Goal: Task Accomplishment & Management: Manage account settings

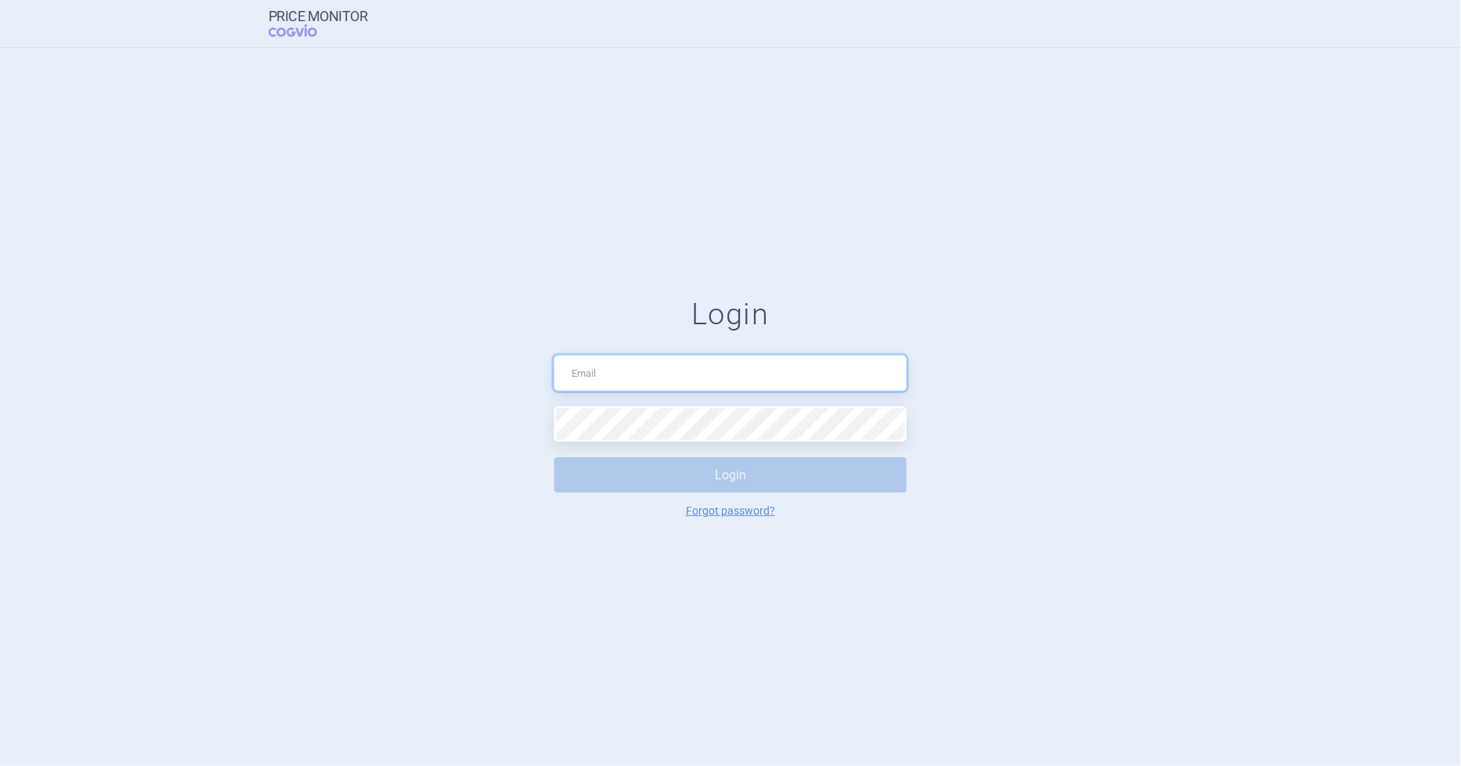
click at [666, 373] on input "text" at bounding box center [730, 373] width 352 height 35
type input "[EMAIL_ADDRESS][DOMAIN_NAME]"
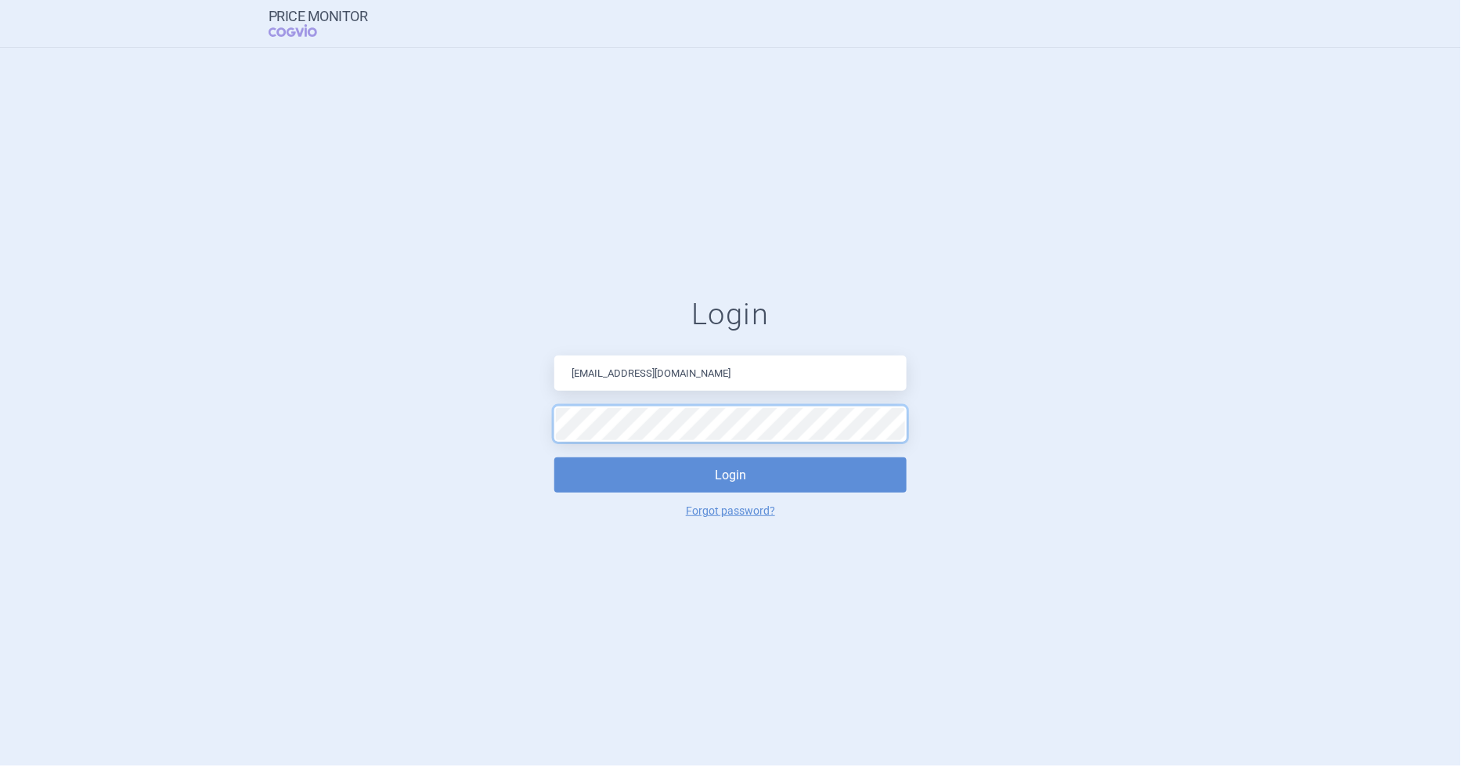
click at [554, 457] on button "Login" at bounding box center [730, 474] width 352 height 35
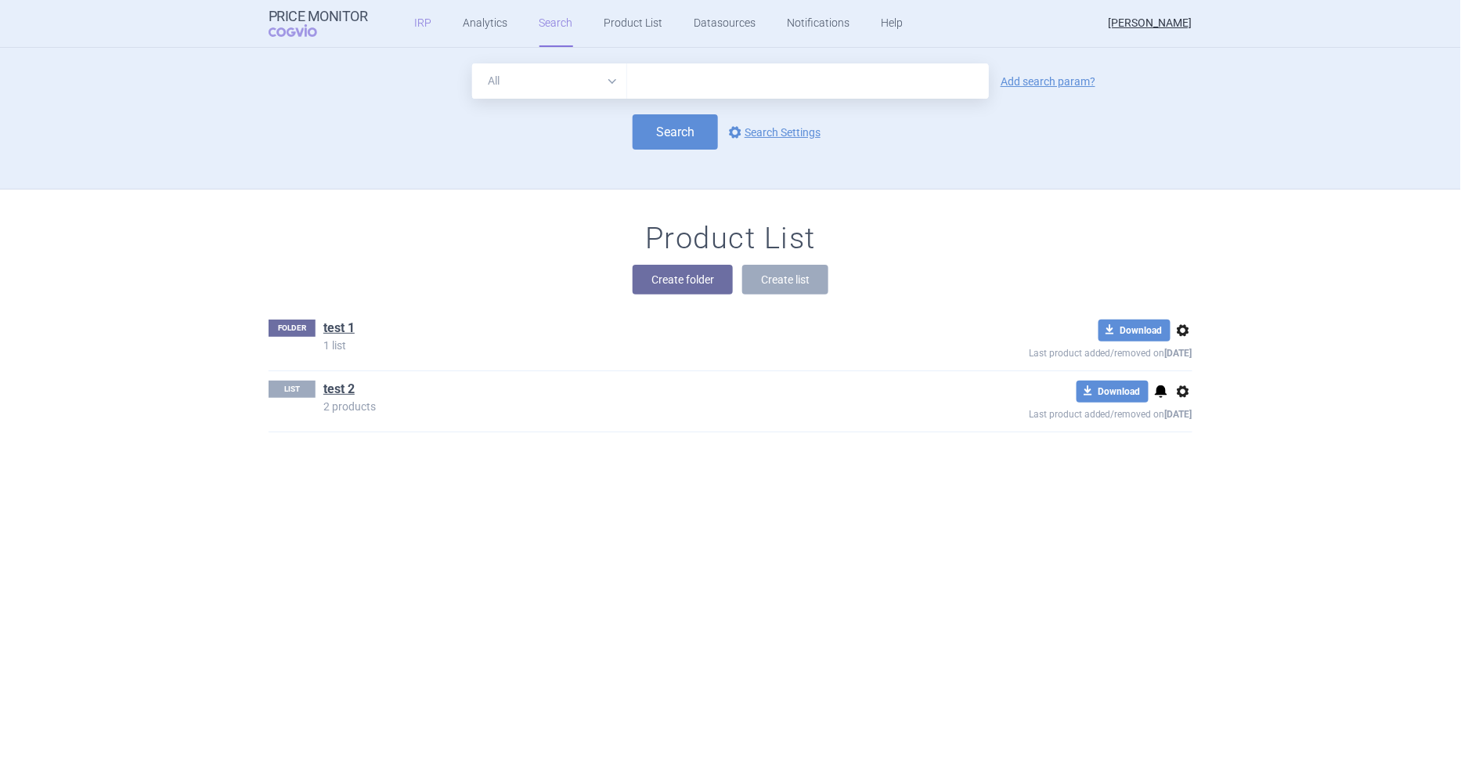
click at [417, 21] on link "IRP" at bounding box center [423, 23] width 17 height 47
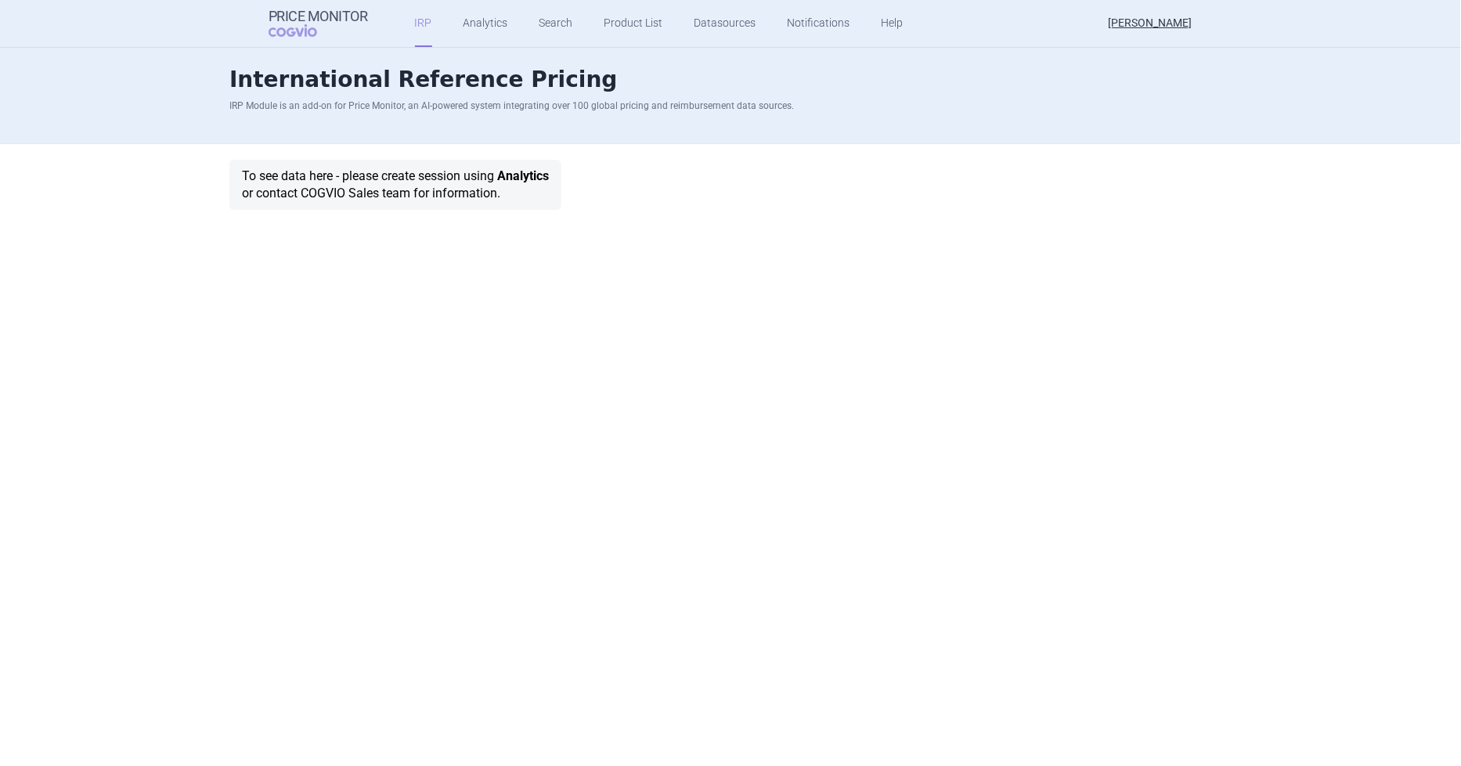
click at [523, 171] on link "Analytics" at bounding box center [523, 175] width 52 height 15
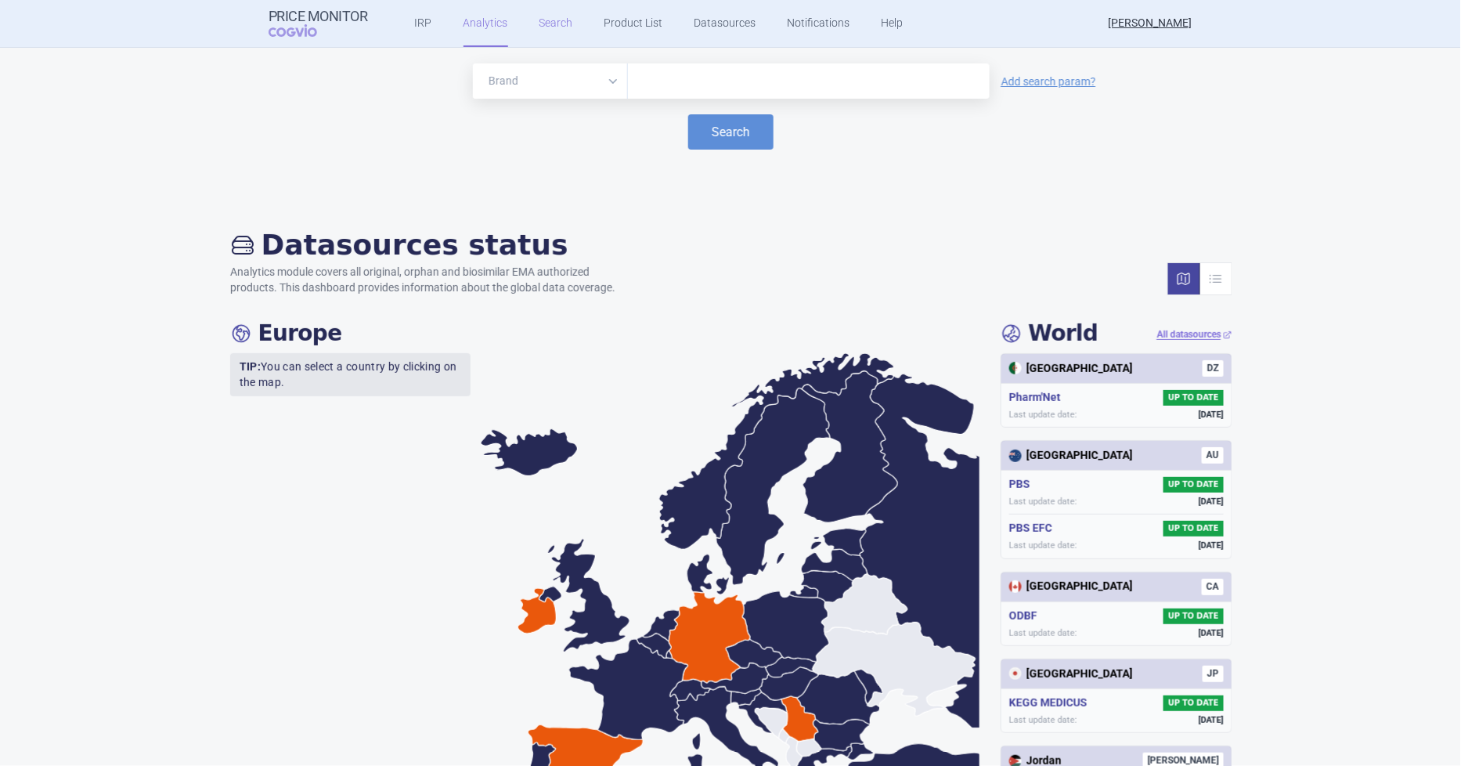
click at [551, 16] on link "Search" at bounding box center [557, 23] width 34 height 47
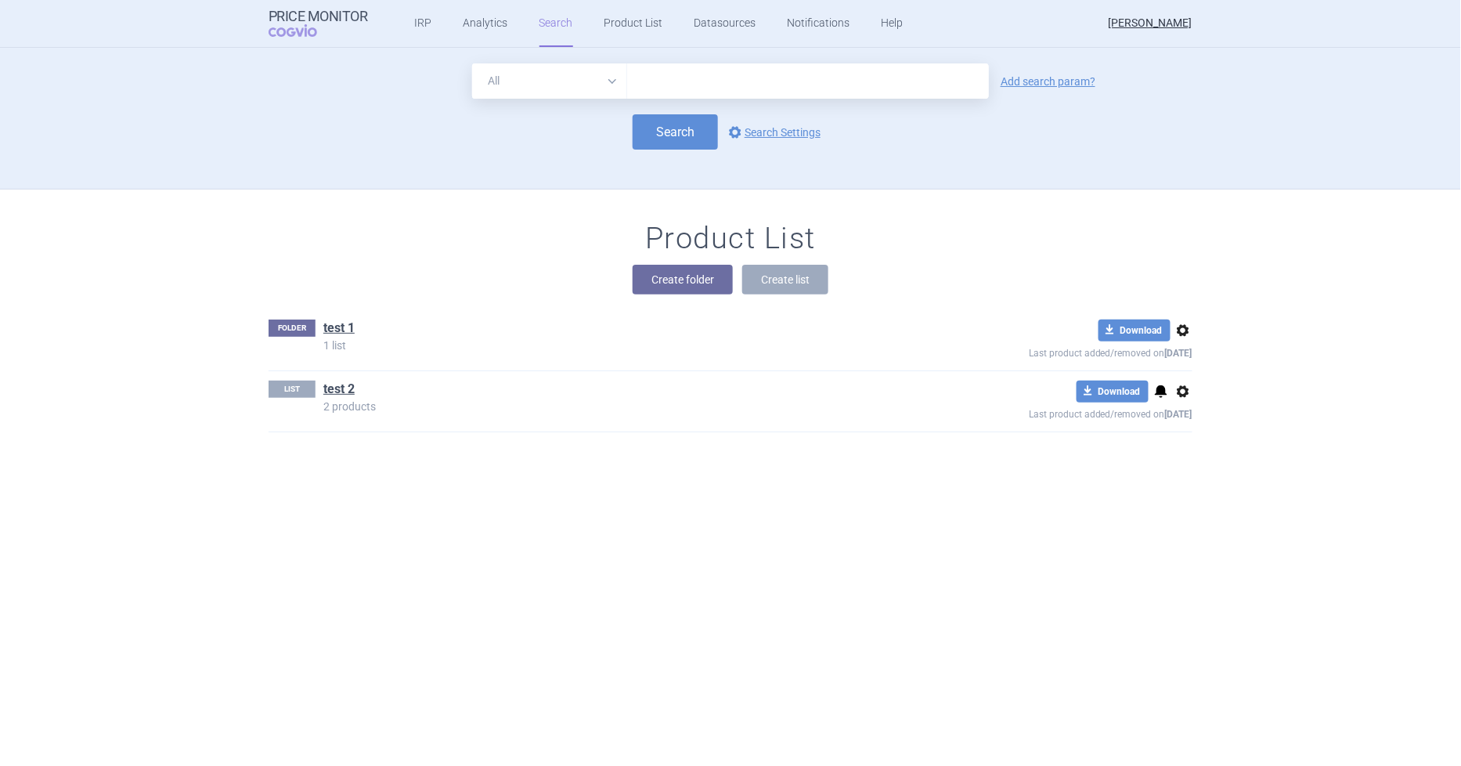
click at [580, 83] on select "All Brand Name ATC Company Active Substance Country Newer than" at bounding box center [549, 80] width 155 height 35
select select "country"
click at [472, 63] on select "All Brand Name ATC Company Active Substance Country Newer than" at bounding box center [549, 80] width 155 height 35
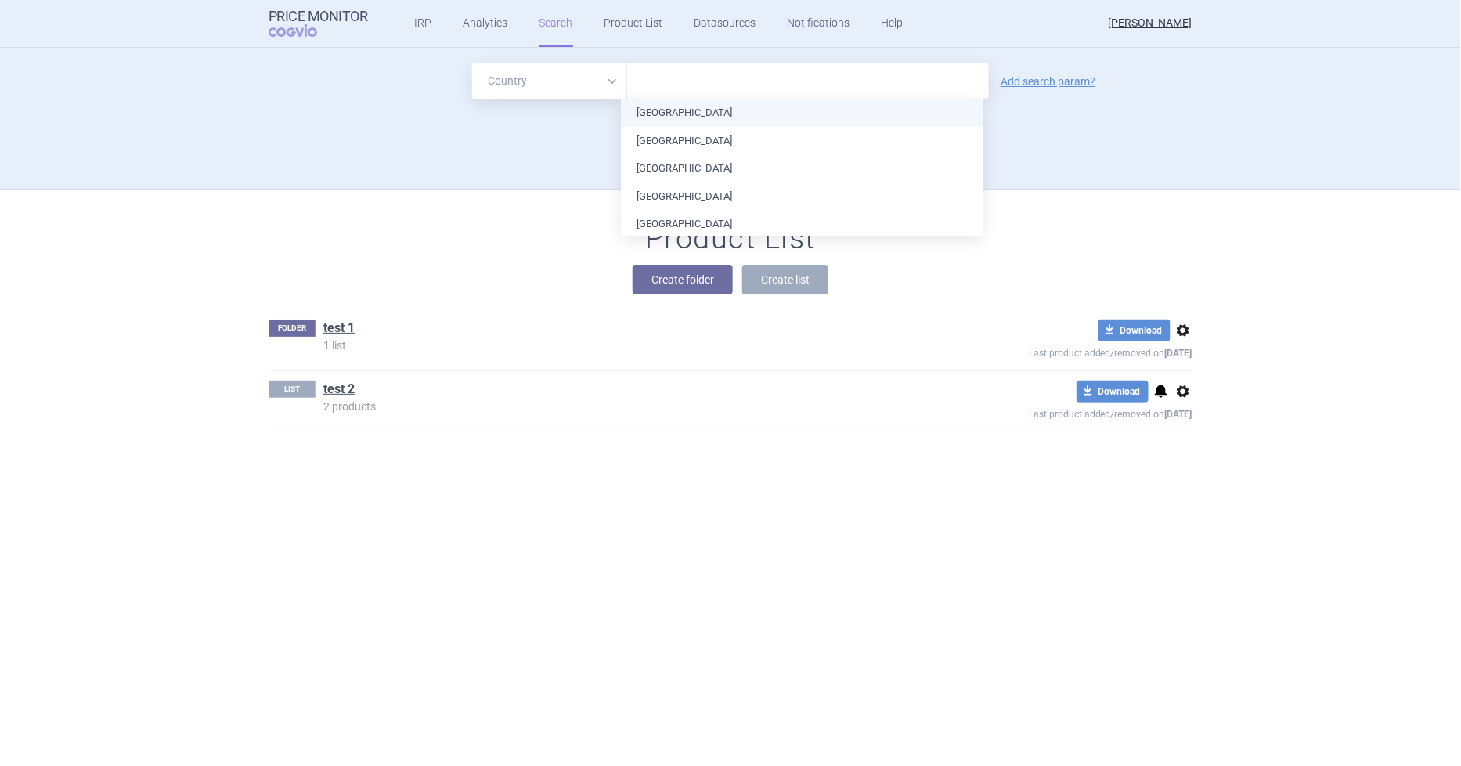
click at [659, 87] on input "text" at bounding box center [808, 81] width 346 height 20
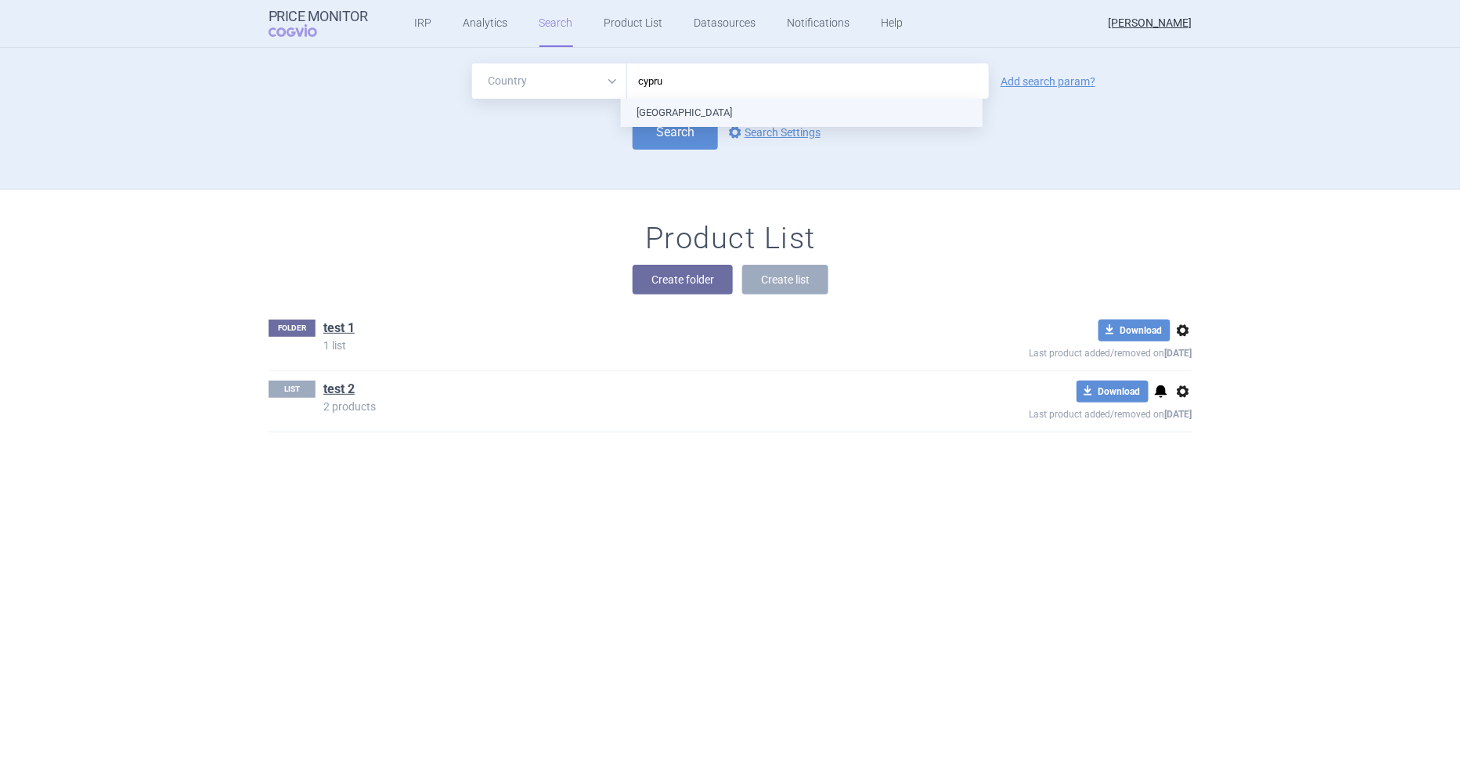
type input "[GEOGRAPHIC_DATA]"
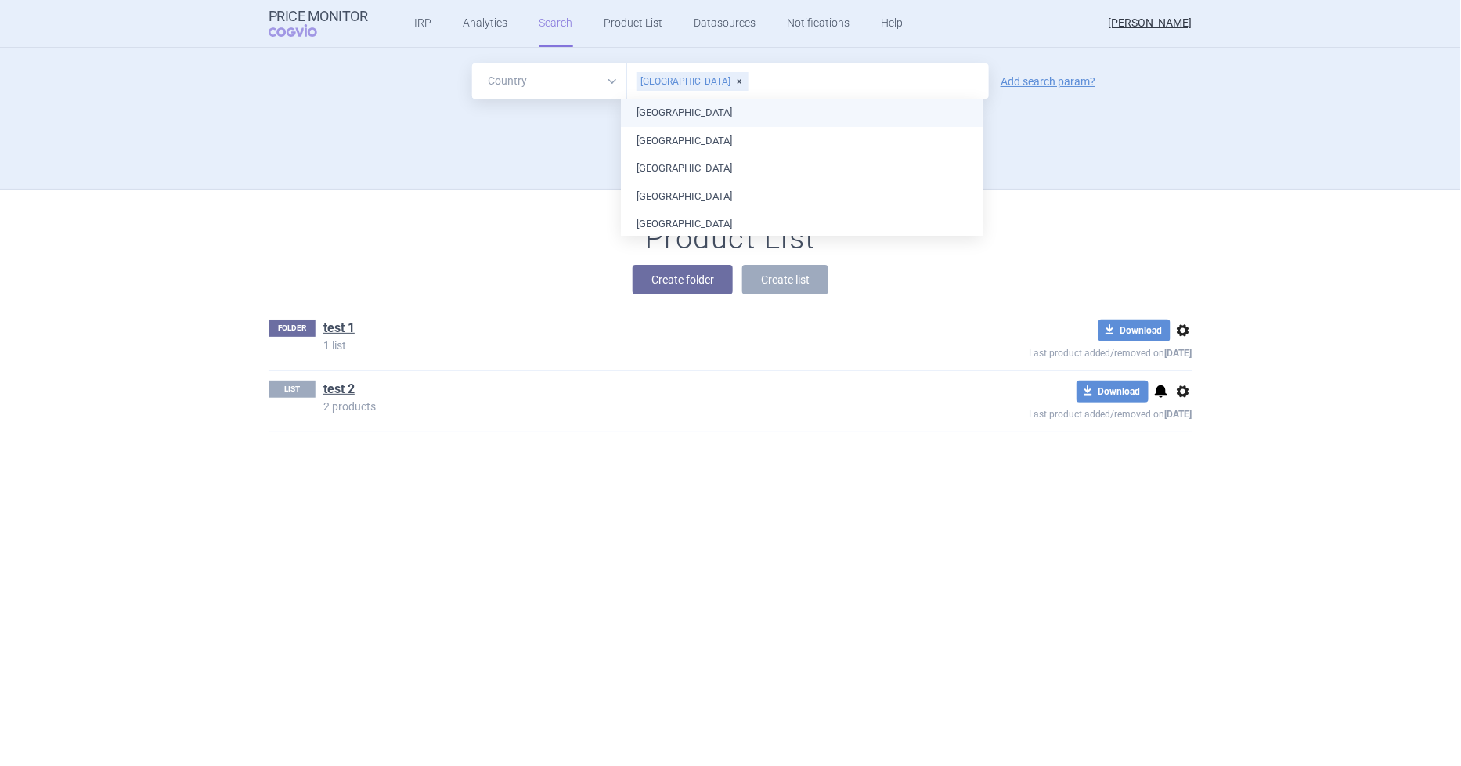
click at [666, 110] on ul "[GEOGRAPHIC_DATA] [GEOGRAPHIC_DATA] [GEOGRAPHIC_DATA] [GEOGRAPHIC_DATA] [GEOGRA…" at bounding box center [802, 698] width 362 height 1199
click at [1086, 172] on div "All Brand Name ATC Company Active Substance Country Newer than [GEOGRAPHIC_DATA…" at bounding box center [730, 125] width 987 height 125
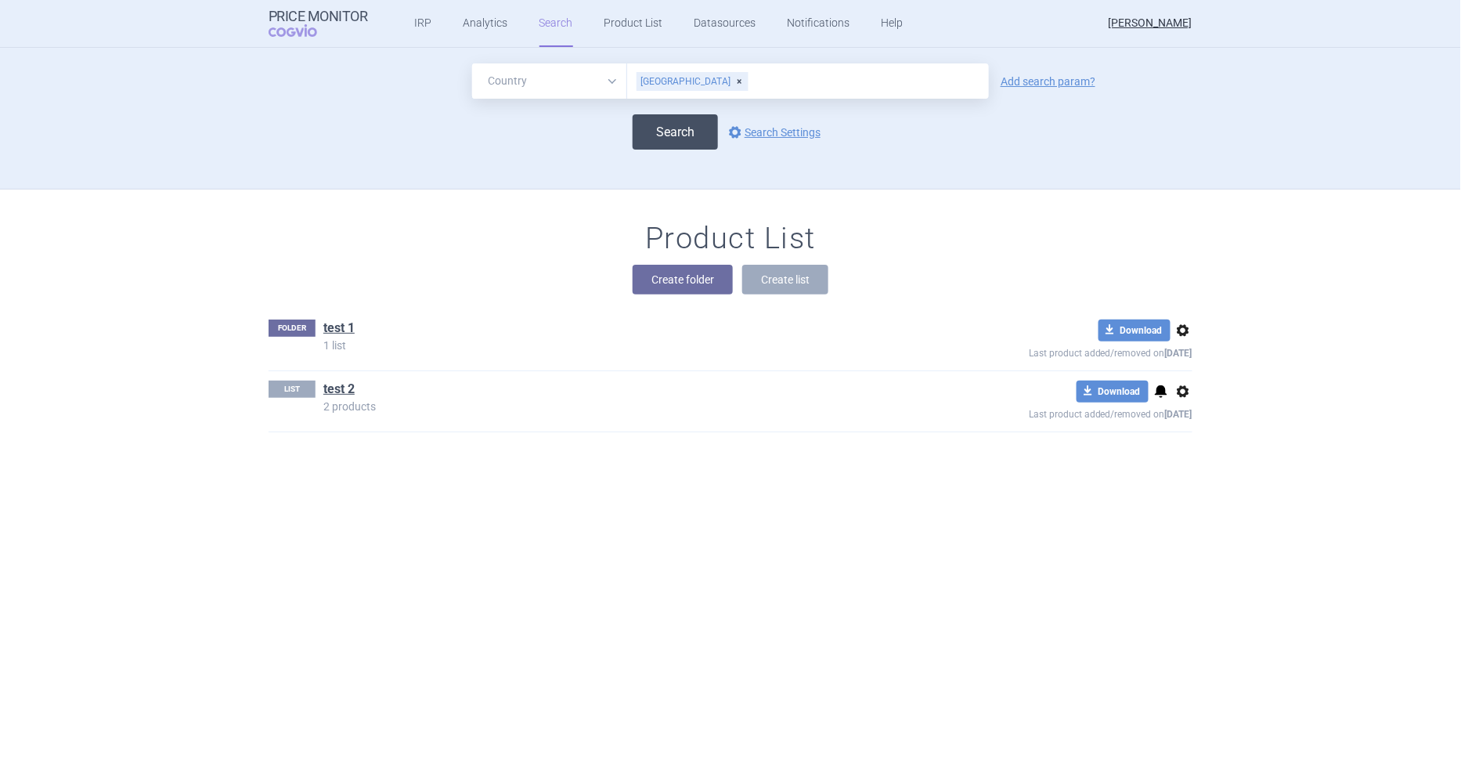
click at [690, 139] on button "Search" at bounding box center [675, 131] width 85 height 35
select select "country"
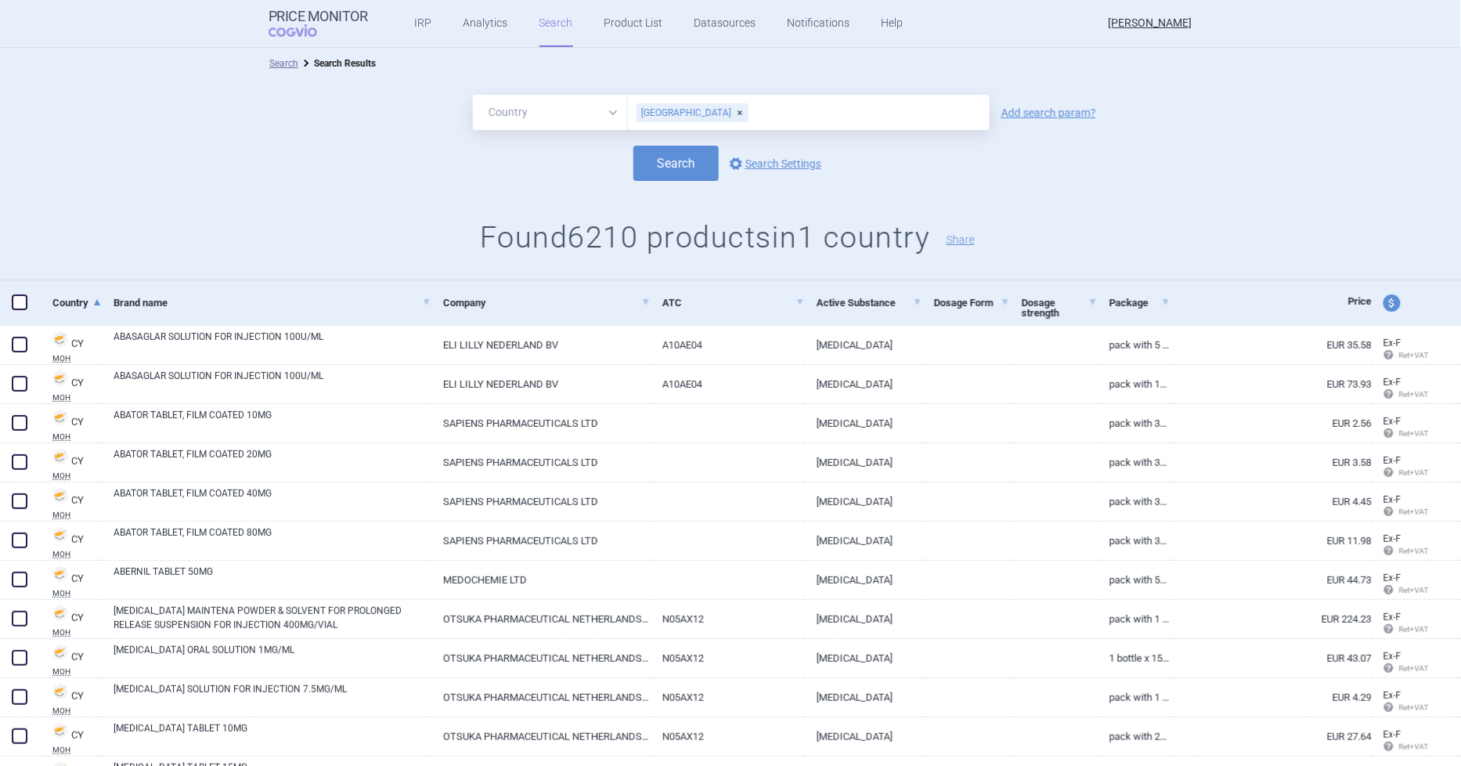
click at [13, 300] on span at bounding box center [20, 302] width 16 height 16
checkbox input "true"
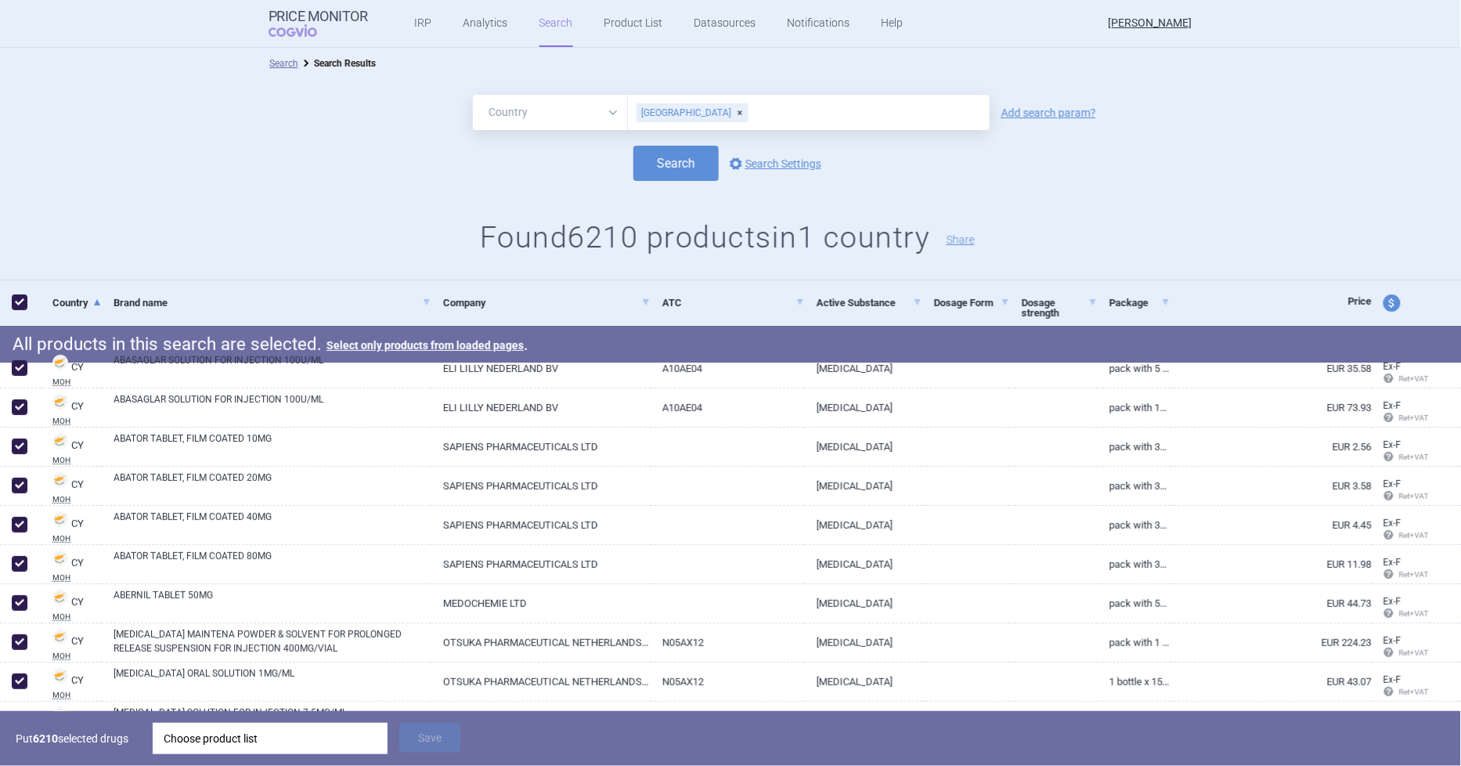
click at [258, 738] on div "Choose product list" at bounding box center [270, 738] width 213 height 31
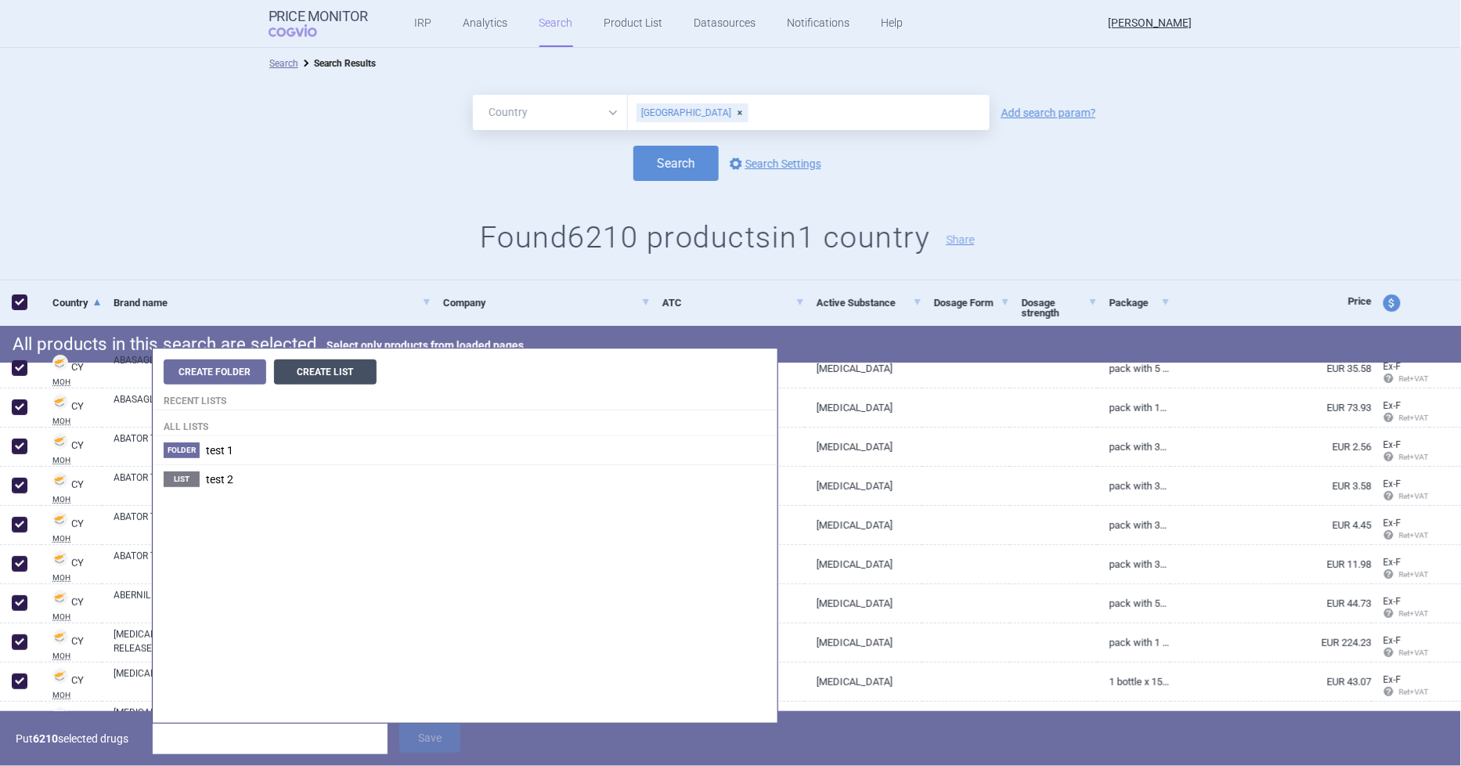
click at [334, 363] on button "Create List" at bounding box center [325, 371] width 103 height 25
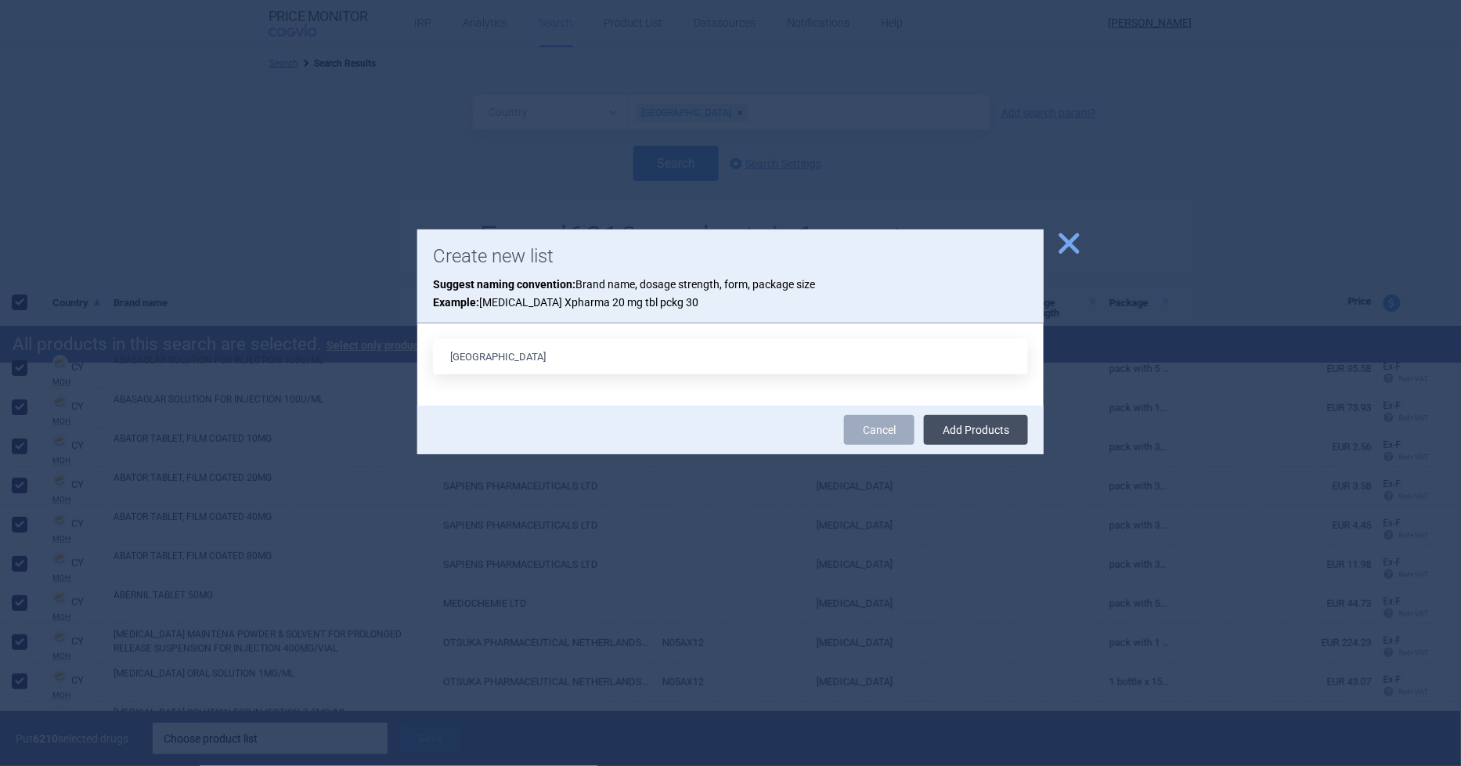
type input "Cyprus"
click at [973, 428] on button "Add Products" at bounding box center [976, 430] width 104 height 30
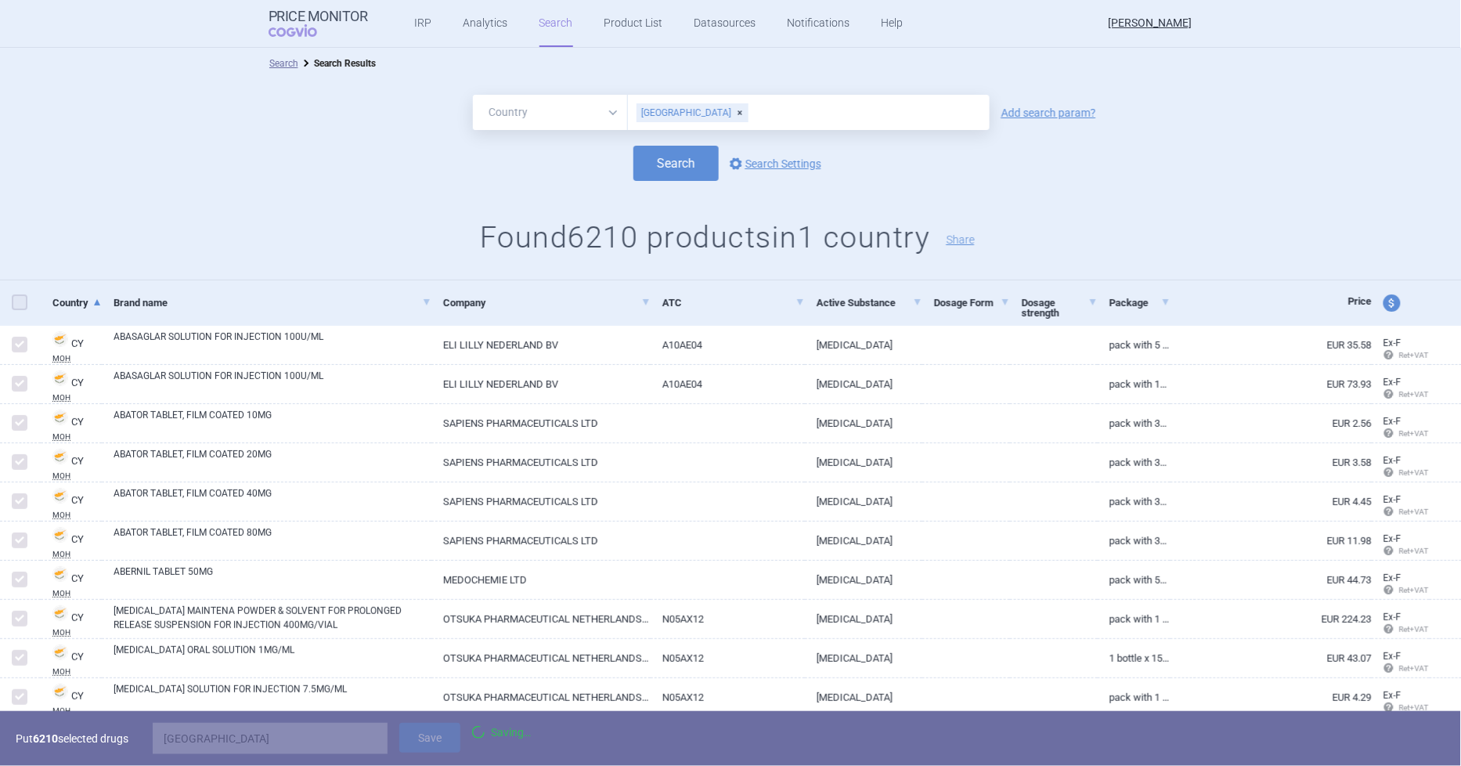
checkbox input "false"
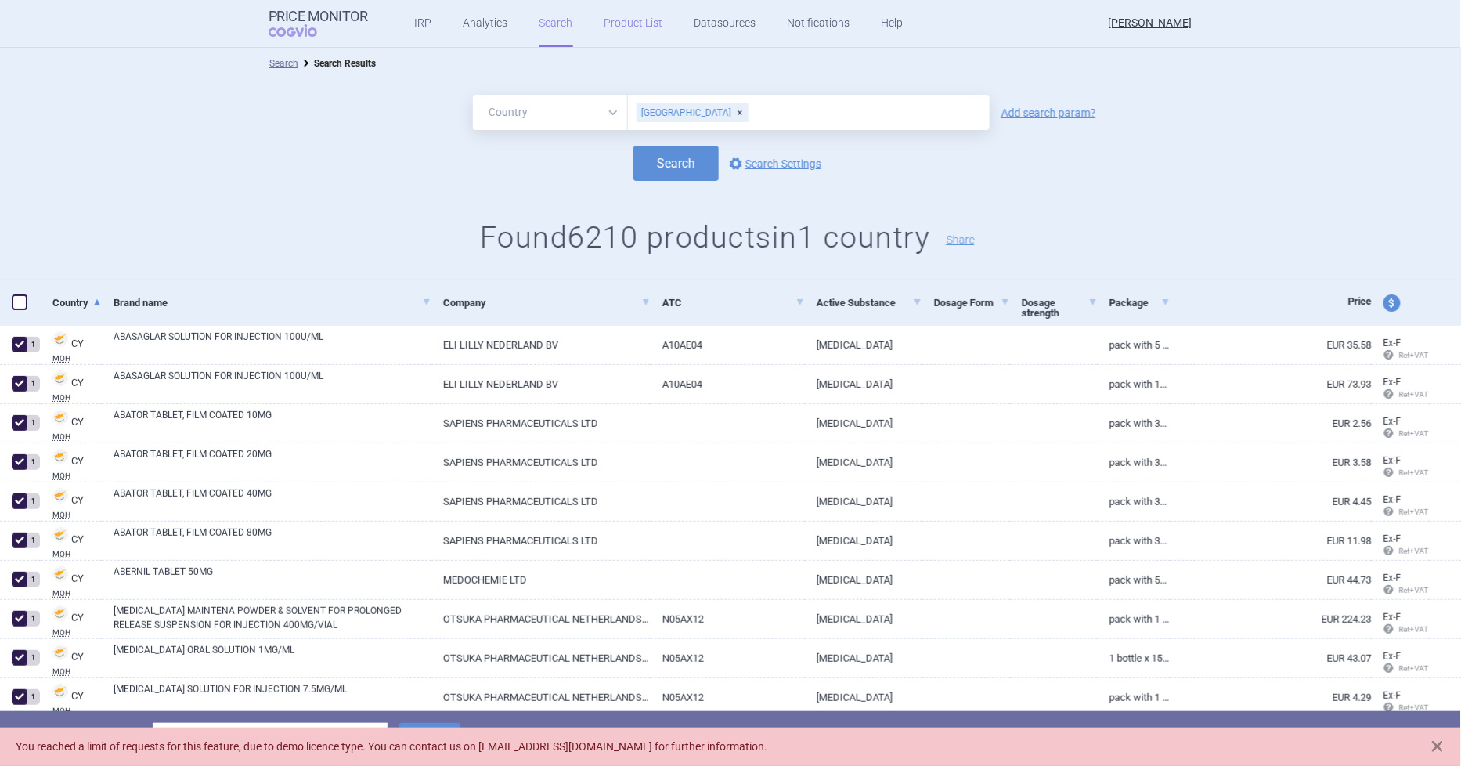
click at [615, 20] on link "Product List" at bounding box center [634, 23] width 59 height 47
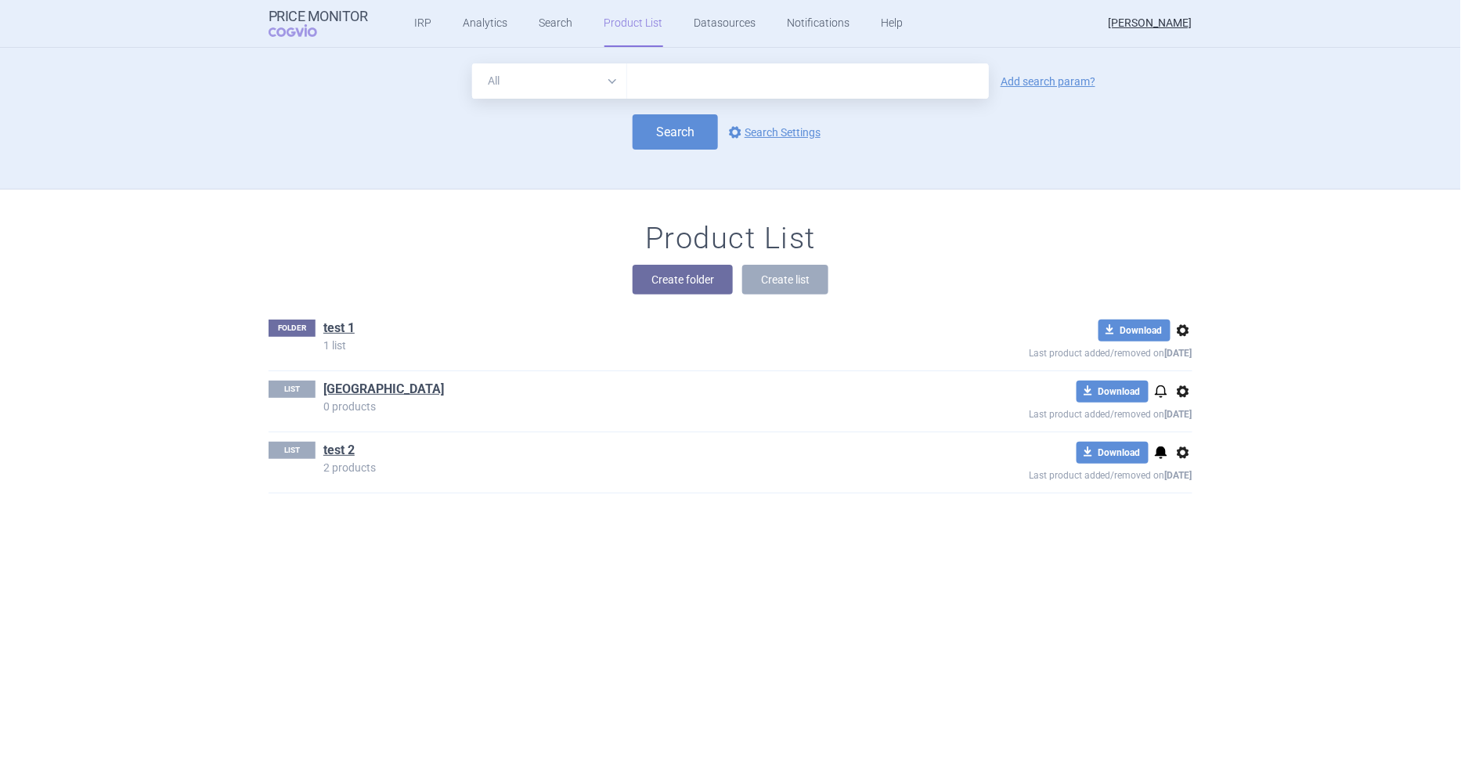
click at [615, 24] on link "Product List" at bounding box center [634, 23] width 59 height 47
click at [549, 26] on link "Search" at bounding box center [557, 23] width 34 height 47
click at [690, 80] on input "text" at bounding box center [808, 80] width 362 height 35
click at [527, 84] on select "All Brand Name ATC Company Active Substance Country Newer than" at bounding box center [549, 80] width 155 height 35
select select "country"
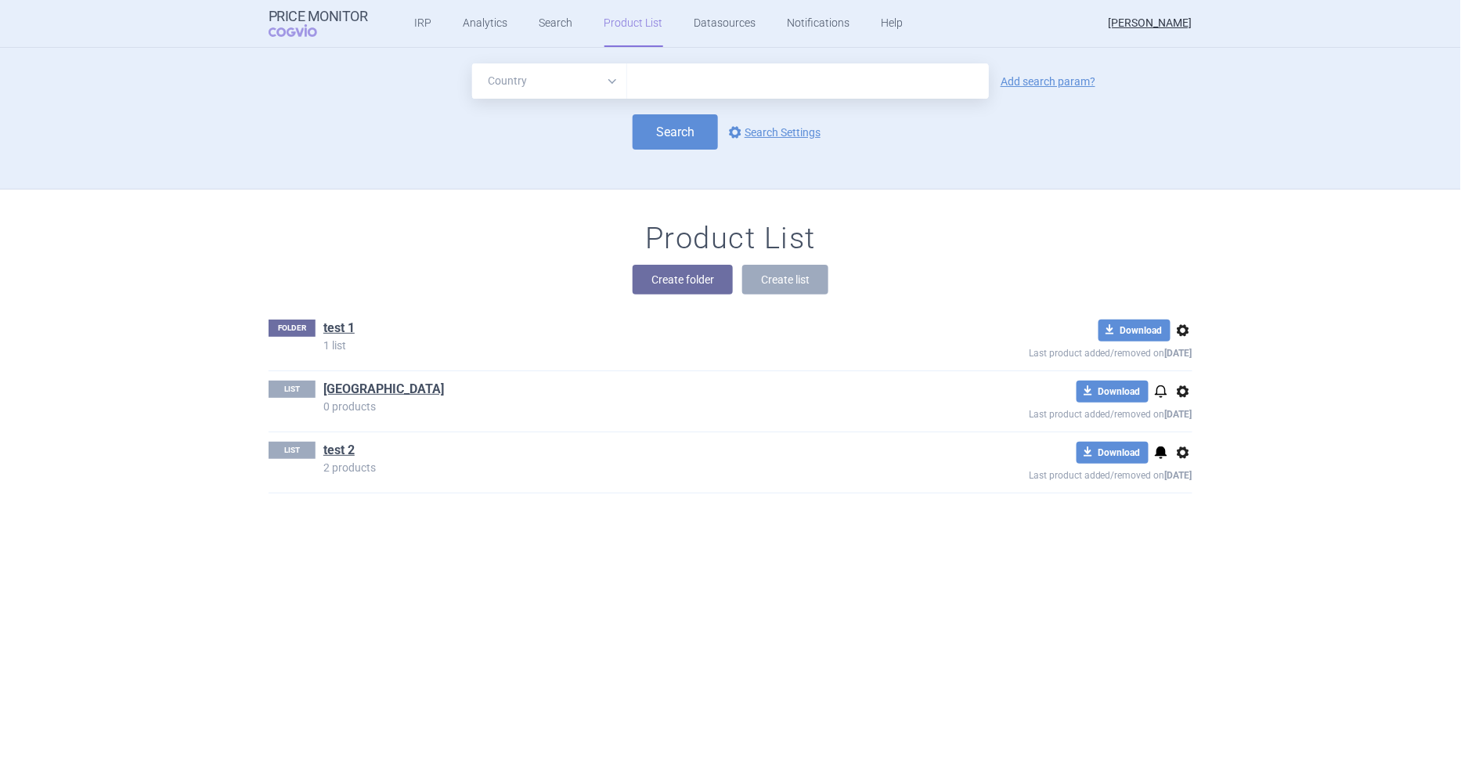
click at [472, 63] on select "All Brand Name ATC Company Active Substance Country Newer than" at bounding box center [549, 80] width 155 height 35
click at [663, 88] on input "text" at bounding box center [808, 81] width 346 height 20
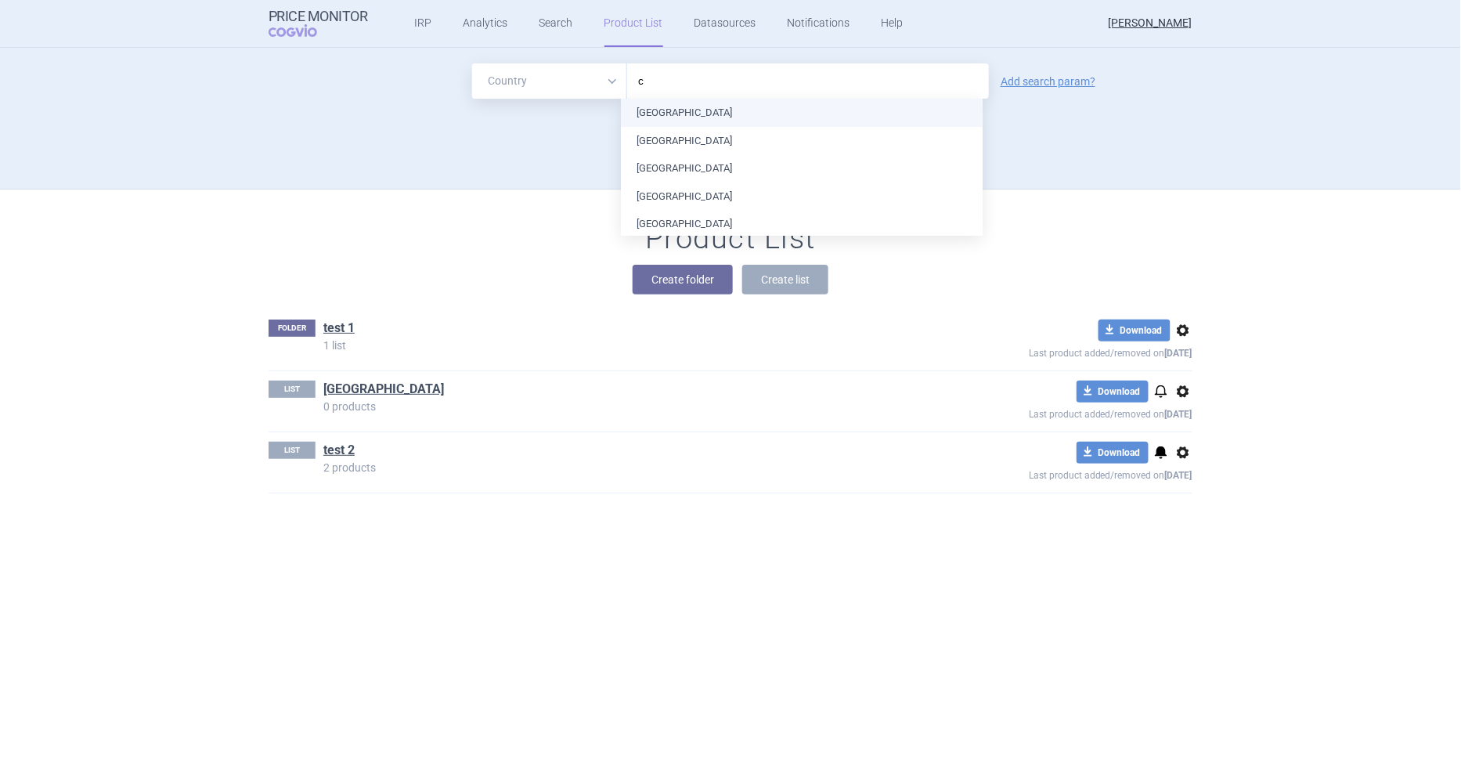
type input "cy"
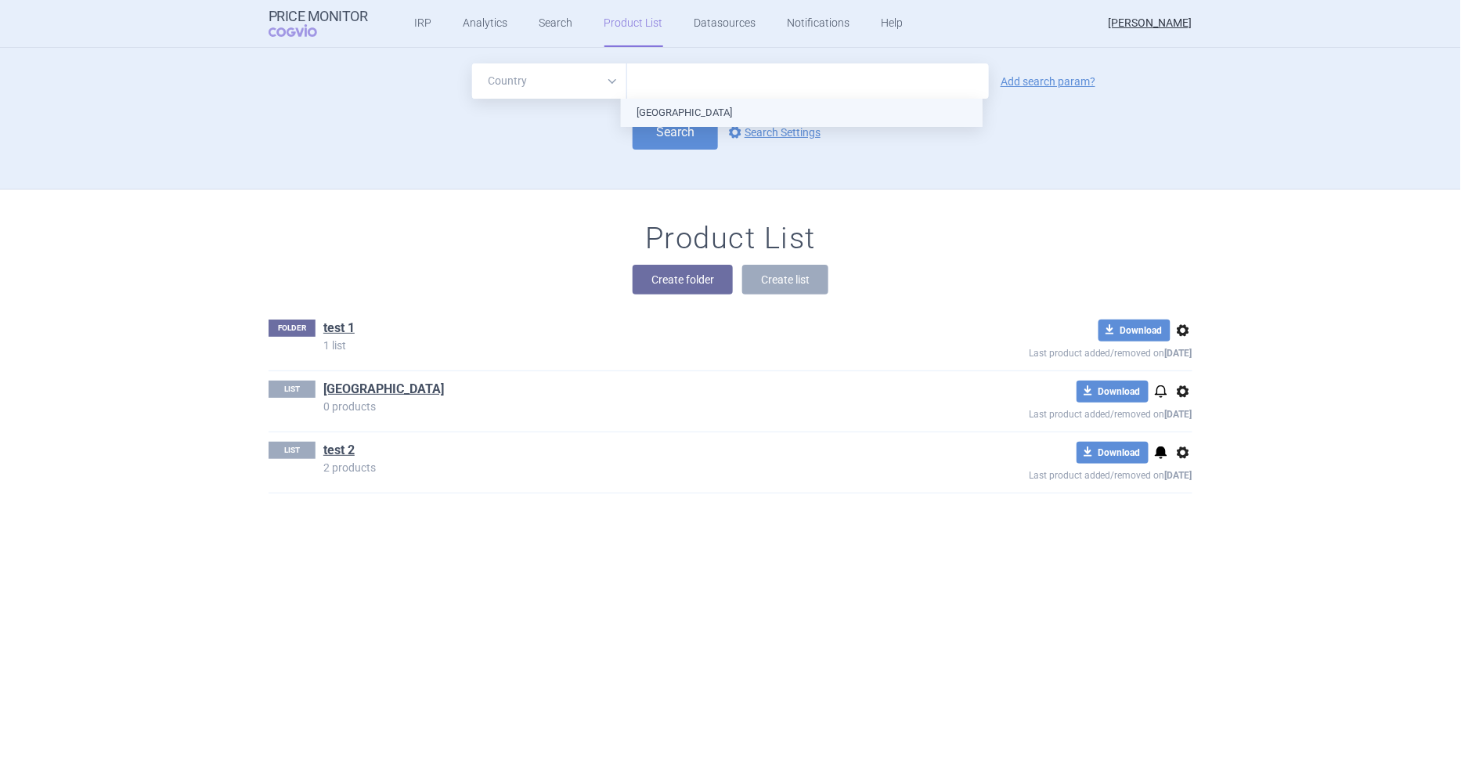
click at [670, 106] on ul "Cyprus" at bounding box center [802, 113] width 362 height 28
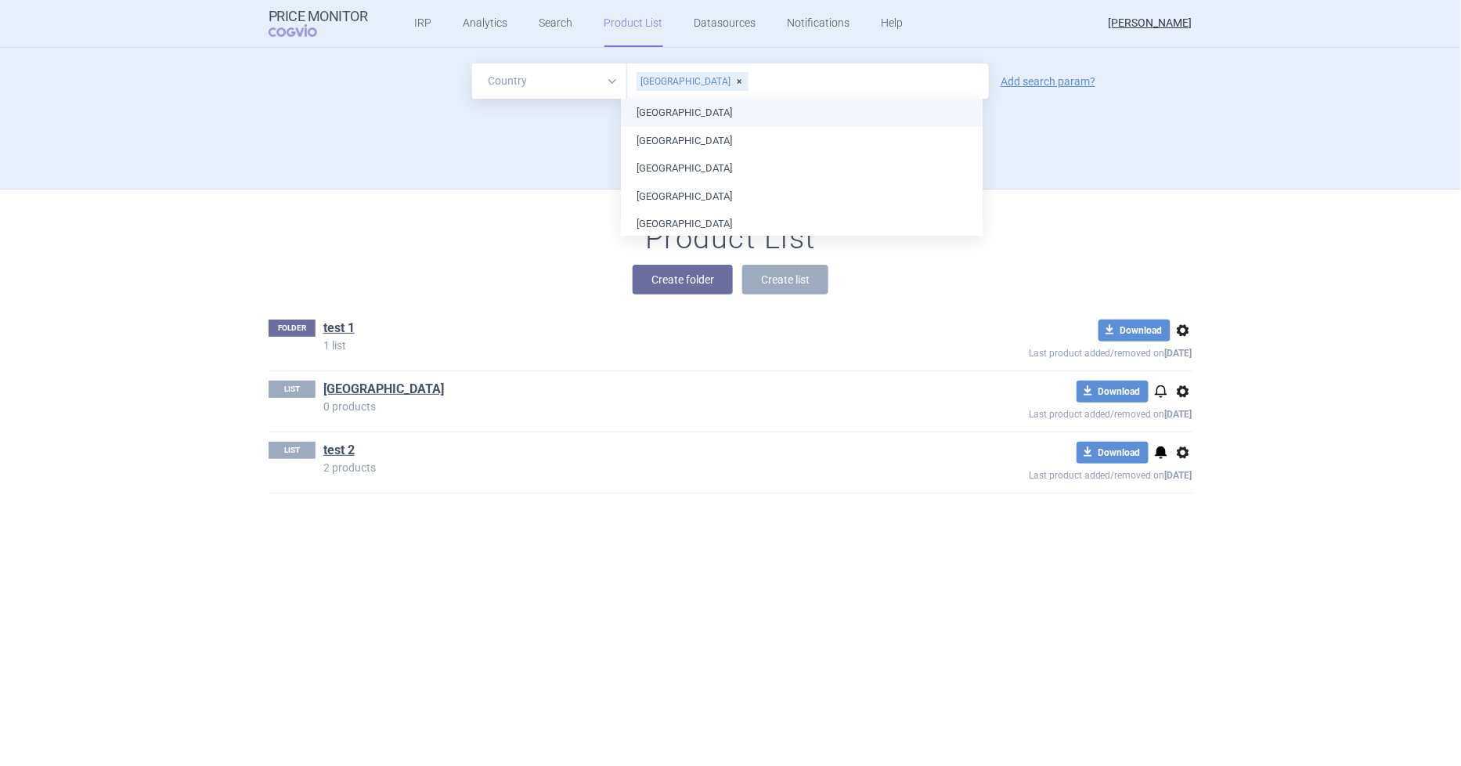
click at [528, 146] on div "Search options Search Settings" at bounding box center [731, 131] width 924 height 35
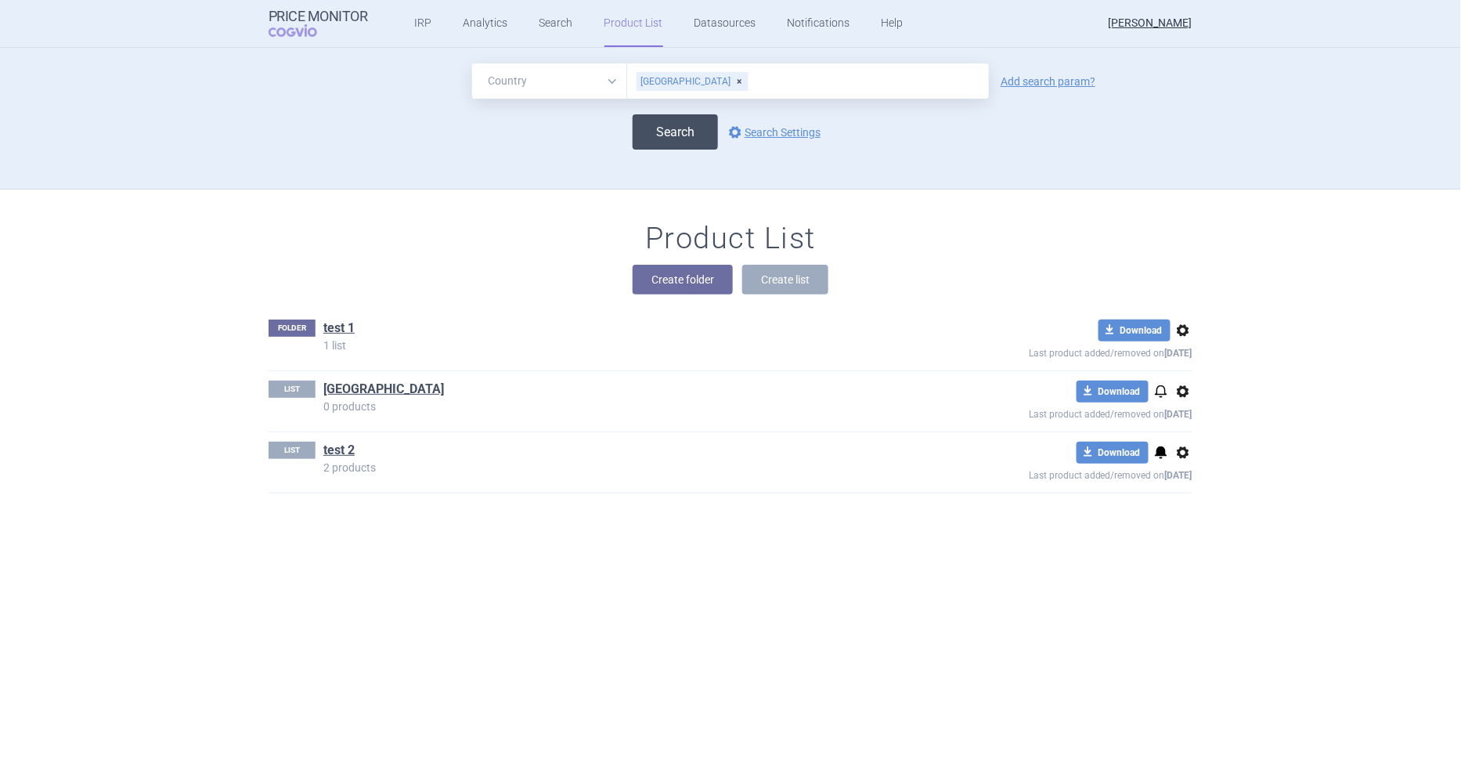
click at [699, 122] on button "Search" at bounding box center [675, 131] width 85 height 35
select select "country"
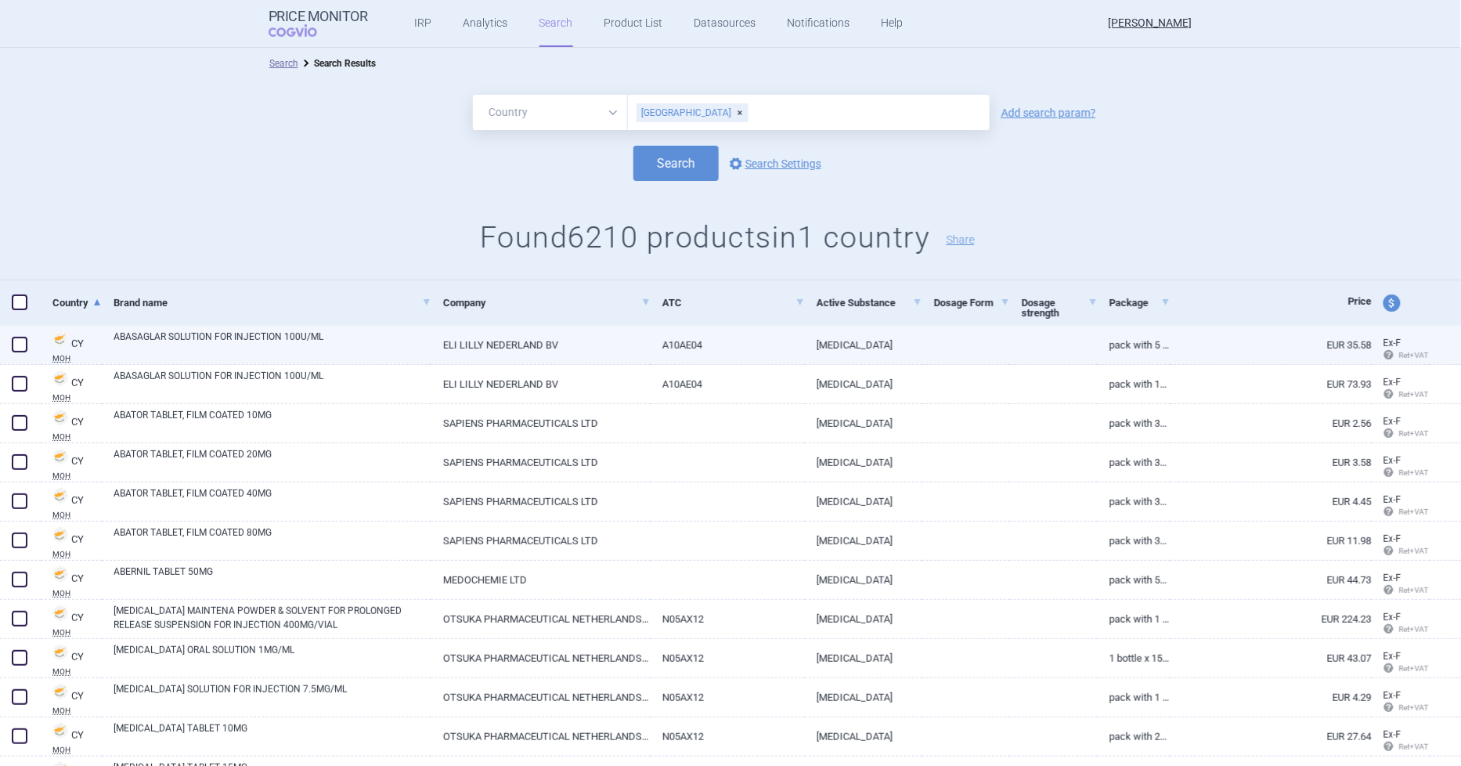
click at [20, 340] on span at bounding box center [20, 345] width 16 height 16
checkbox input "true"
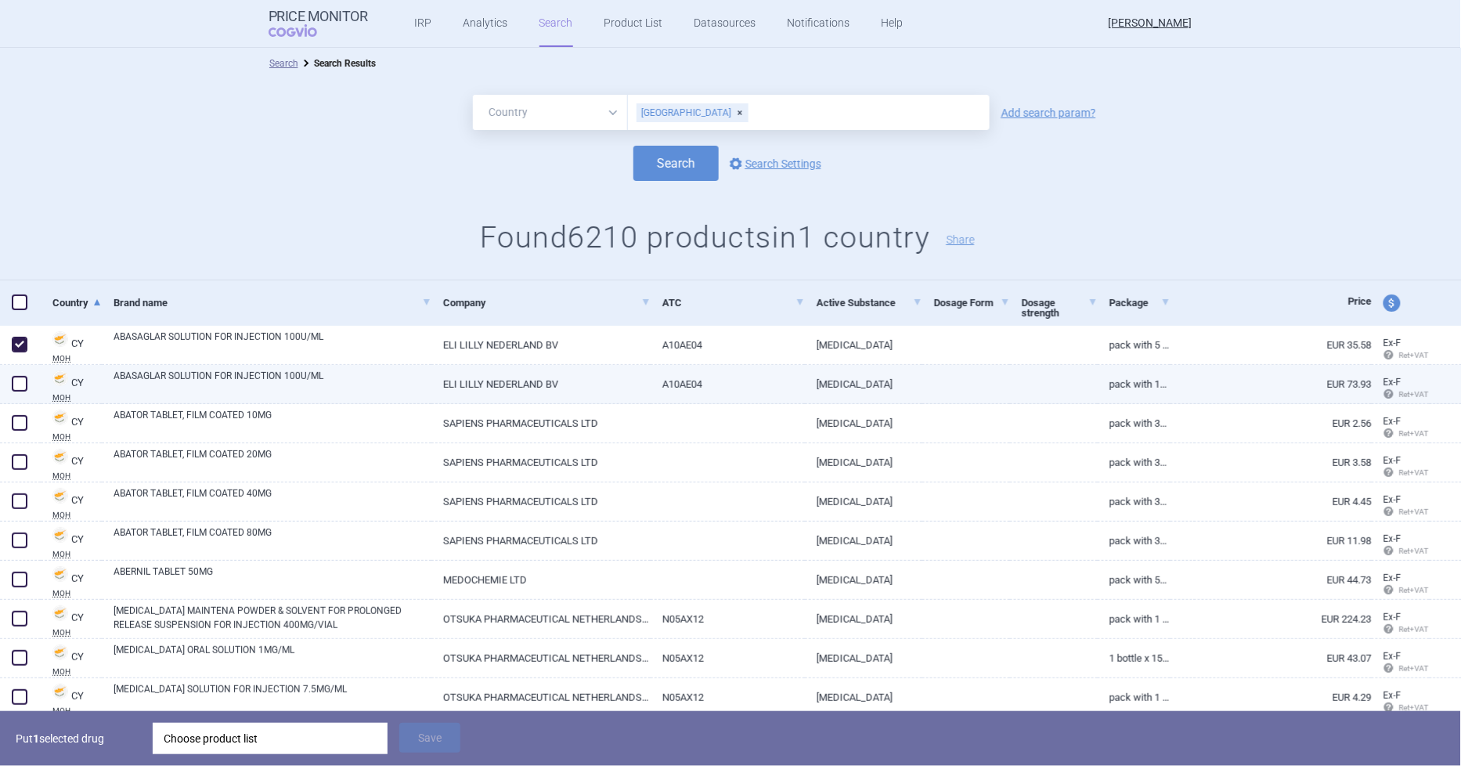
click at [21, 370] on div at bounding box center [20, 384] width 41 height 39
click at [22, 378] on span at bounding box center [20, 384] width 16 height 16
checkbox input "true"
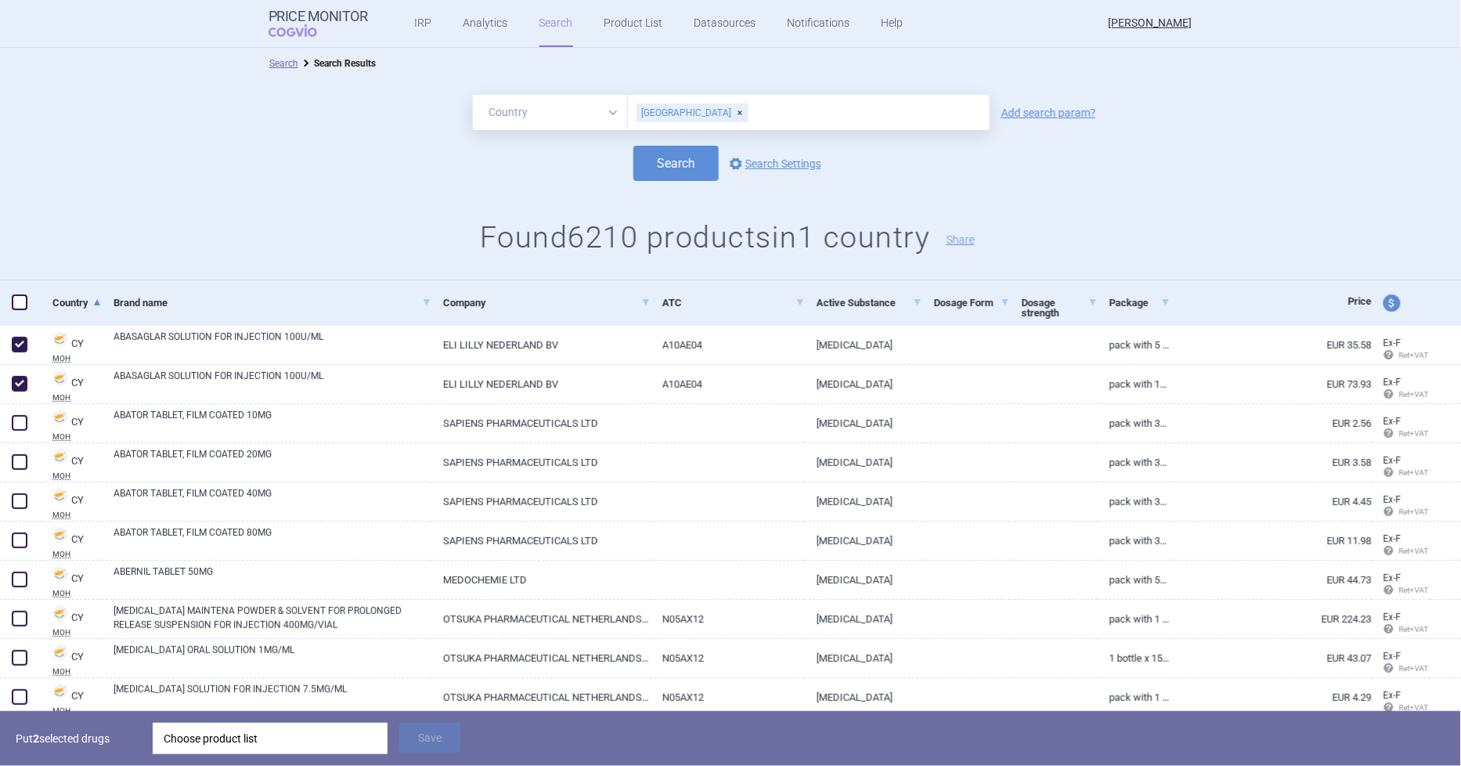
click at [13, 298] on span at bounding box center [20, 302] width 16 height 16
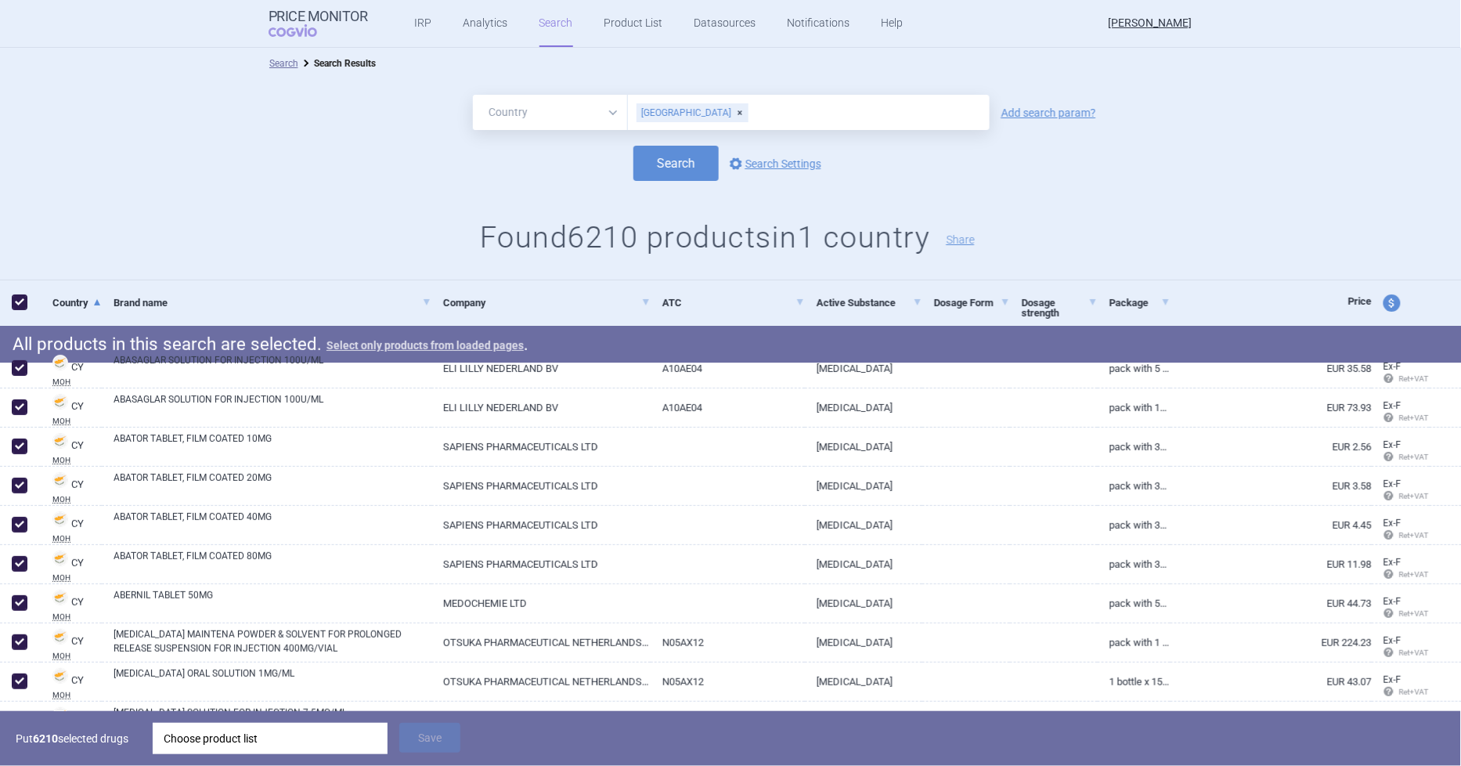
click at [424, 347] on button "Select only products from loaded pages" at bounding box center [425, 345] width 197 height 11
click at [254, 736] on div "Choose product list" at bounding box center [270, 738] width 213 height 31
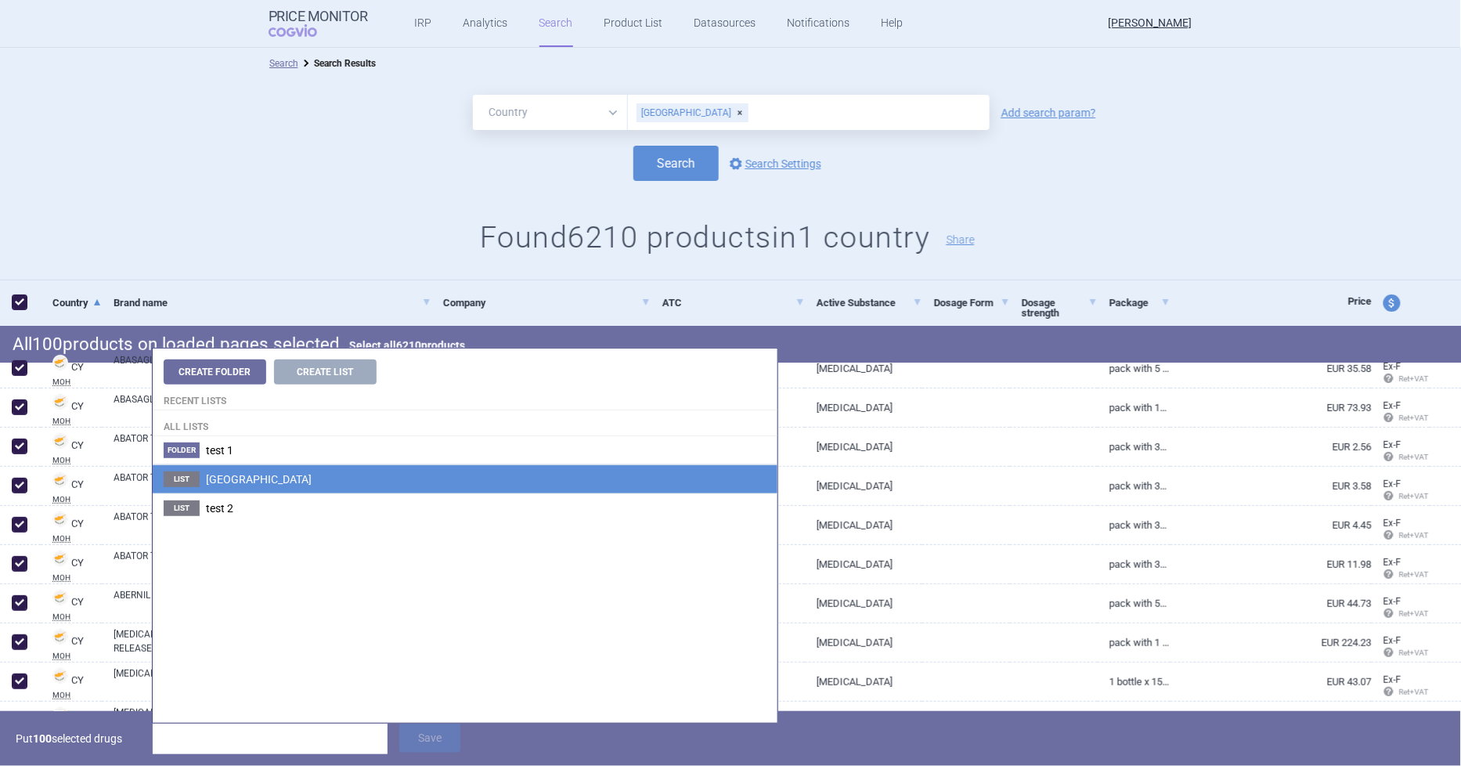
click at [215, 471] on li "List Cyprus" at bounding box center [465, 478] width 625 height 29
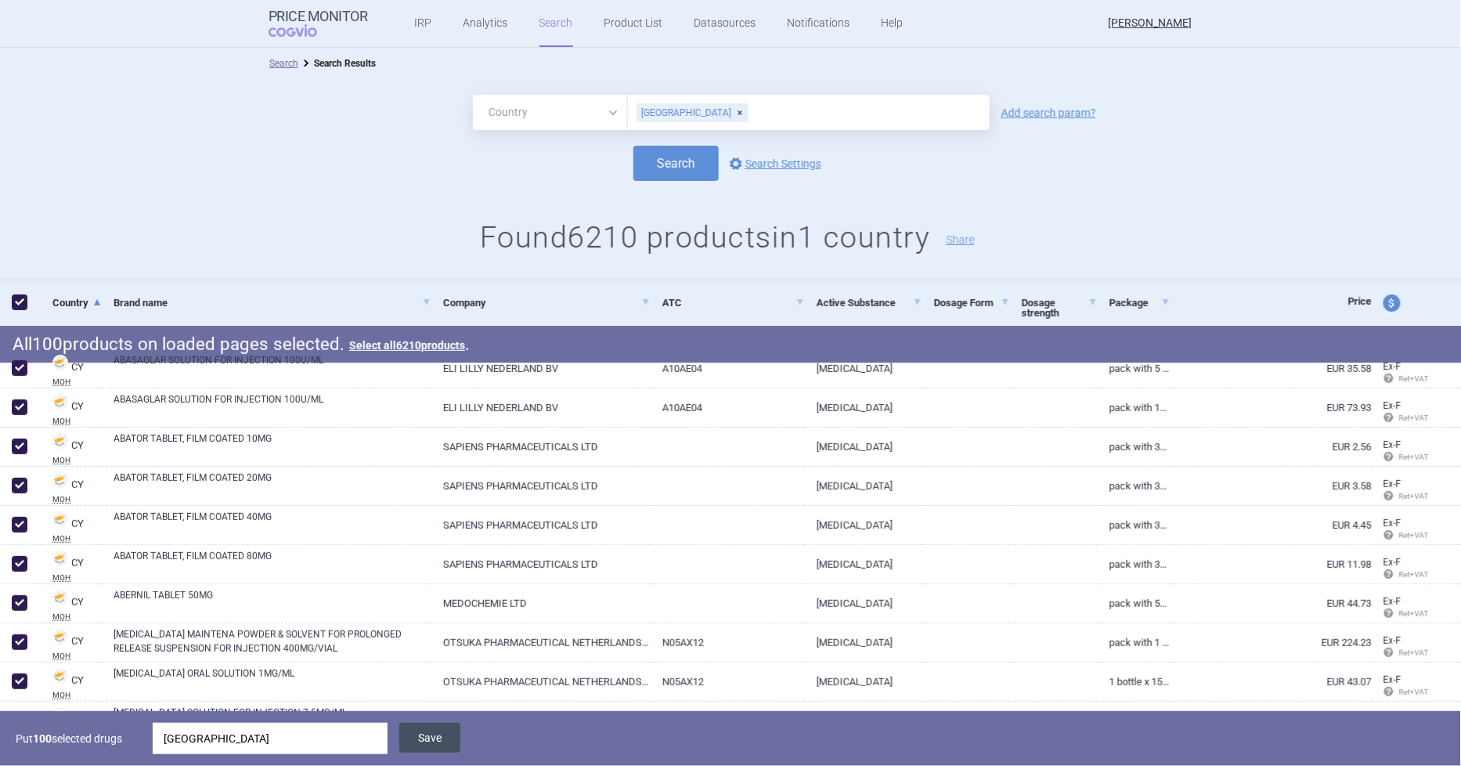
click at [428, 742] on button "Save" at bounding box center [429, 738] width 61 height 30
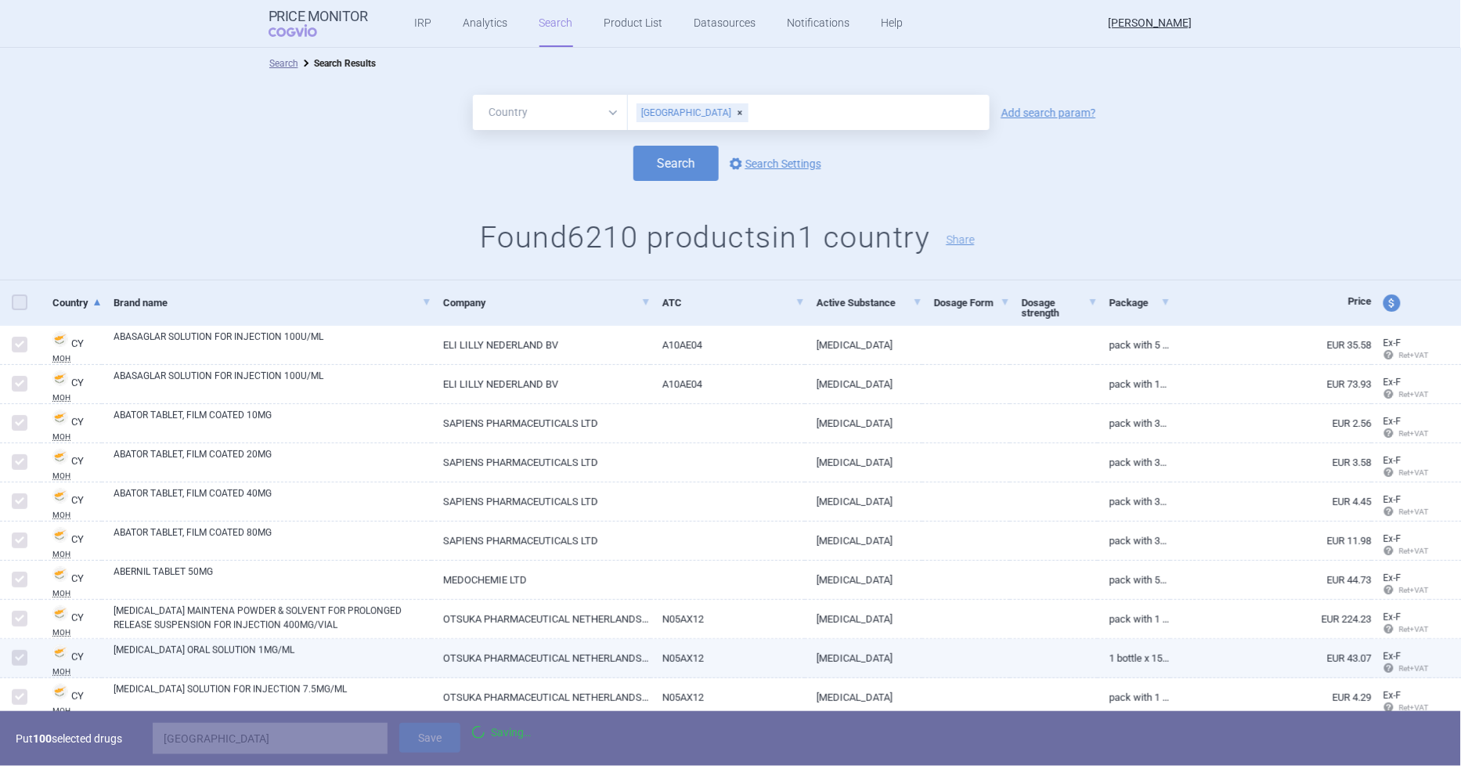
checkbox input "false"
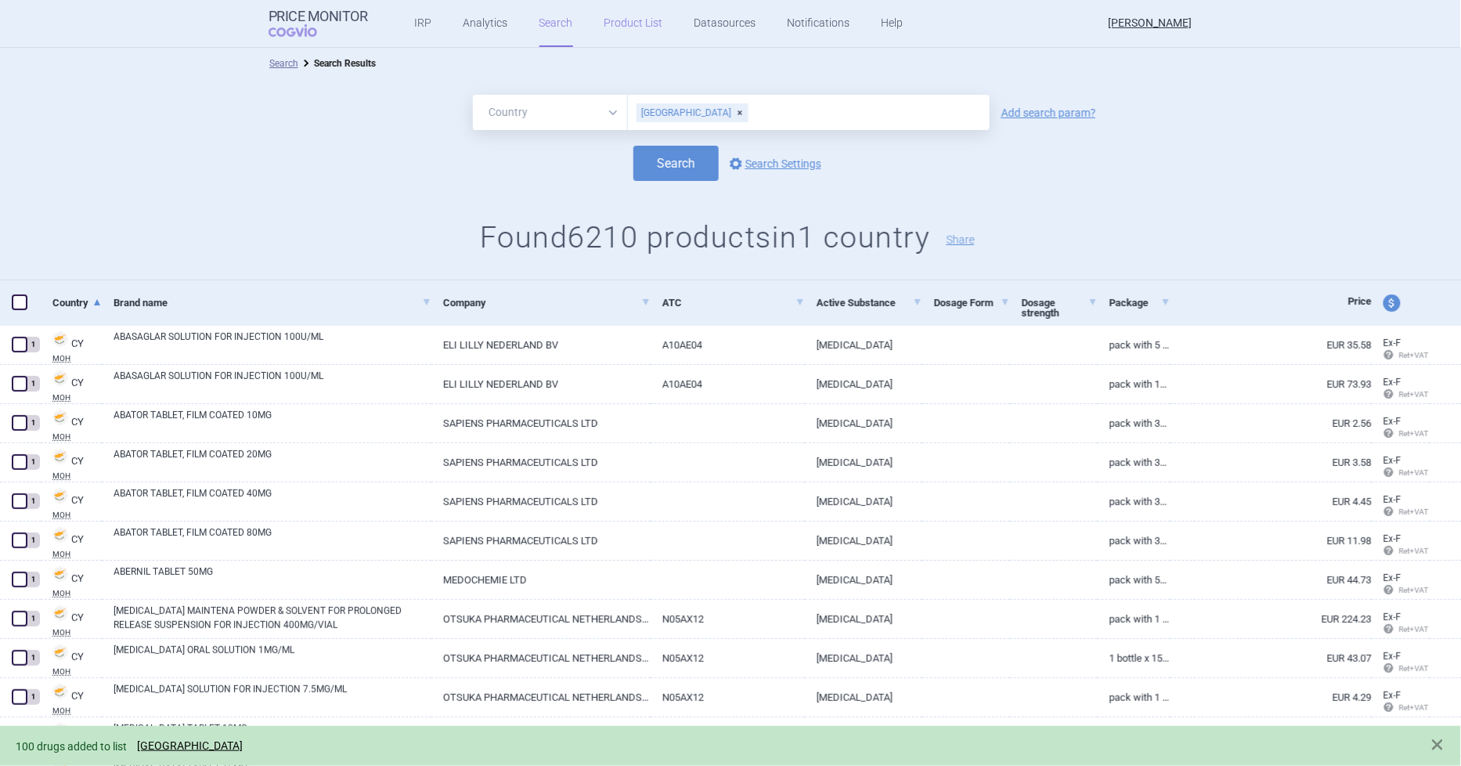
click at [628, 21] on link "Product List" at bounding box center [634, 23] width 59 height 47
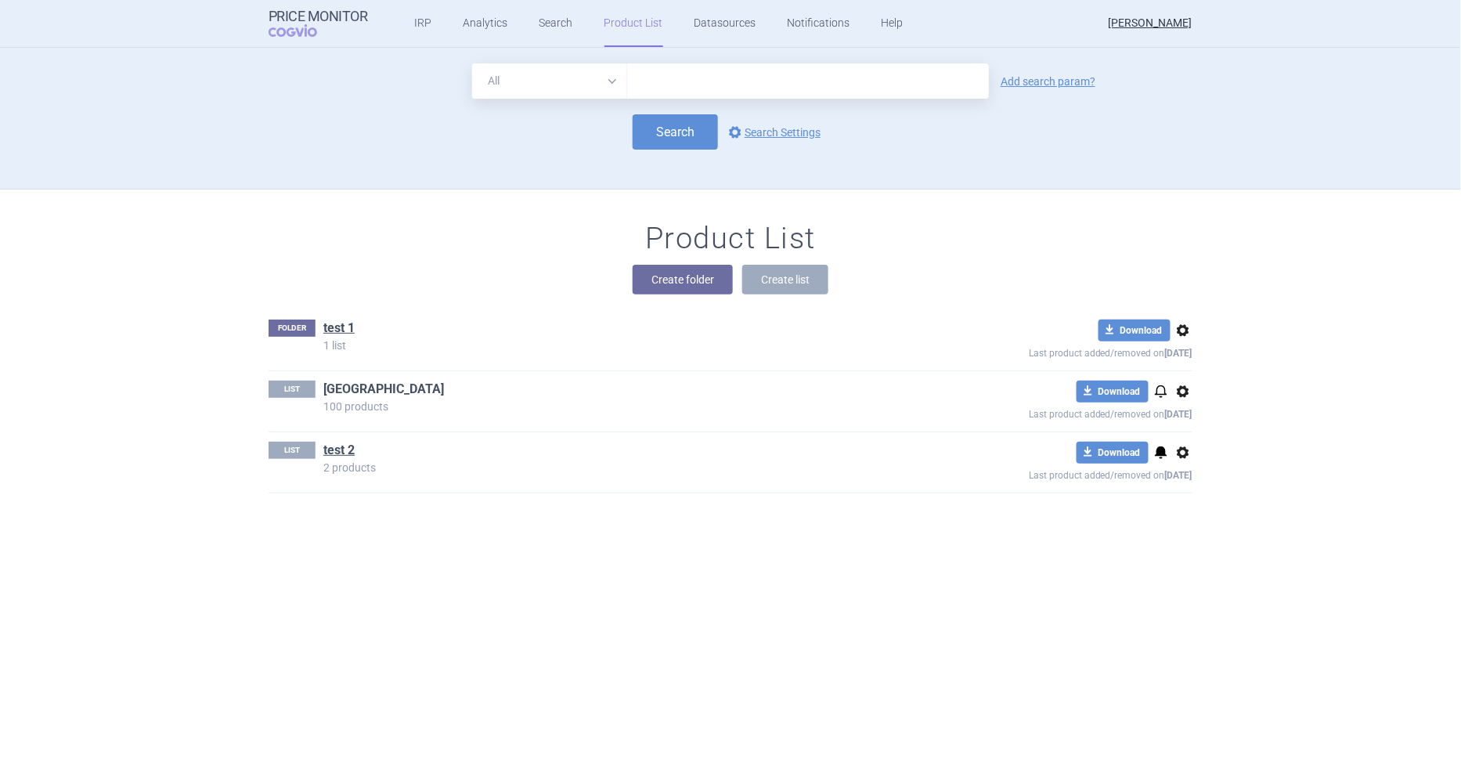
click at [337, 388] on link "Cyprus" at bounding box center [383, 389] width 121 height 17
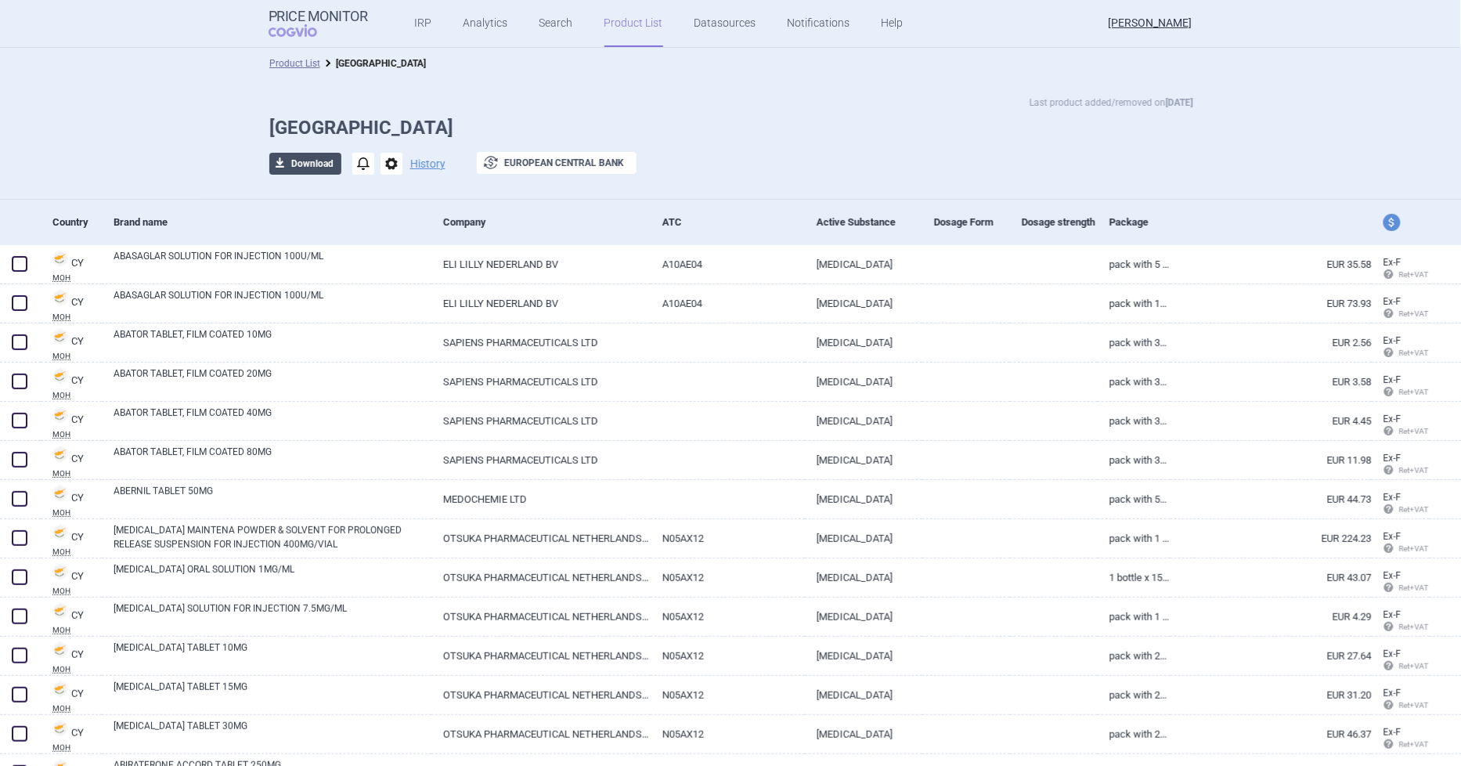
click at [299, 168] on button "download Download" at bounding box center [305, 164] width 72 height 22
select select "EUR"
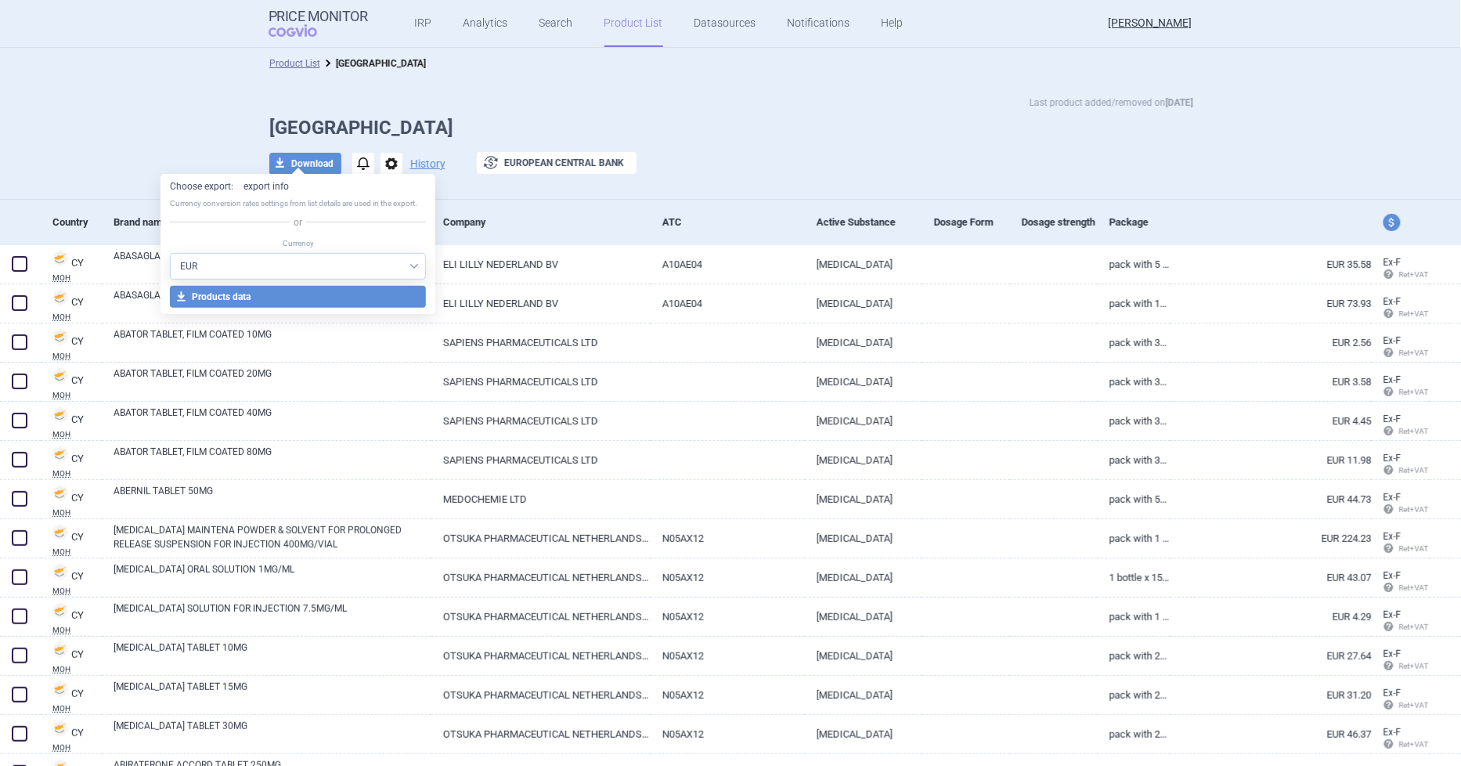
click at [277, 183] on link "export info" at bounding box center [266, 186] width 45 height 13
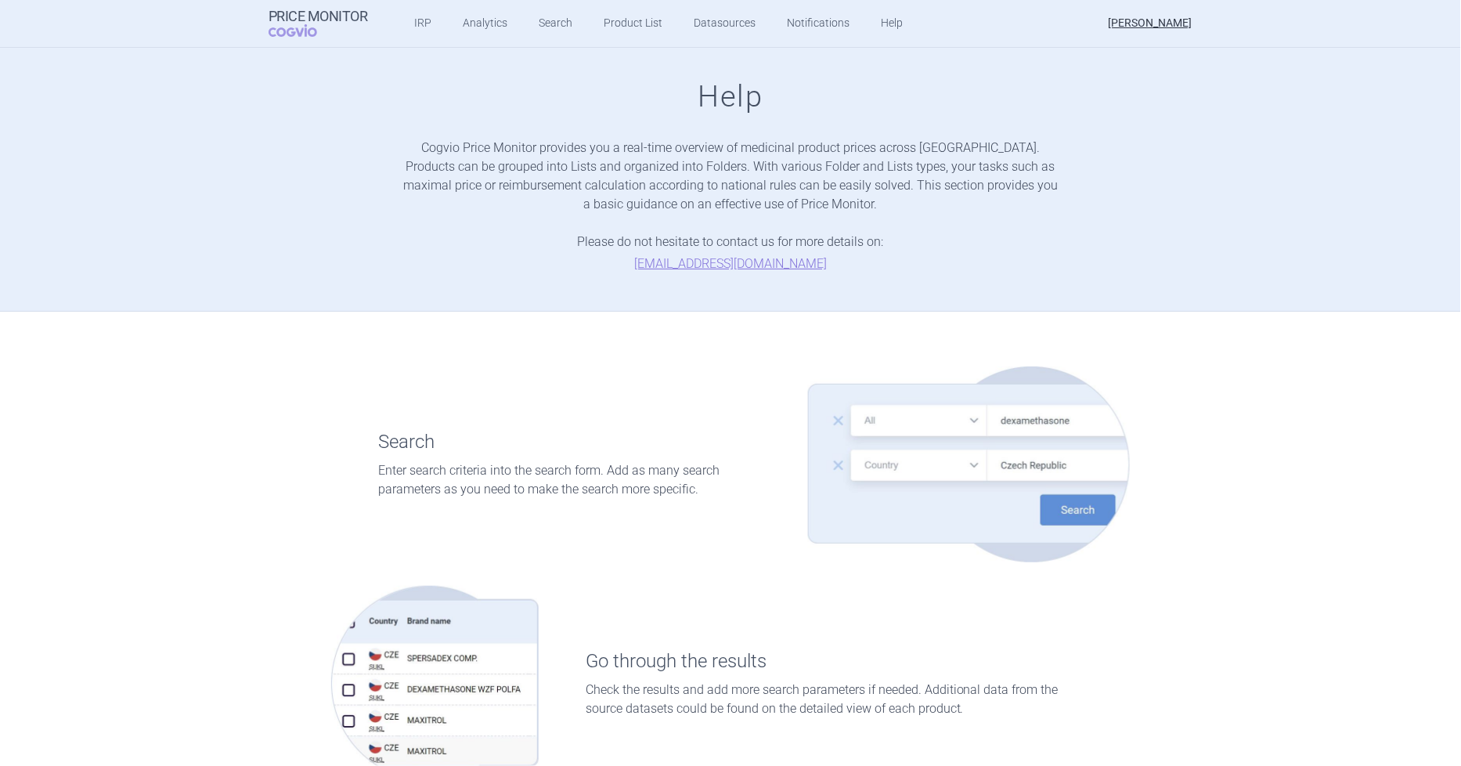
scroll to position [2135, 0]
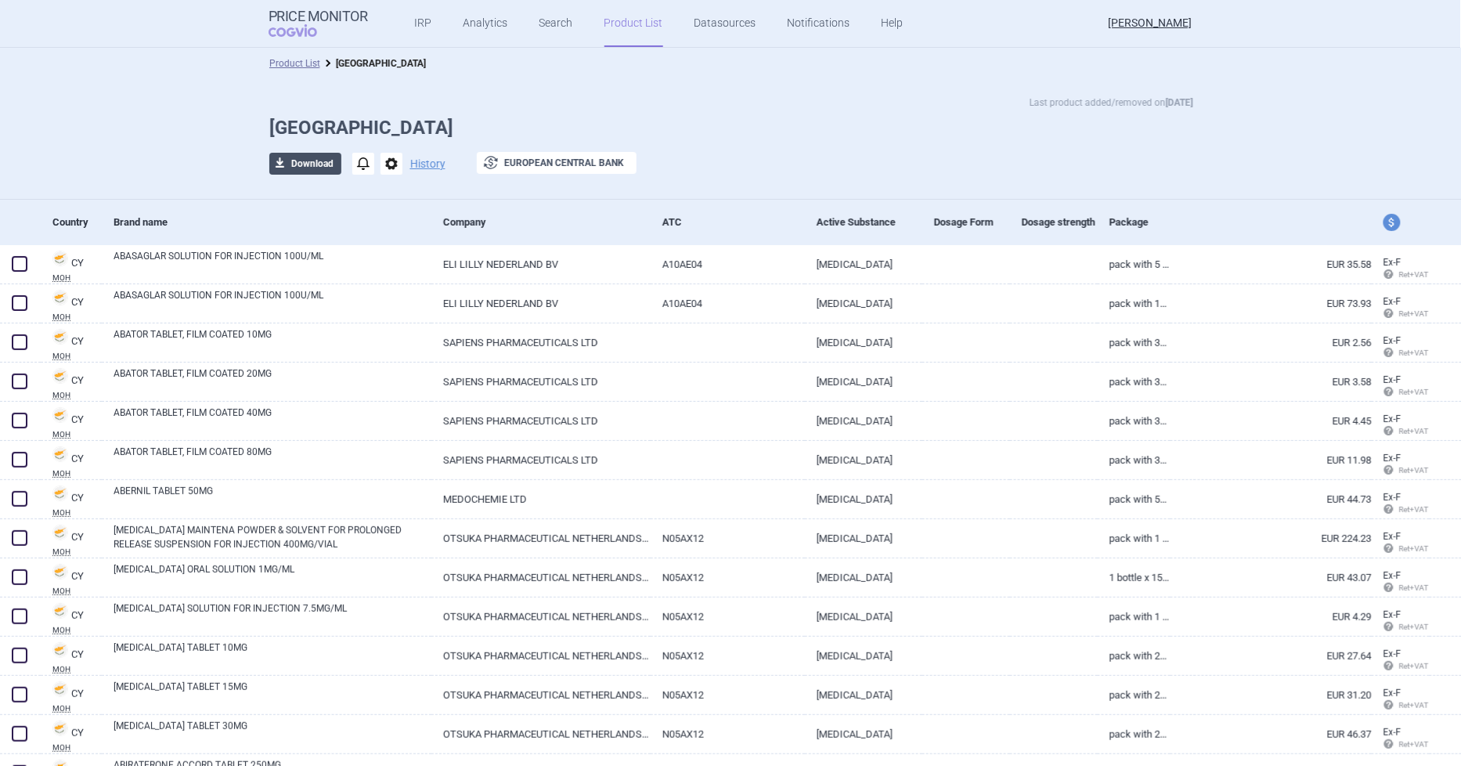
click at [298, 164] on button "download Download" at bounding box center [305, 164] width 72 height 22
select select "EUR"
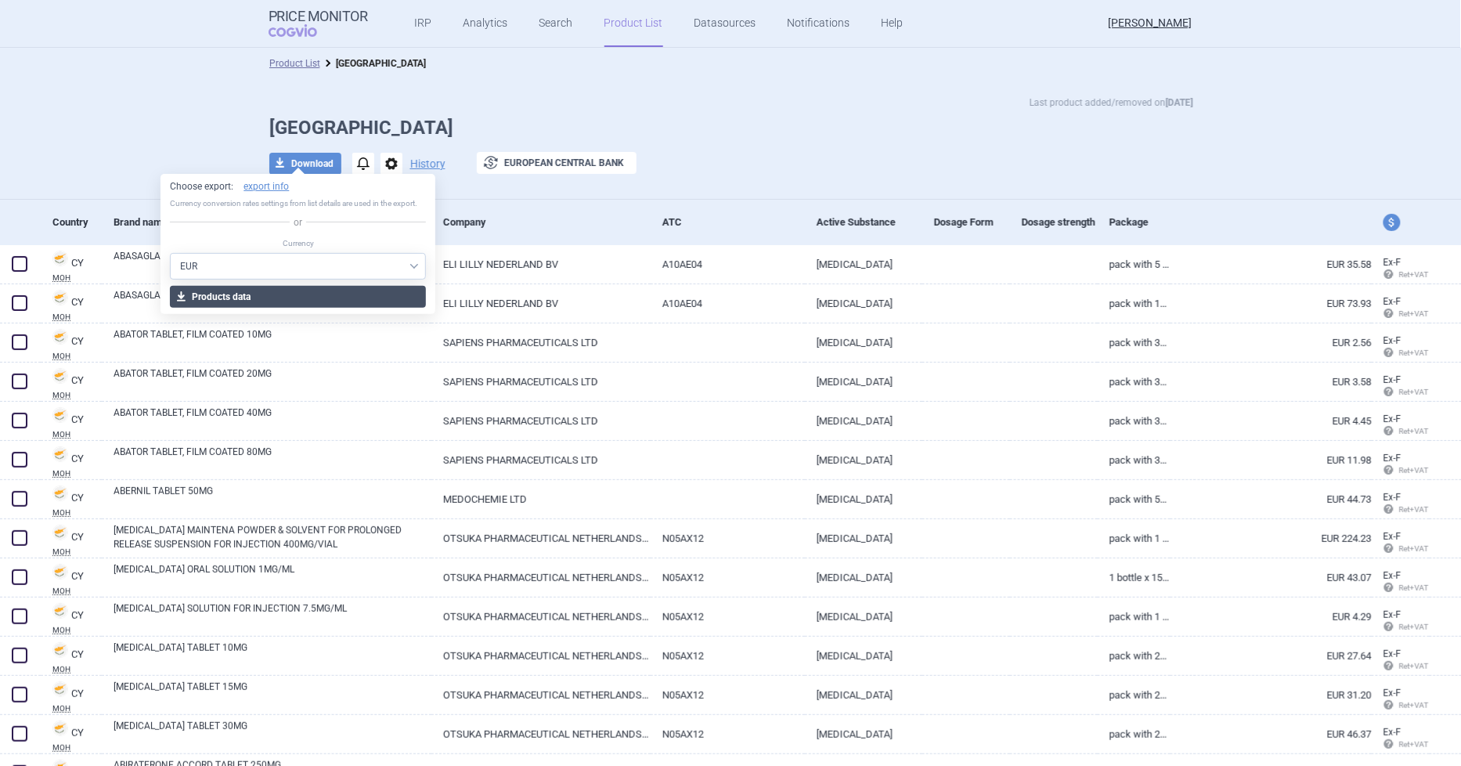
click at [298, 293] on button "download Products data" at bounding box center [298, 297] width 256 height 22
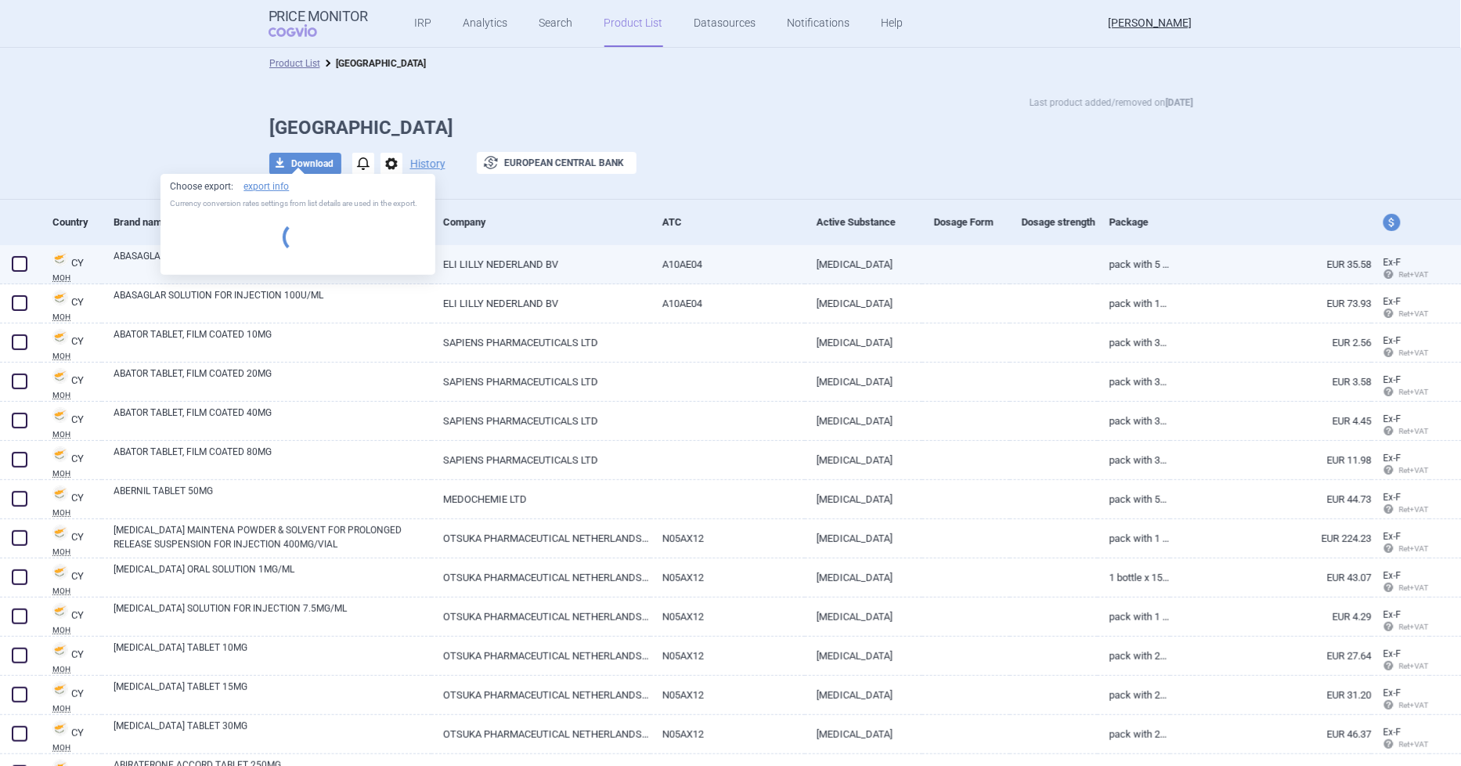
select select "EUR"
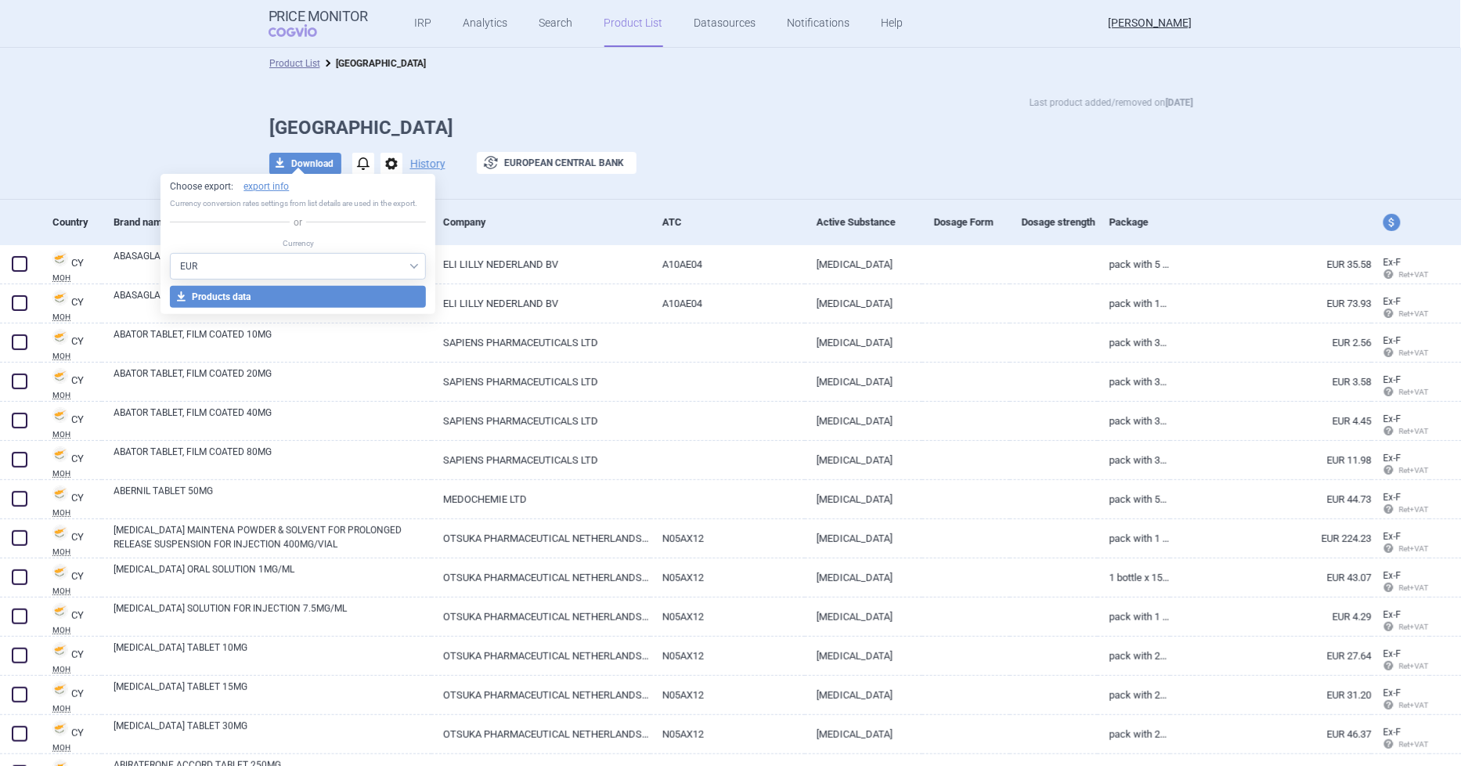
click at [834, 146] on div "Last product added/removed on 19 Aug Cyprus download Download notifications opt…" at bounding box center [731, 143] width 987 height 96
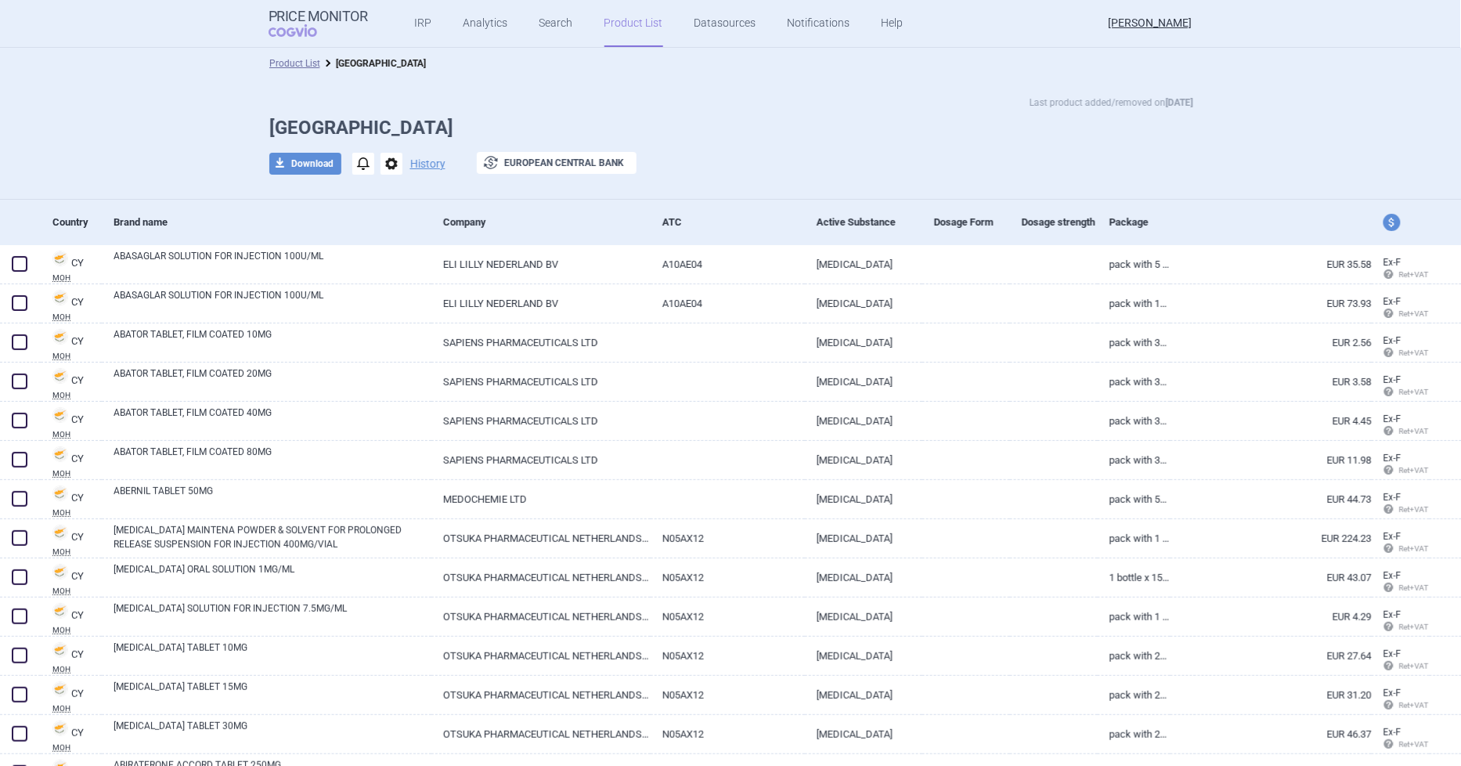
click at [272, 125] on h1 "Cyprus" at bounding box center [731, 128] width 924 height 23
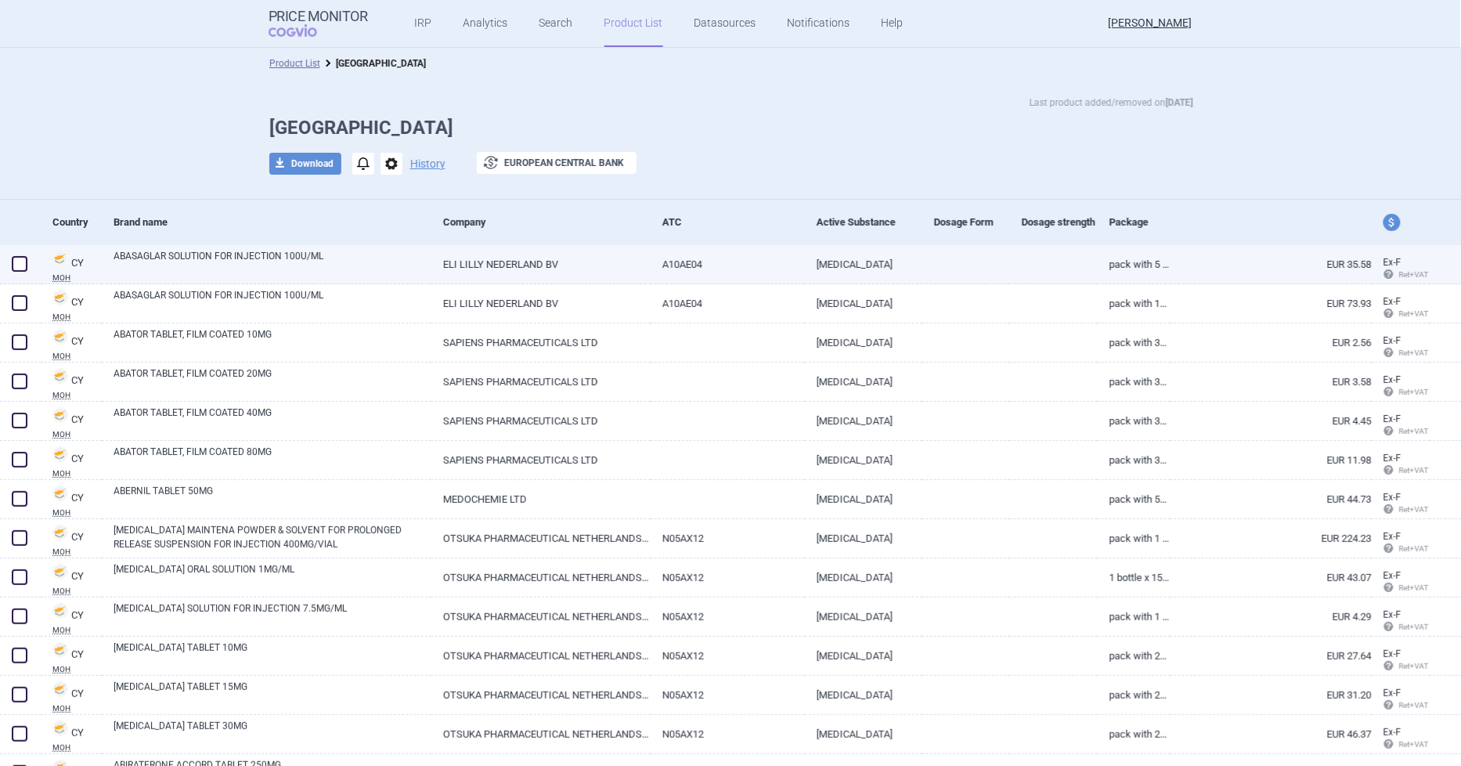
click at [74, 262] on link "CY MOH" at bounding box center [71, 265] width 61 height 33
select select "EUR"
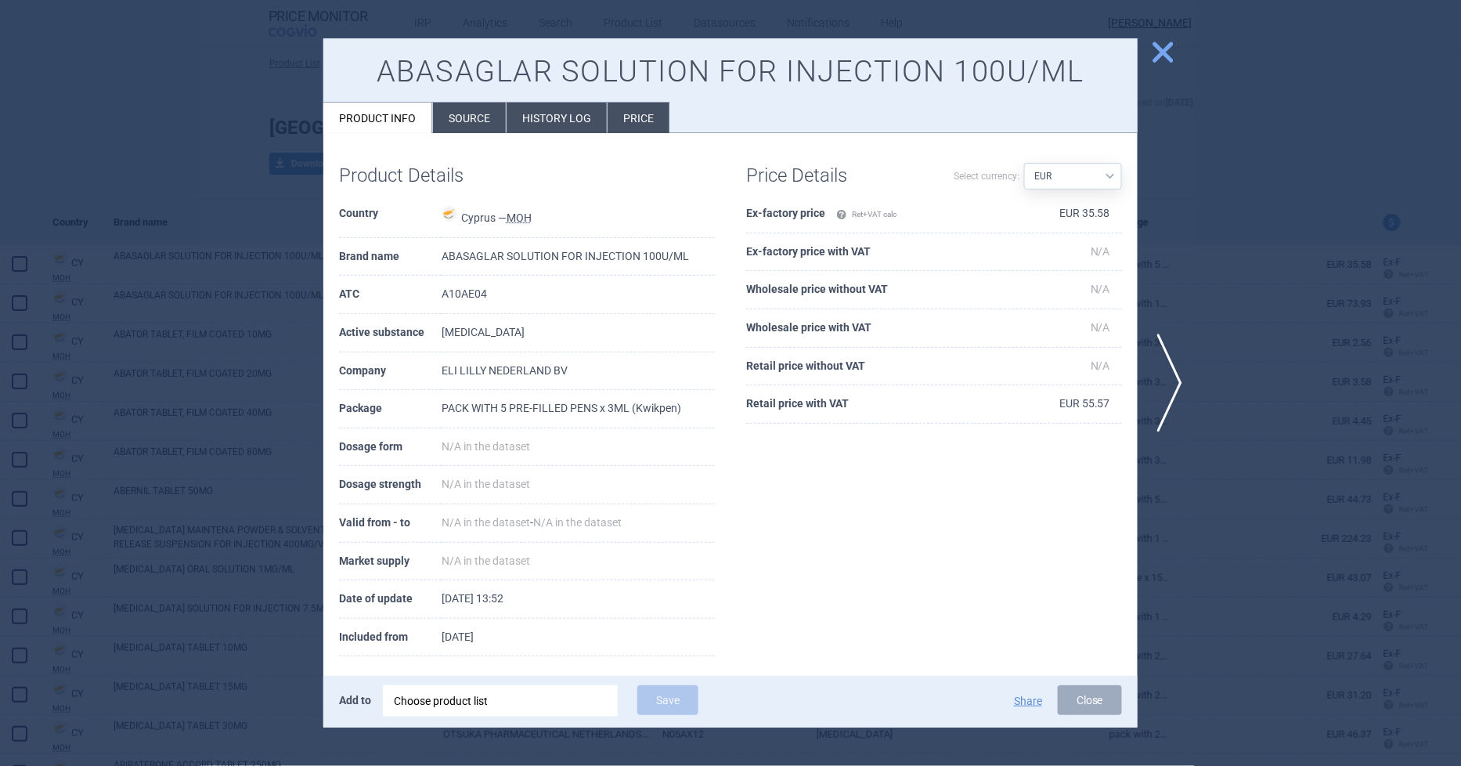
click at [514, 219] on abbr "MOH" at bounding box center [519, 217] width 25 height 13
click at [1163, 55] on span "close" at bounding box center [1163, 51] width 27 height 27
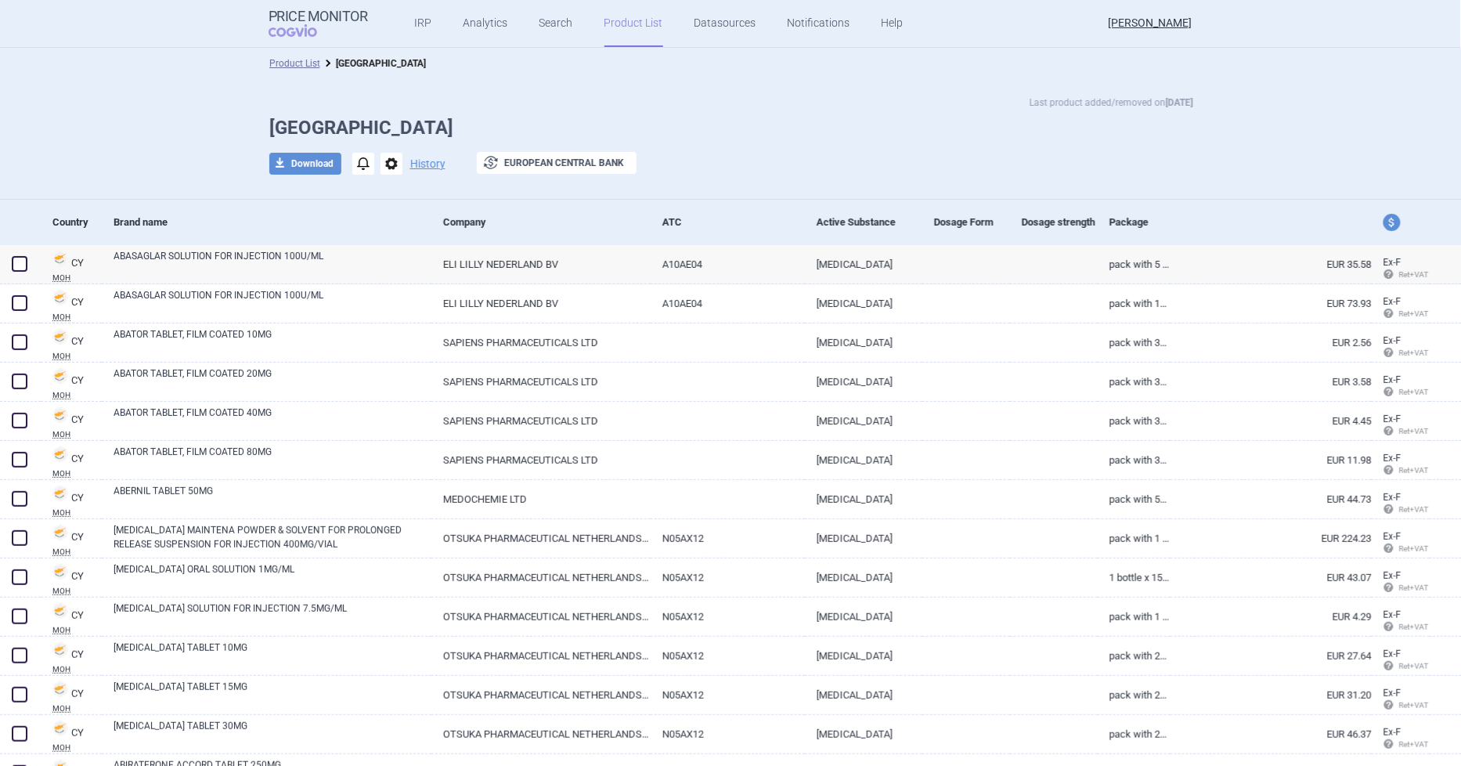
click at [386, 165] on span "options" at bounding box center [392, 164] width 22 height 22
click at [404, 121] on h1 "Cyprus" at bounding box center [731, 128] width 924 height 23
click at [20, 260] on span at bounding box center [20, 264] width 16 height 16
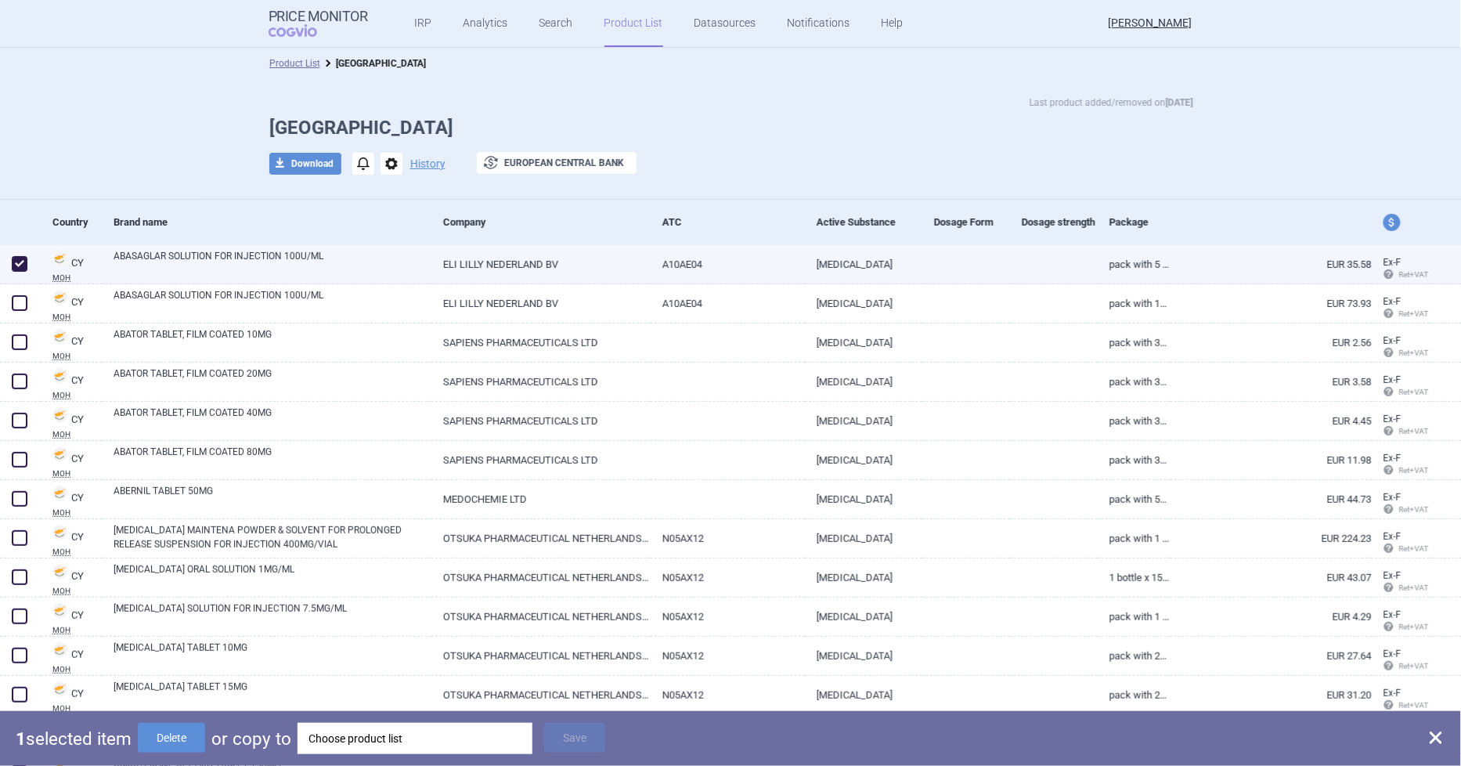
click at [16, 260] on span at bounding box center [20, 264] width 16 height 16
checkbox input "false"
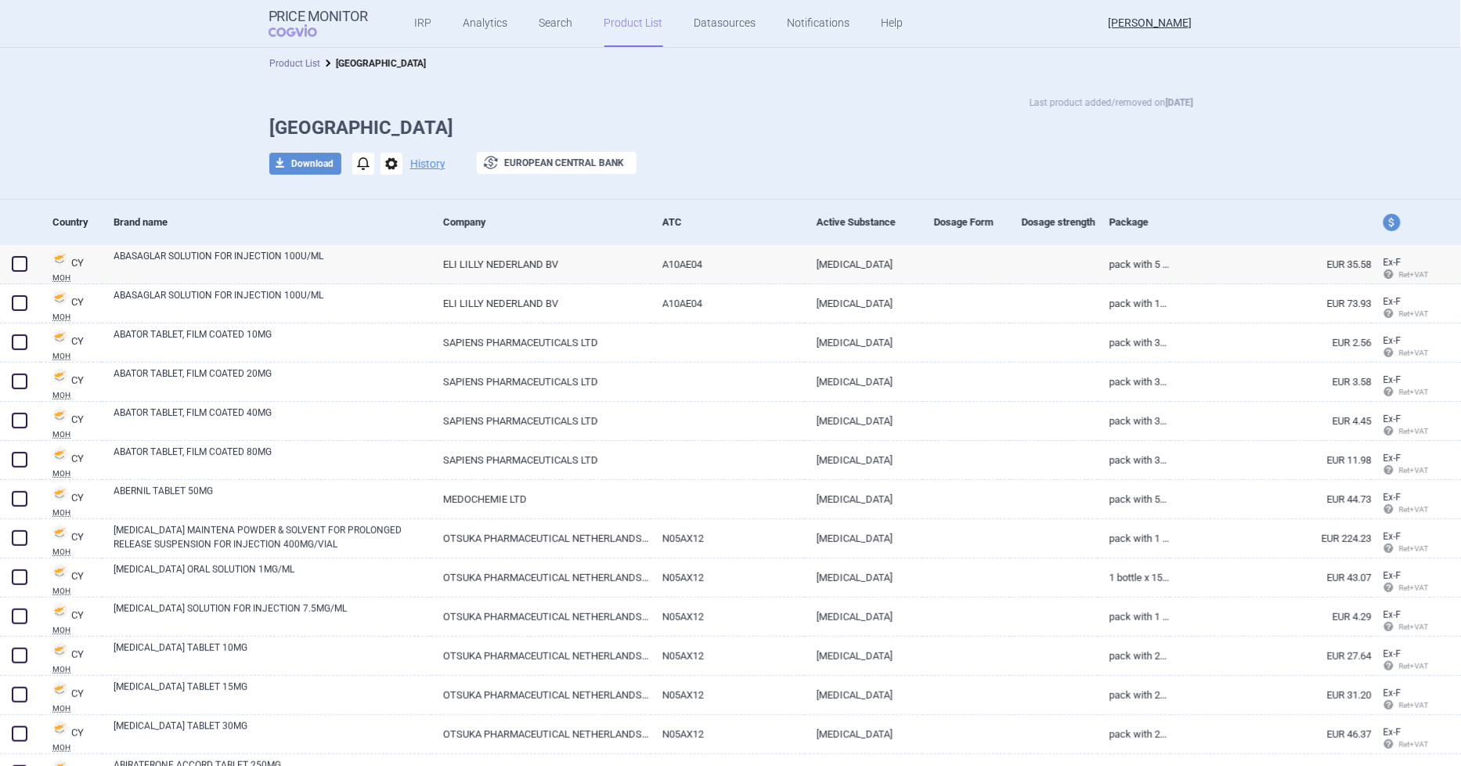
click at [283, 63] on link "Product List" at bounding box center [294, 63] width 51 height 11
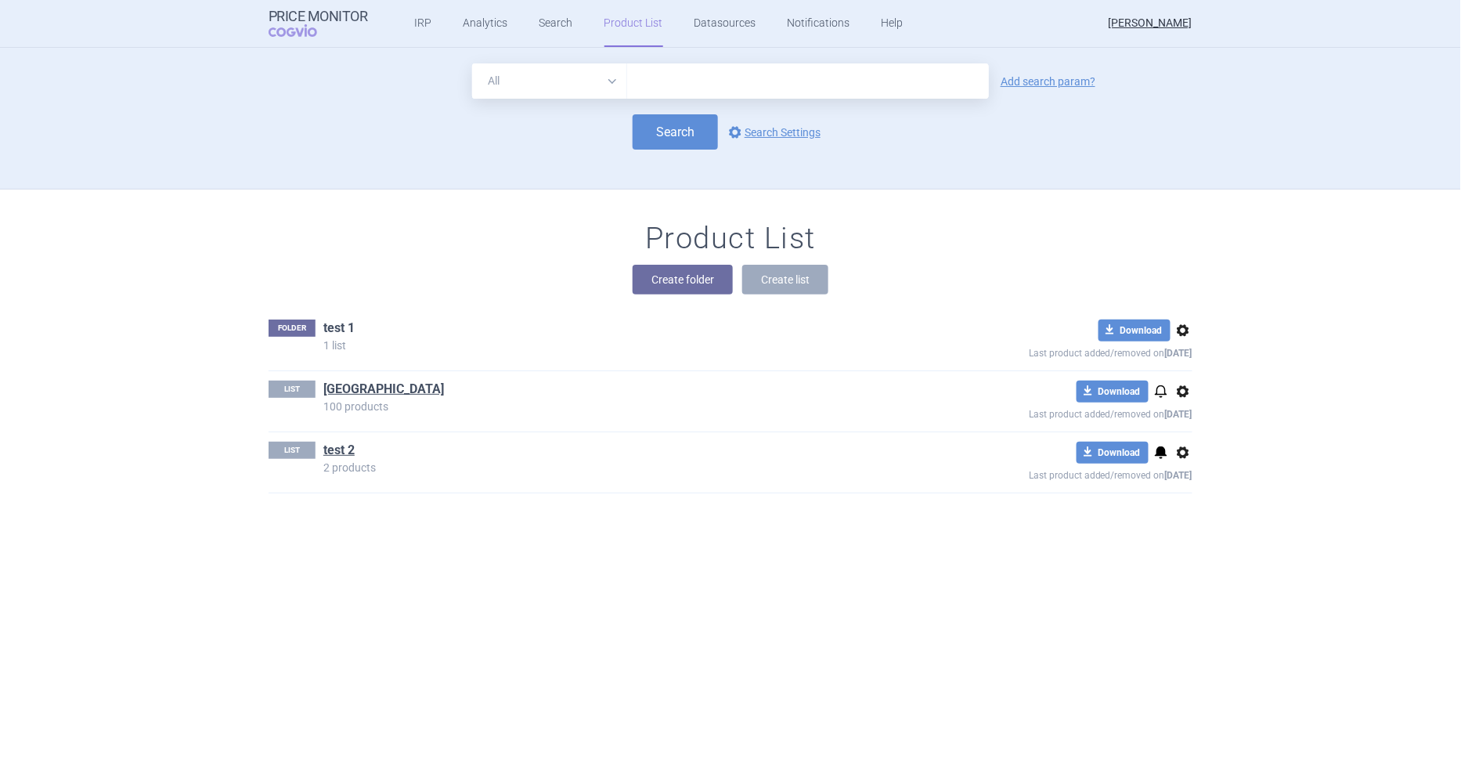
click at [327, 323] on link "test 1" at bounding box center [338, 327] width 31 height 17
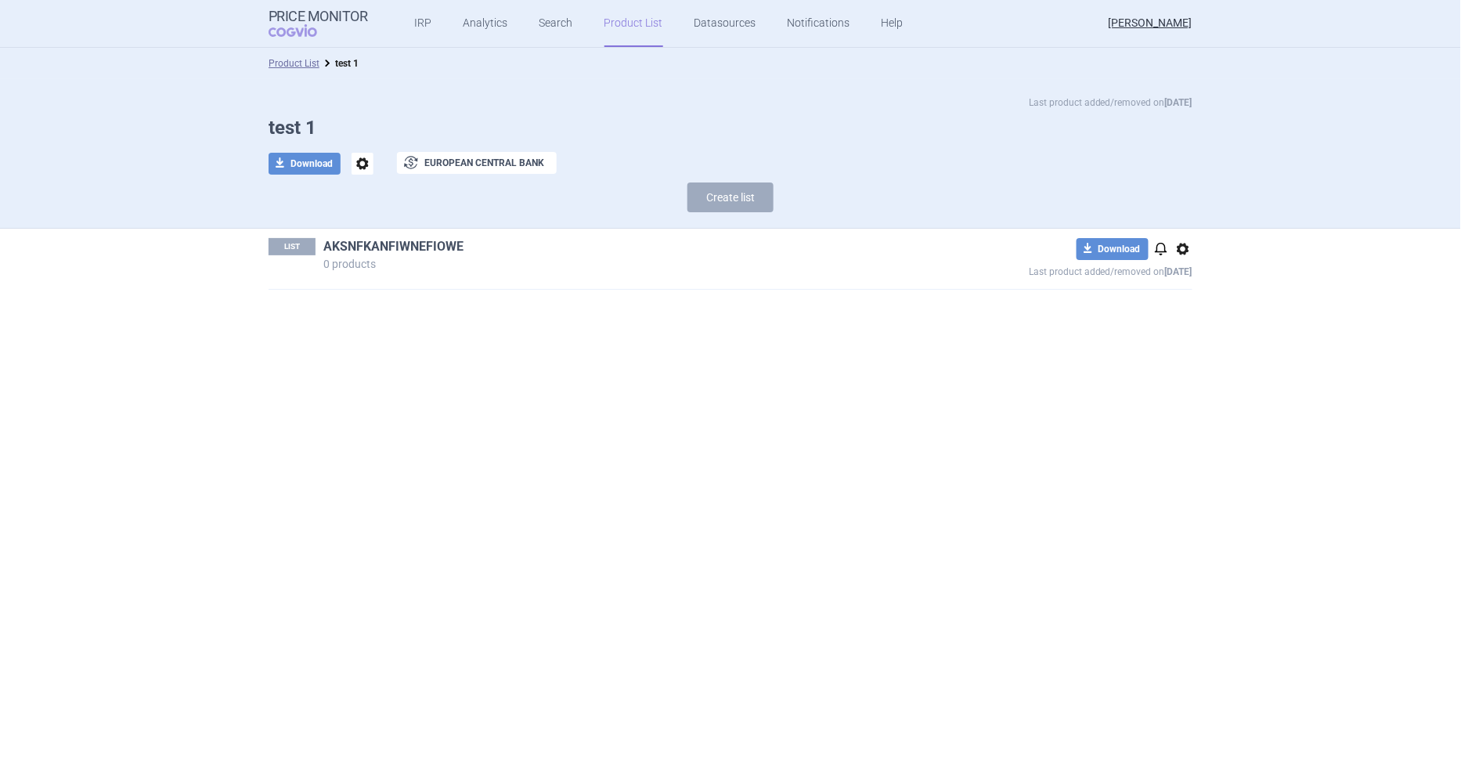
click at [392, 241] on link "AKSNFKANFIWNEFIOWE" at bounding box center [393, 246] width 140 height 17
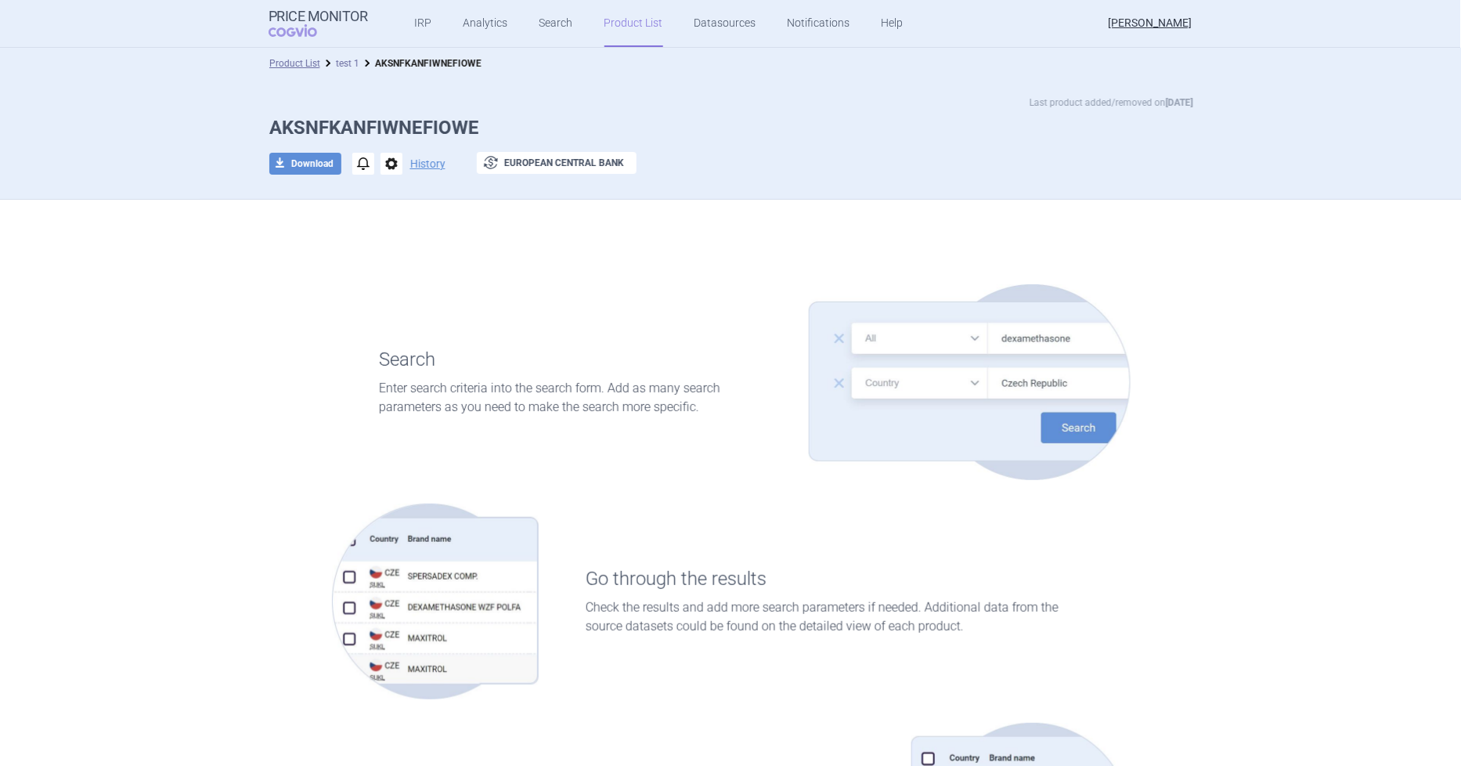
click at [345, 65] on link "test 1" at bounding box center [347, 63] width 23 height 11
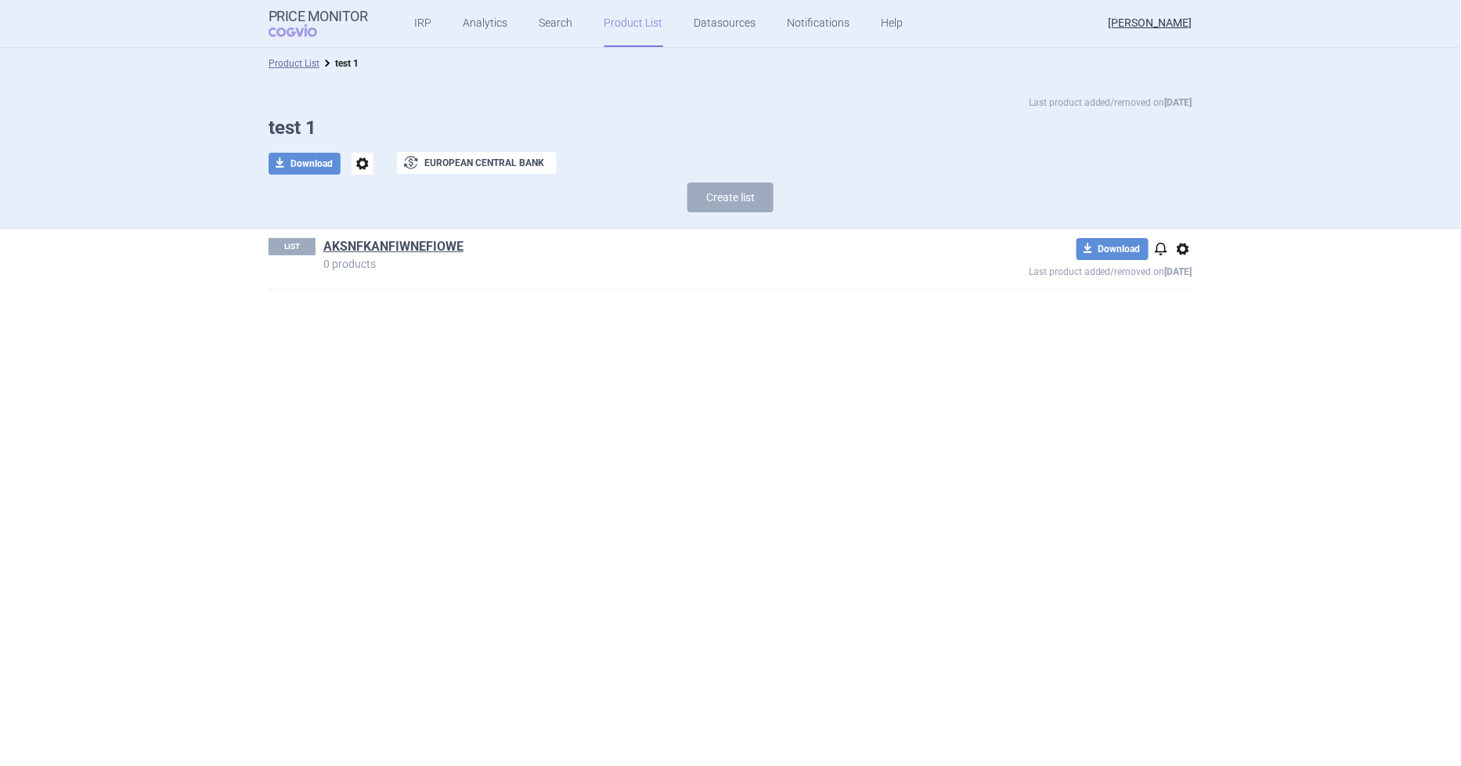
click at [627, 26] on link "Product List" at bounding box center [634, 23] width 59 height 47
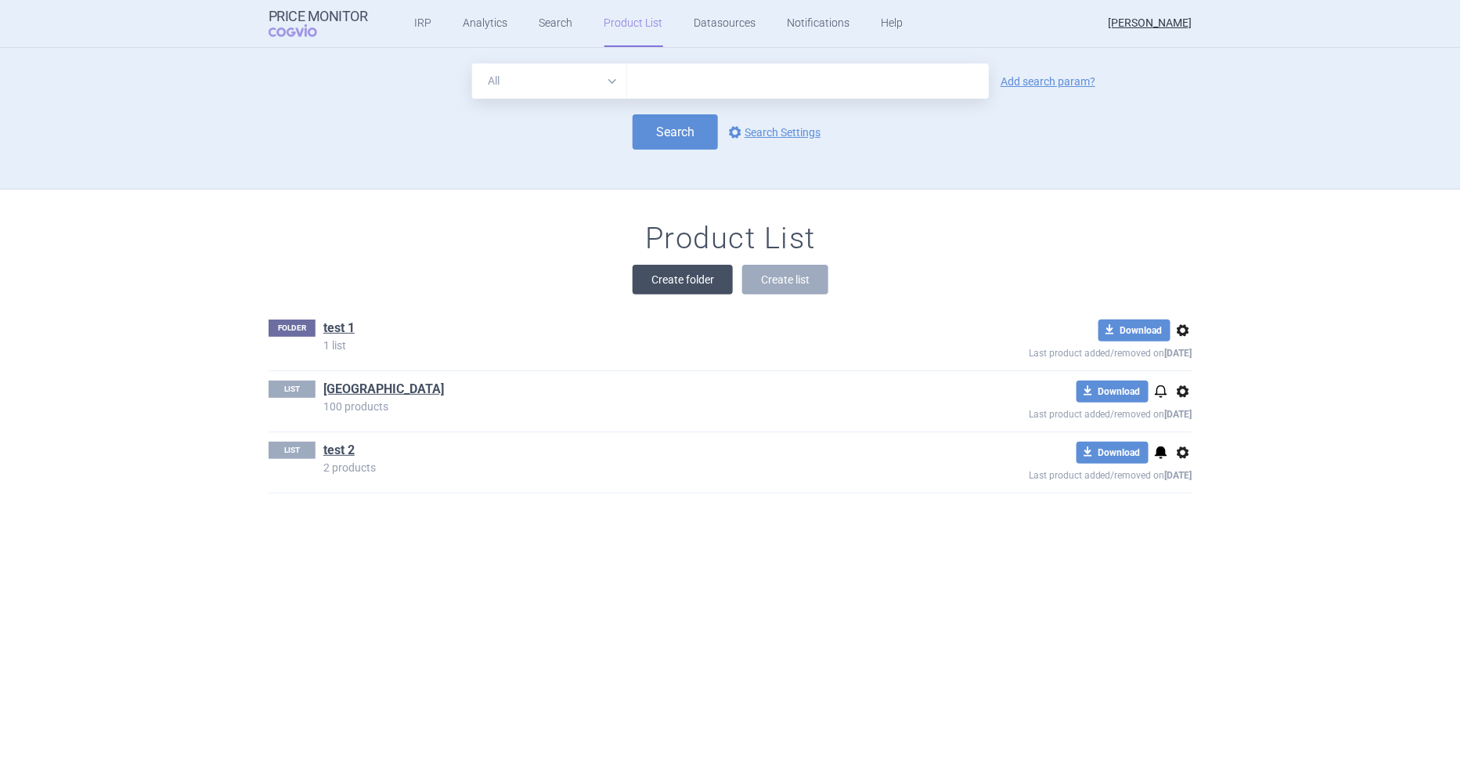
click at [702, 282] on button "Create folder" at bounding box center [683, 280] width 100 height 30
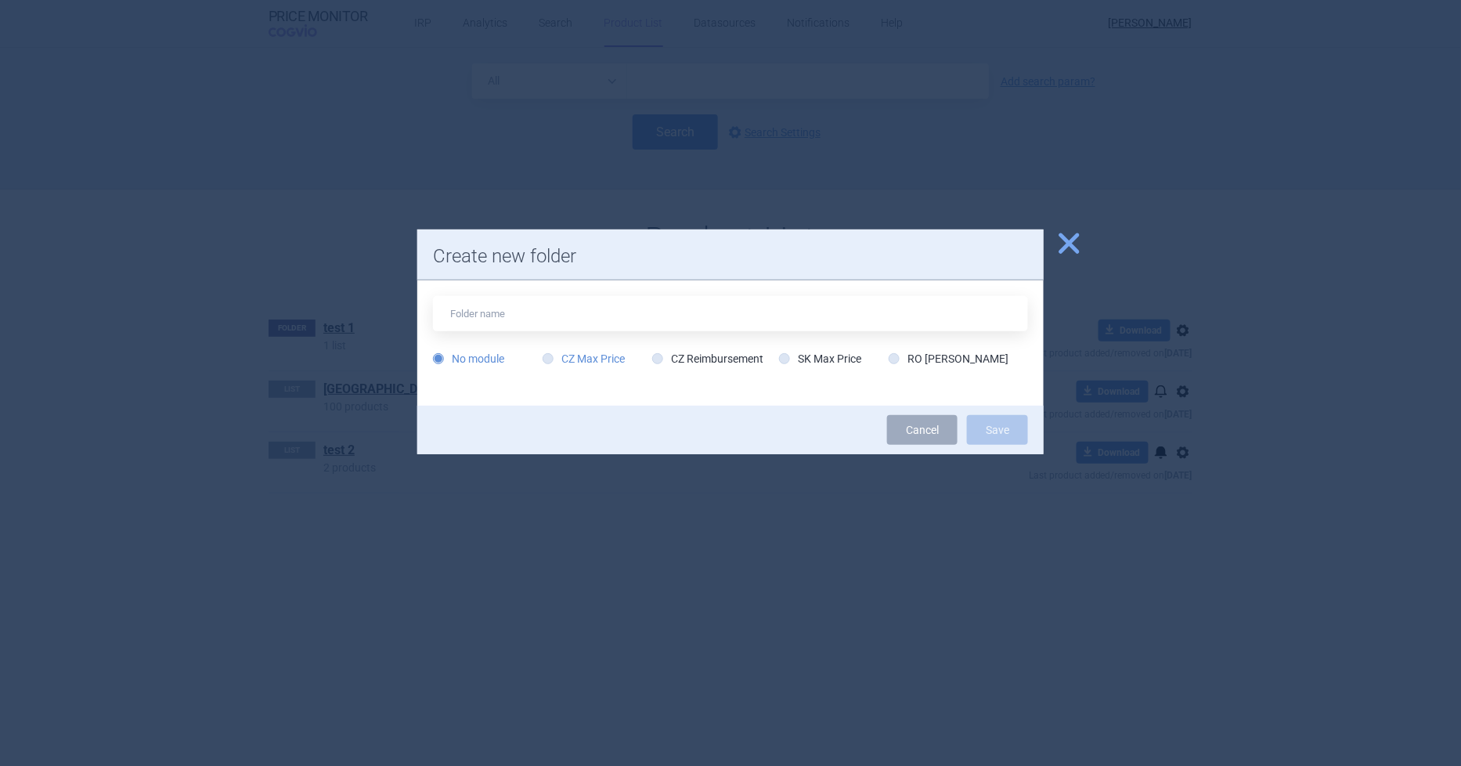
click at [551, 359] on icon at bounding box center [548, 358] width 11 height 11
click at [551, 359] on input "CZ Max Price" at bounding box center [551, 360] width 16 height 16
radio input "true"
click at [542, 308] on input "text" at bounding box center [730, 313] width 595 height 35
type input "Cyprus"
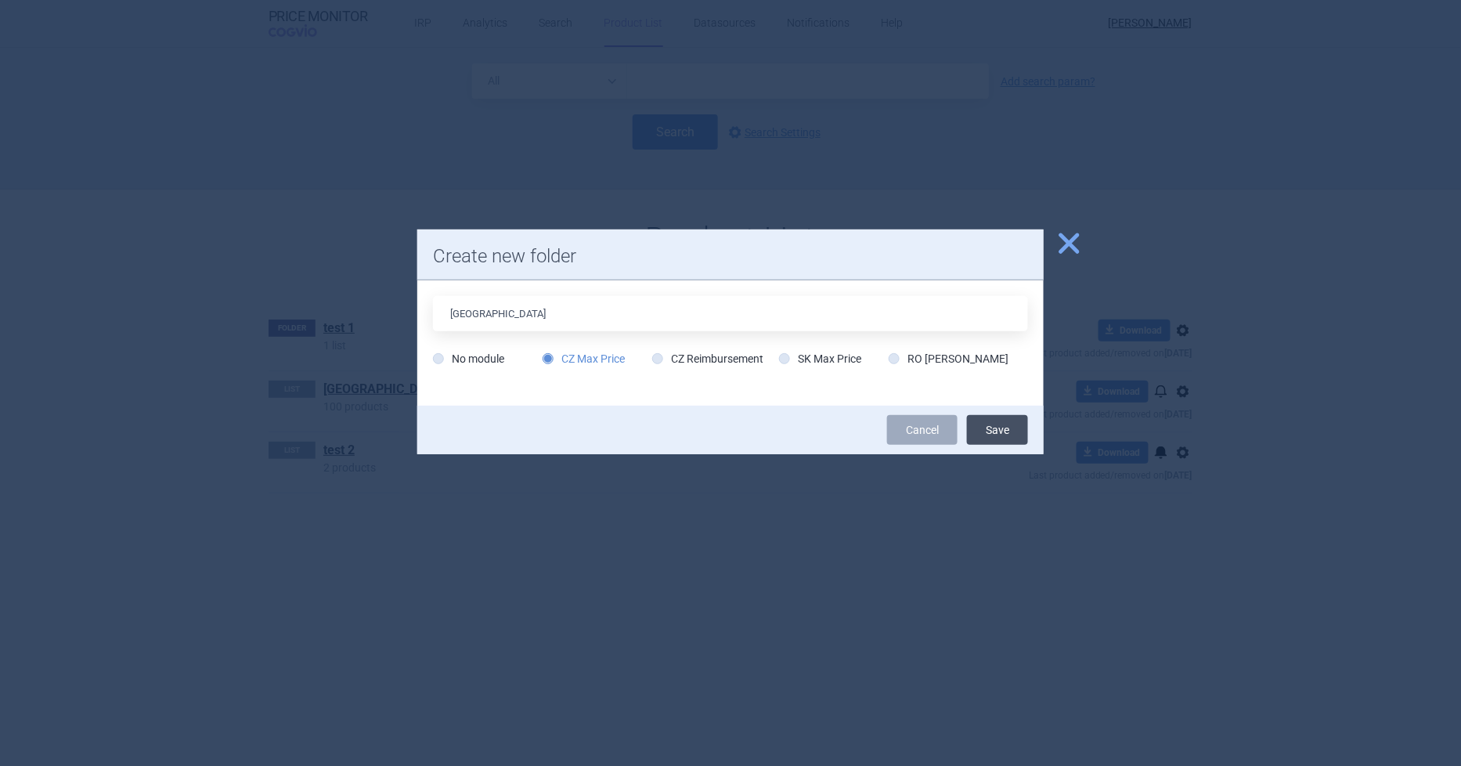
click at [992, 425] on button "Save" at bounding box center [997, 430] width 61 height 30
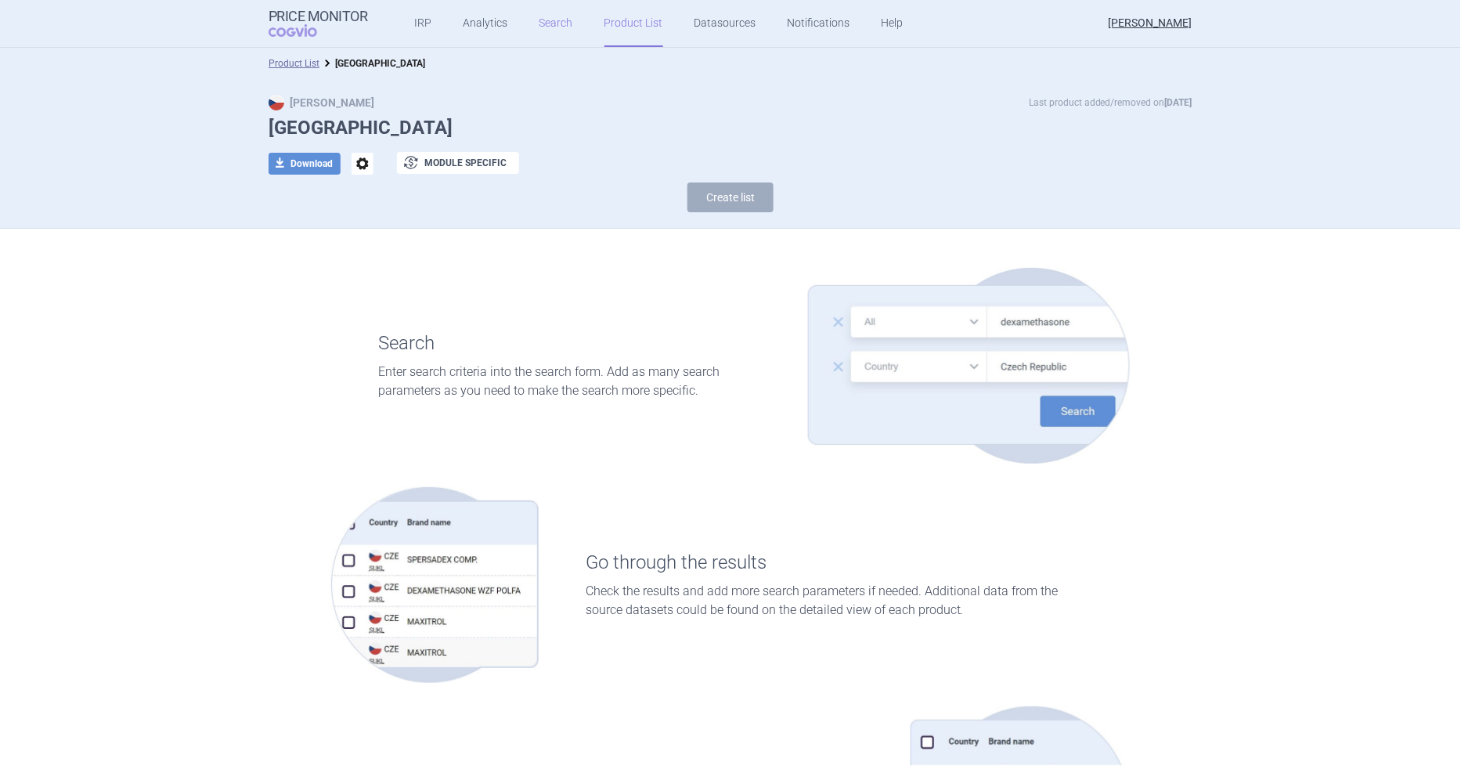
click at [540, 26] on link "Search" at bounding box center [557, 23] width 34 height 47
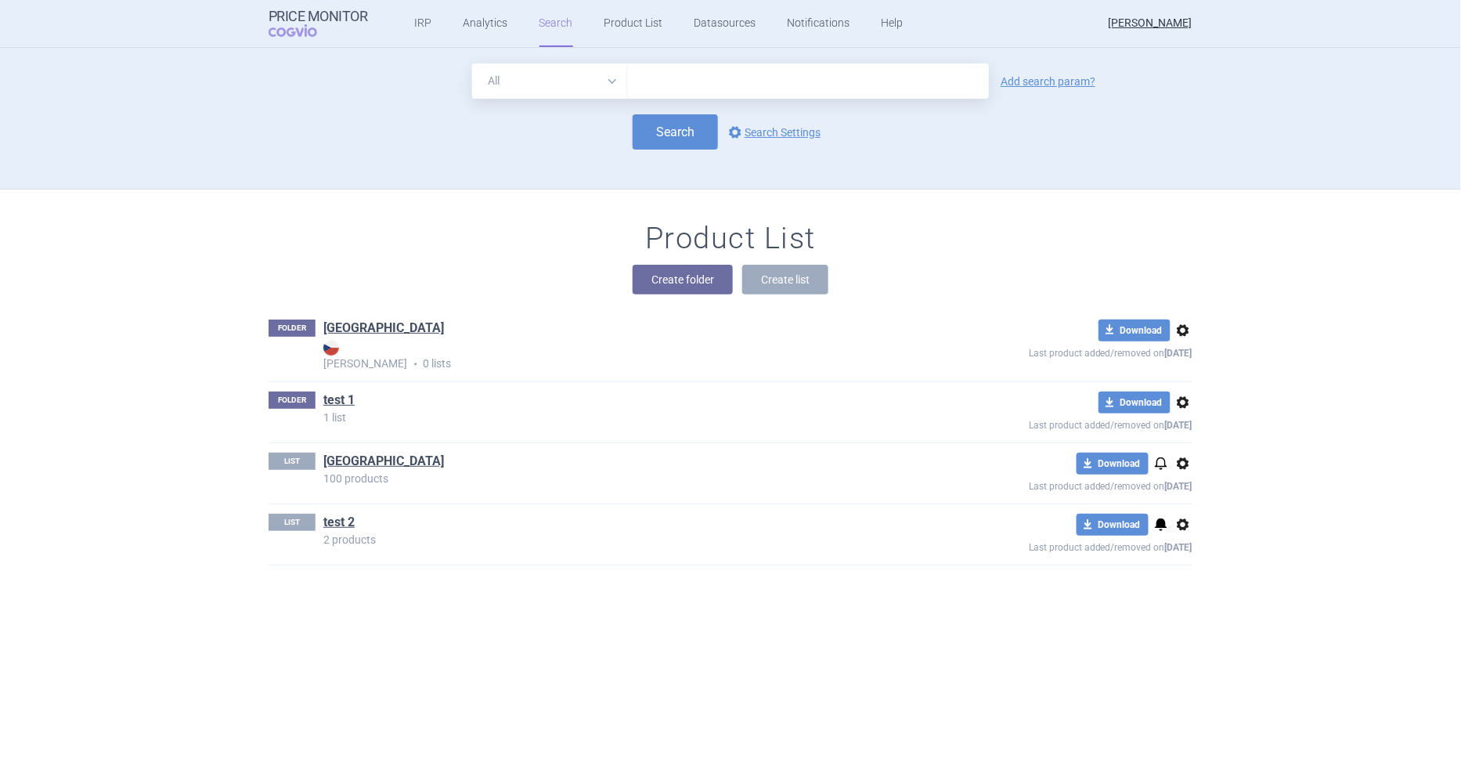
click at [674, 72] on input "text" at bounding box center [808, 80] width 362 height 35
type input "cyprus"
click button "Search" at bounding box center [675, 131] width 85 height 35
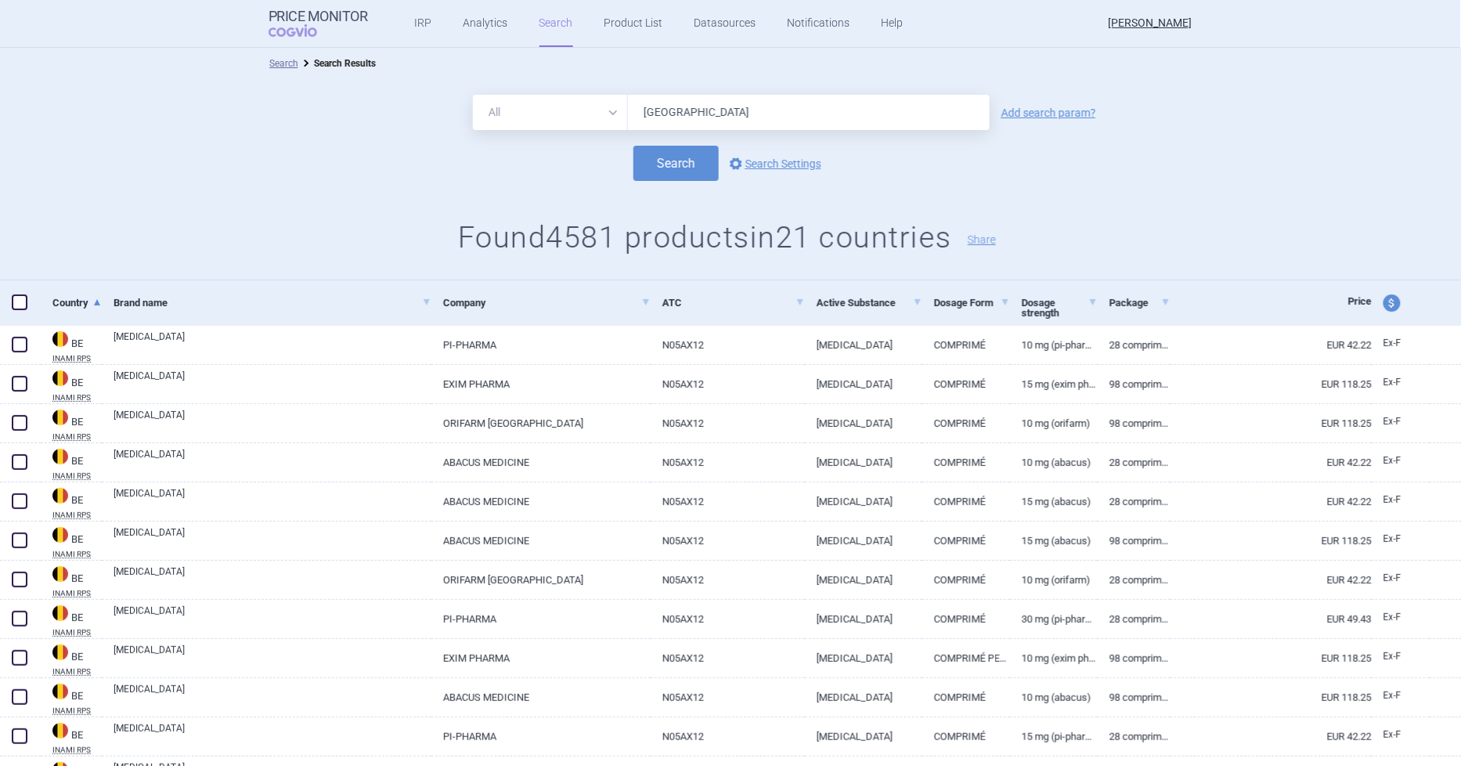
click at [88, 306] on link "Country" at bounding box center [76, 302] width 49 height 38
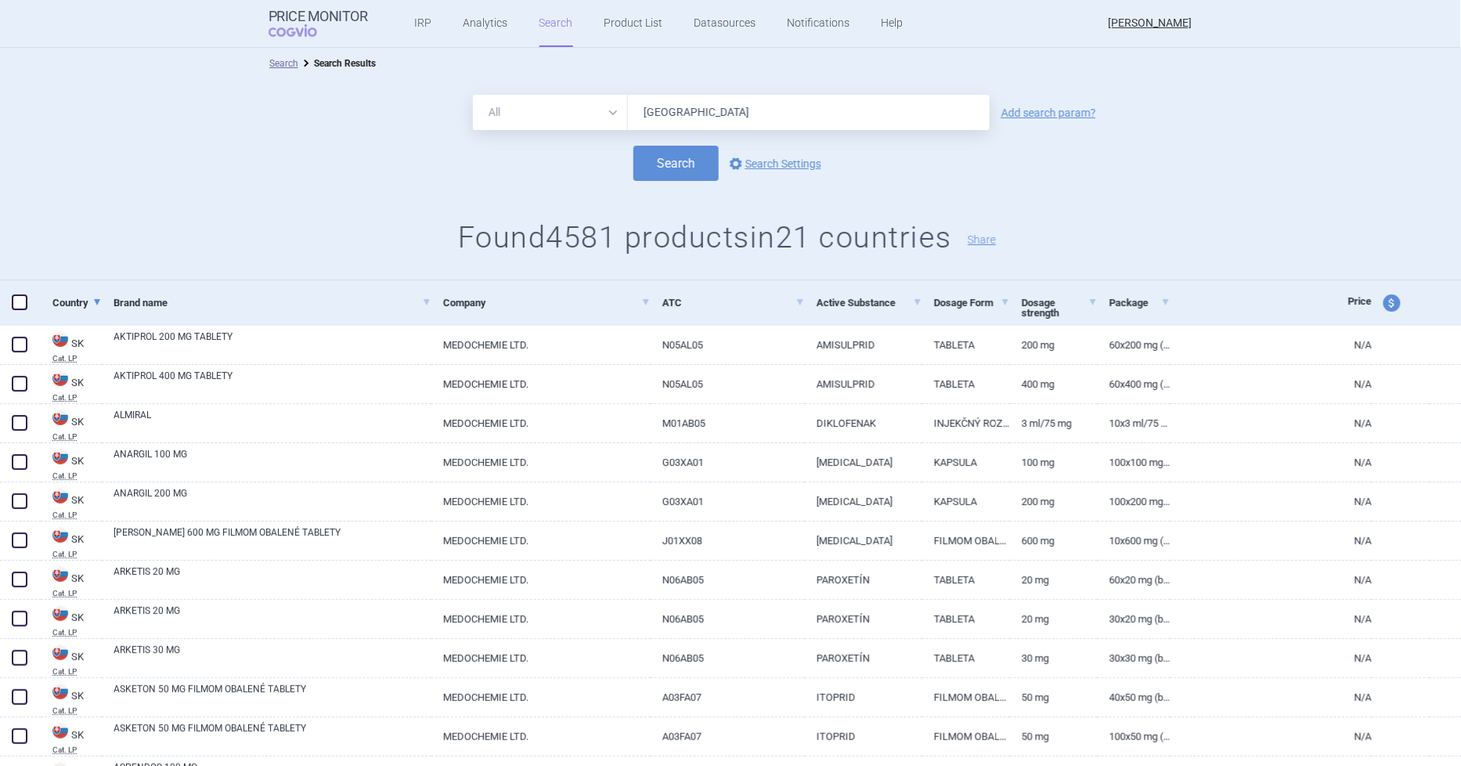
click at [88, 306] on link "Country" at bounding box center [76, 302] width 49 height 38
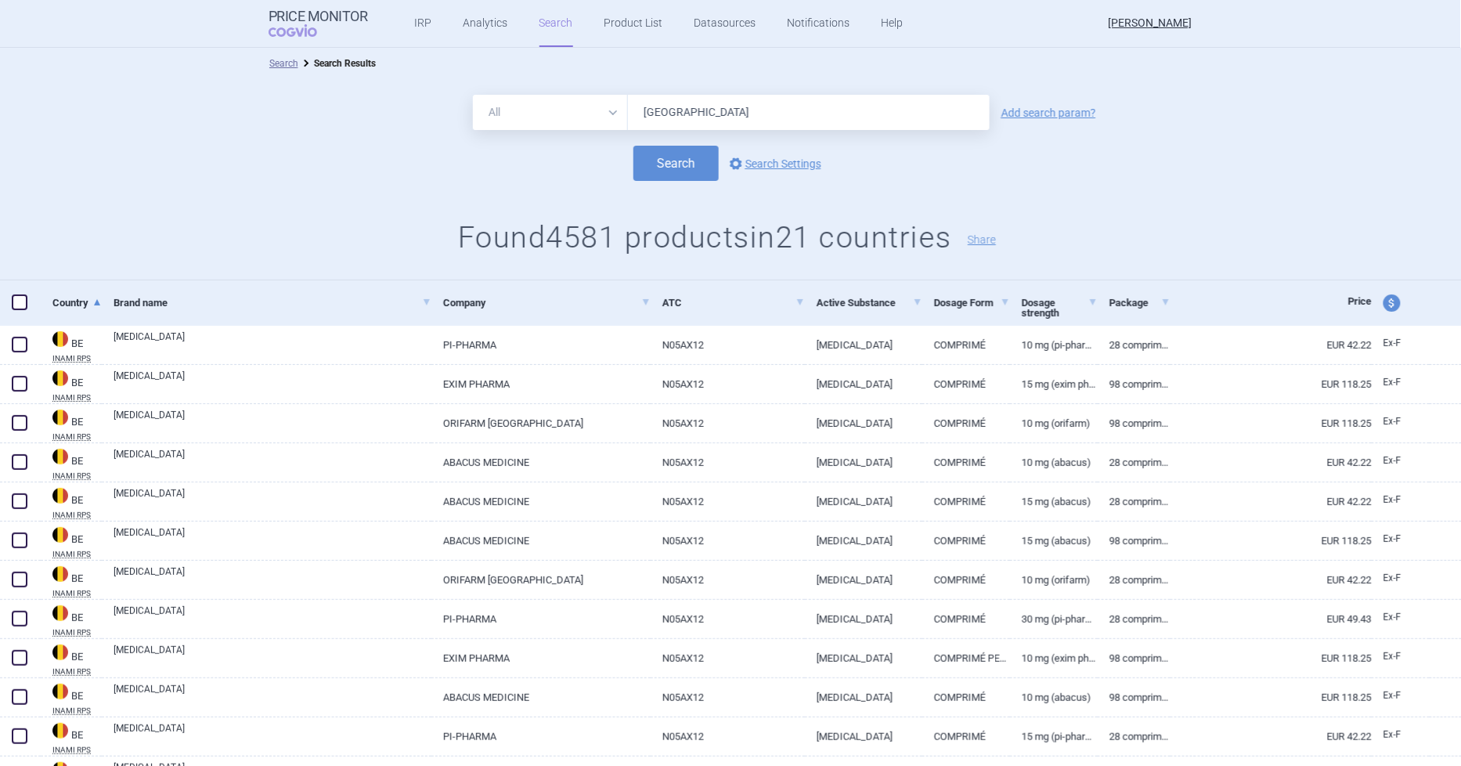
drag, startPoint x: 505, startPoint y: 97, endPoint x: 507, endPoint y: 112, distance: 15.1
click at [505, 97] on select "All Brand Name ATC Company Active Substance Country Newer than" at bounding box center [550, 112] width 155 height 35
select select "country"
click at [473, 95] on select "All Brand Name ATC Company Active Substance Country Newer than" at bounding box center [550, 112] width 155 height 35
click at [658, 117] on input "text" at bounding box center [809, 113] width 346 height 20
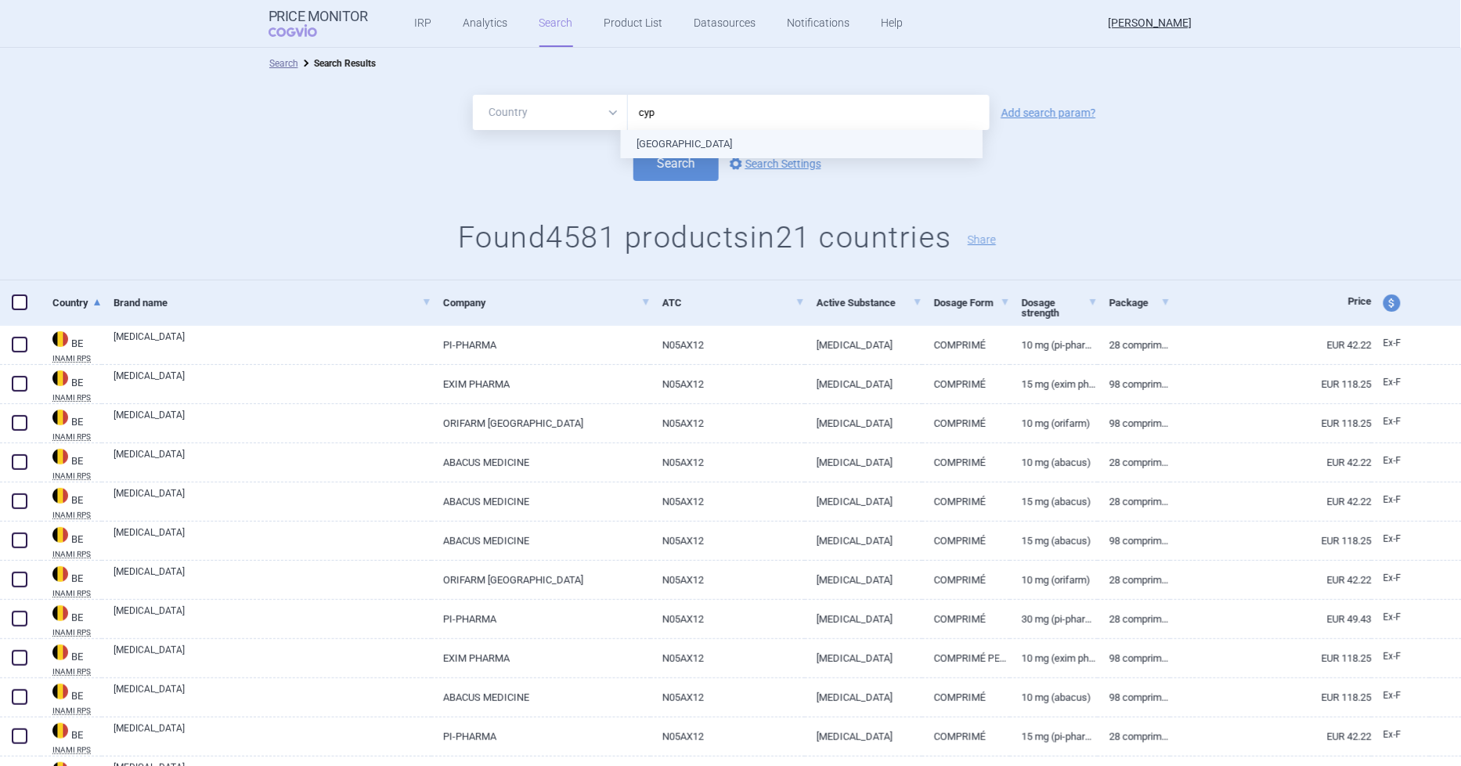
type input "cypr"
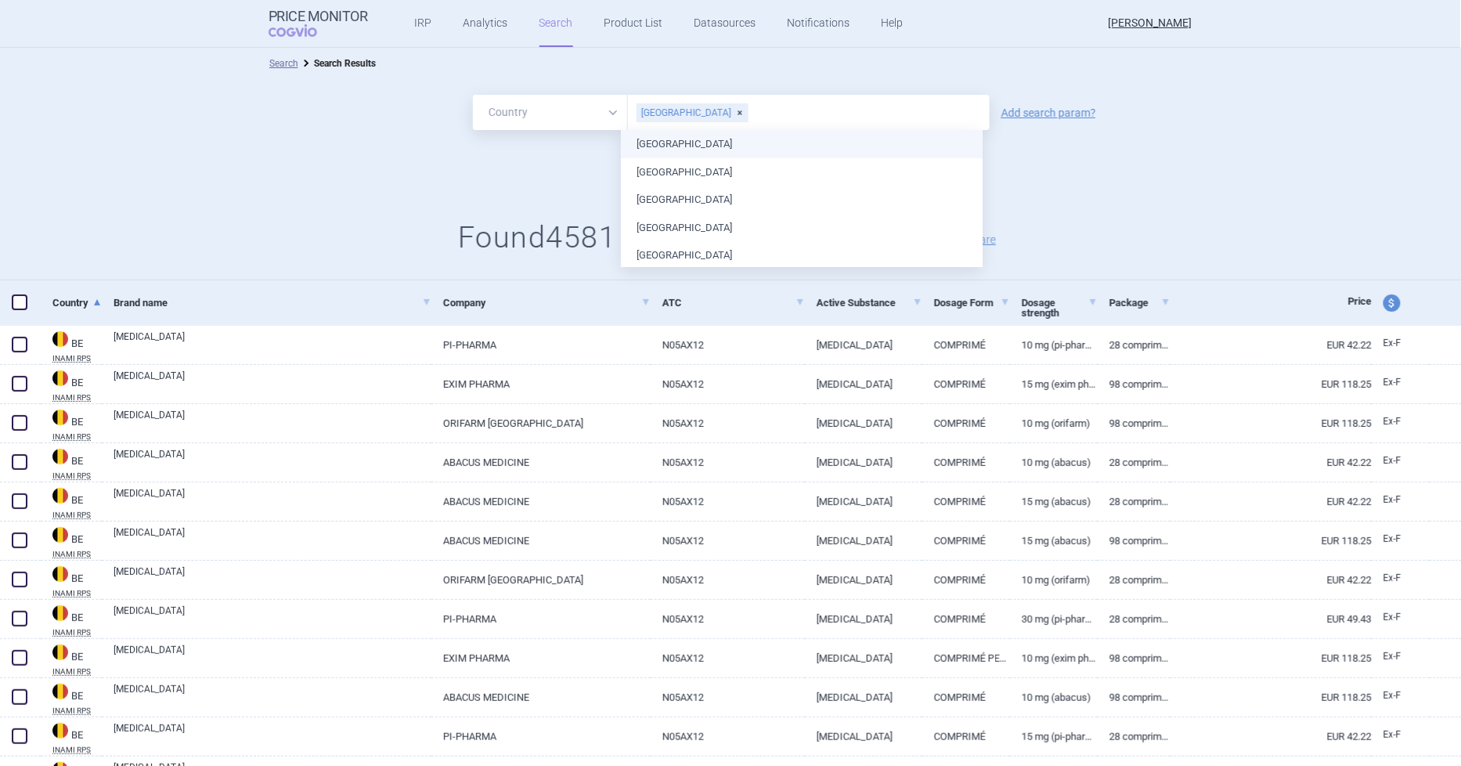
click at [664, 150] on ul "Algeria Australia Austria Belgium Bulgaria Canada Croatia Cyprus Czech Republic…" at bounding box center [802, 729] width 362 height 1199
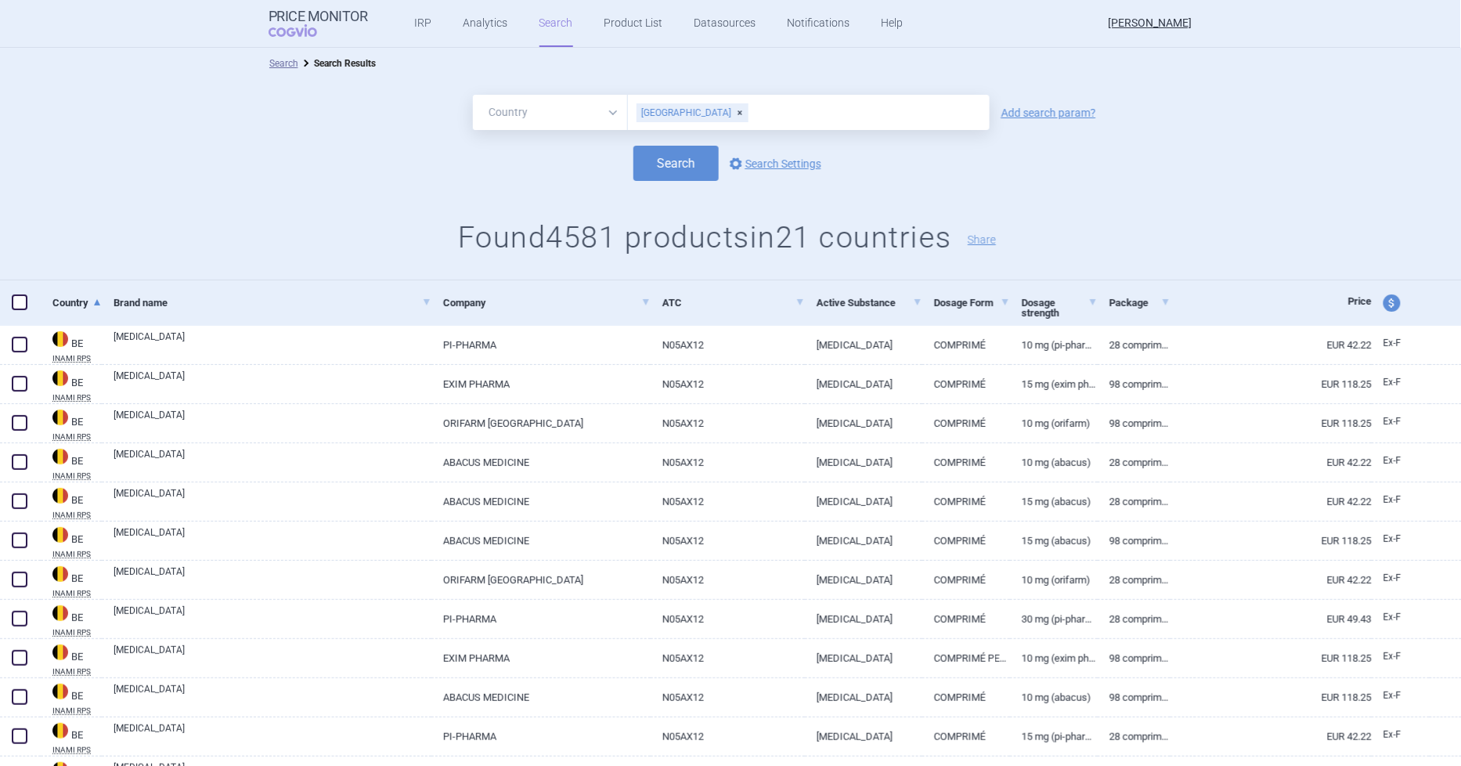
click at [538, 180] on div "Search options Search Settings" at bounding box center [731, 163] width 1462 height 35
click at [650, 172] on button "Search" at bounding box center [675, 163] width 85 height 35
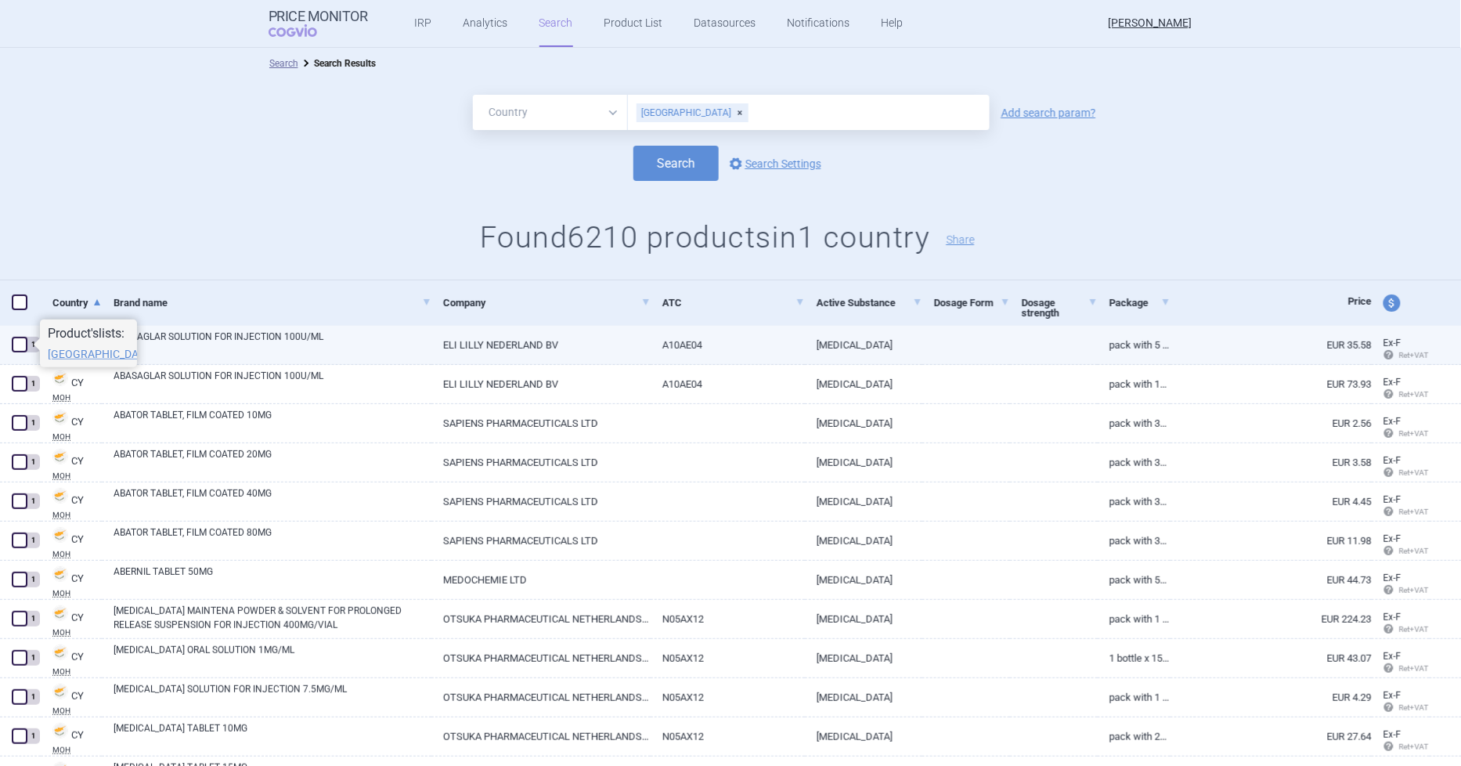
click at [20, 349] on span at bounding box center [20, 345] width 16 height 16
checkbox input "true"
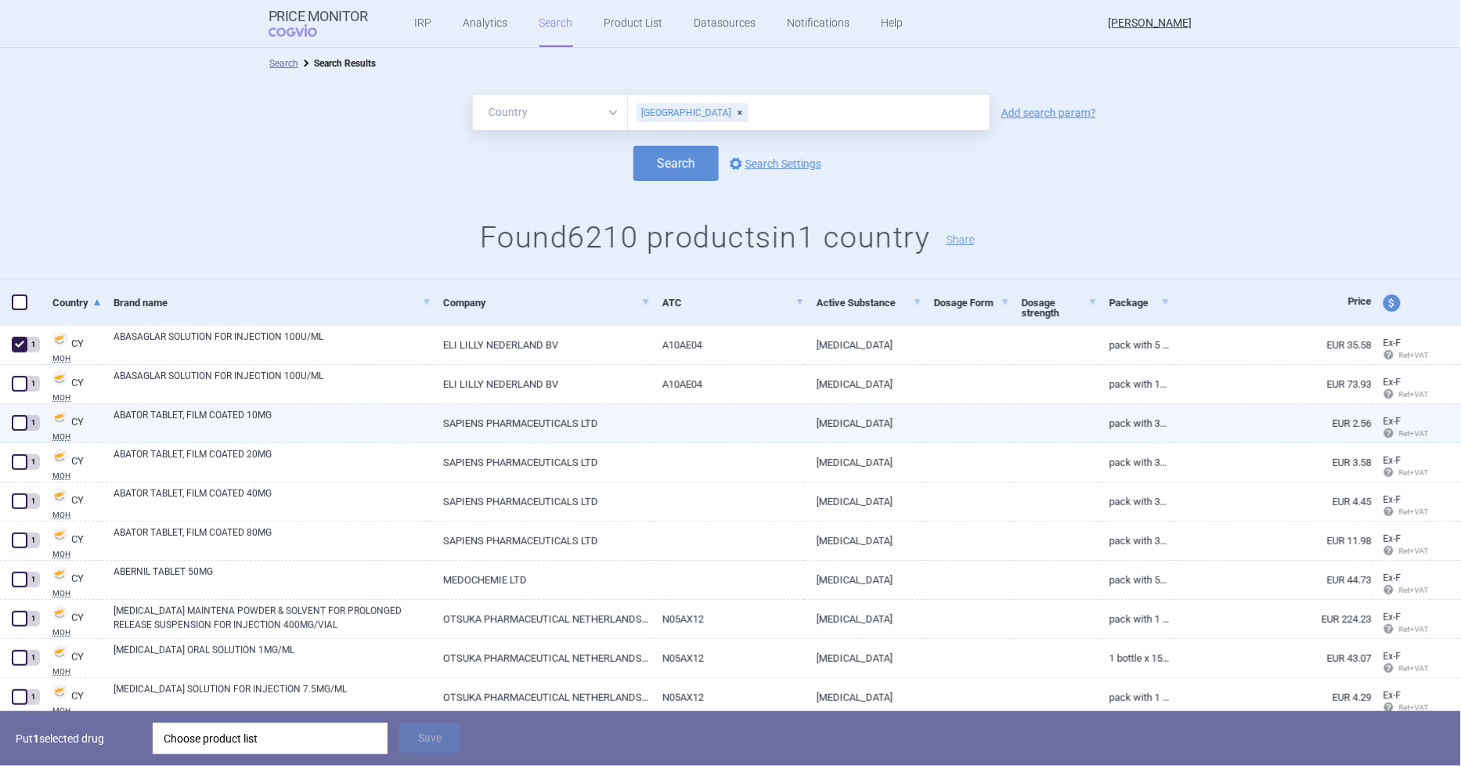
drag, startPoint x: 16, startPoint y: 384, endPoint x: 150, endPoint y: 410, distance: 135.6
click at [16, 382] on span at bounding box center [20, 384] width 16 height 16
checkbox input "true"
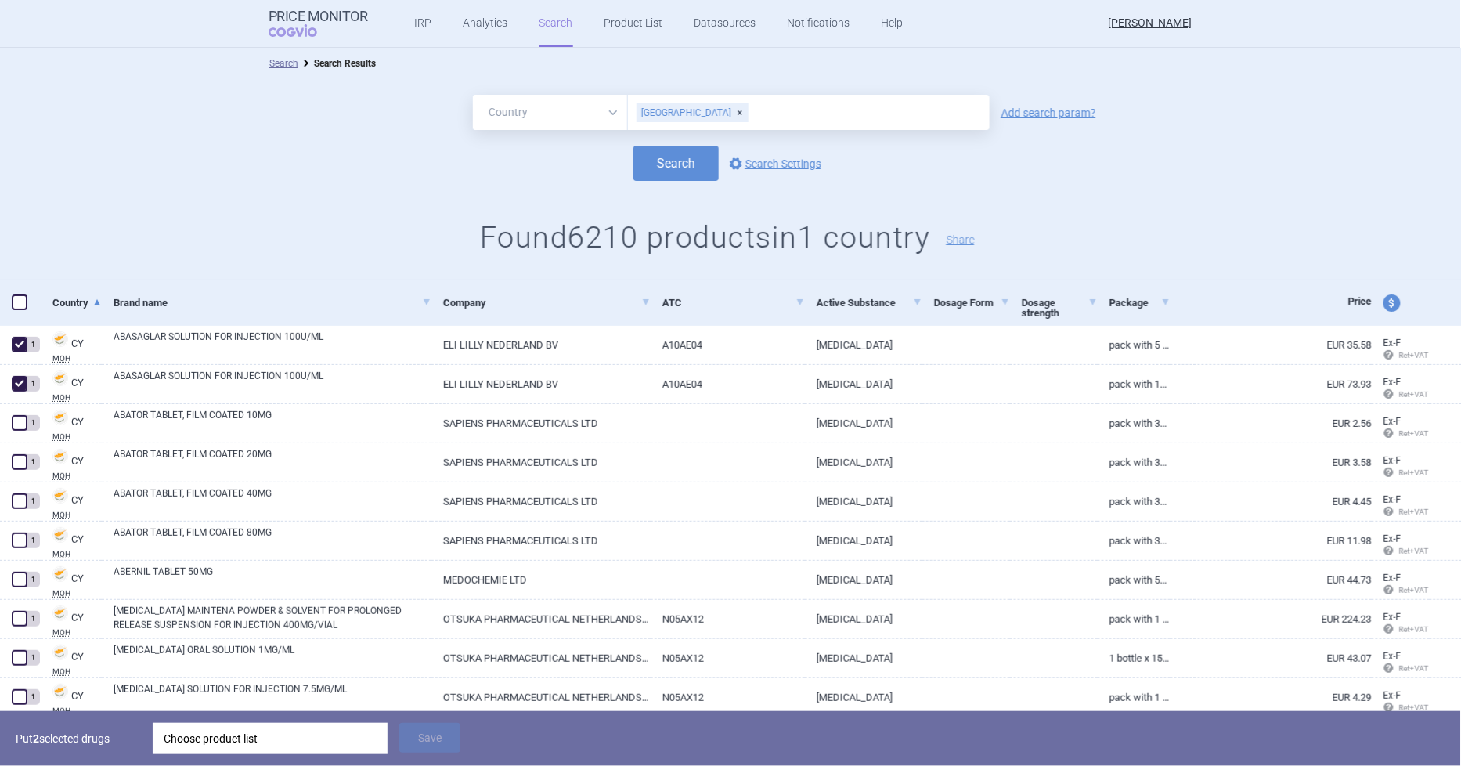
click at [308, 734] on div "Choose product list" at bounding box center [270, 738] width 213 height 31
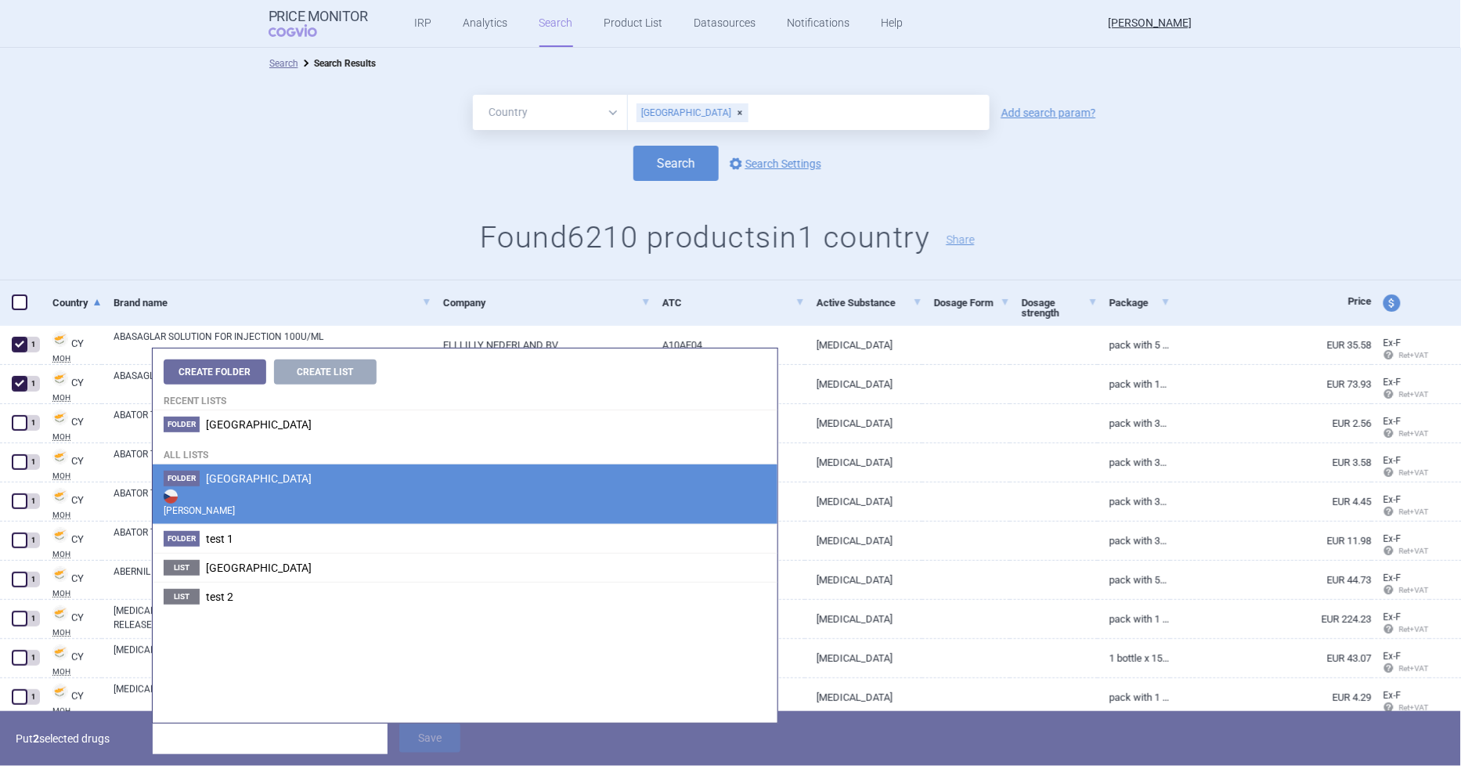
click at [271, 489] on strong "Max Price" at bounding box center [465, 501] width 603 height 31
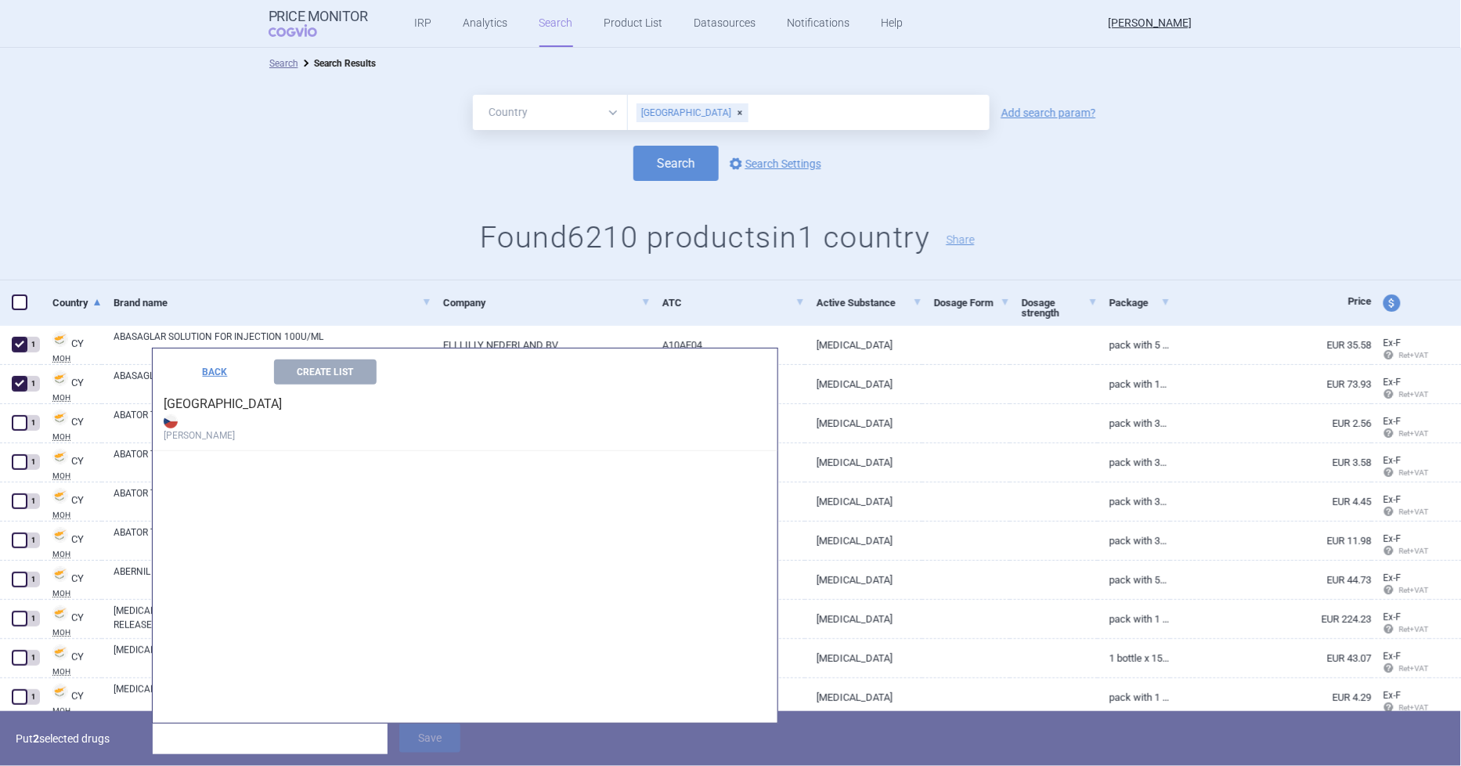
click at [204, 413] on strong "Max Price" at bounding box center [465, 426] width 603 height 31
click at [189, 409] on h4 "Cyprus Max Price" at bounding box center [465, 417] width 625 height 67
click at [197, 435] on strong "Max Price" at bounding box center [465, 426] width 603 height 31
click at [175, 402] on h4 "Cyprus Max Price" at bounding box center [465, 417] width 625 height 67
click at [337, 377] on button "Create List" at bounding box center [325, 371] width 103 height 25
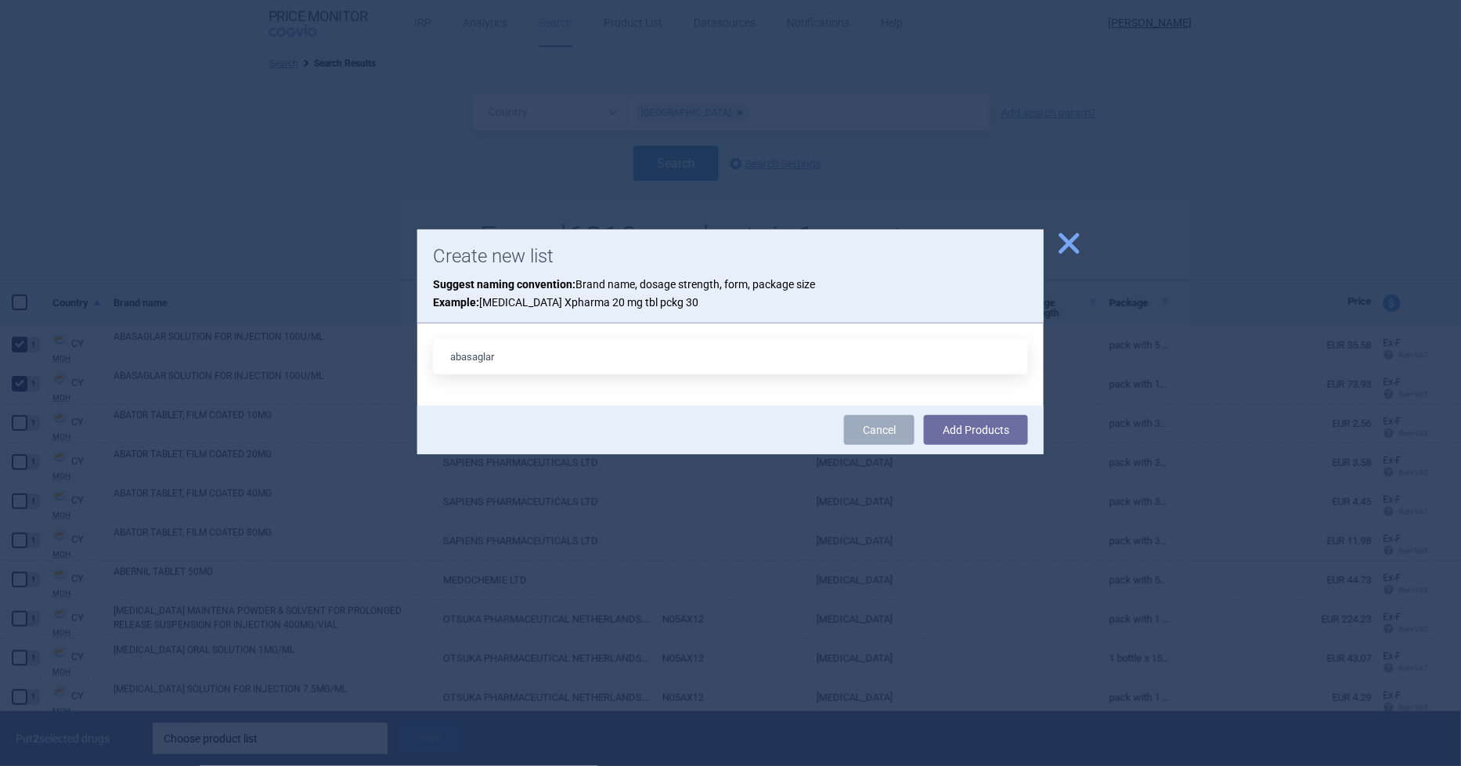
type input "abasaglar"
click at [924, 415] on button "Add Products" at bounding box center [976, 430] width 104 height 30
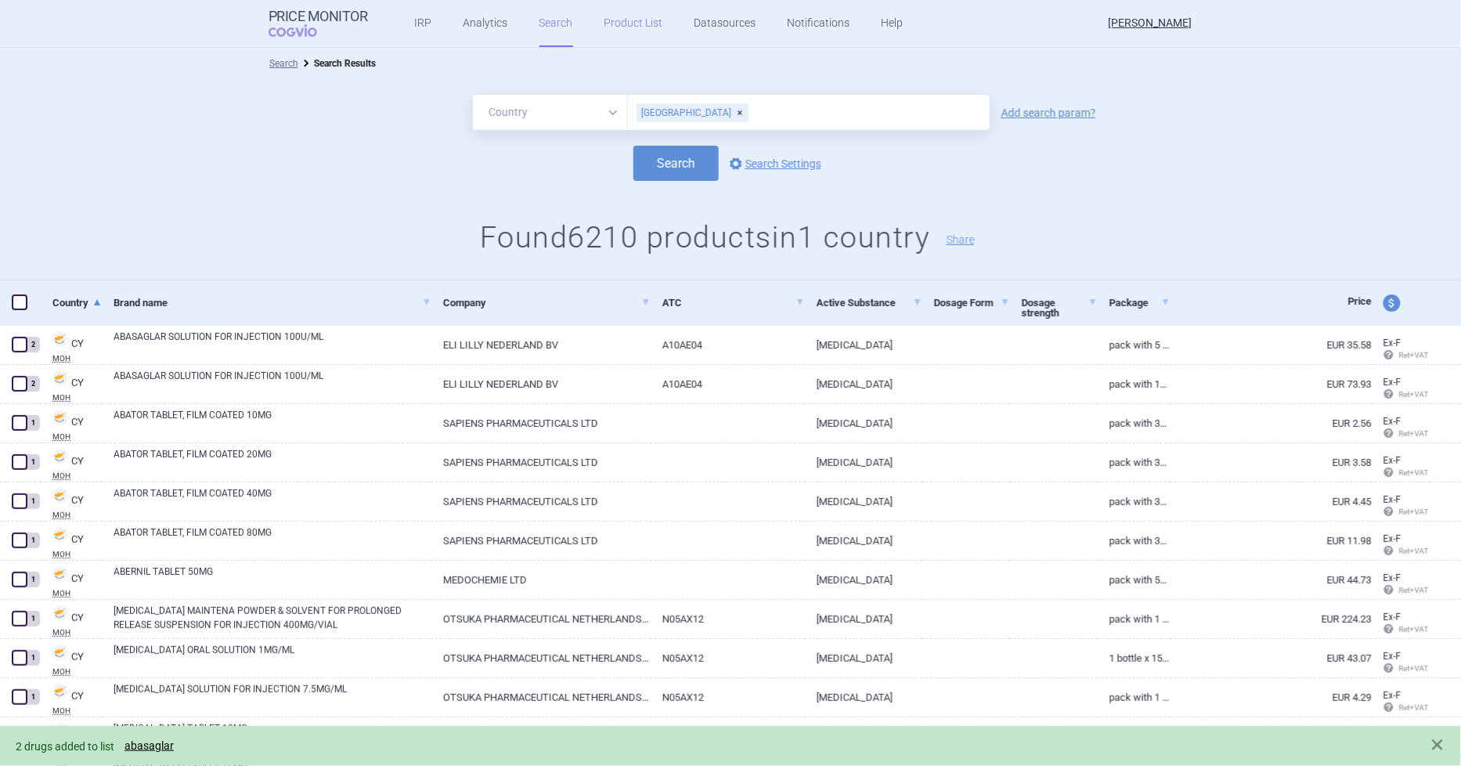
click at [613, 16] on link "Product List" at bounding box center [634, 23] width 59 height 47
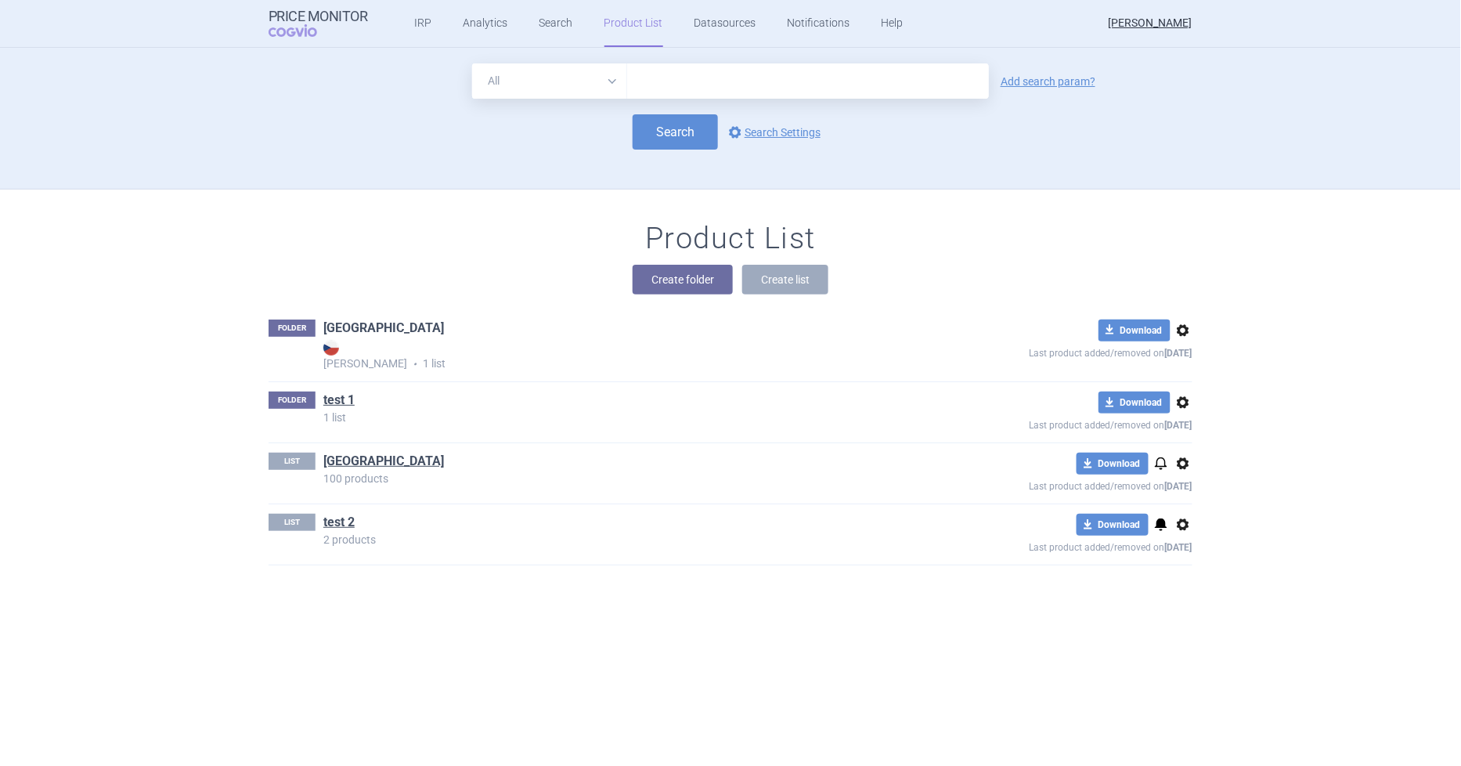
click at [329, 323] on link "Cyprus" at bounding box center [383, 327] width 121 height 17
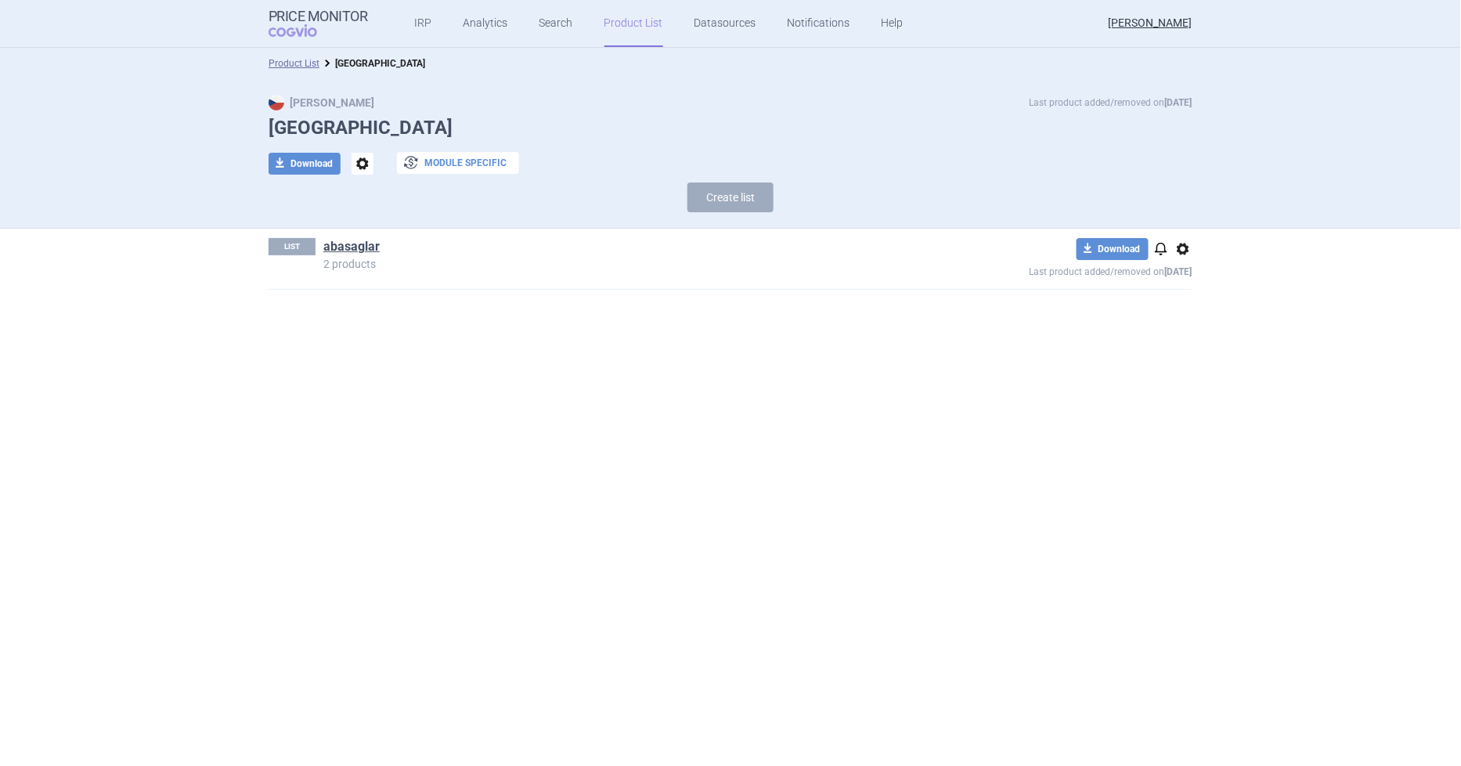
click at [458, 168] on button "exchange Module specific" at bounding box center [458, 163] width 122 height 22
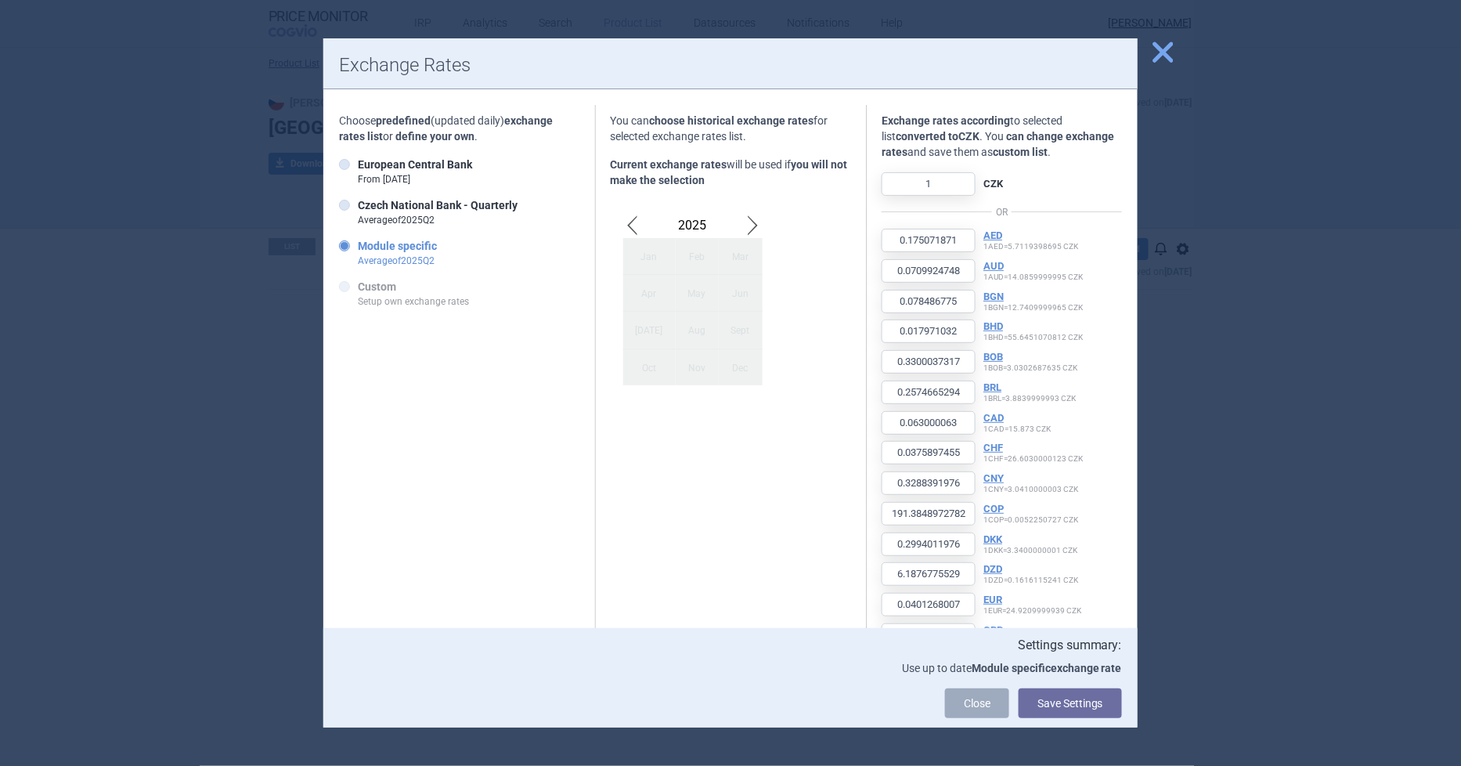
click at [683, 252] on div "Feb" at bounding box center [697, 256] width 43 height 37
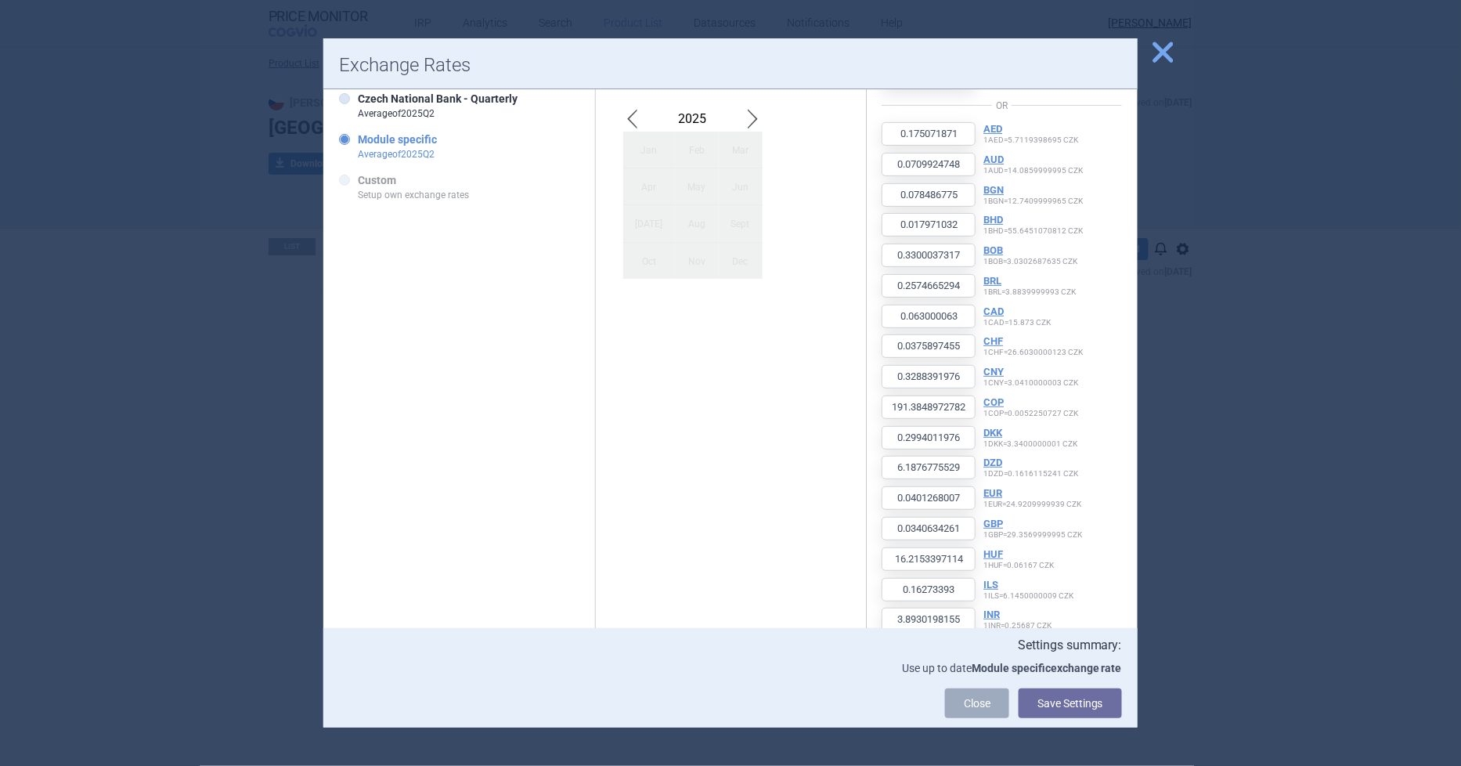
scroll to position [261, 0]
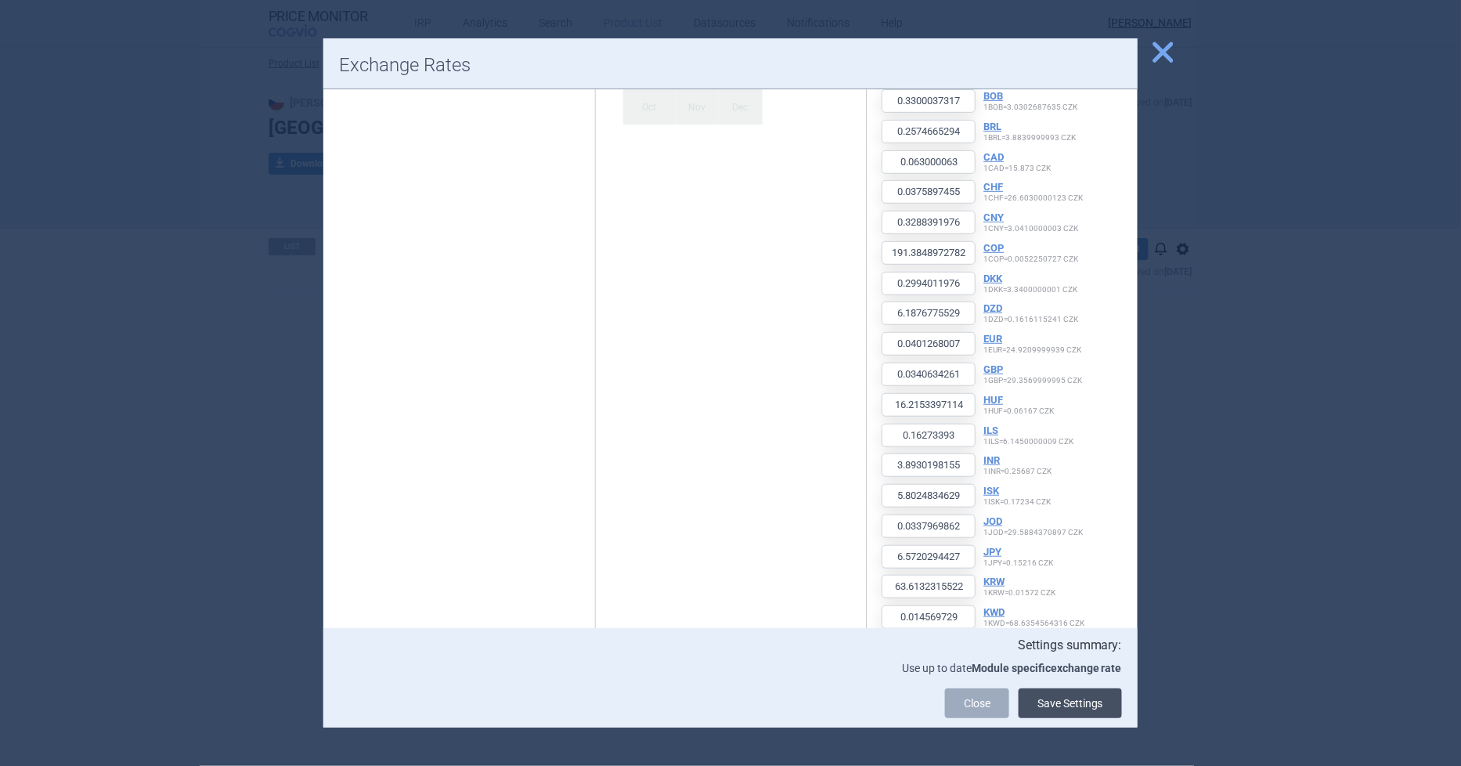
click at [1060, 710] on button "Save Settings" at bounding box center [1070, 703] width 103 height 30
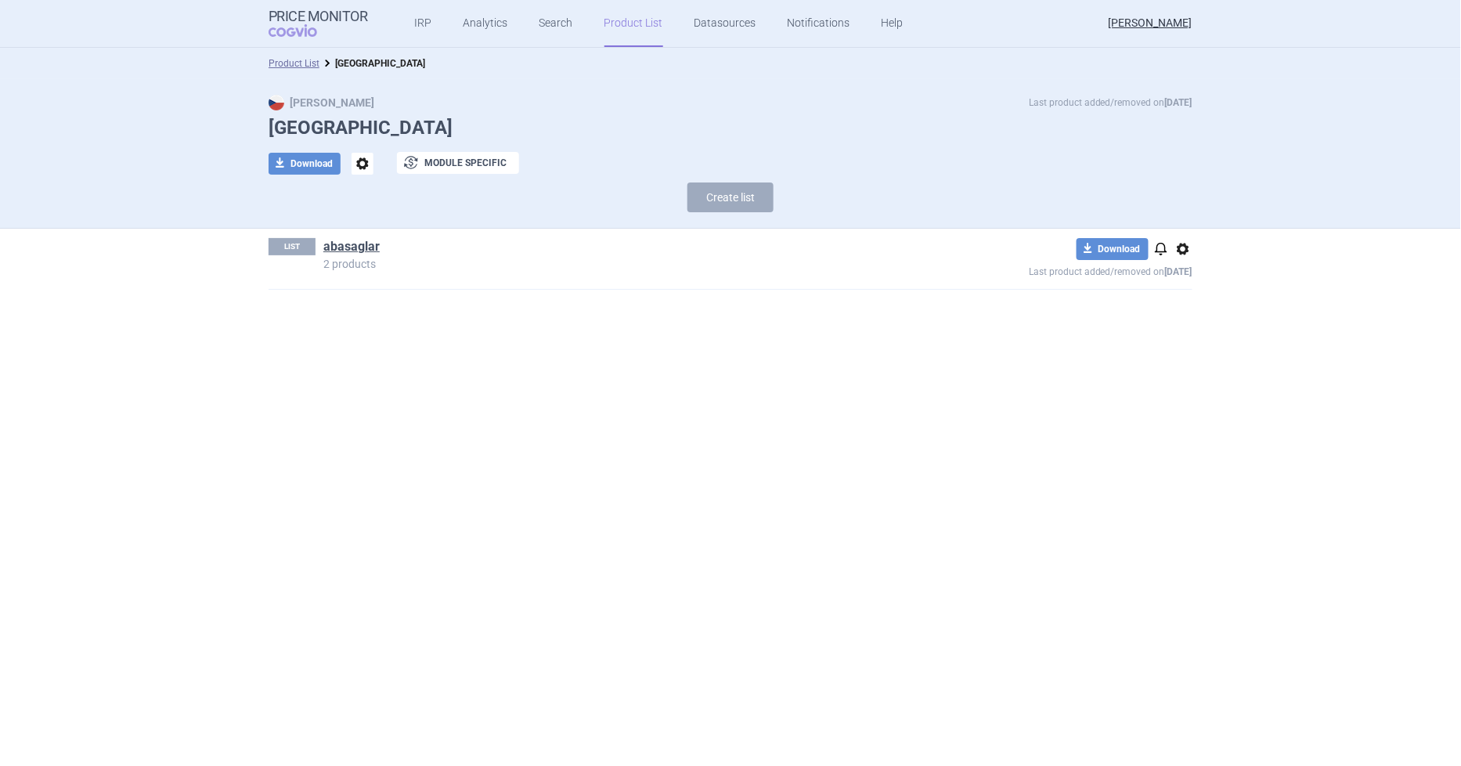
click at [363, 161] on span "options" at bounding box center [363, 164] width 22 height 22
click at [543, 271] on div "LIST abasaglar 2 products download Download notifications options Last product …" at bounding box center [731, 259] width 924 height 60
click at [315, 119] on h1 "Cyprus" at bounding box center [731, 128] width 924 height 23
click at [369, 248] on link "abasaglar" at bounding box center [351, 246] width 56 height 17
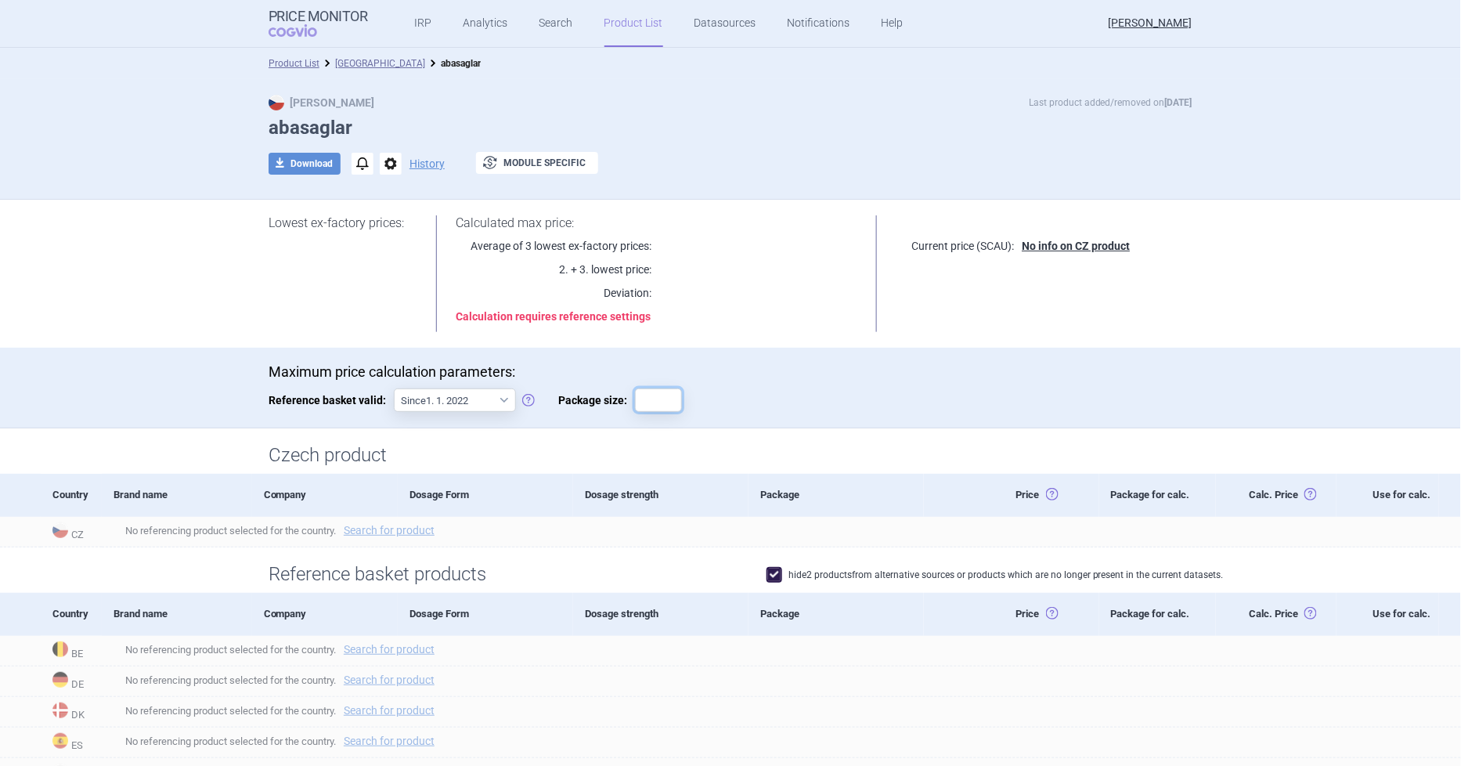
click at [650, 399] on input "Package size:" at bounding box center [658, 399] width 47 height 23
type input "1"
click at [755, 442] on div "Czech product" at bounding box center [730, 451] width 1461 height 46
click at [395, 529] on link "Search for product" at bounding box center [389, 530] width 91 height 11
select select "country"
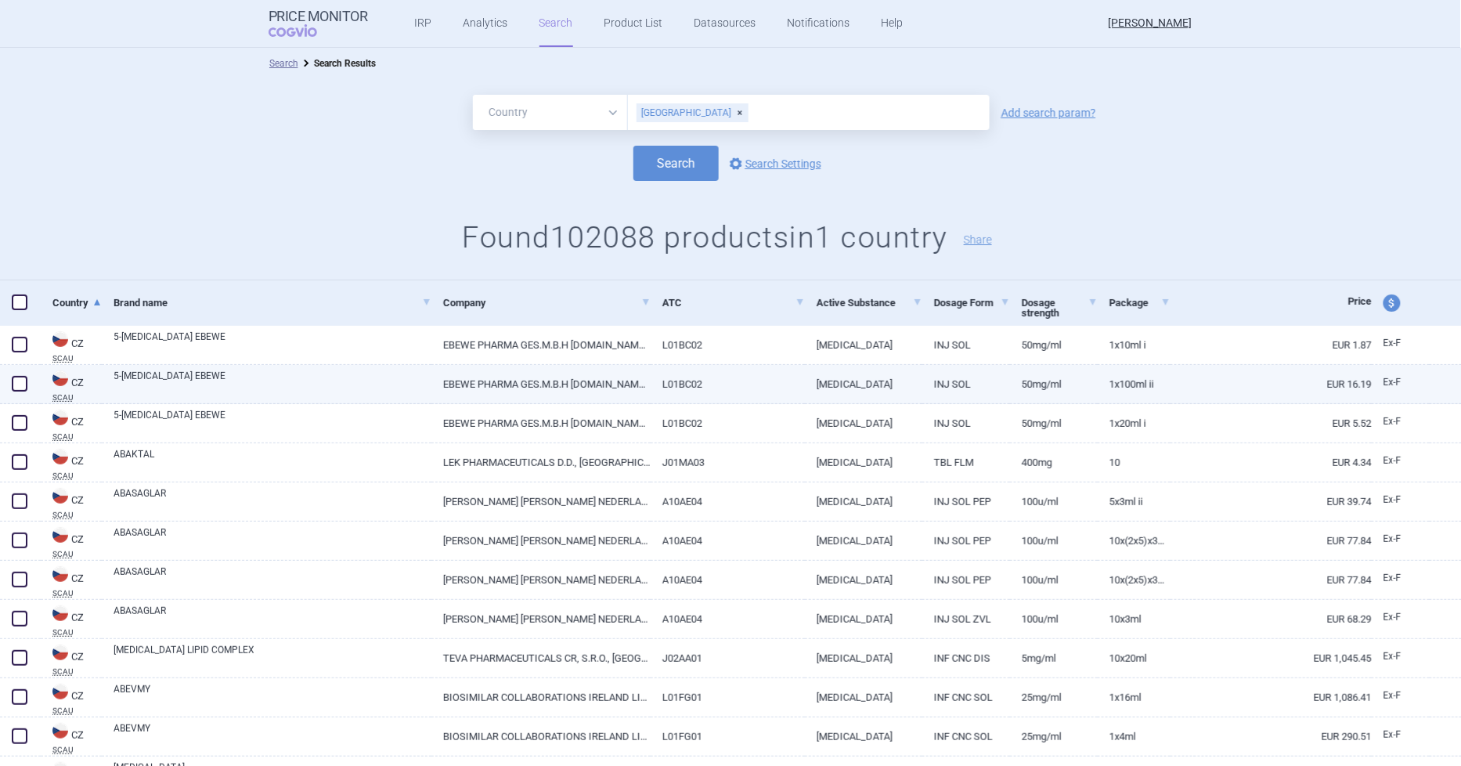
click at [189, 374] on link "5-FLUOROURACIL EBEWE" at bounding box center [273, 383] width 318 height 28
select select "EUR"
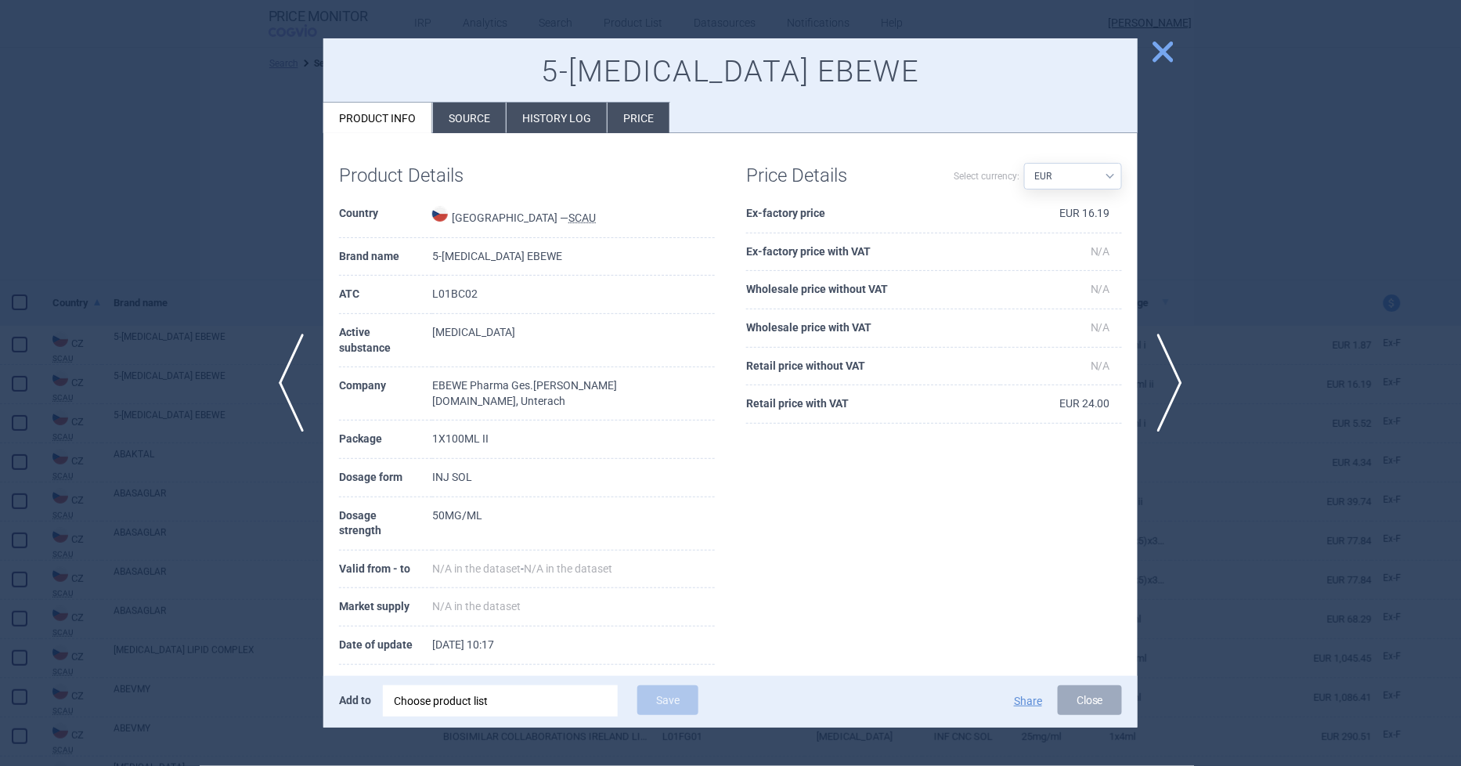
click at [1167, 52] on span "close" at bounding box center [1163, 51] width 27 height 27
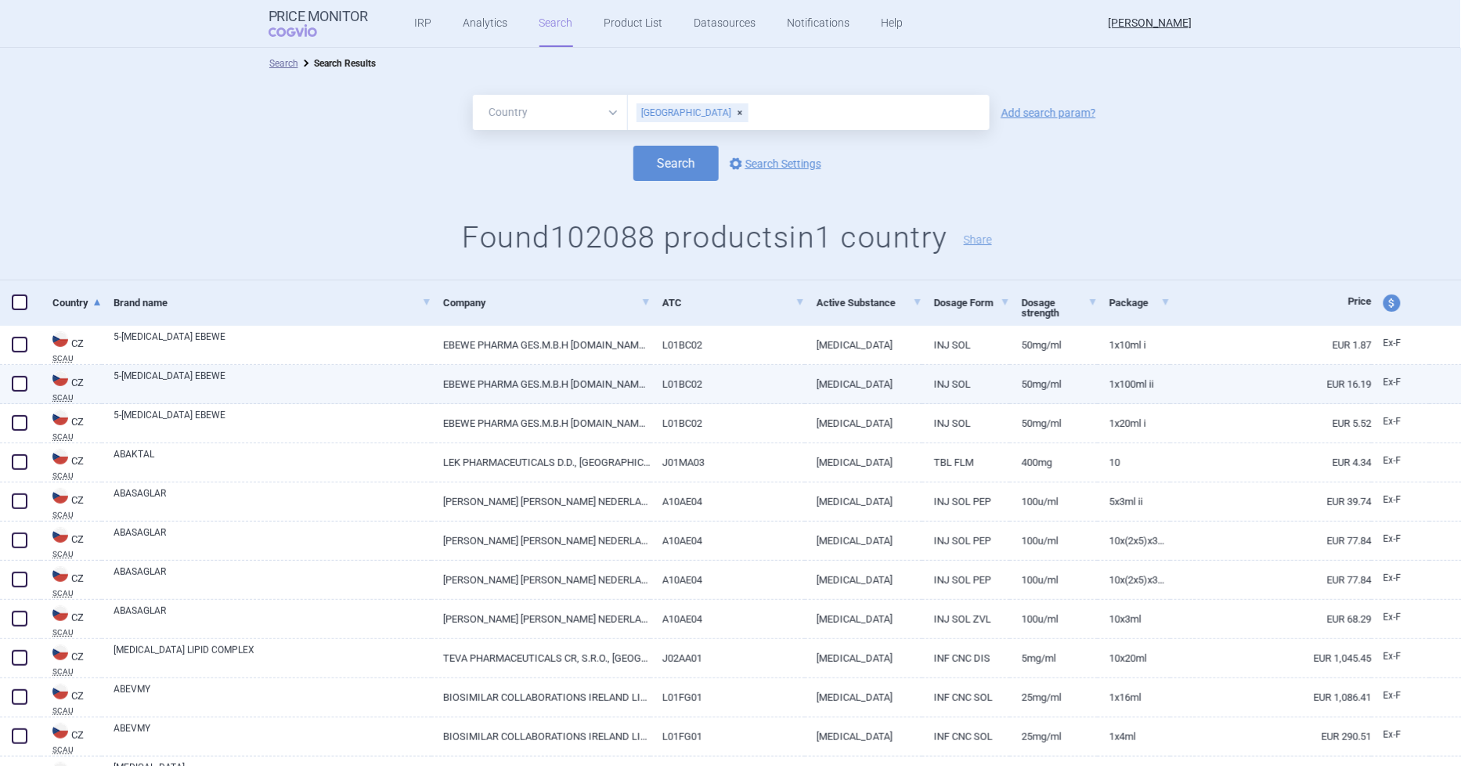
click at [14, 384] on span at bounding box center [20, 384] width 16 height 16
checkbox input "true"
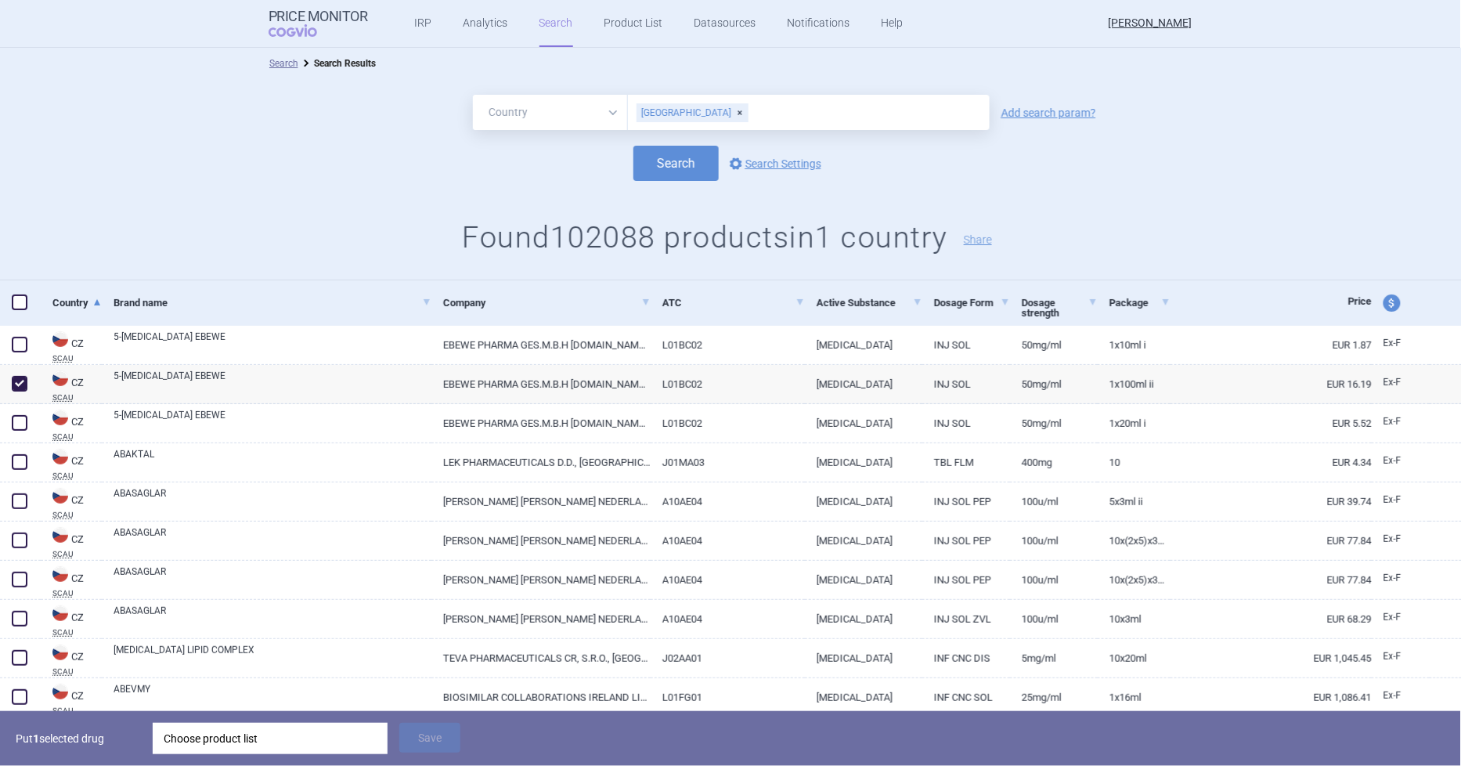
click at [330, 742] on div "Choose product list" at bounding box center [270, 738] width 213 height 31
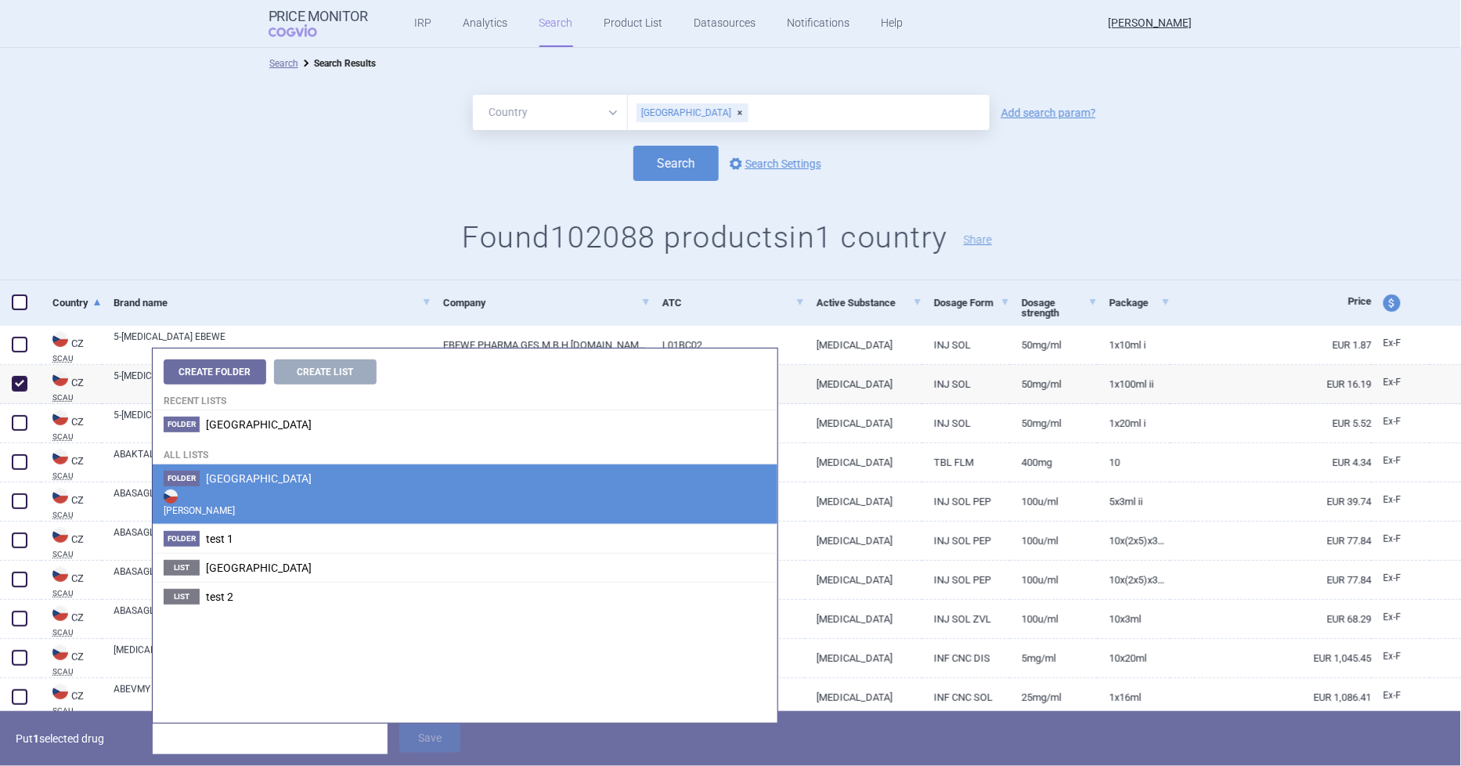
click at [221, 493] on strong "Max Price" at bounding box center [465, 501] width 603 height 31
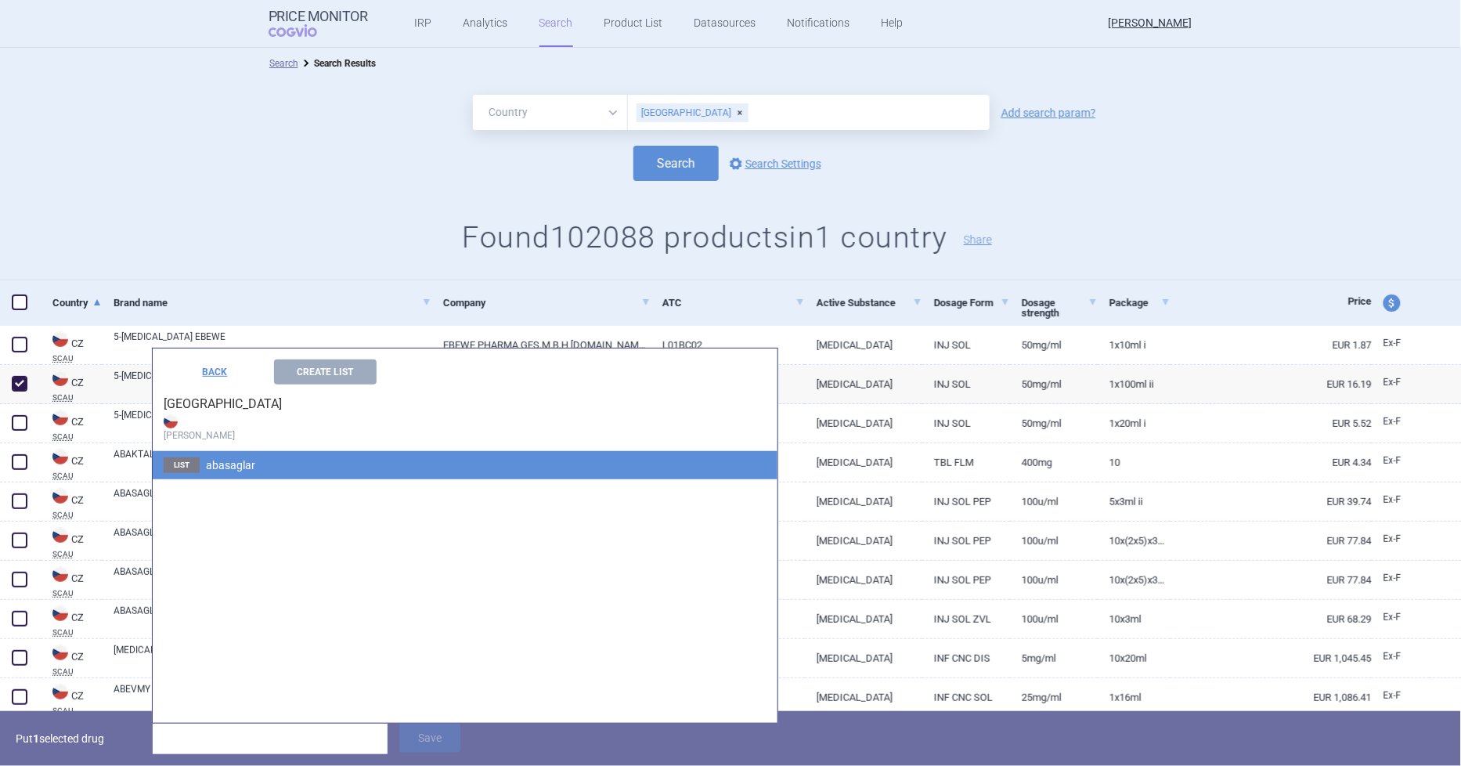
click at [221, 462] on span "abasaglar" at bounding box center [230, 465] width 49 height 13
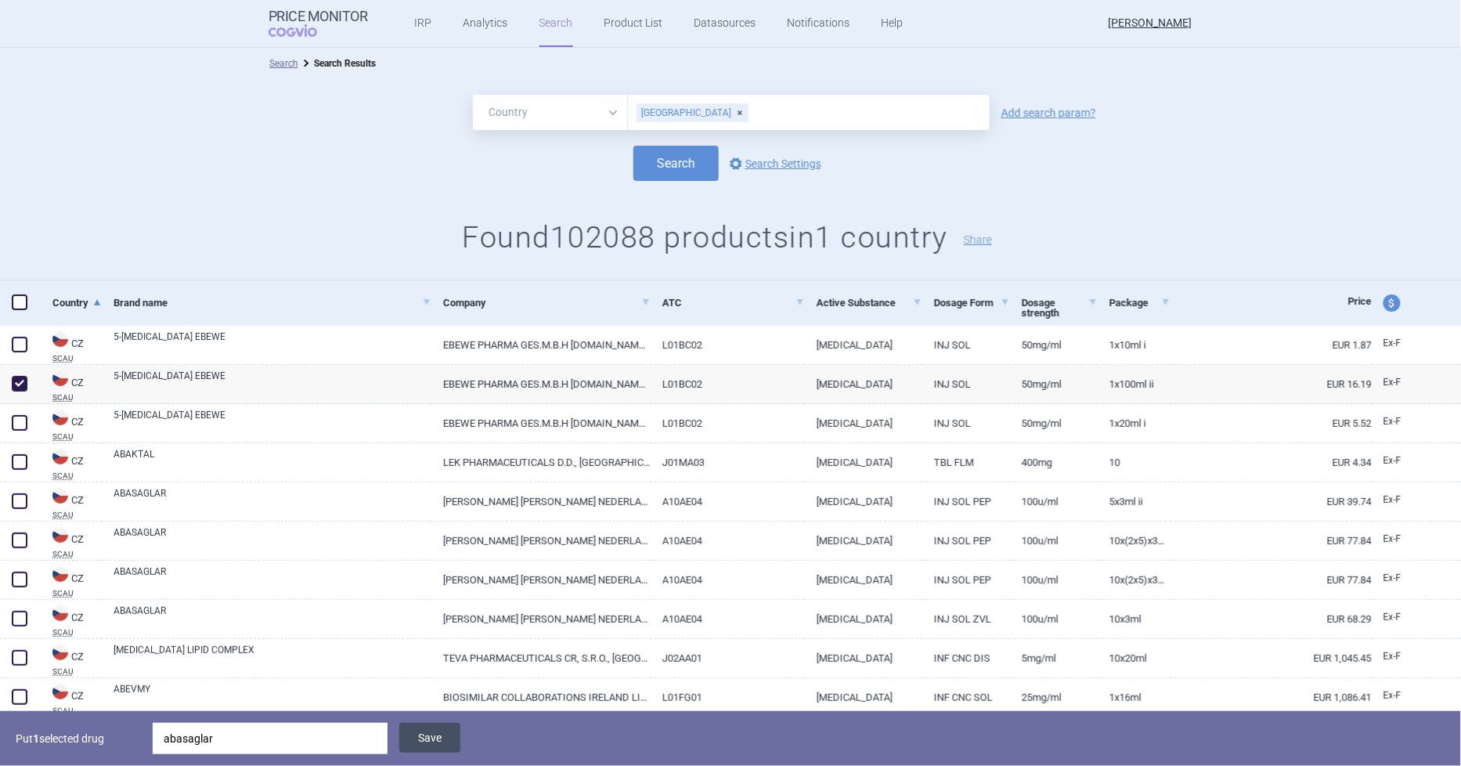
click at [433, 732] on button "Save" at bounding box center [429, 738] width 61 height 30
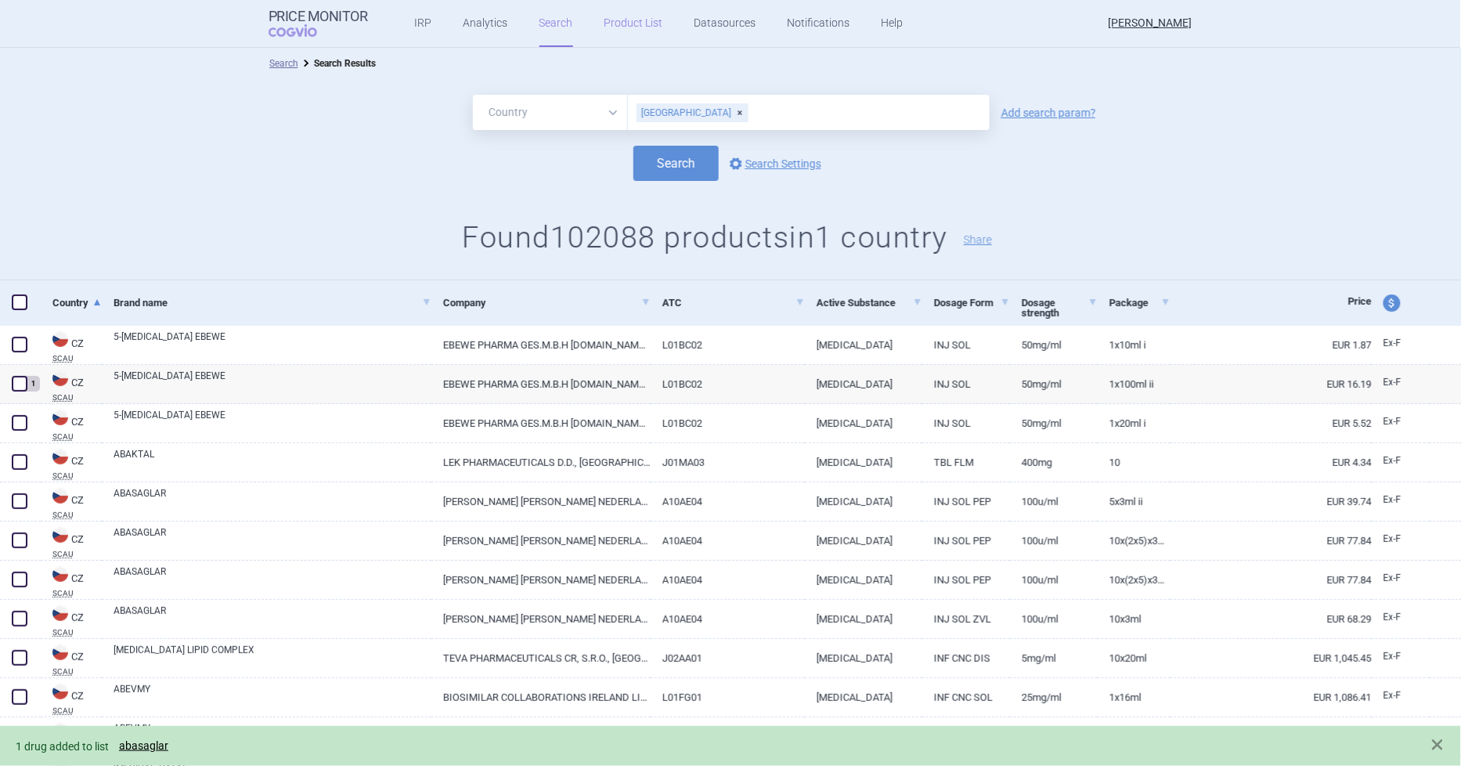
click at [630, 29] on link "Product List" at bounding box center [634, 23] width 59 height 47
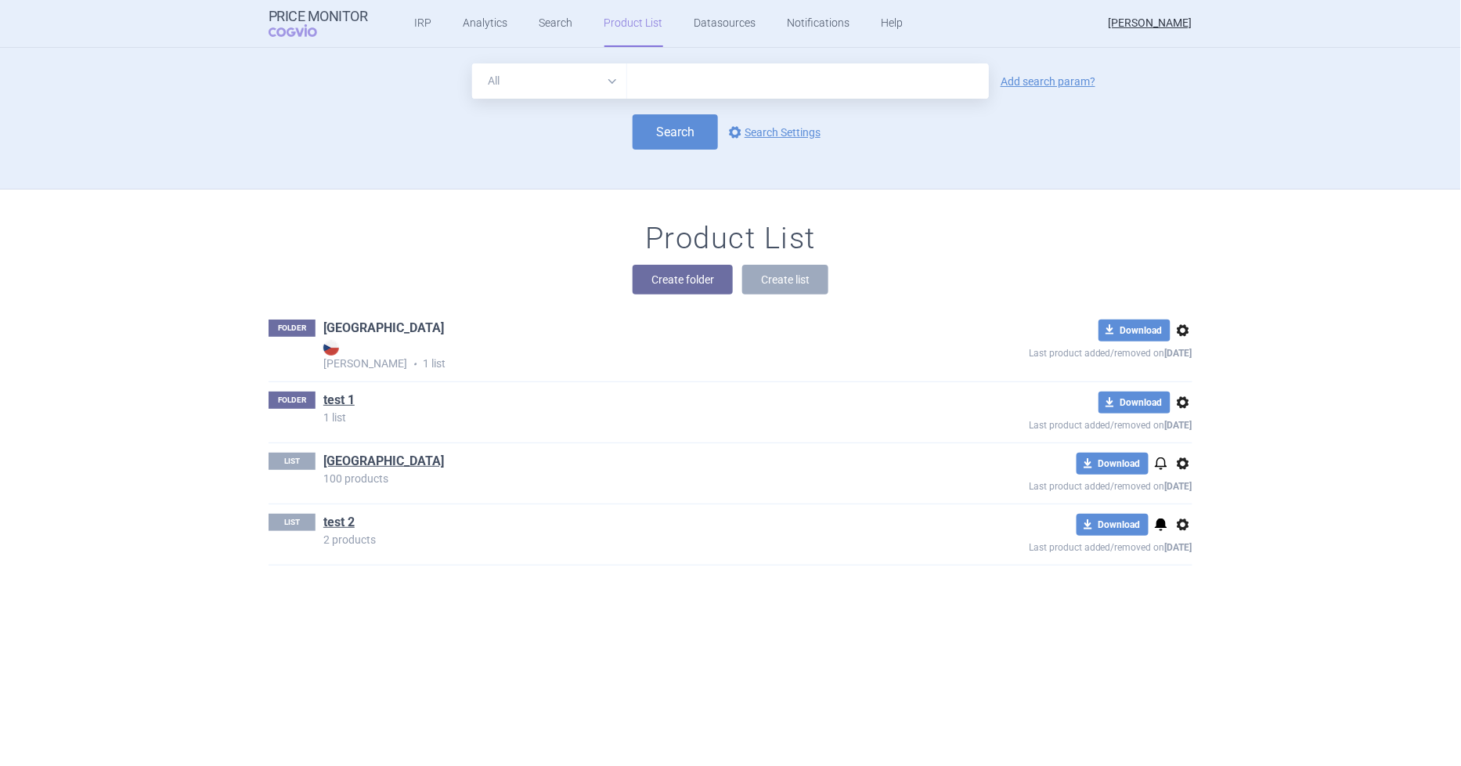
click at [332, 324] on link "Cyprus" at bounding box center [383, 327] width 121 height 17
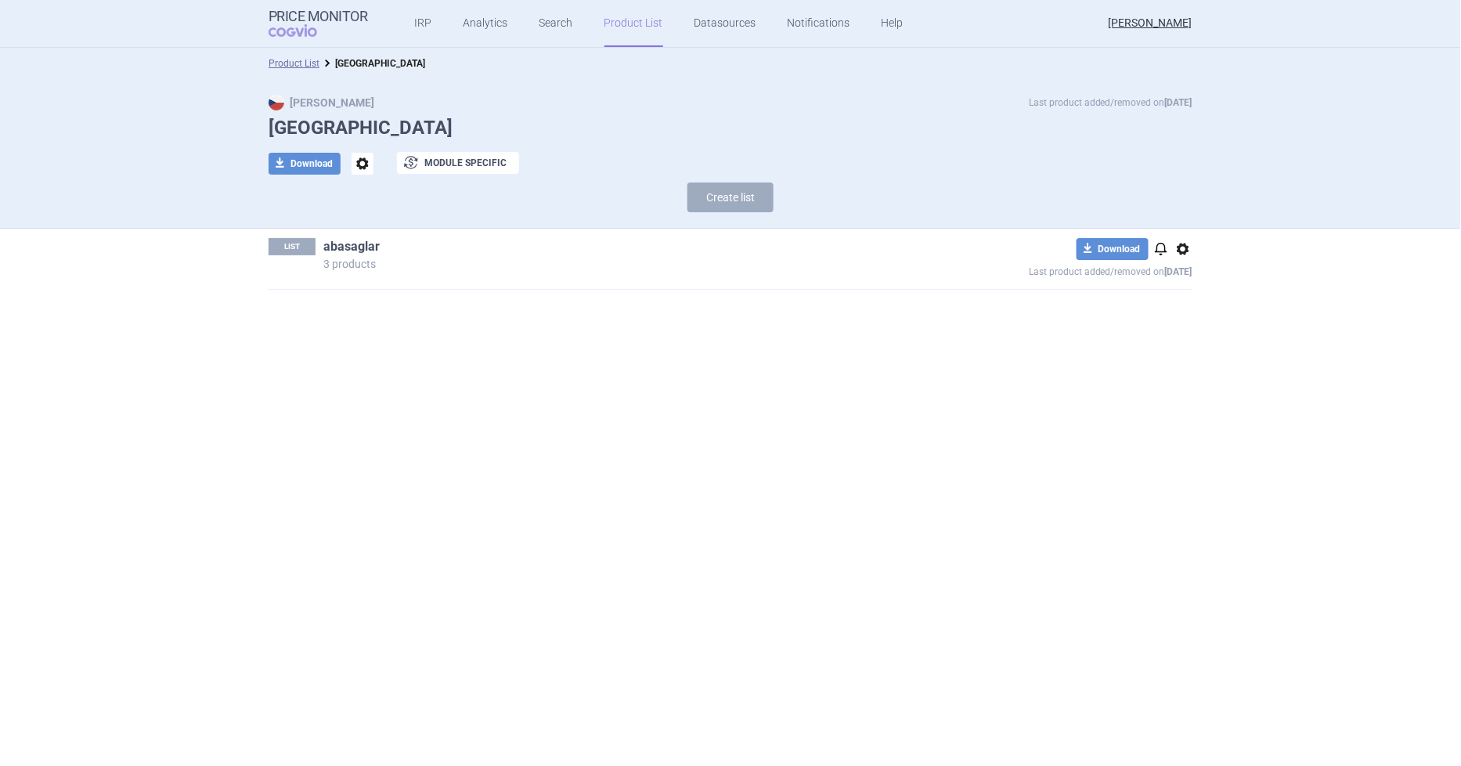
click at [337, 243] on link "abasaglar" at bounding box center [351, 246] width 56 height 17
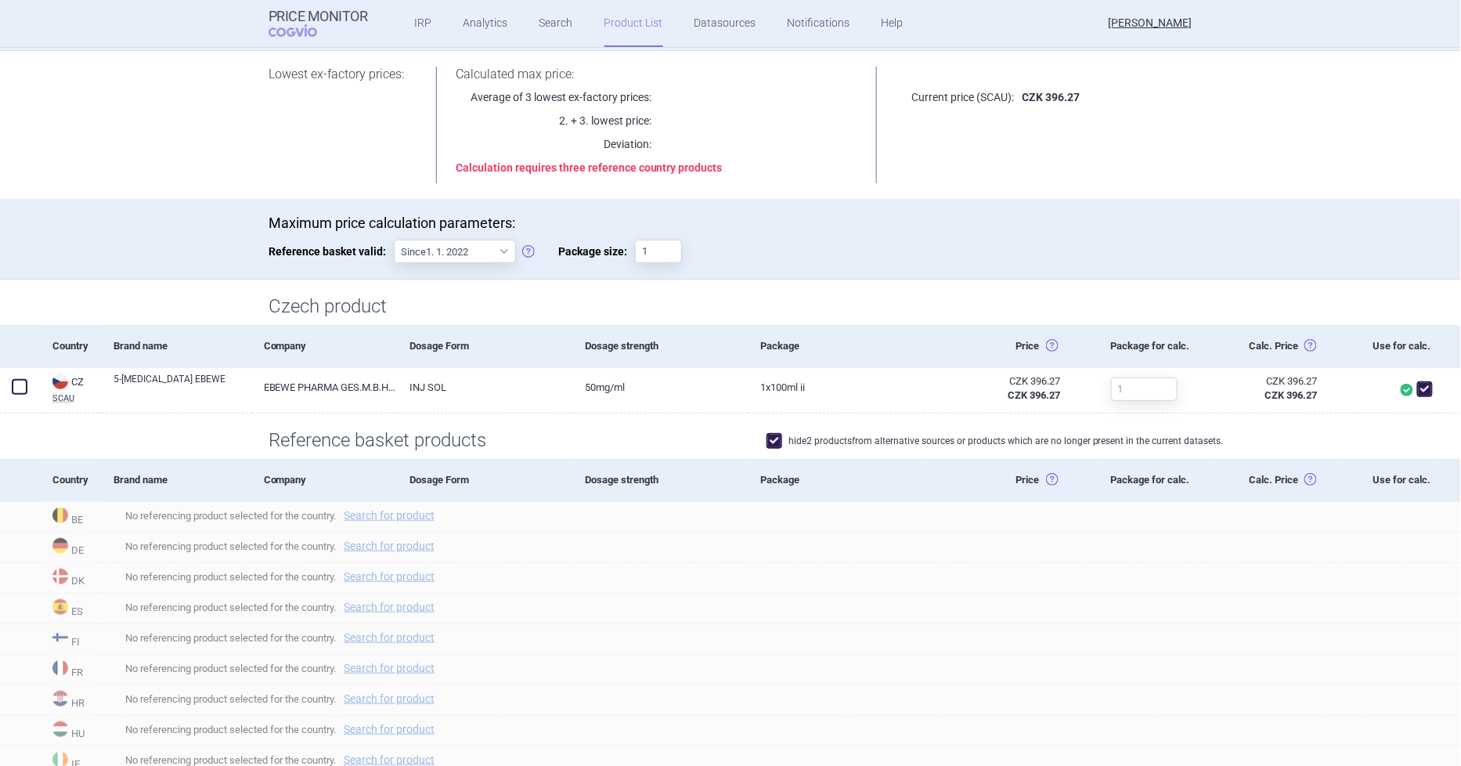
scroll to position [174, 0]
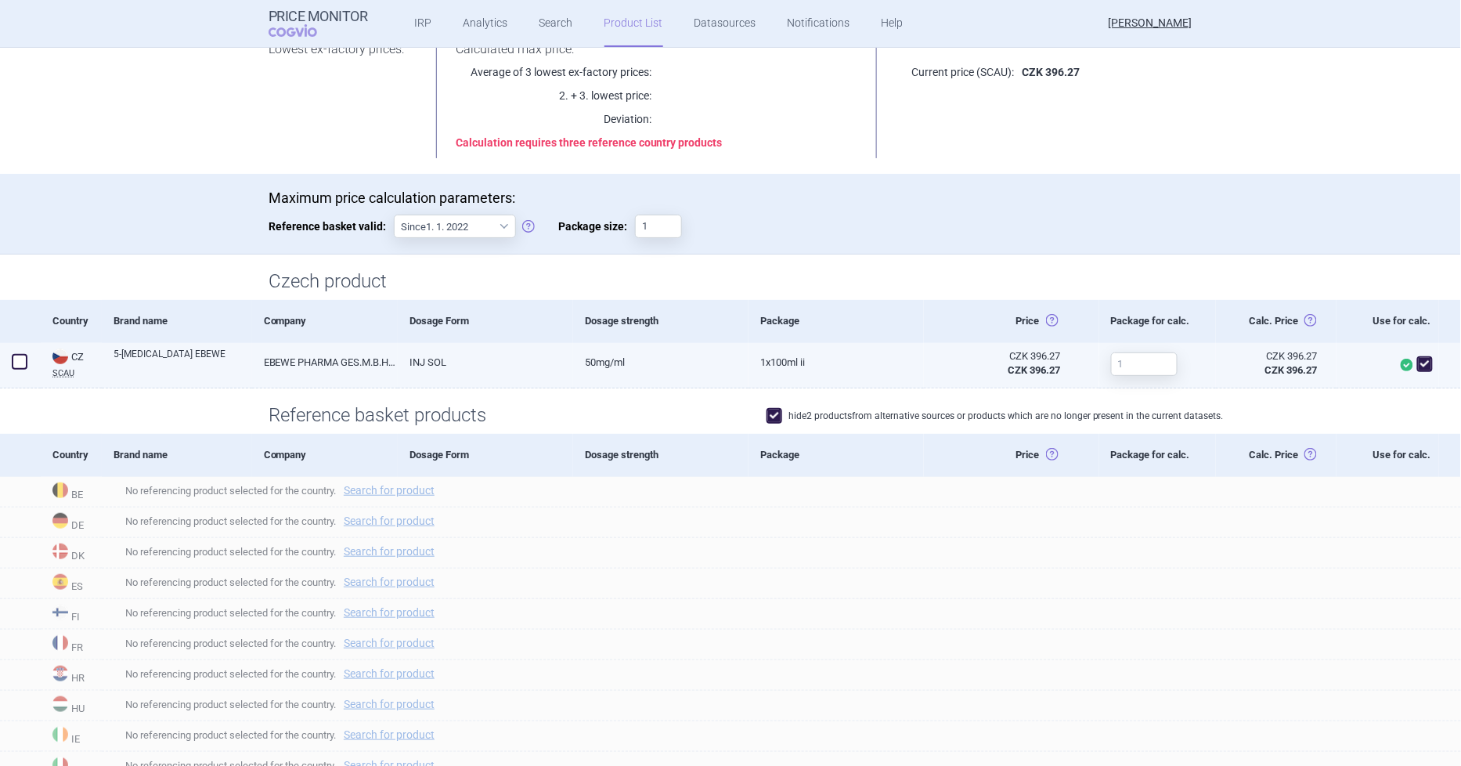
click at [20, 360] on span at bounding box center [20, 362] width 16 height 16
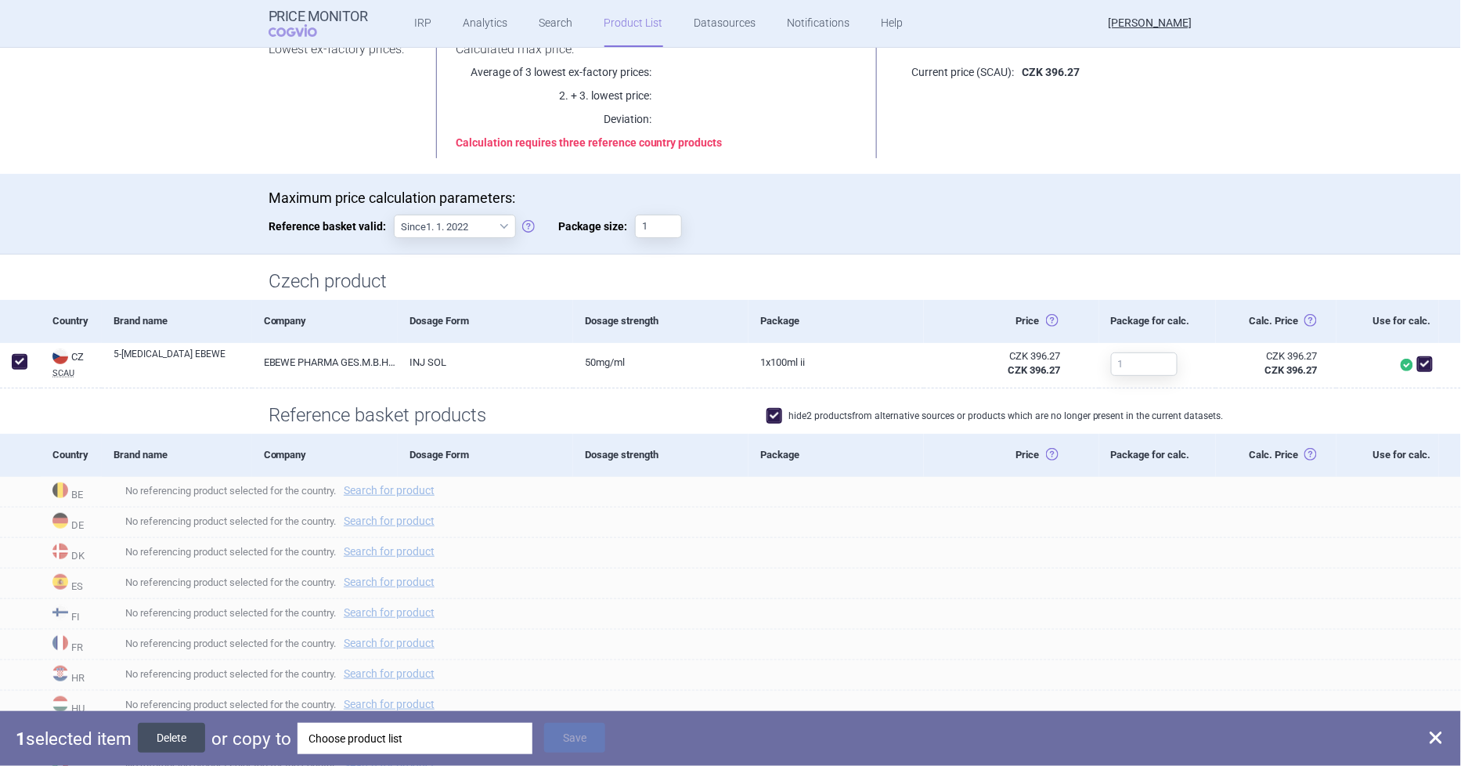
click at [177, 731] on button "Delete" at bounding box center [171, 738] width 67 height 30
checkbox input "false"
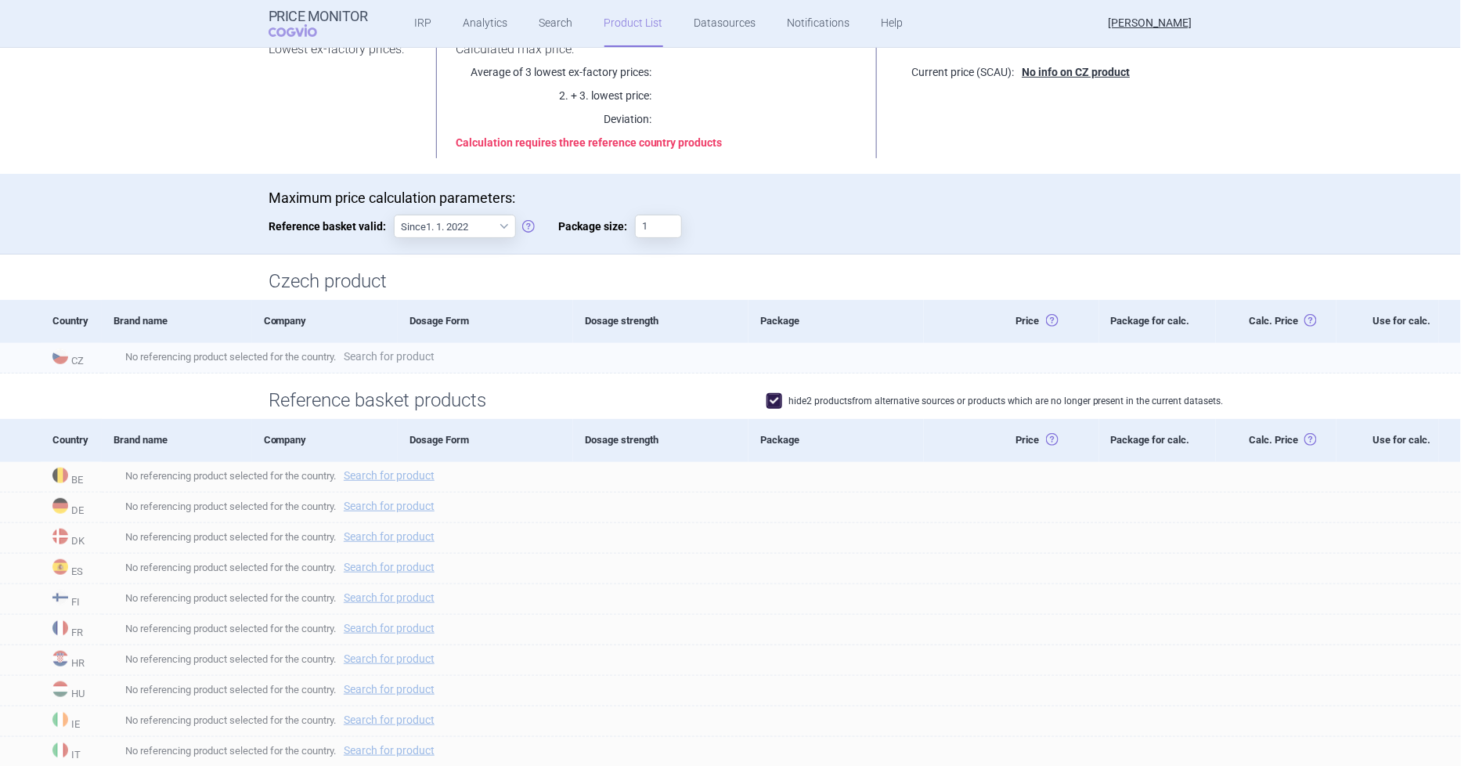
click at [428, 358] on link "Search for product" at bounding box center [389, 356] width 91 height 11
select select "country"
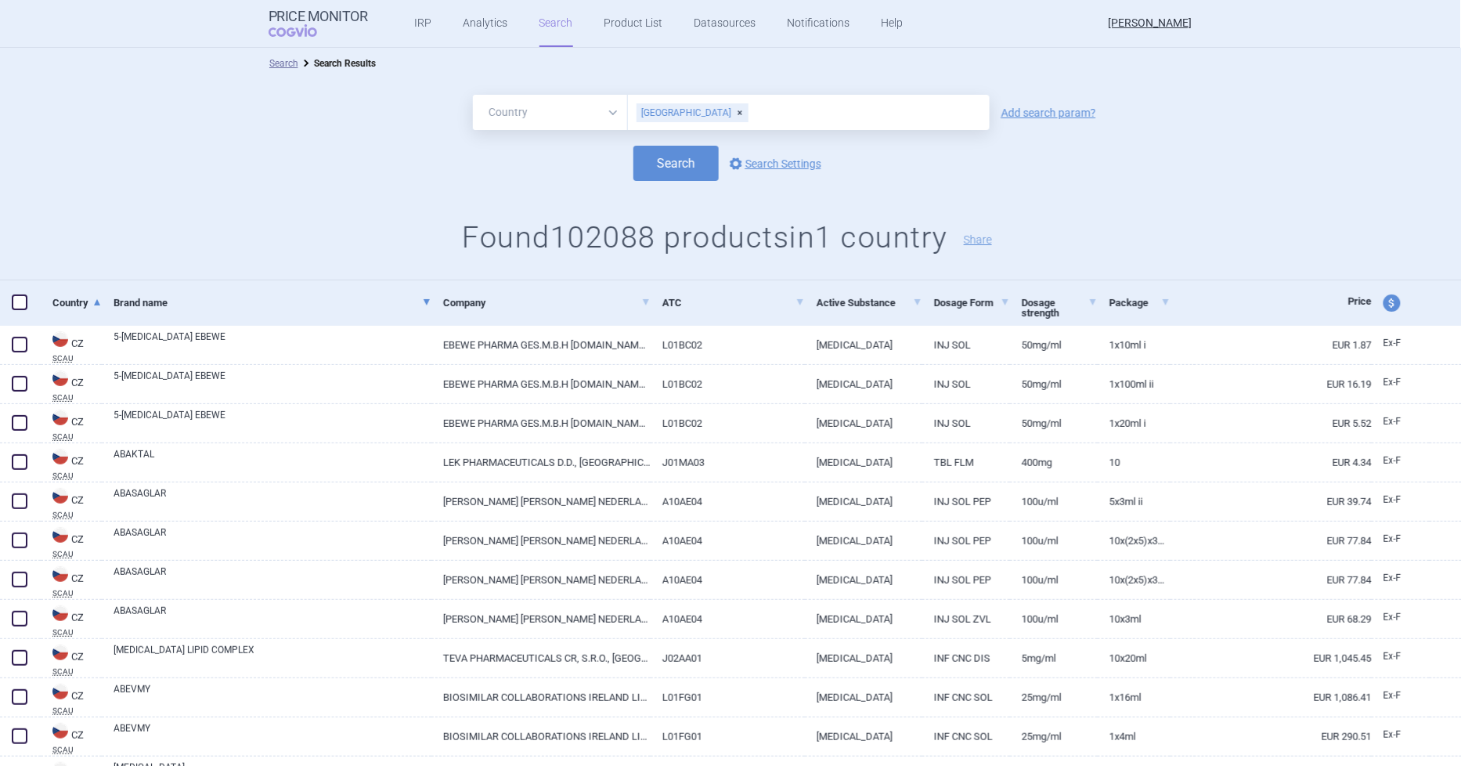
click at [424, 297] on span at bounding box center [427, 302] width 6 height 10
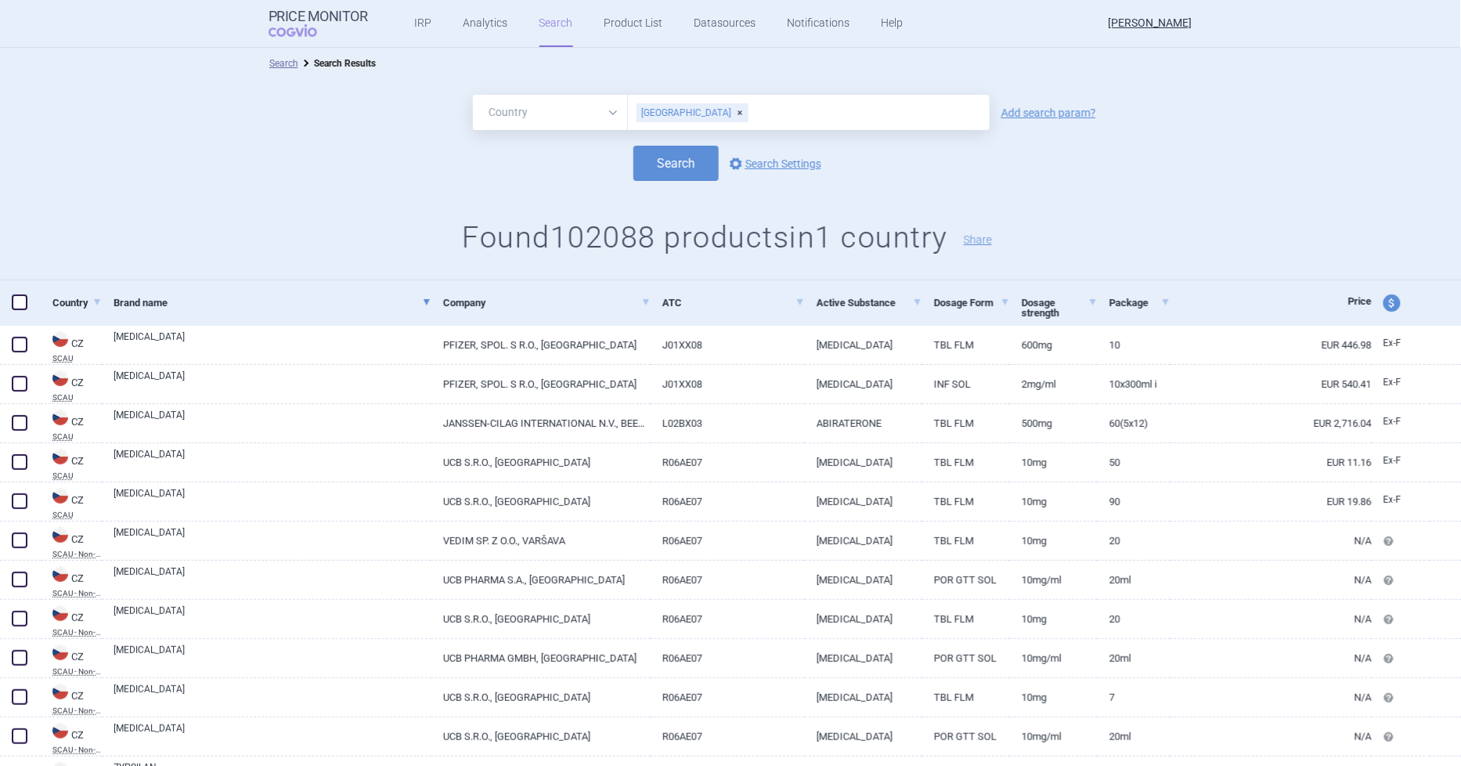
click at [424, 297] on span at bounding box center [427, 302] width 6 height 10
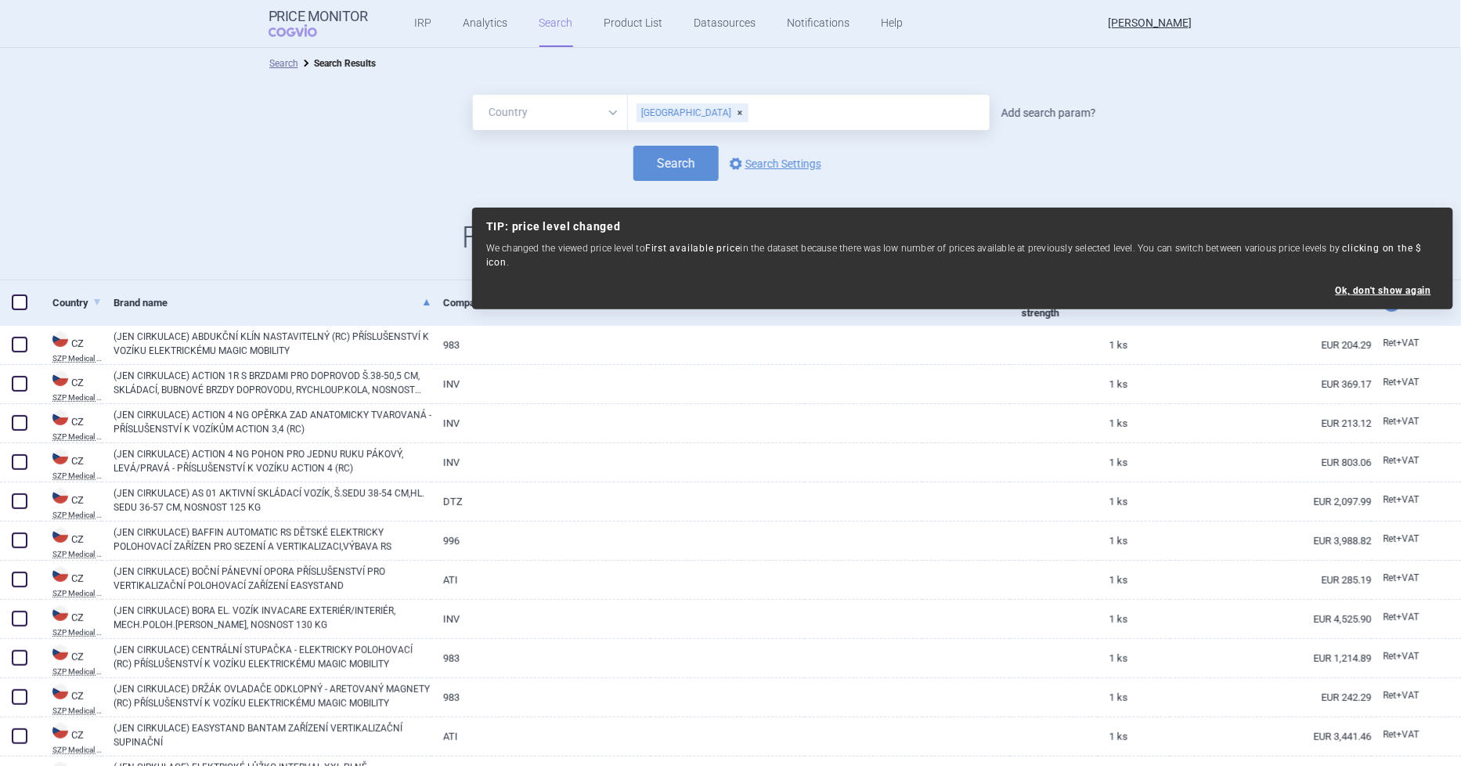
click at [1039, 112] on link "Add search param?" at bounding box center [1049, 112] width 95 height 11
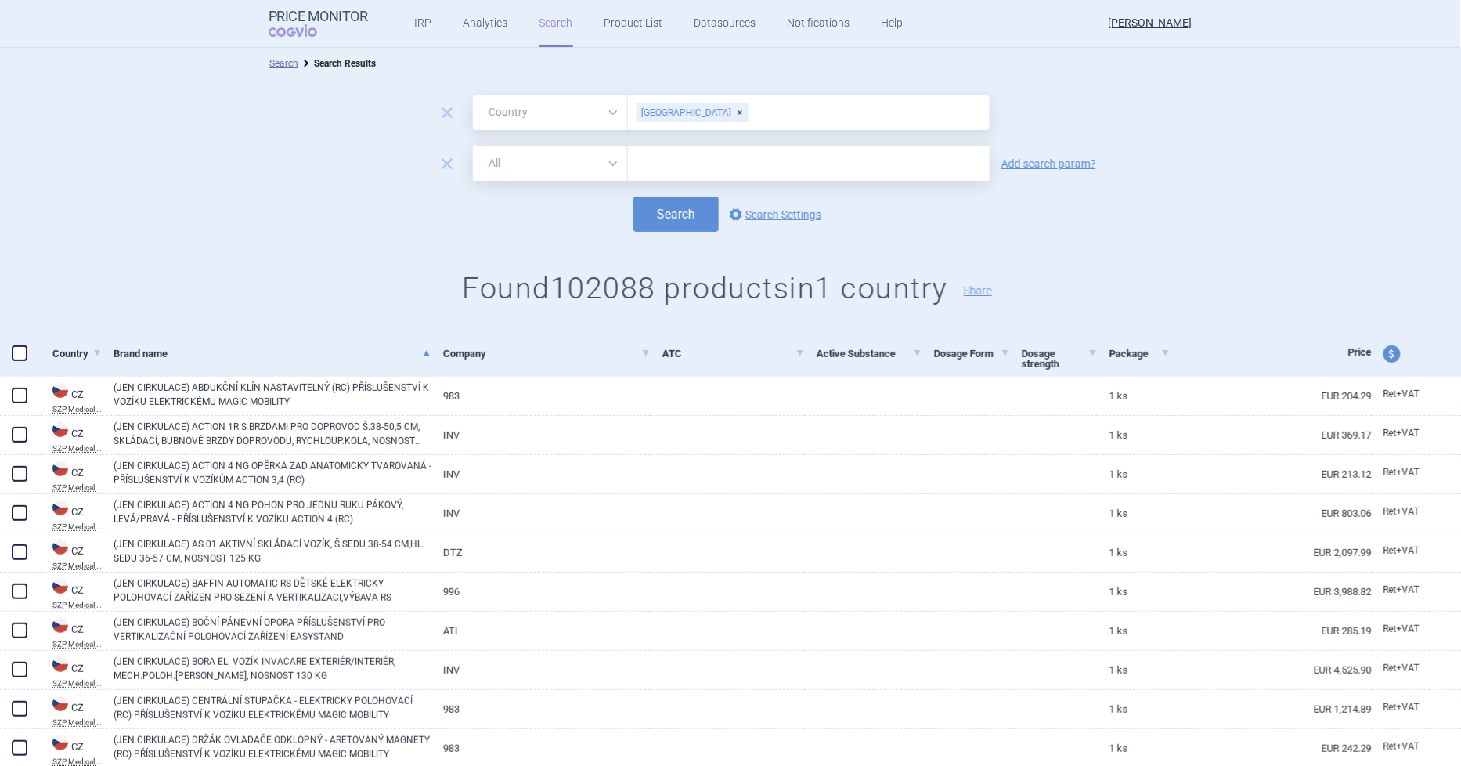
click at [678, 160] on input "text" at bounding box center [809, 163] width 362 height 35
type input "abasaglar"
click at [633, 197] on button "Search" at bounding box center [675, 214] width 85 height 35
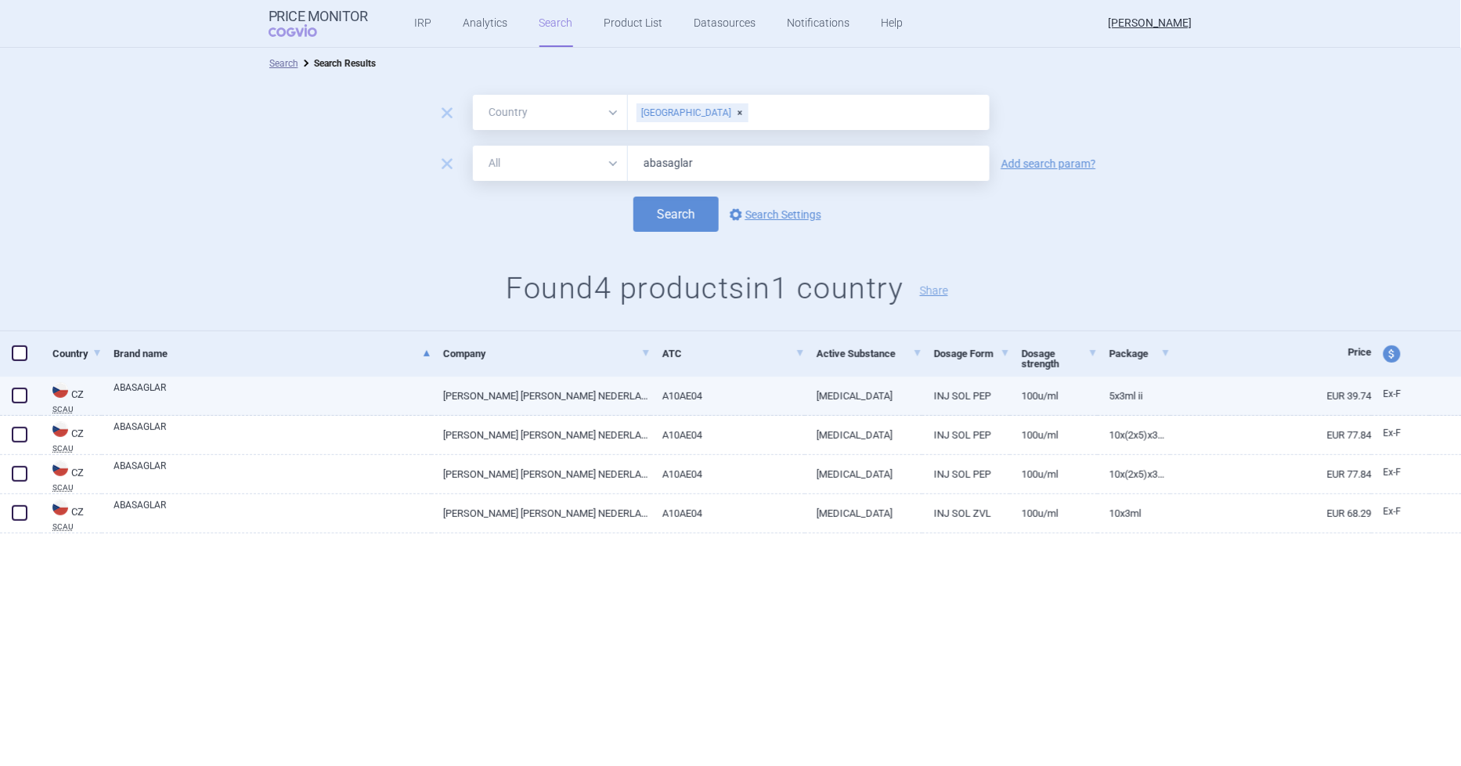
click at [17, 395] on span at bounding box center [20, 396] width 16 height 16
checkbox input "true"
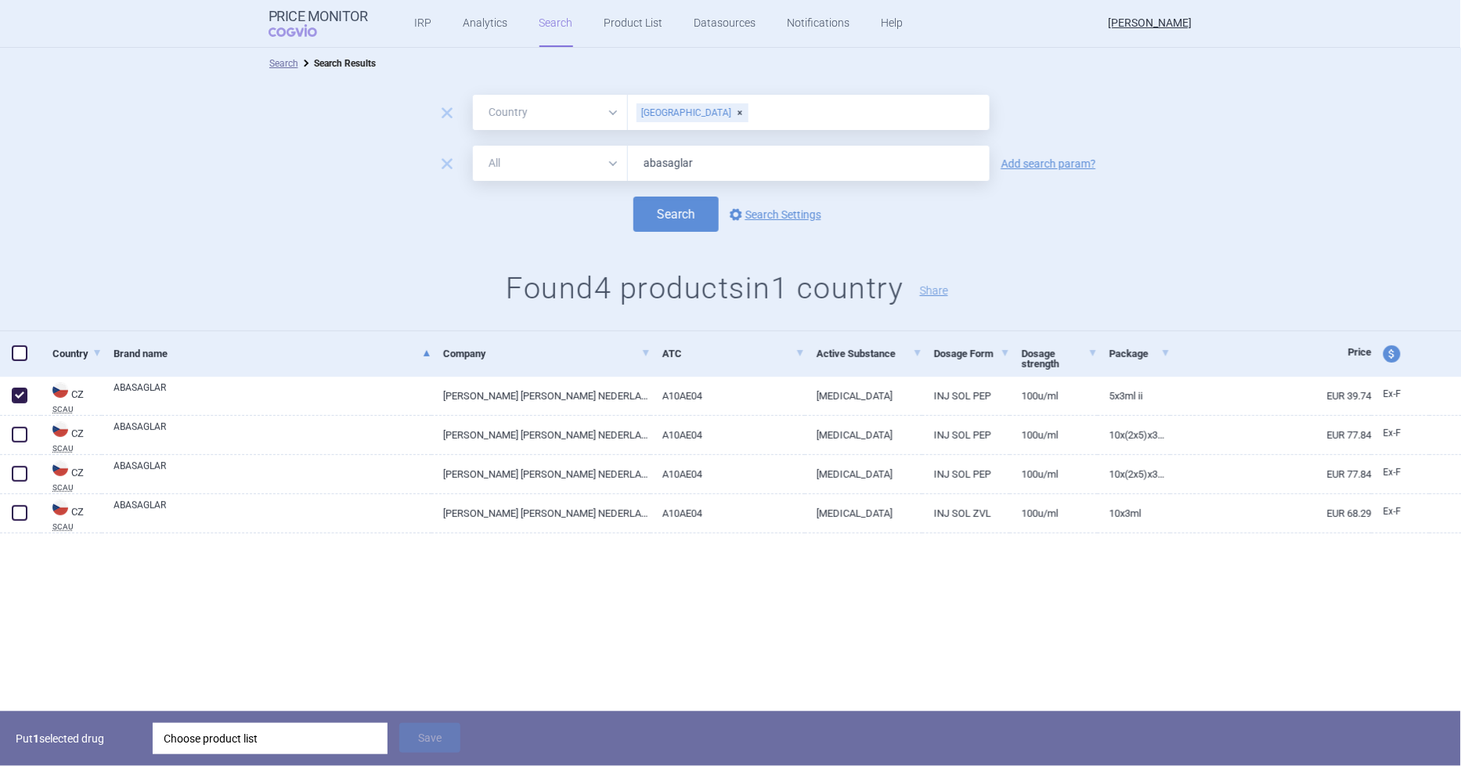
click at [293, 739] on div "Choose product list" at bounding box center [270, 738] width 213 height 31
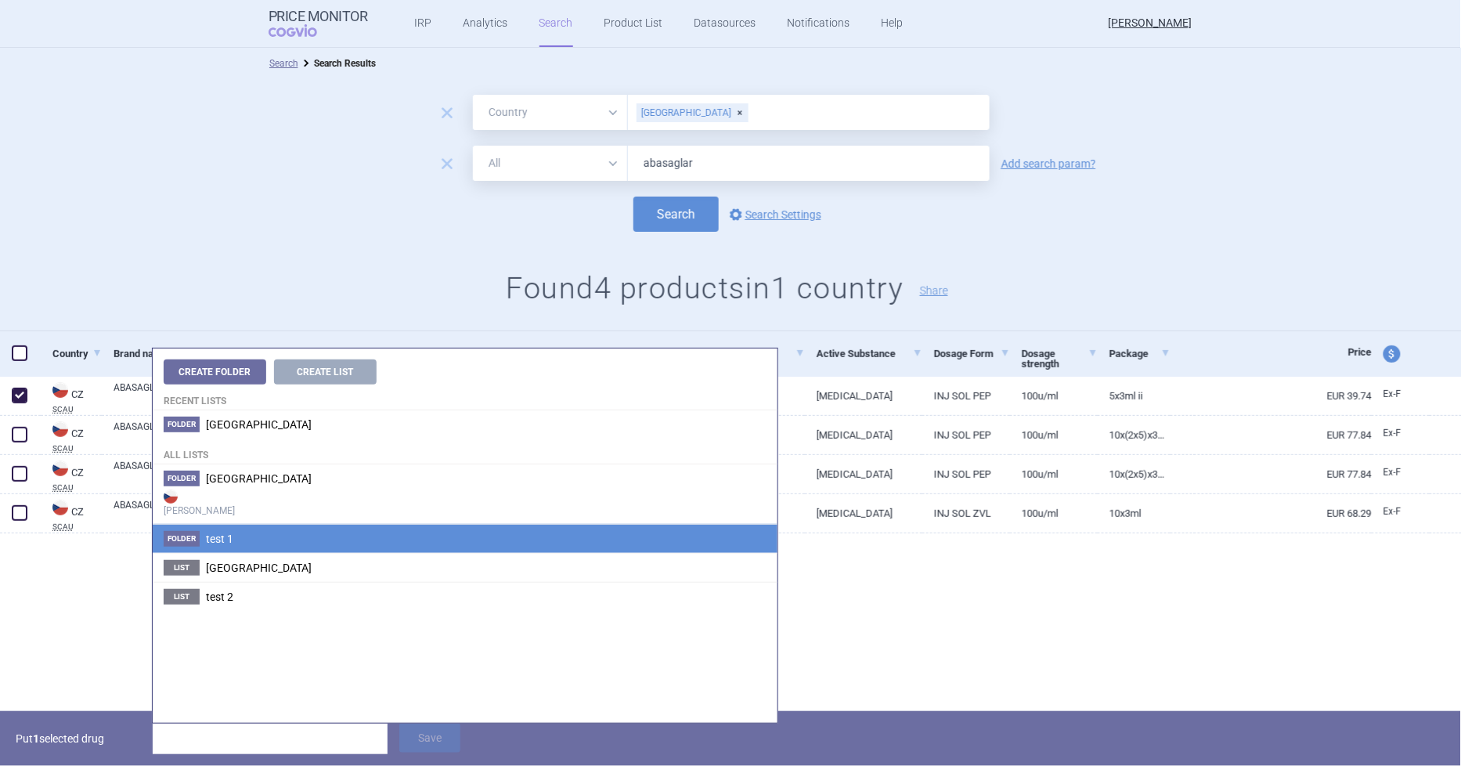
drag, startPoint x: 227, startPoint y: 483, endPoint x: 284, endPoint y: 532, distance: 75.5
click at [227, 484] on span "Cyprus" at bounding box center [259, 478] width 106 height 13
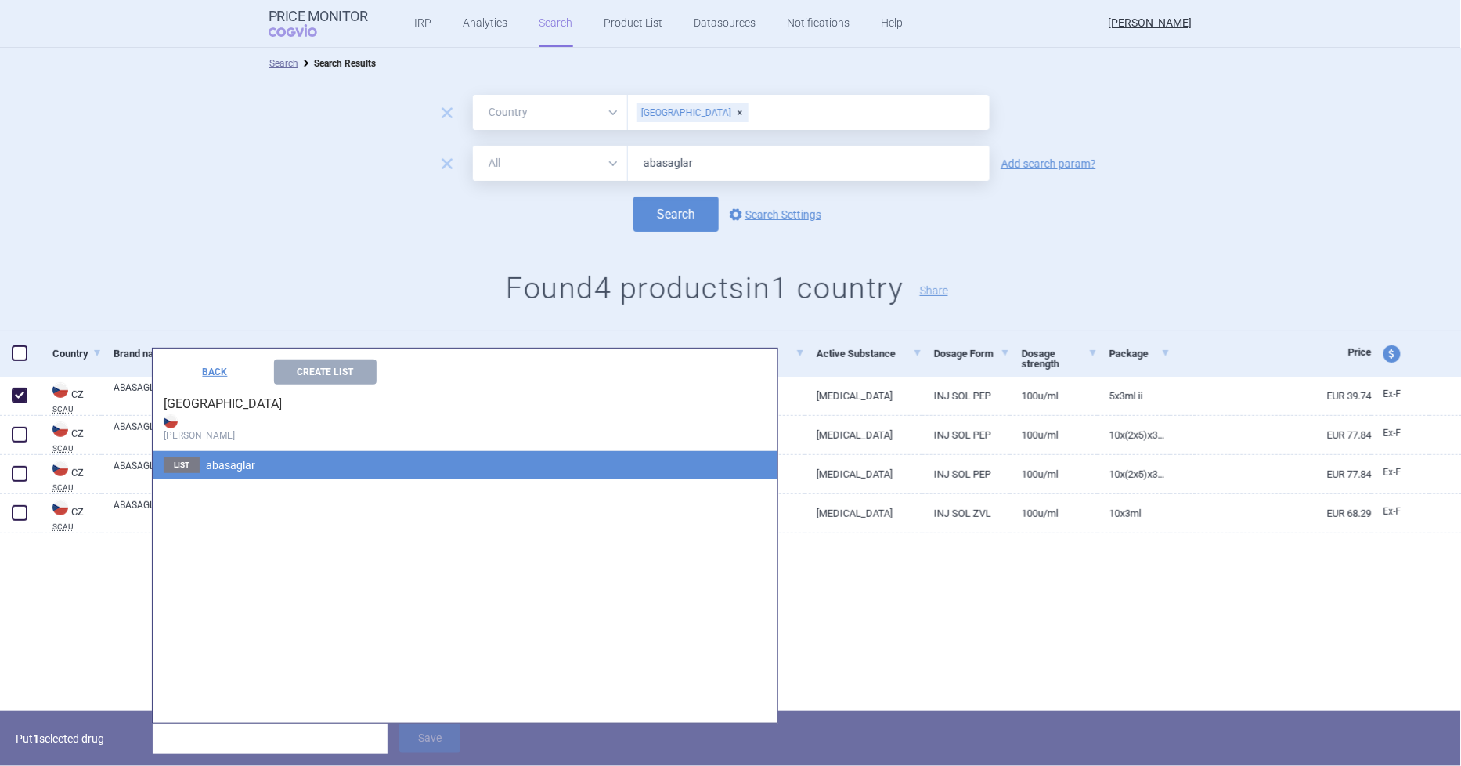
click at [217, 460] on span "abasaglar" at bounding box center [230, 465] width 49 height 13
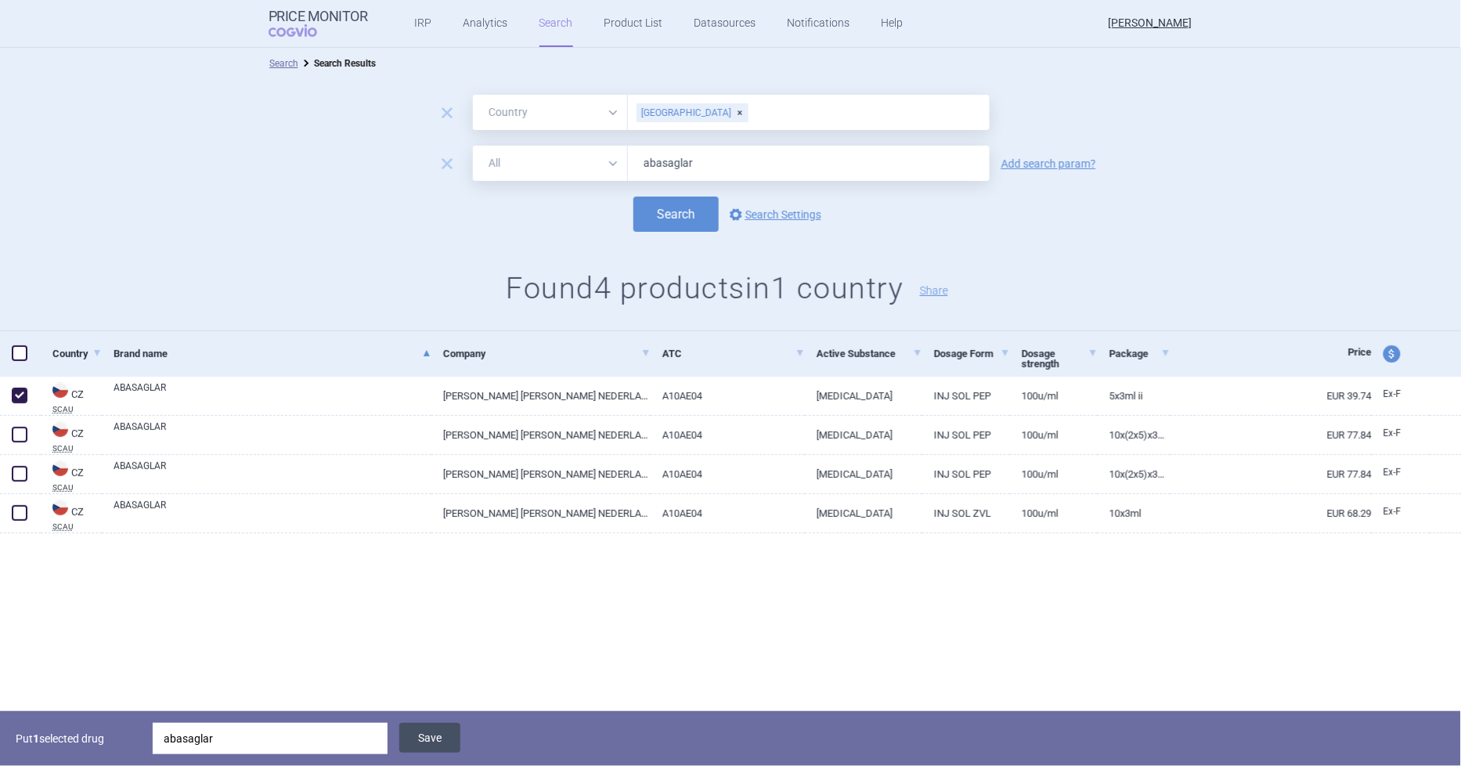
click at [440, 731] on button "Save" at bounding box center [429, 738] width 61 height 30
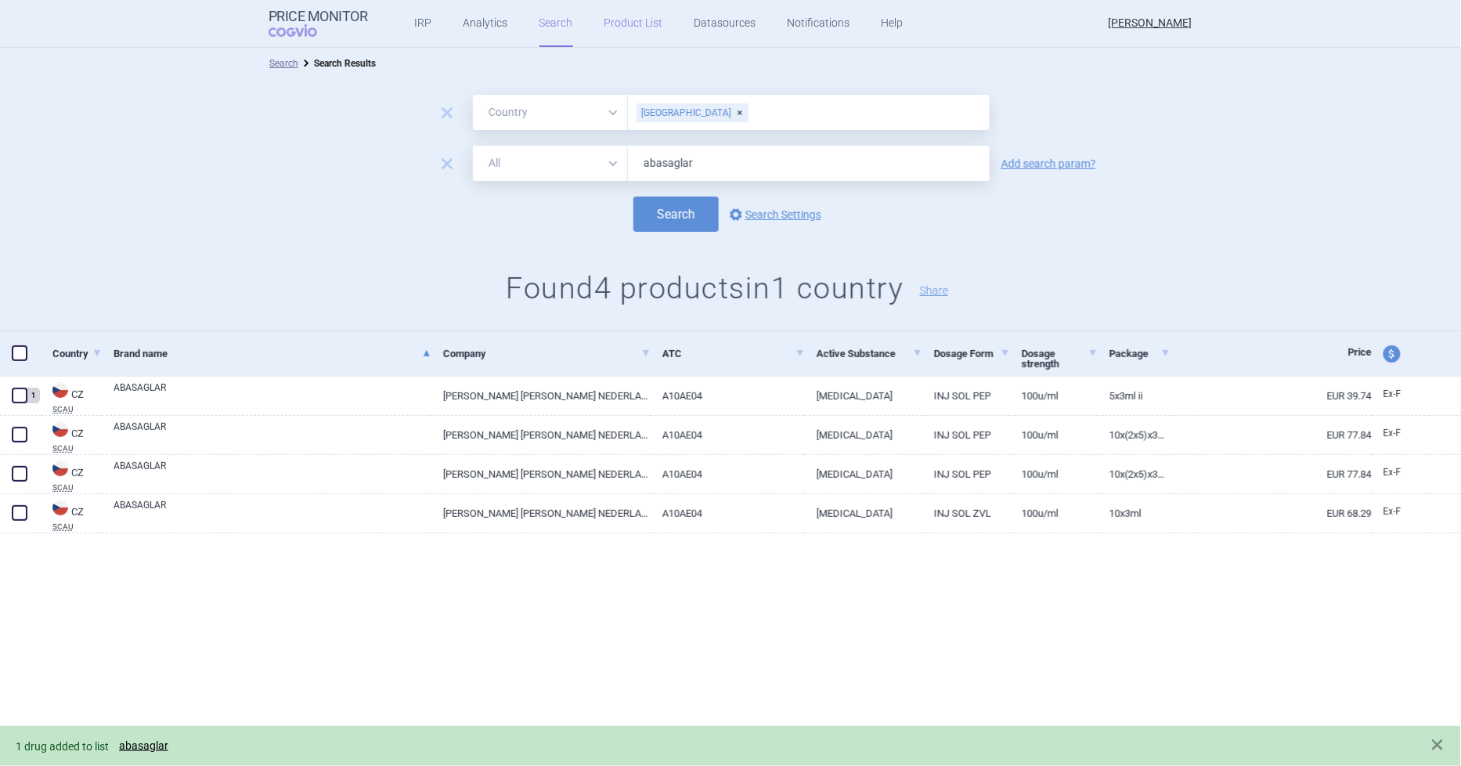
click at [625, 24] on link "Product List" at bounding box center [634, 23] width 59 height 47
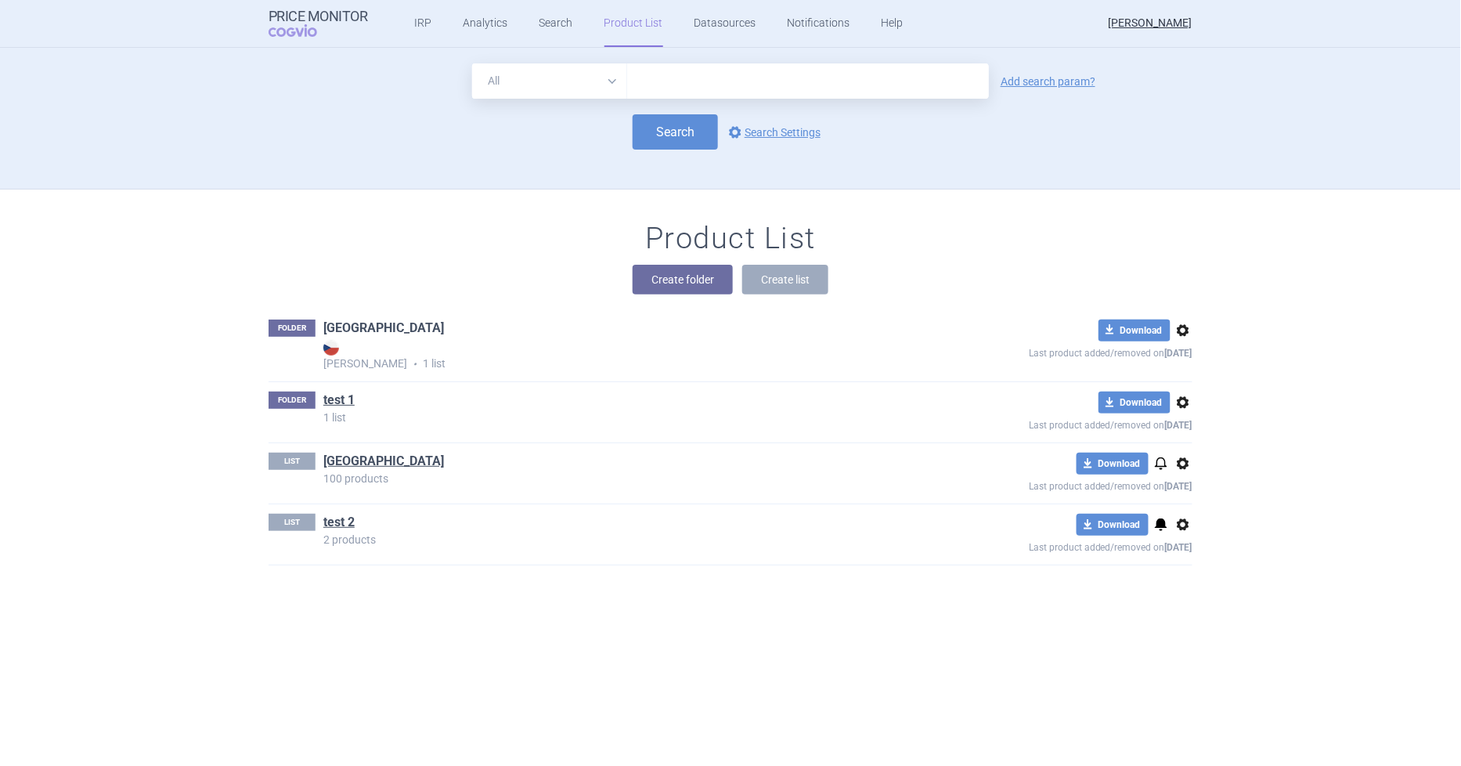
click at [335, 325] on link "Cyprus" at bounding box center [383, 327] width 121 height 17
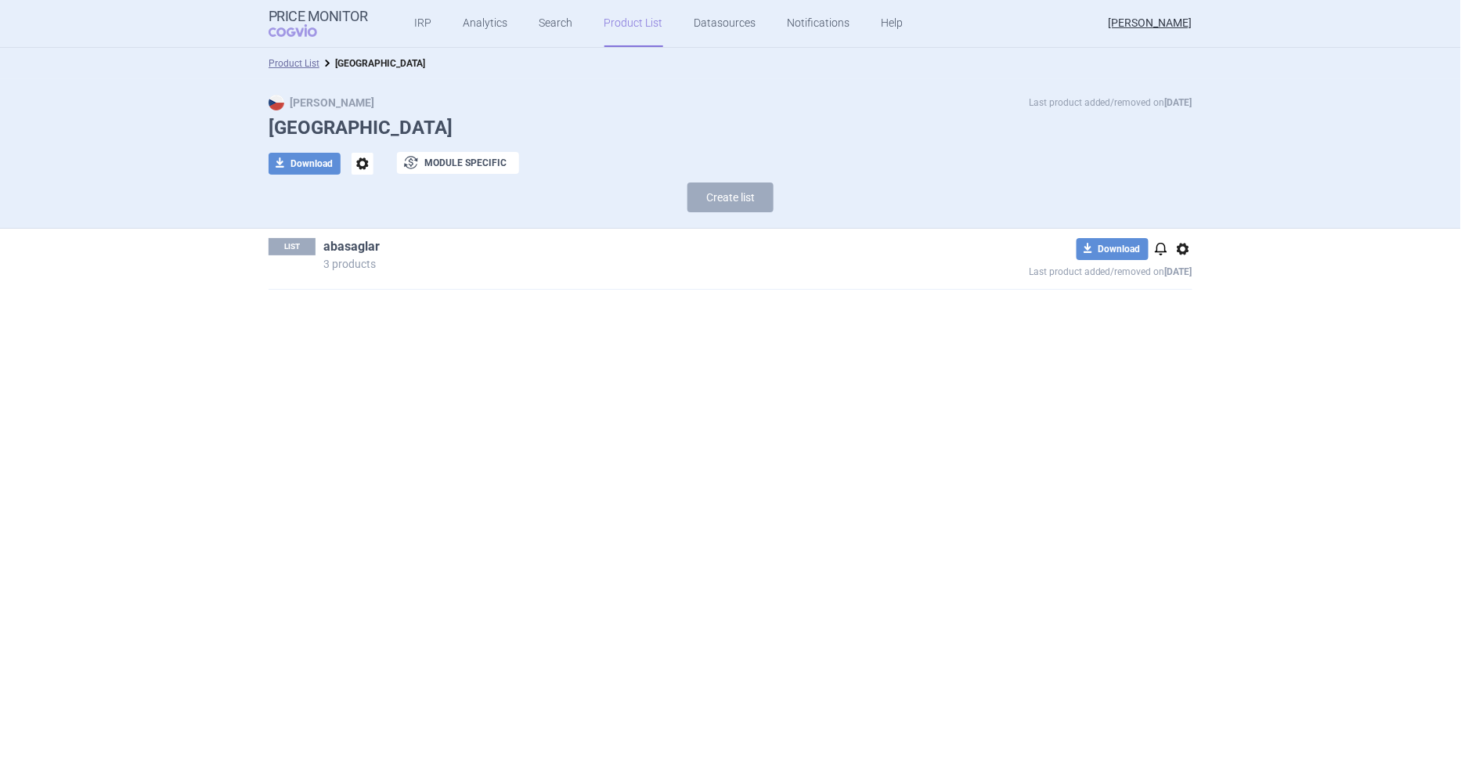
click at [357, 247] on link "abasaglar" at bounding box center [351, 246] width 56 height 17
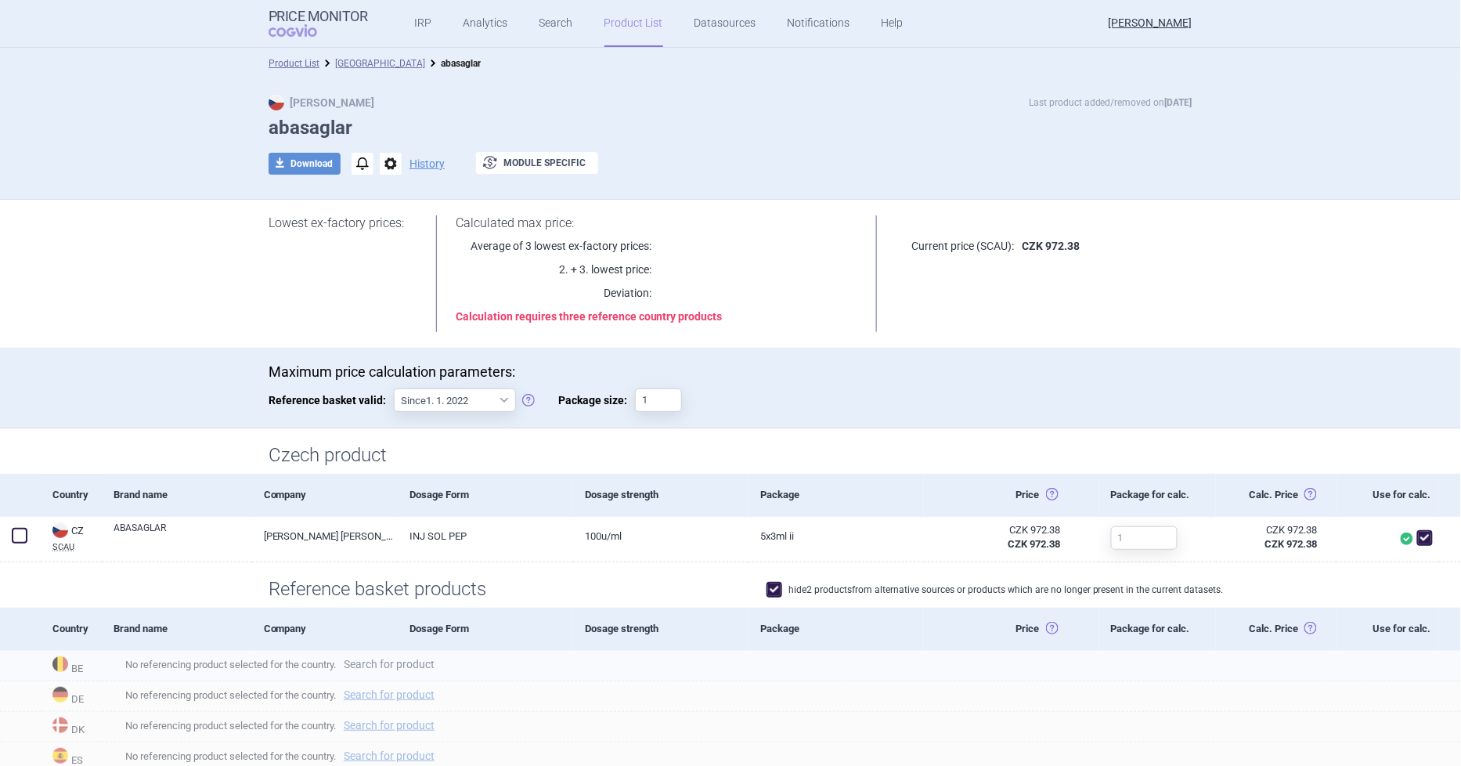
click at [378, 667] on link "Search for product" at bounding box center [389, 664] width 91 height 11
select select "country"
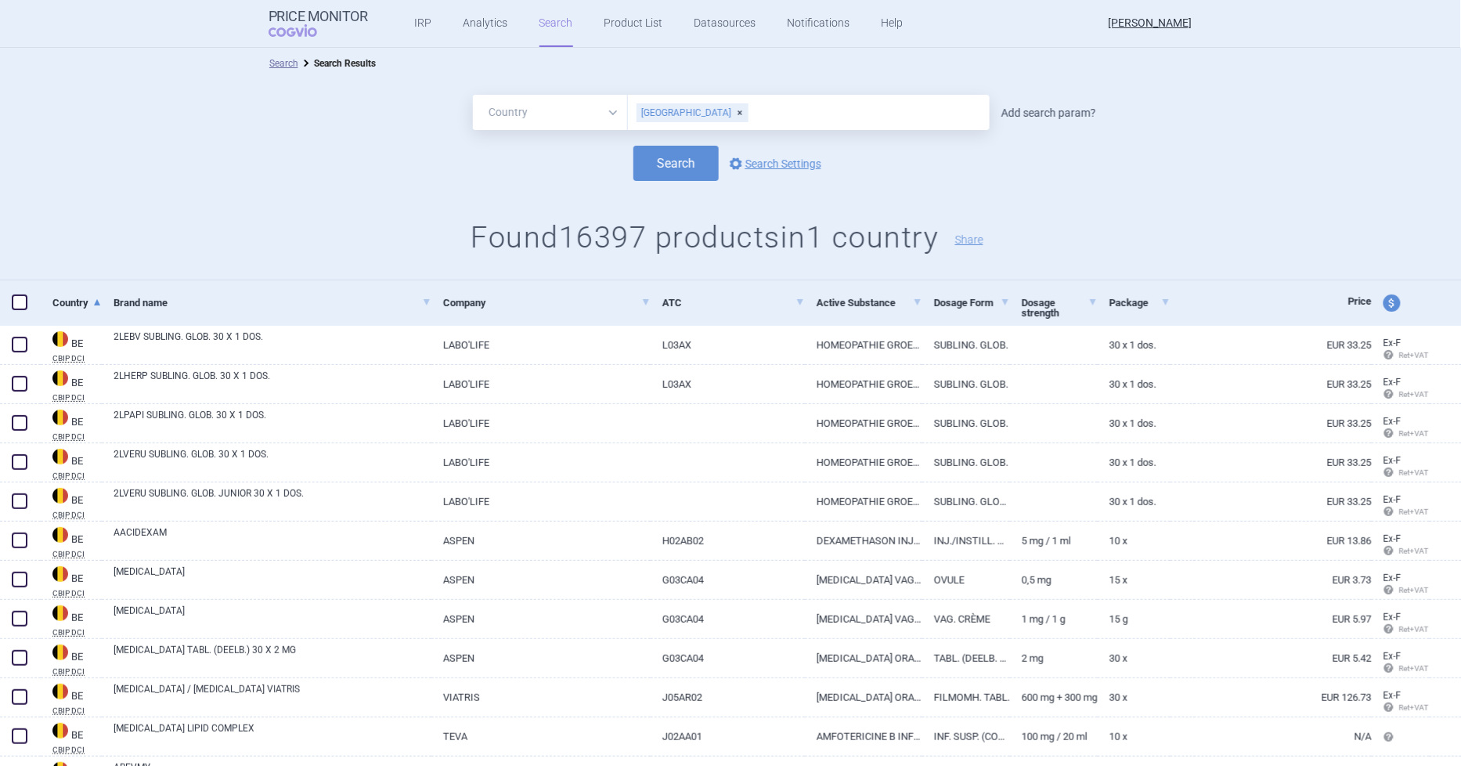
click at [1037, 107] on link "Add search param?" at bounding box center [1049, 112] width 95 height 11
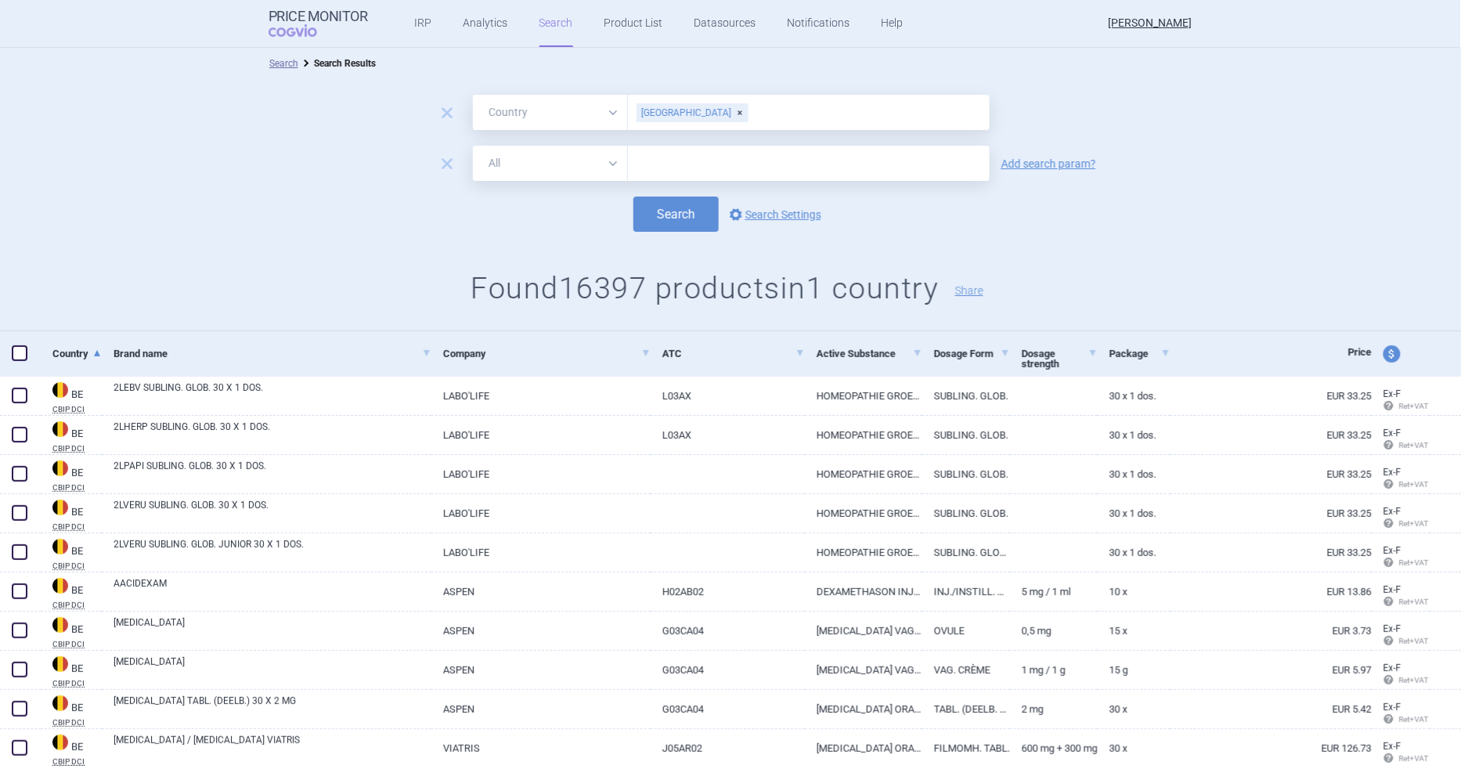
click at [580, 173] on select "All Brand Name ATC Company Active Substance Country Newer than" at bounding box center [550, 163] width 155 height 35
select select "brandName"
click at [473, 146] on select "All Brand Name ATC Company Active Substance Country Newer than" at bounding box center [550, 163] width 155 height 35
click at [702, 166] on input "text" at bounding box center [809, 163] width 362 height 35
type input "abasa"
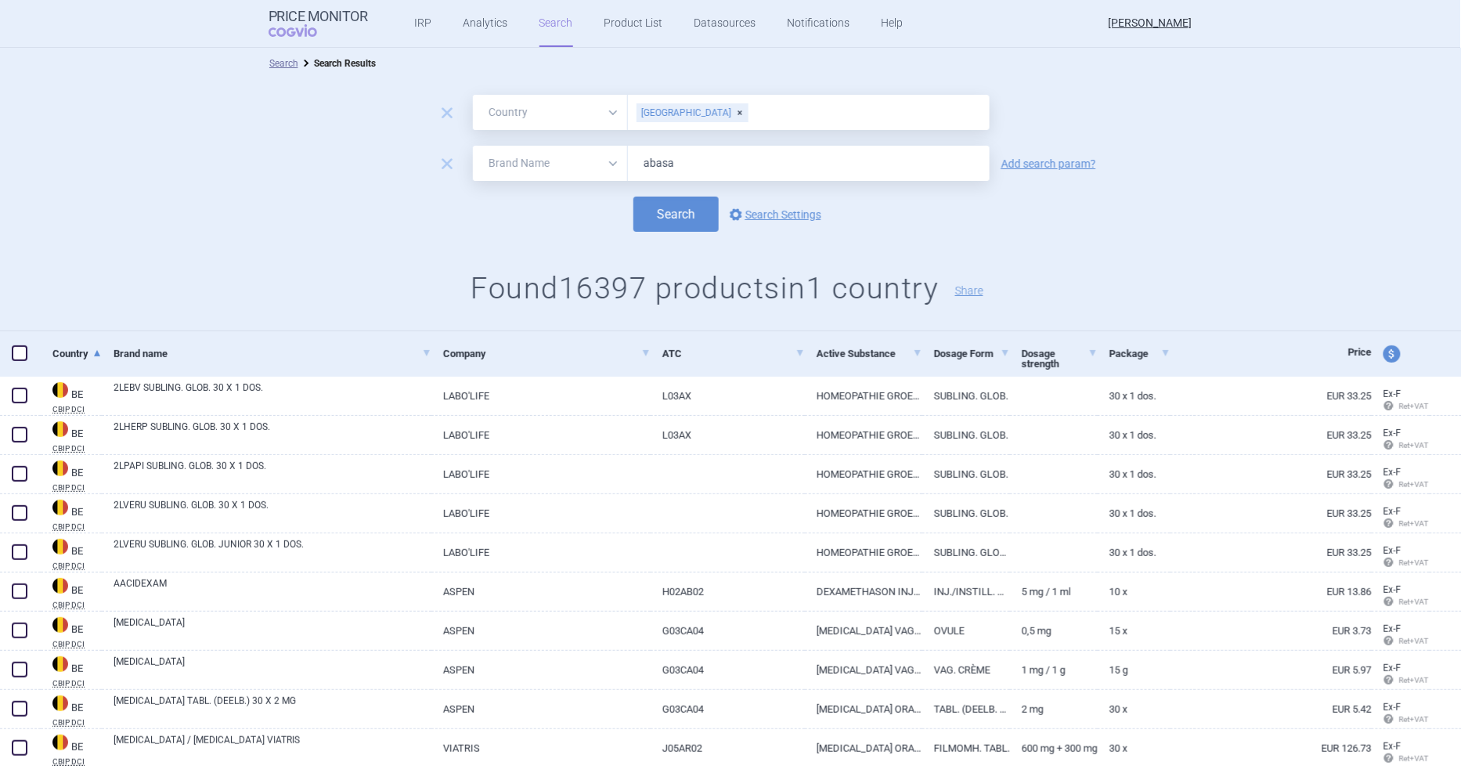
click at [633, 197] on button "Search" at bounding box center [675, 214] width 85 height 35
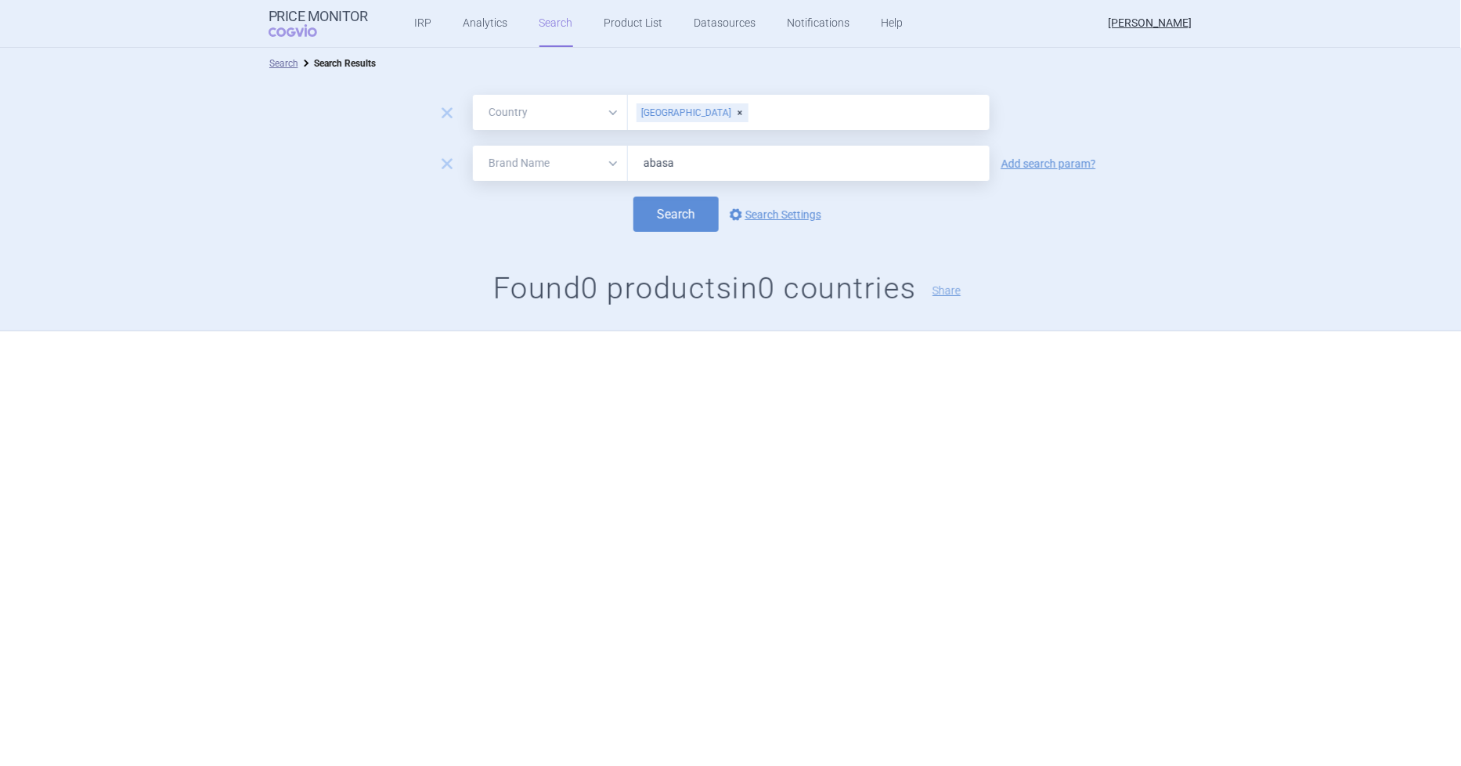
click at [701, 166] on input "abasa" at bounding box center [809, 163] width 362 height 35
click at [581, 160] on select "All Brand Name ATC Company Active Substance Country Newer than" at bounding box center [550, 163] width 155 height 35
select select "activeSubstance"
click at [473, 146] on select "All Brand Name ATC Company Active Substance Country Newer than" at bounding box center [550, 163] width 155 height 35
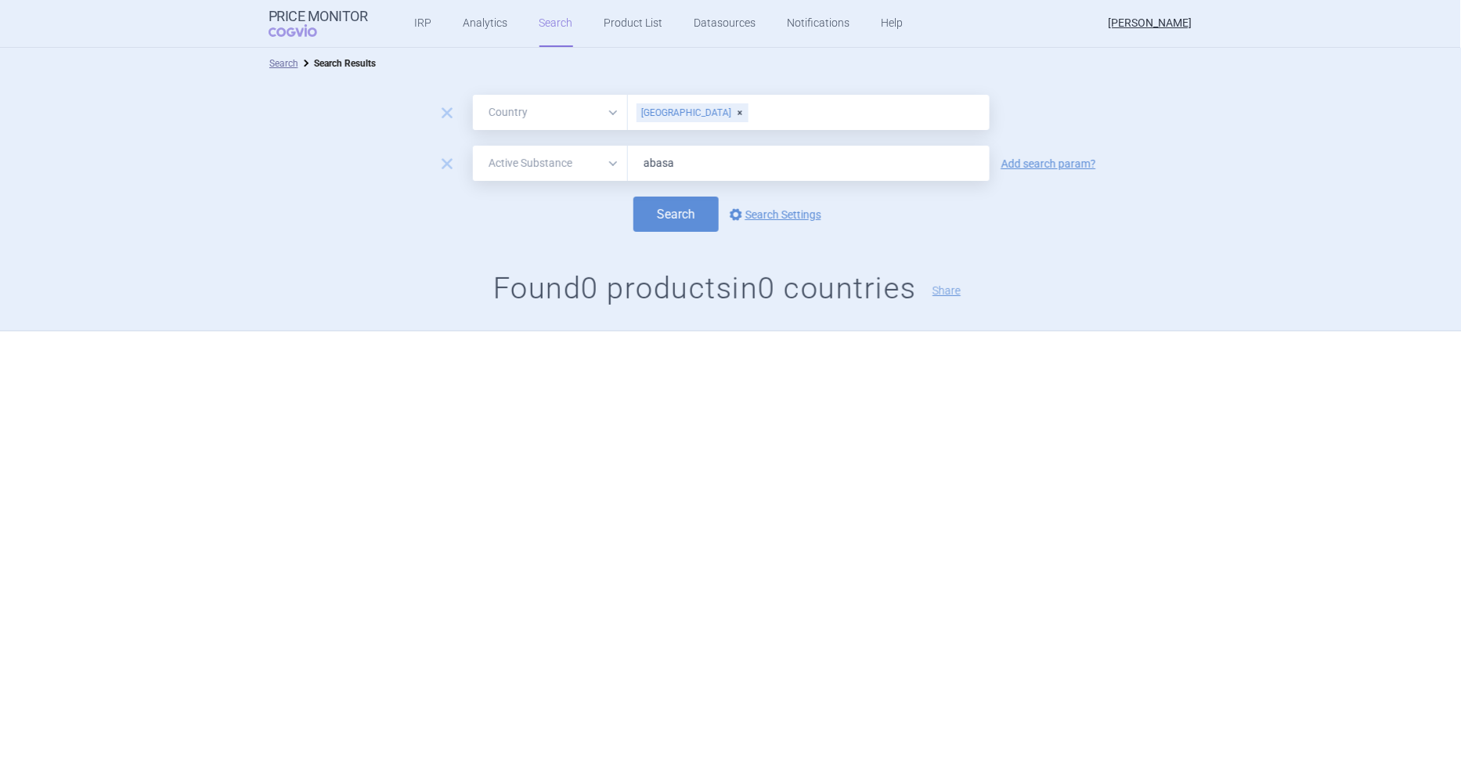
click at [699, 164] on input "abasa" at bounding box center [809, 163] width 362 height 35
click at [633, 197] on button "Search" at bounding box center [675, 214] width 85 height 35
click at [453, 167] on span "remove" at bounding box center [447, 164] width 22 height 22
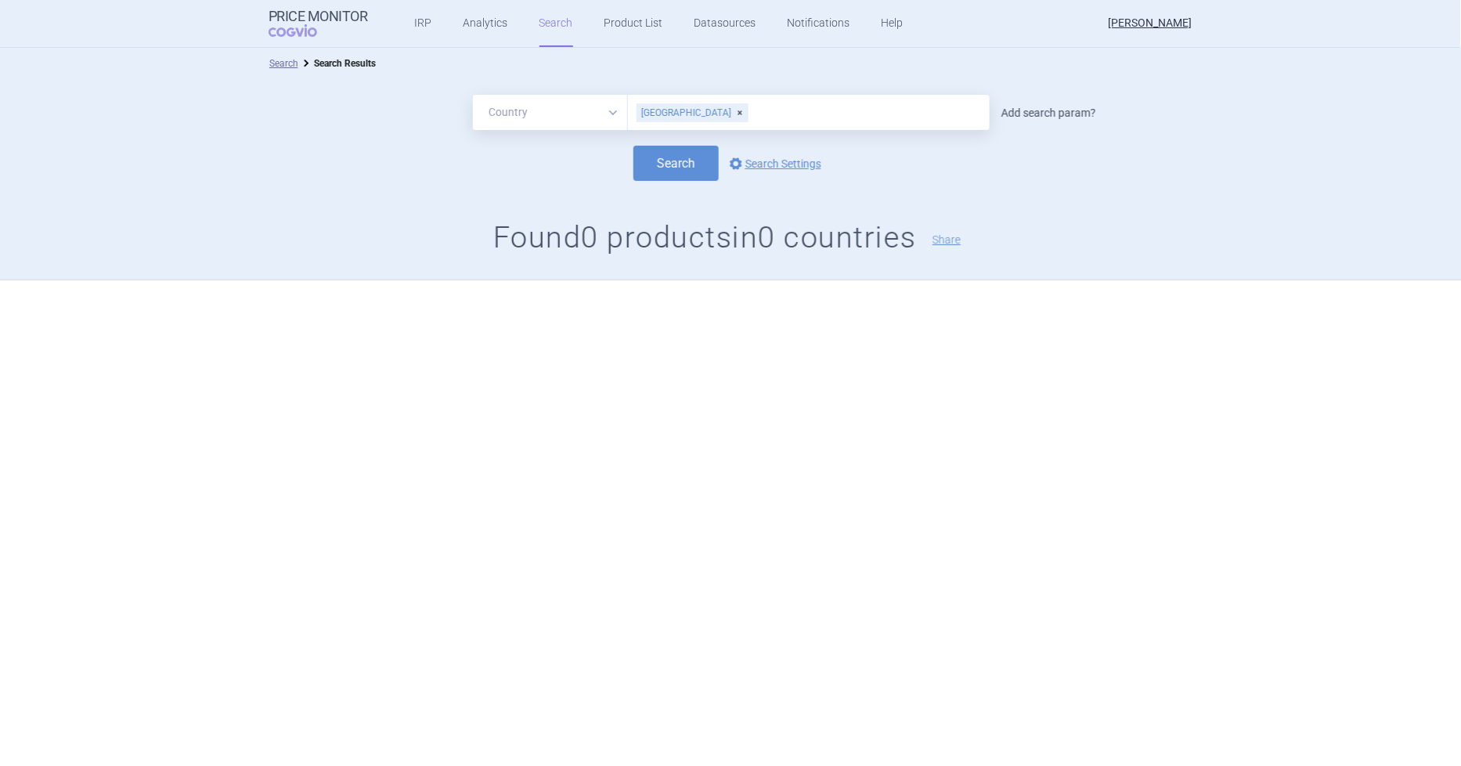
click at [1041, 114] on link "Add search param?" at bounding box center [1049, 112] width 95 height 11
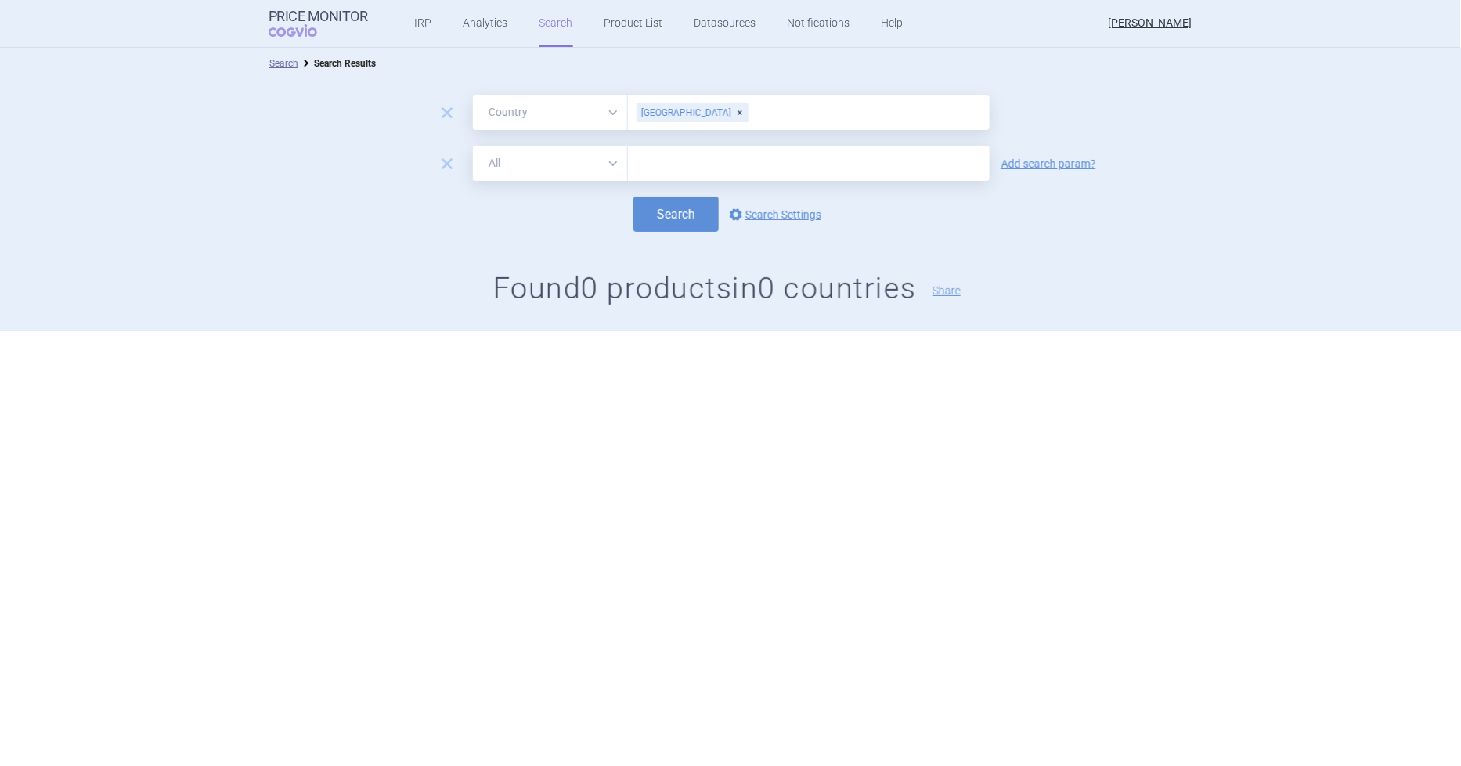
click at [738, 166] on input "text" at bounding box center [809, 163] width 362 height 35
type input "abasaglar"
click at [690, 219] on button "Search" at bounding box center [675, 214] width 85 height 35
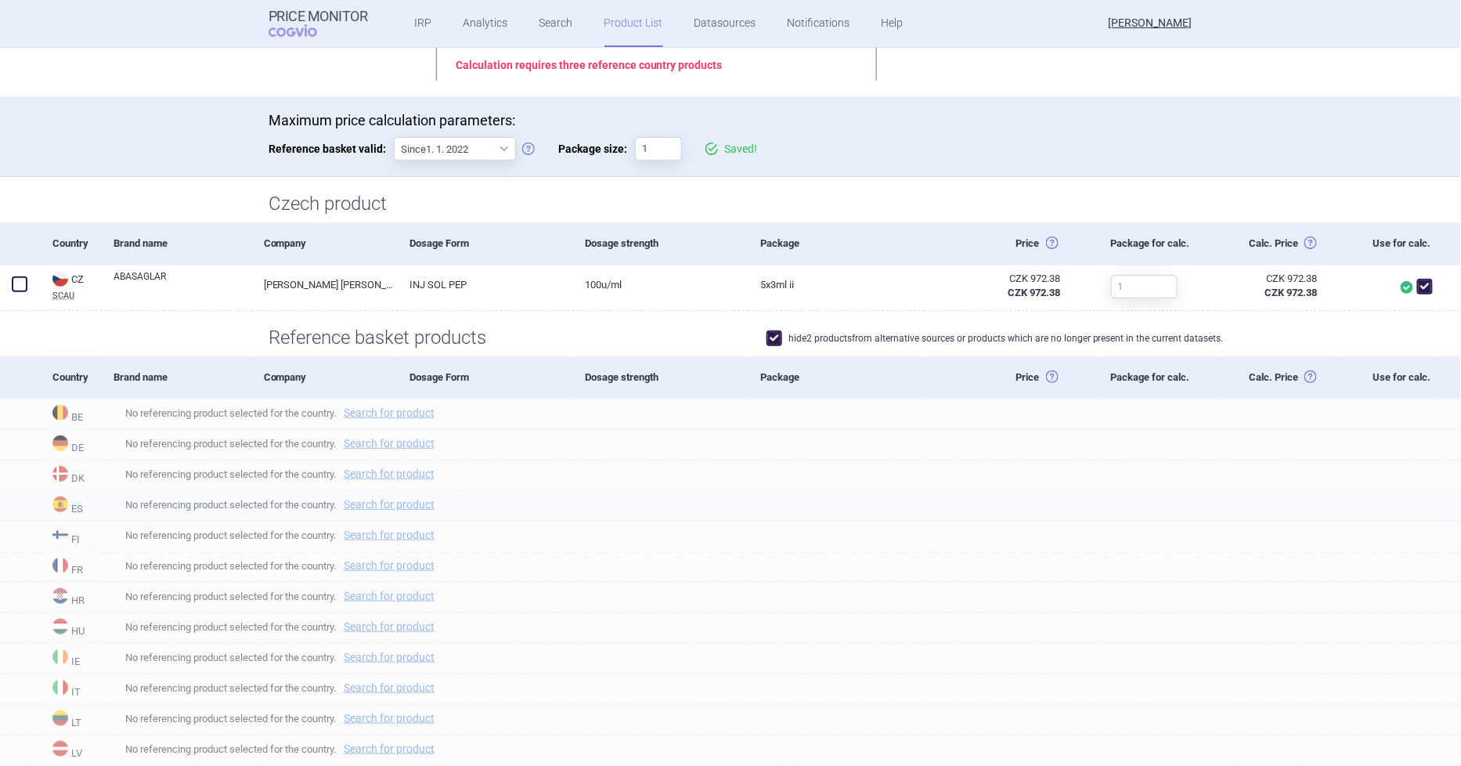
scroll to position [261, 0]
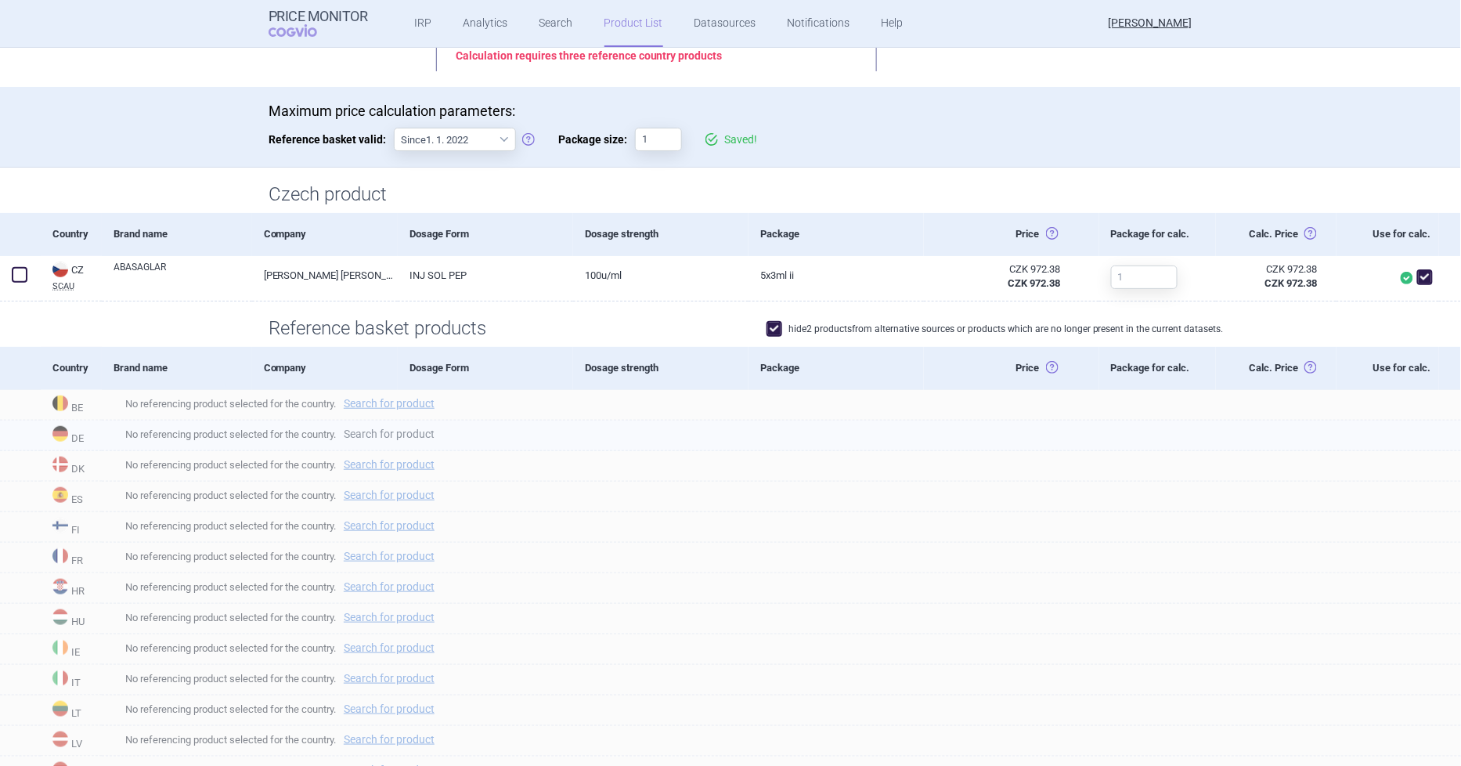
click at [416, 432] on link "Search for product" at bounding box center [389, 433] width 91 height 11
select select "country"
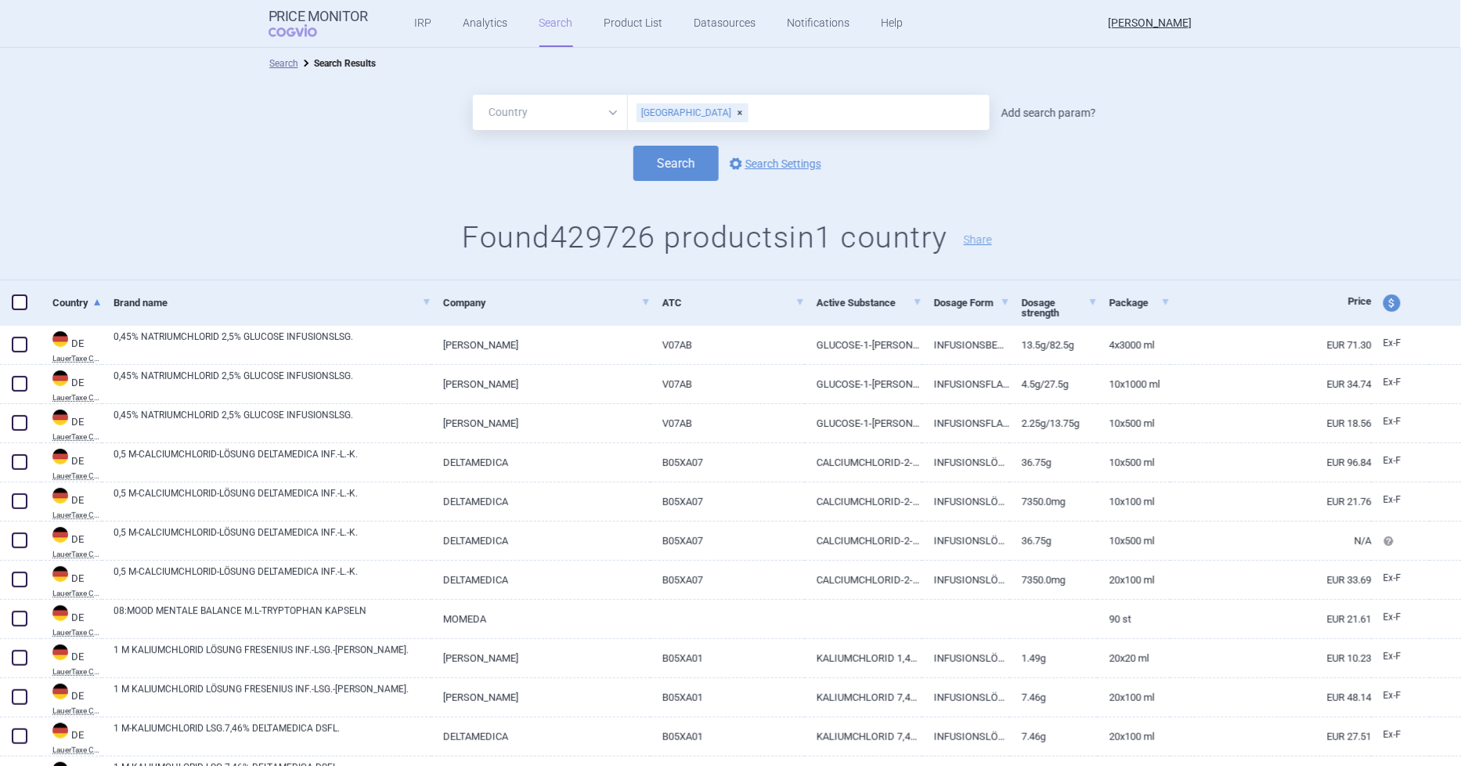
click at [1065, 117] on link "Add search param?" at bounding box center [1049, 112] width 95 height 11
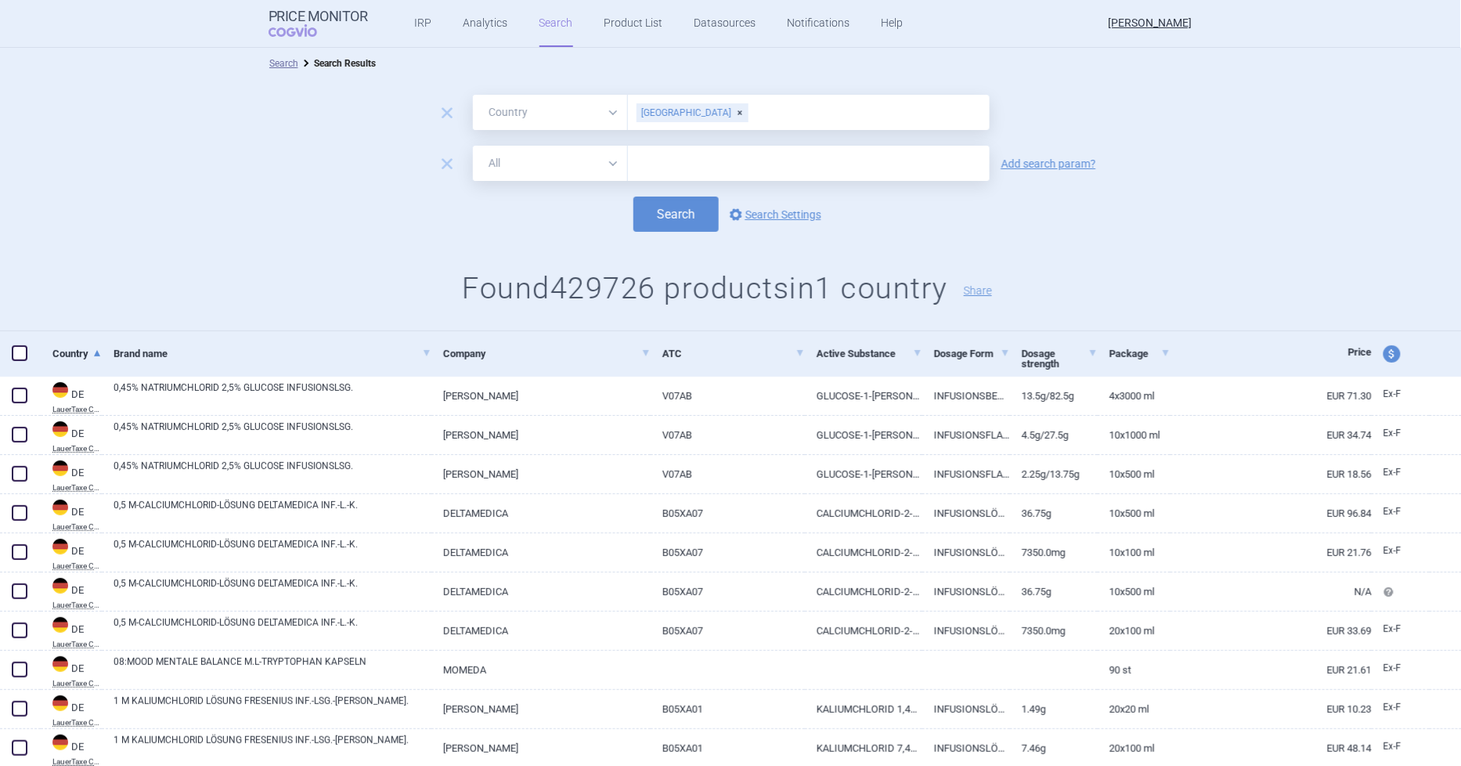
click at [503, 155] on select "All Brand Name ATC Company Active Substance Country Newer than" at bounding box center [550, 163] width 155 height 35
select select "activeSubstance"
click at [473, 146] on select "All Brand Name ATC Company Active Substance Country Newer than" at bounding box center [550, 163] width 155 height 35
click at [686, 160] on input "text" at bounding box center [809, 163] width 362 height 35
type input "abasa"
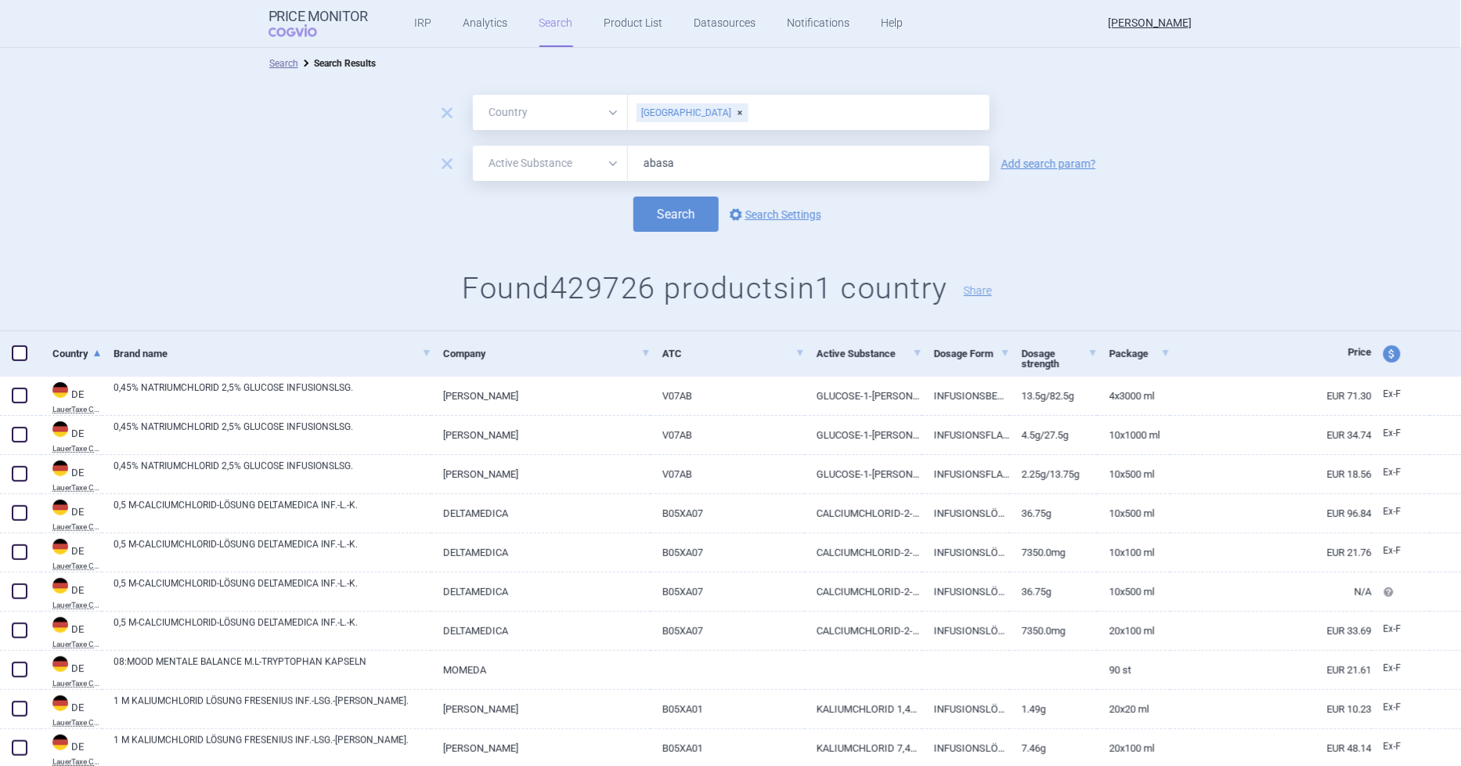
click at [633, 197] on button "Search" at bounding box center [675, 214] width 85 height 35
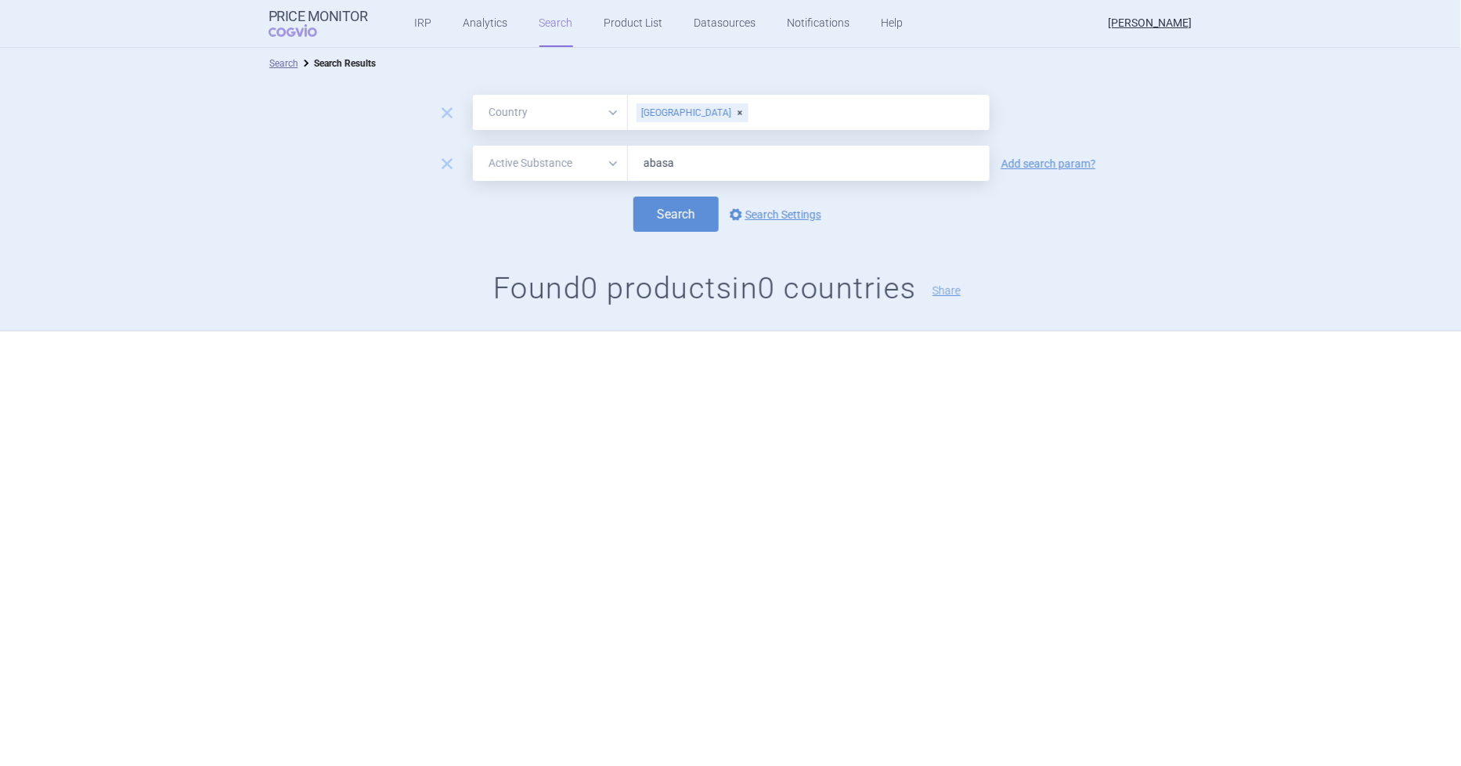
click at [688, 110] on div "Germany" at bounding box center [693, 112] width 112 height 19
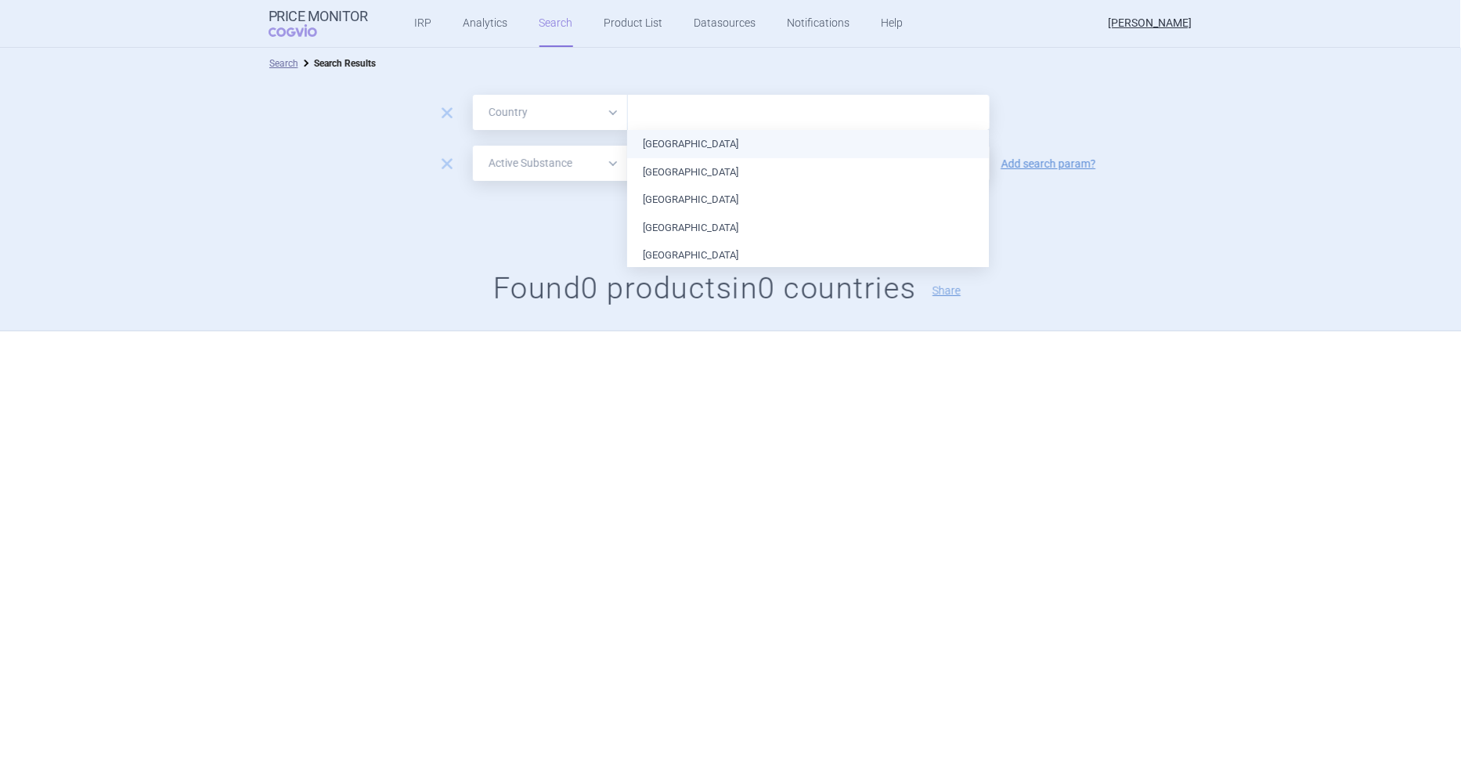
click at [688, 110] on input "text" at bounding box center [809, 113] width 346 height 20
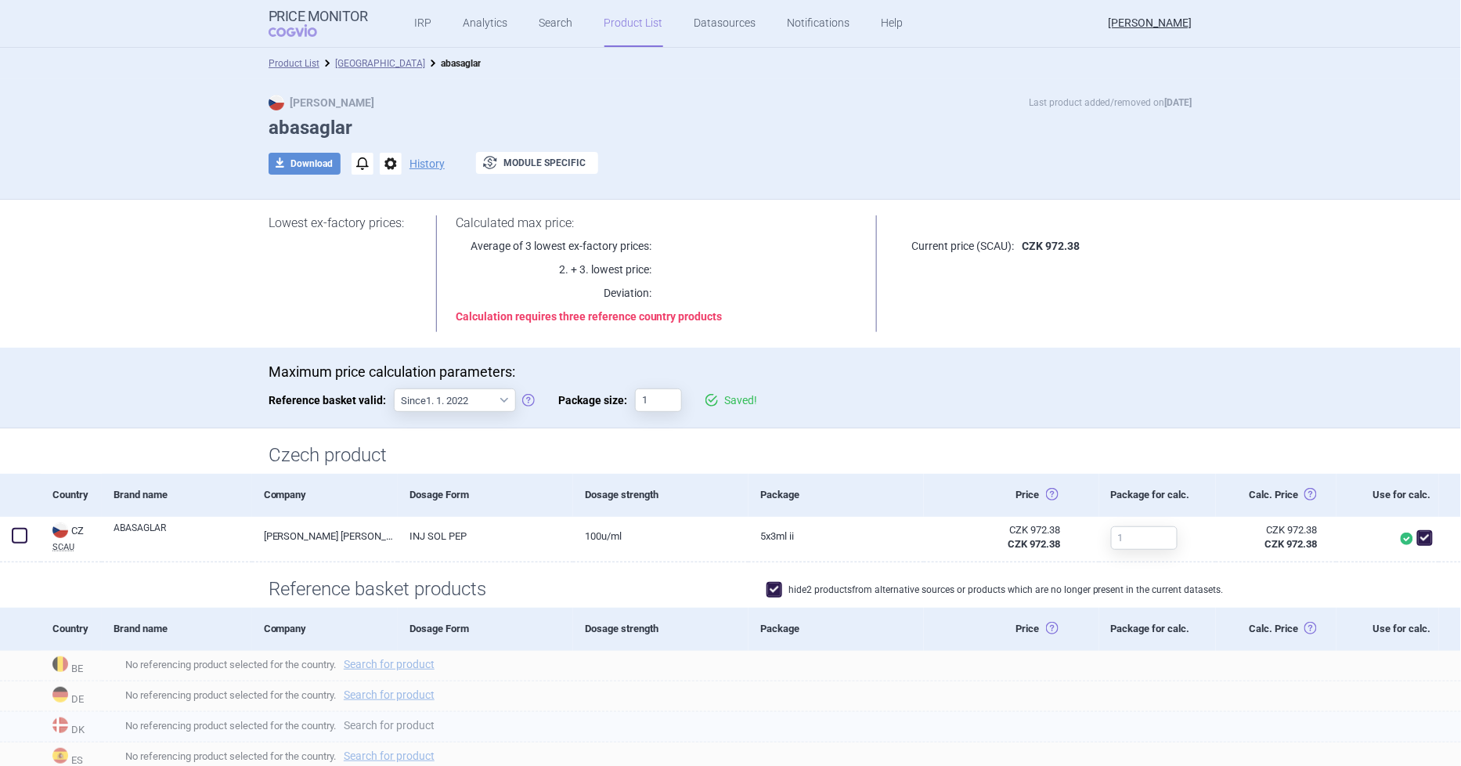
click at [403, 722] on link "Search for product" at bounding box center [389, 725] width 91 height 11
select select "country"
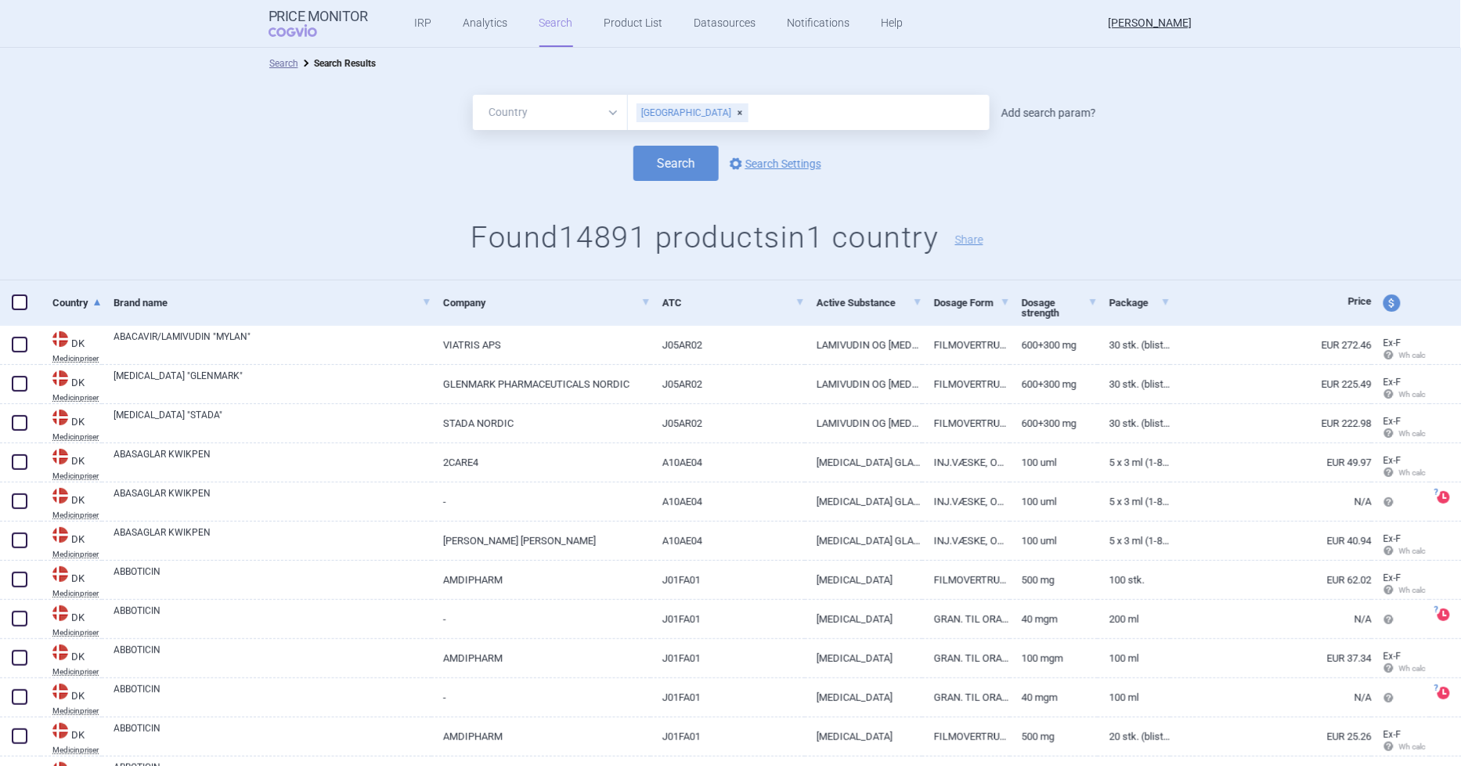
click at [1030, 116] on link "Add search param?" at bounding box center [1049, 112] width 95 height 11
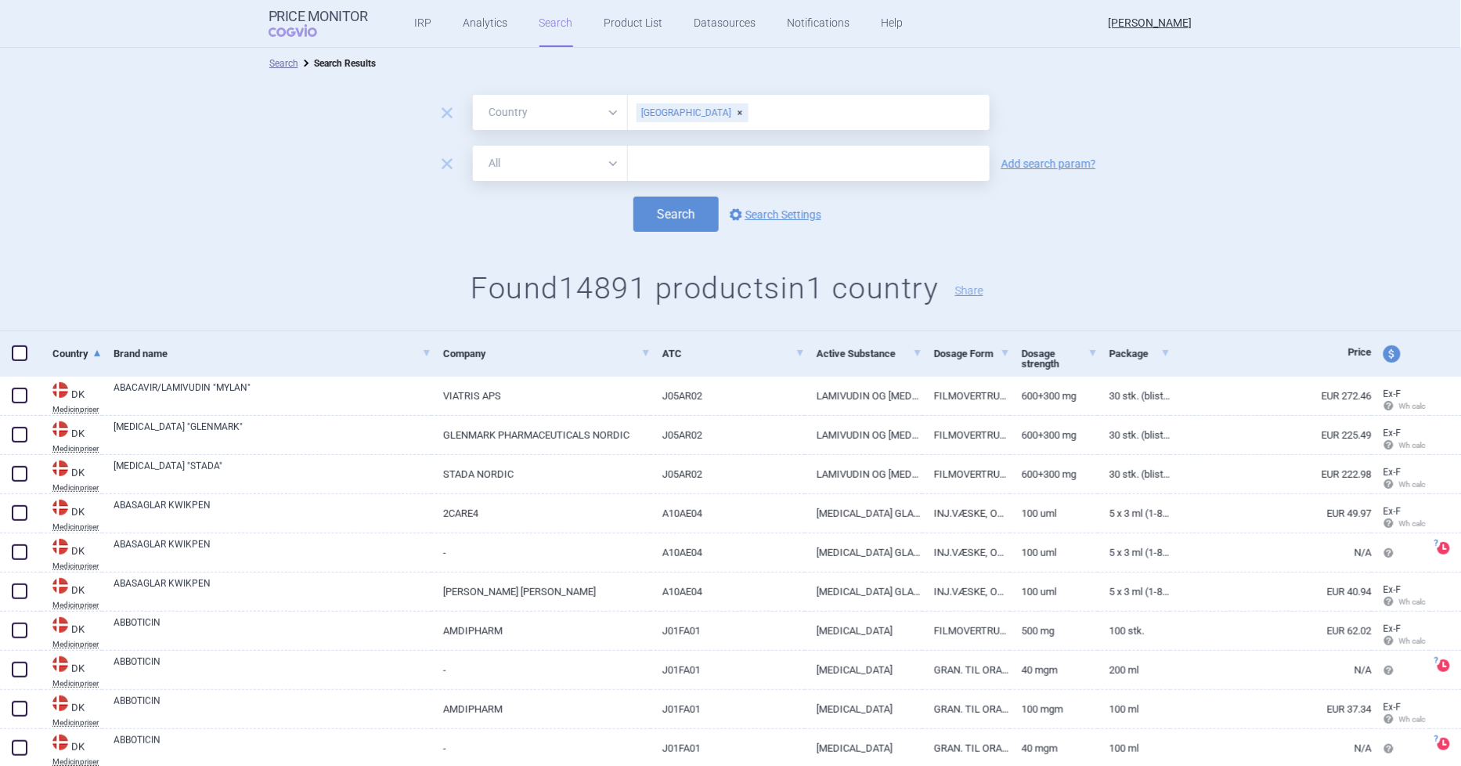
click at [683, 168] on input "text" at bounding box center [809, 163] width 362 height 35
type input "abasaglar"
click at [670, 207] on button "Search" at bounding box center [675, 214] width 85 height 35
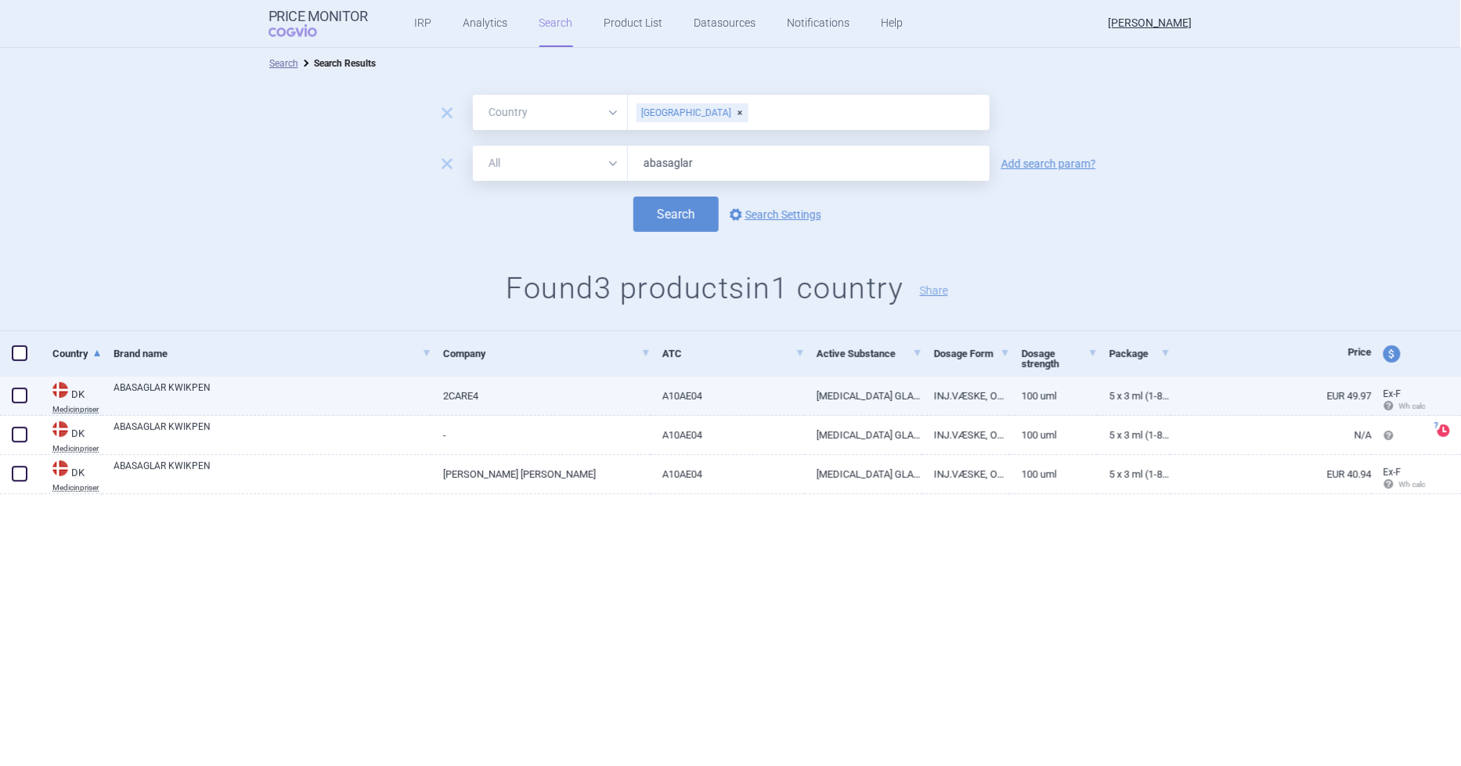
click at [18, 394] on span at bounding box center [20, 396] width 16 height 16
checkbox input "true"
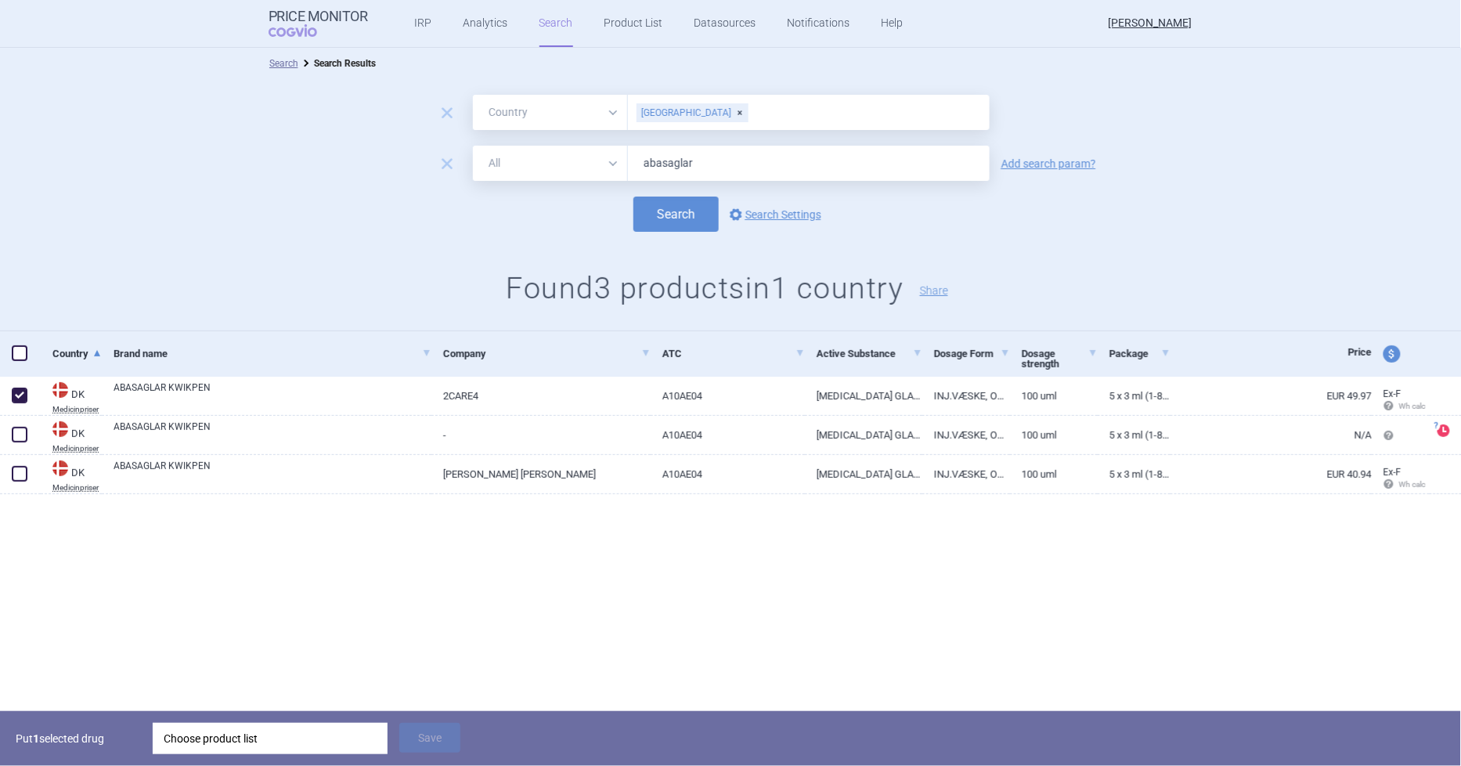
click at [337, 742] on div "Choose product list" at bounding box center [270, 738] width 213 height 31
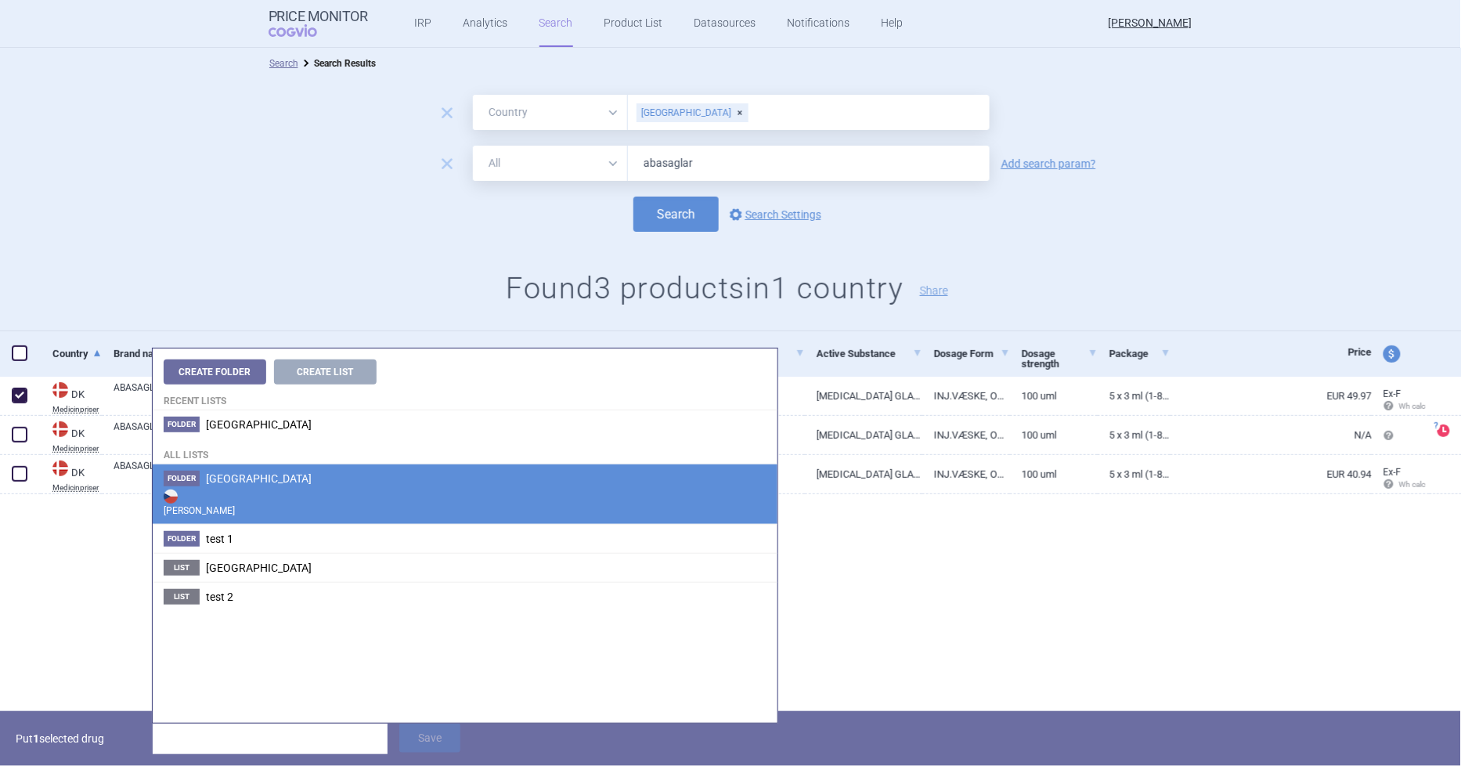
click at [221, 481] on span "Cyprus" at bounding box center [259, 478] width 106 height 13
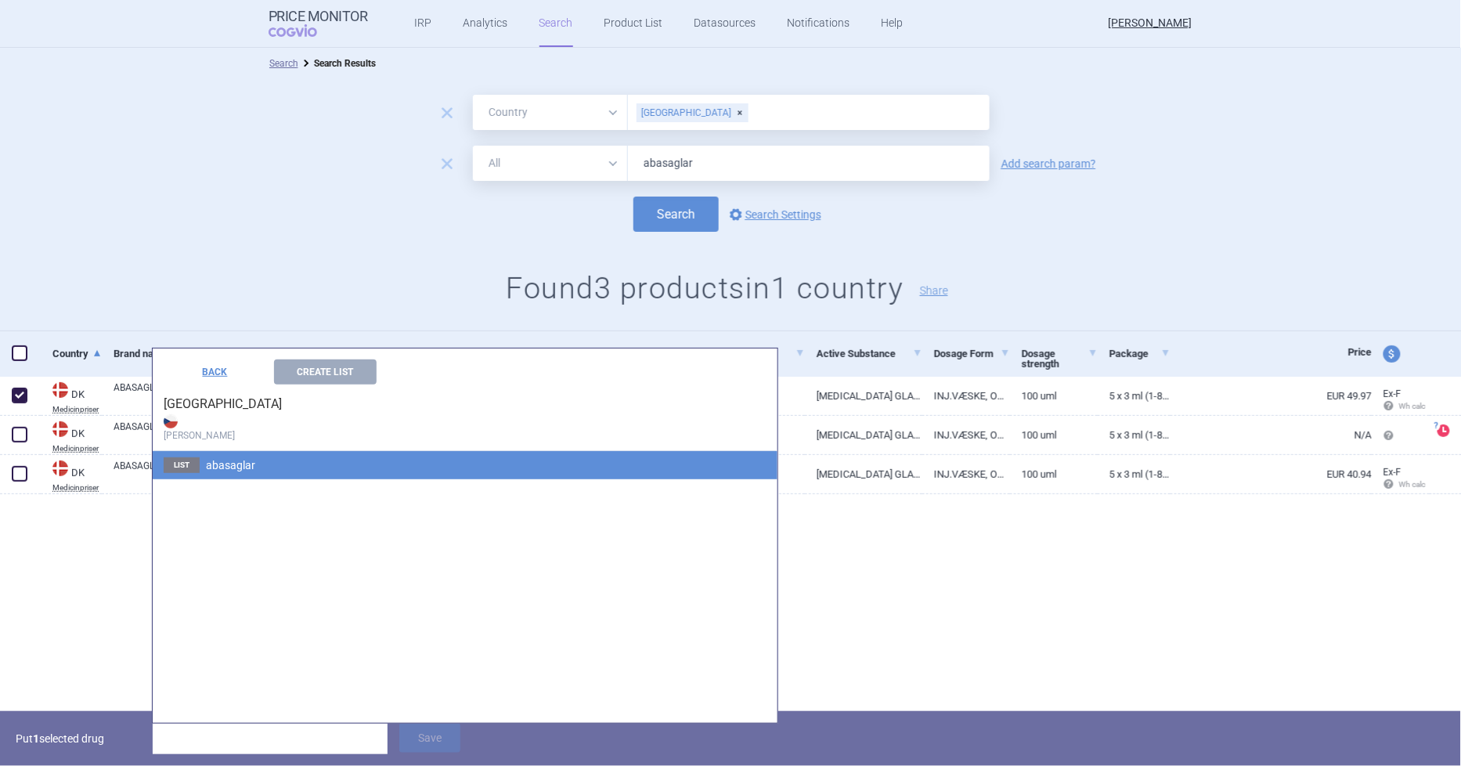
click at [268, 470] on li "List abasaglar" at bounding box center [465, 465] width 625 height 28
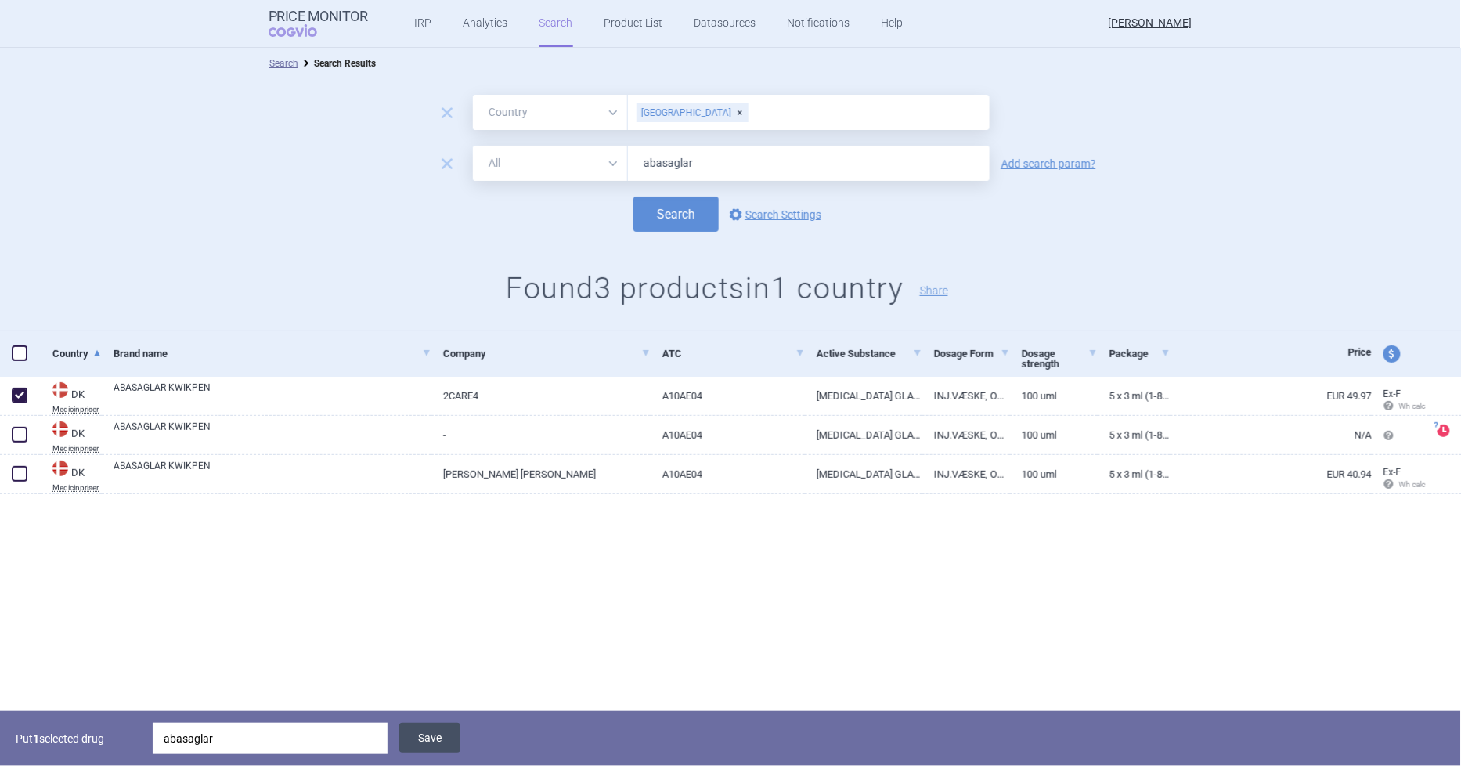
click at [446, 749] on button "Save" at bounding box center [429, 738] width 61 height 30
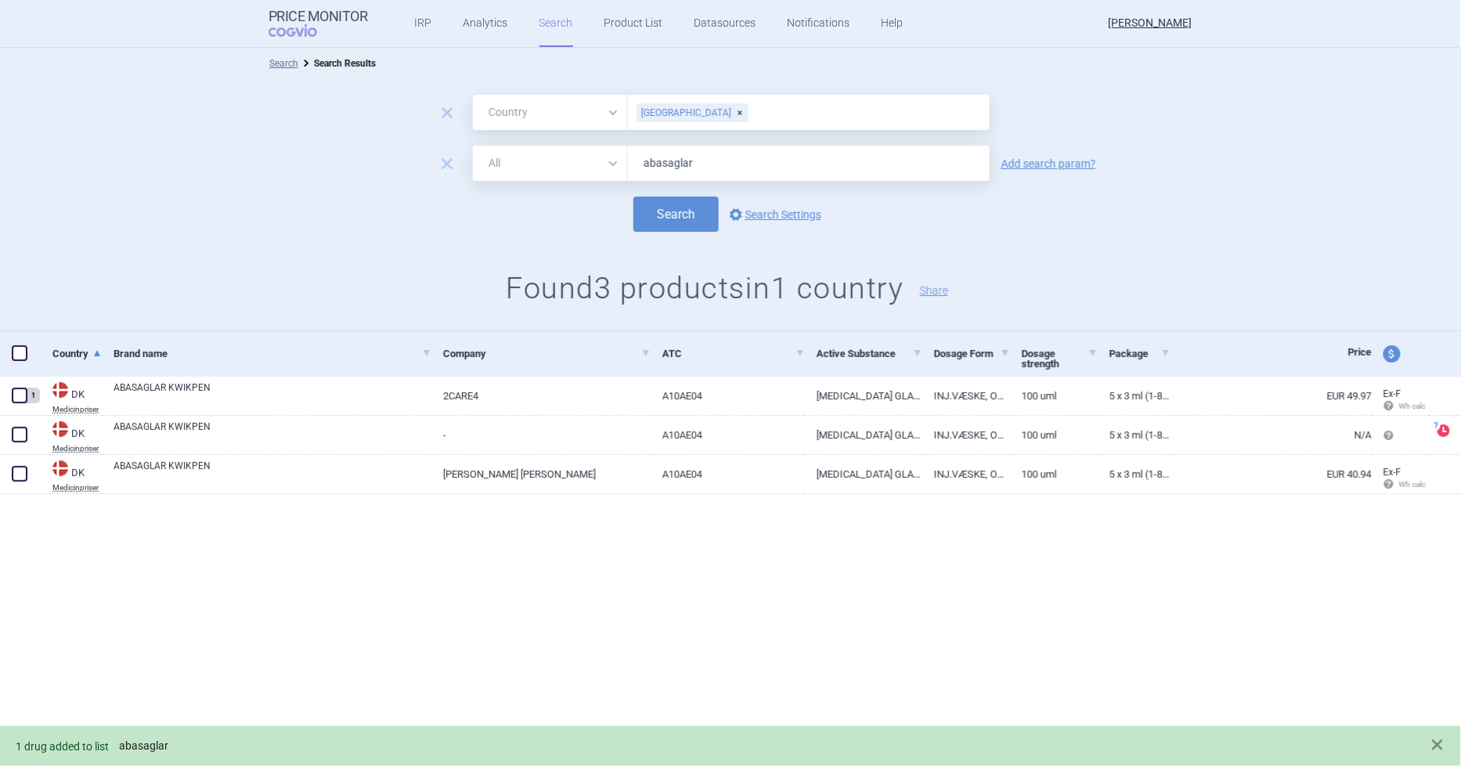
click at [120, 747] on link "abasaglar" at bounding box center [143, 745] width 49 height 13
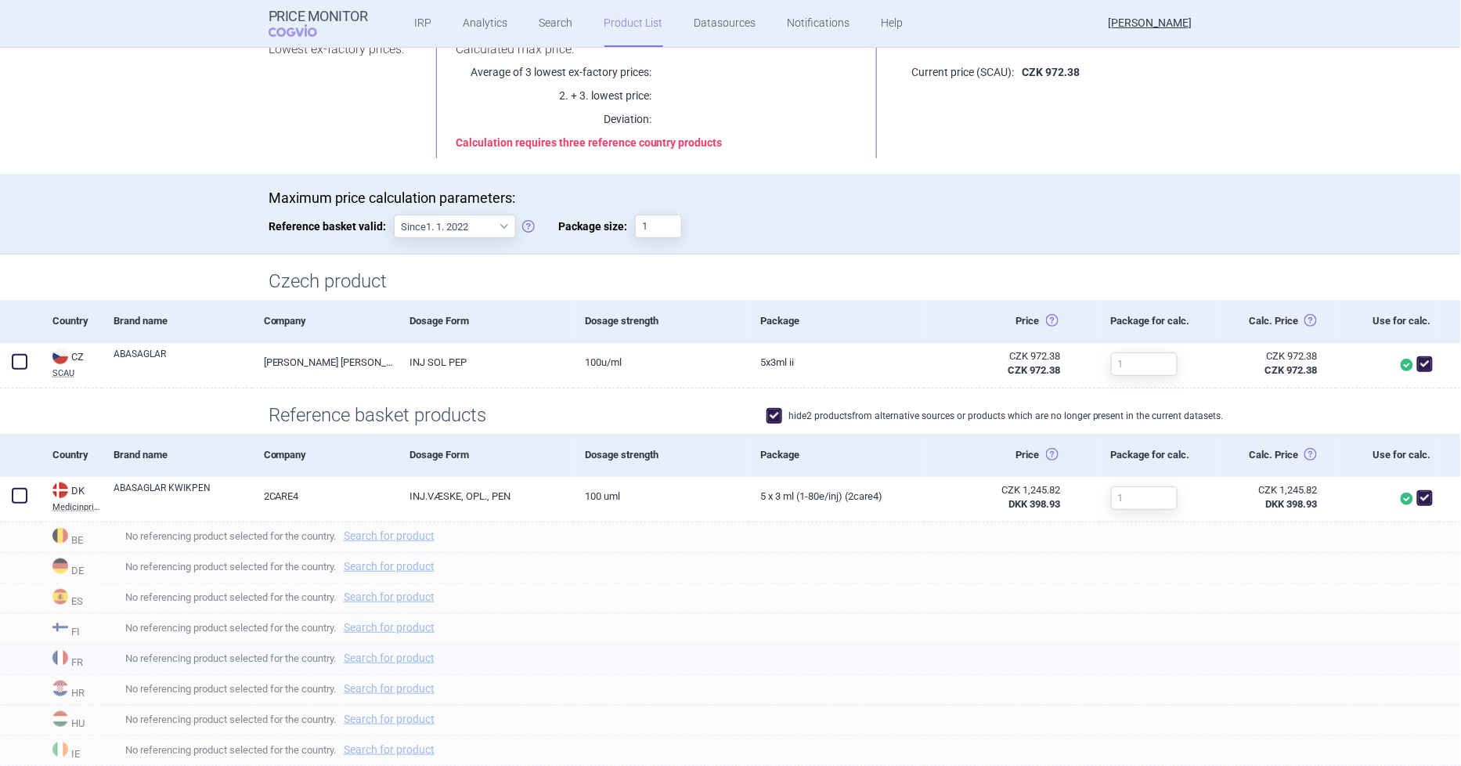
scroll to position [261, 0]
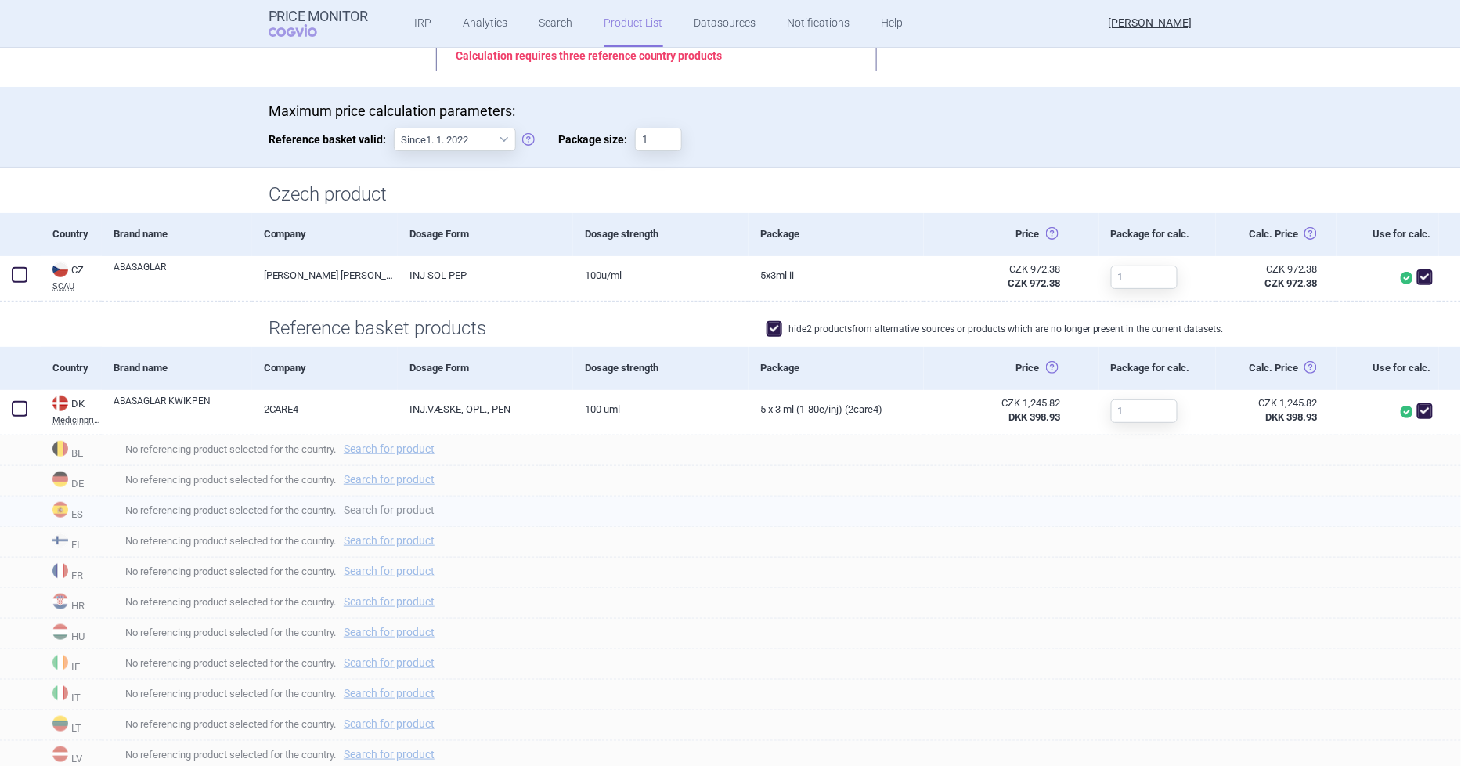
click at [418, 511] on link "Search for product" at bounding box center [389, 509] width 91 height 11
select select "country"
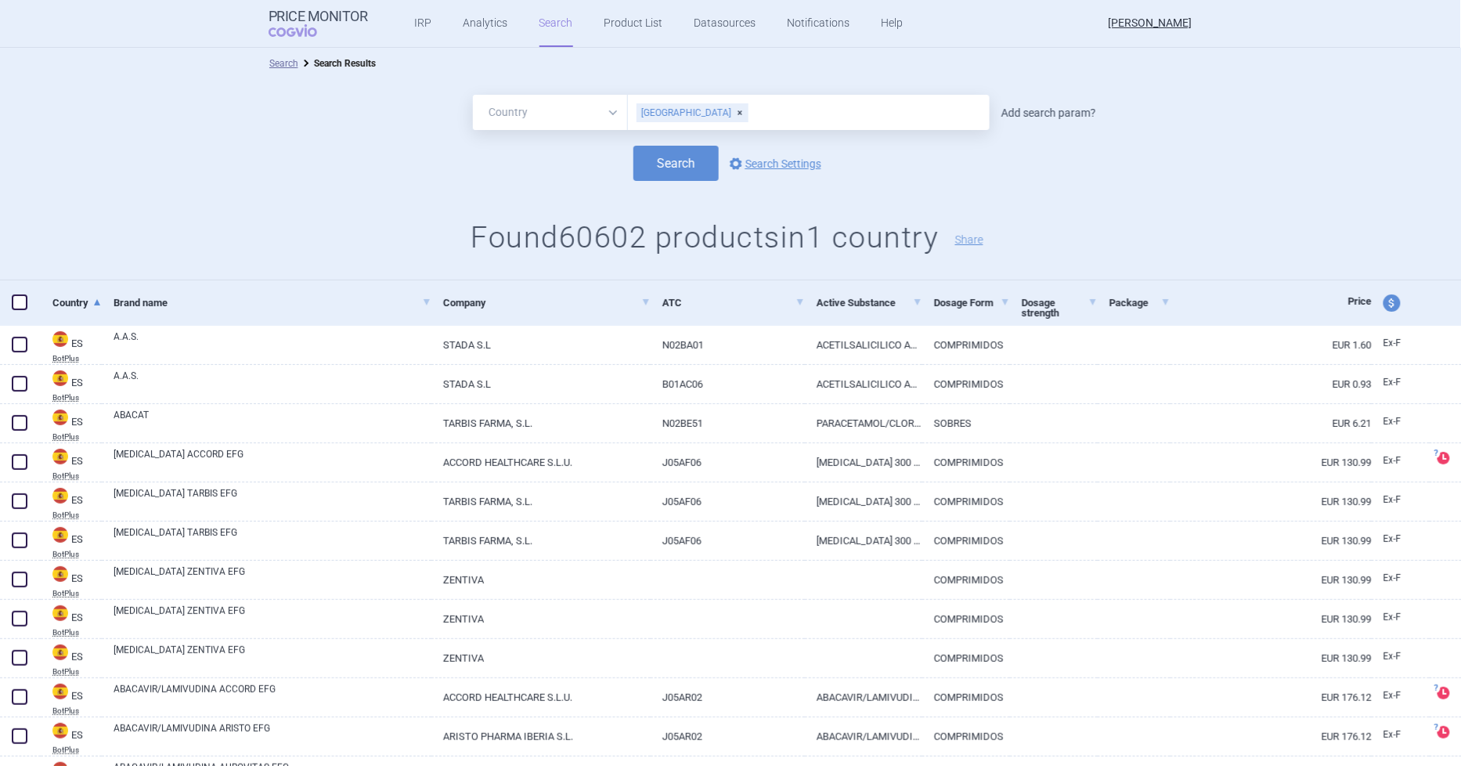
click at [1032, 110] on link "Add search param?" at bounding box center [1049, 112] width 95 height 11
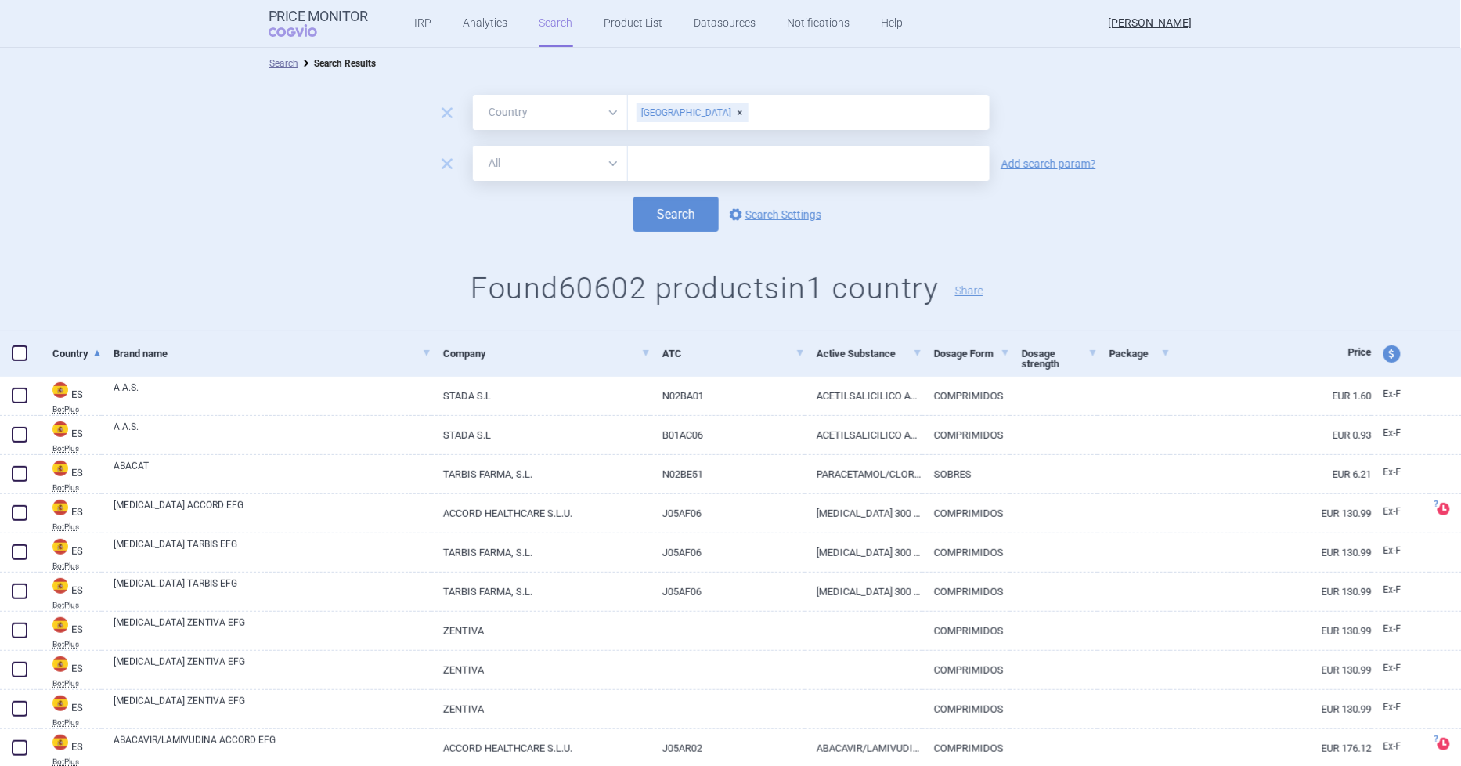
click at [685, 169] on input "text" at bounding box center [809, 163] width 362 height 35
type input "abasaglar"
click at [647, 208] on button "Search" at bounding box center [675, 214] width 85 height 35
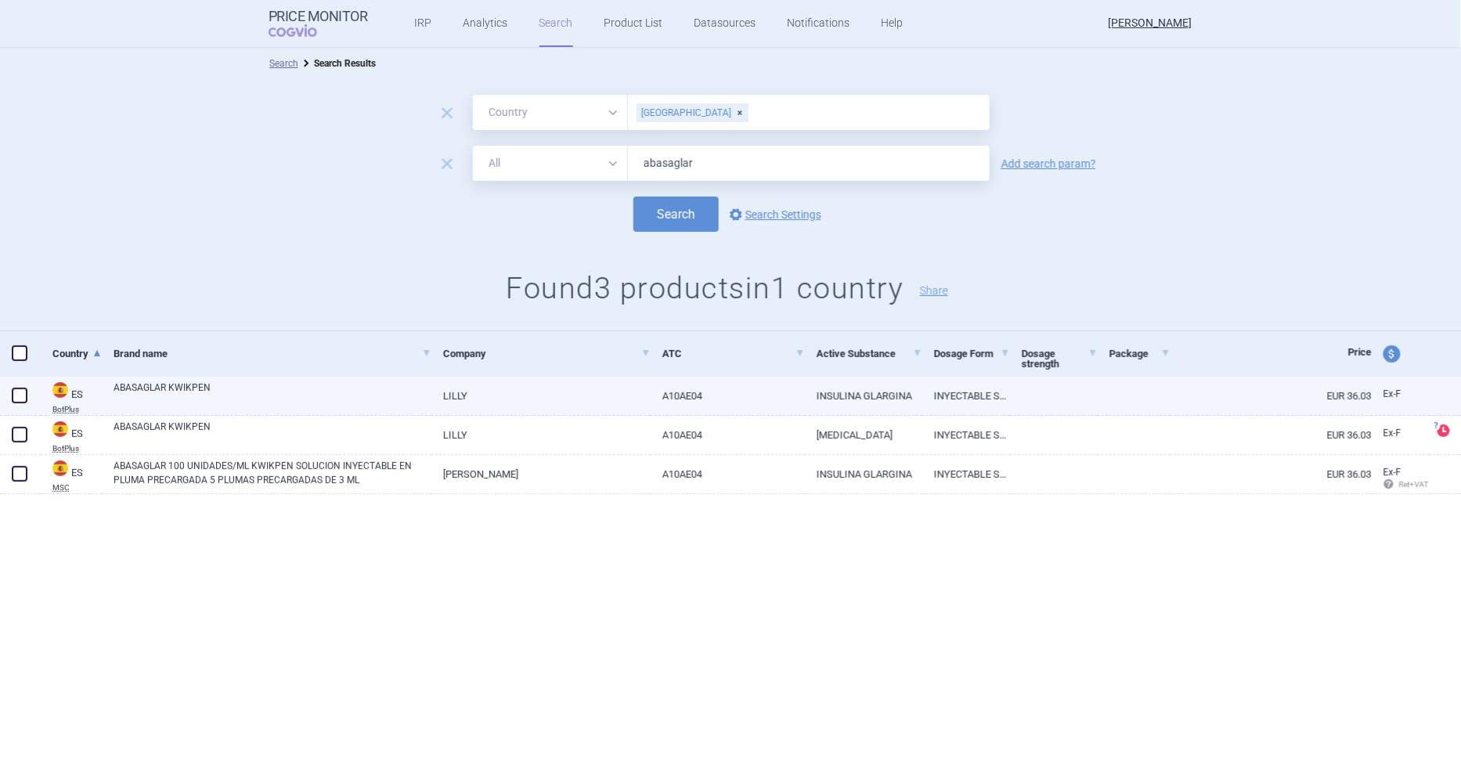
click at [24, 393] on span at bounding box center [20, 396] width 16 height 16
checkbox input "true"
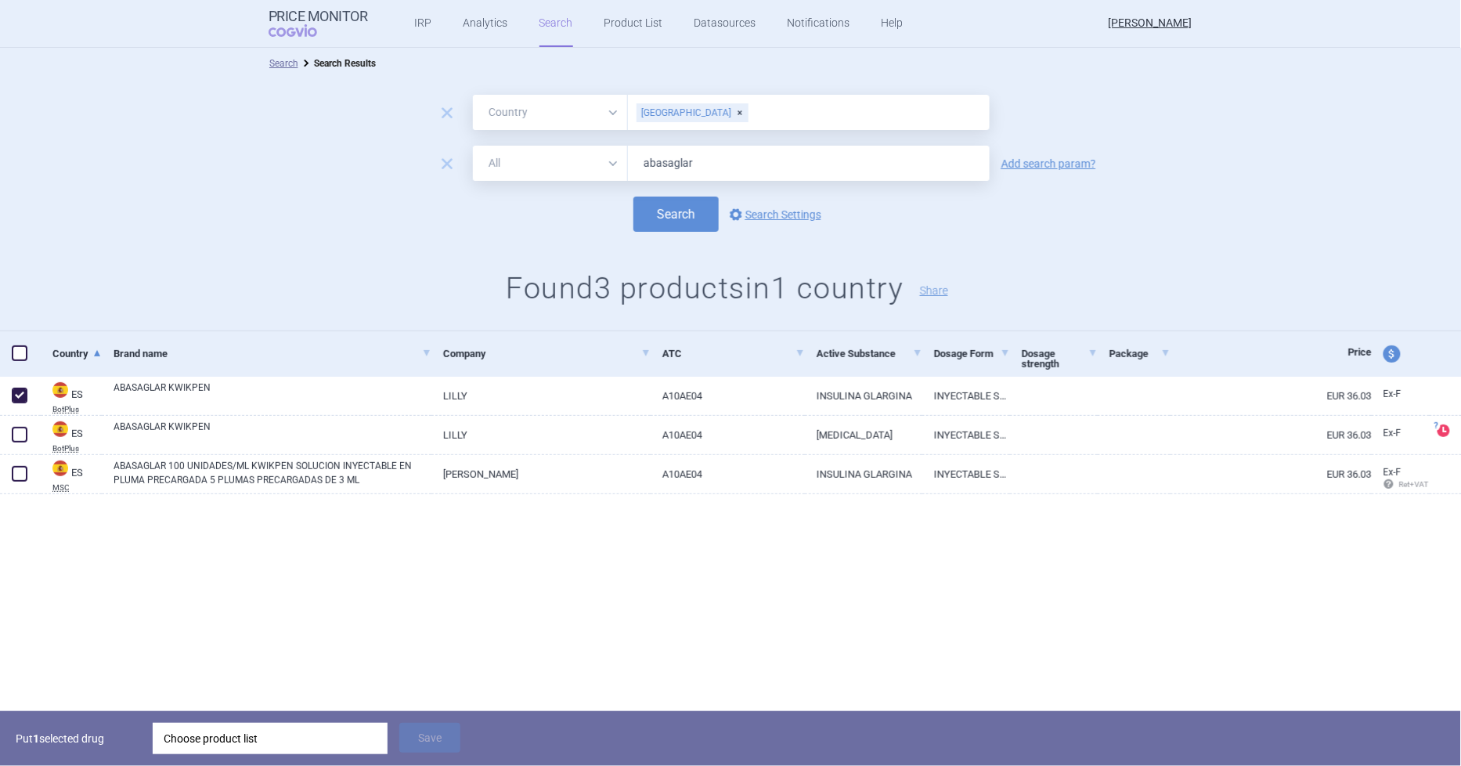
click at [316, 731] on div "Choose product list" at bounding box center [270, 738] width 213 height 31
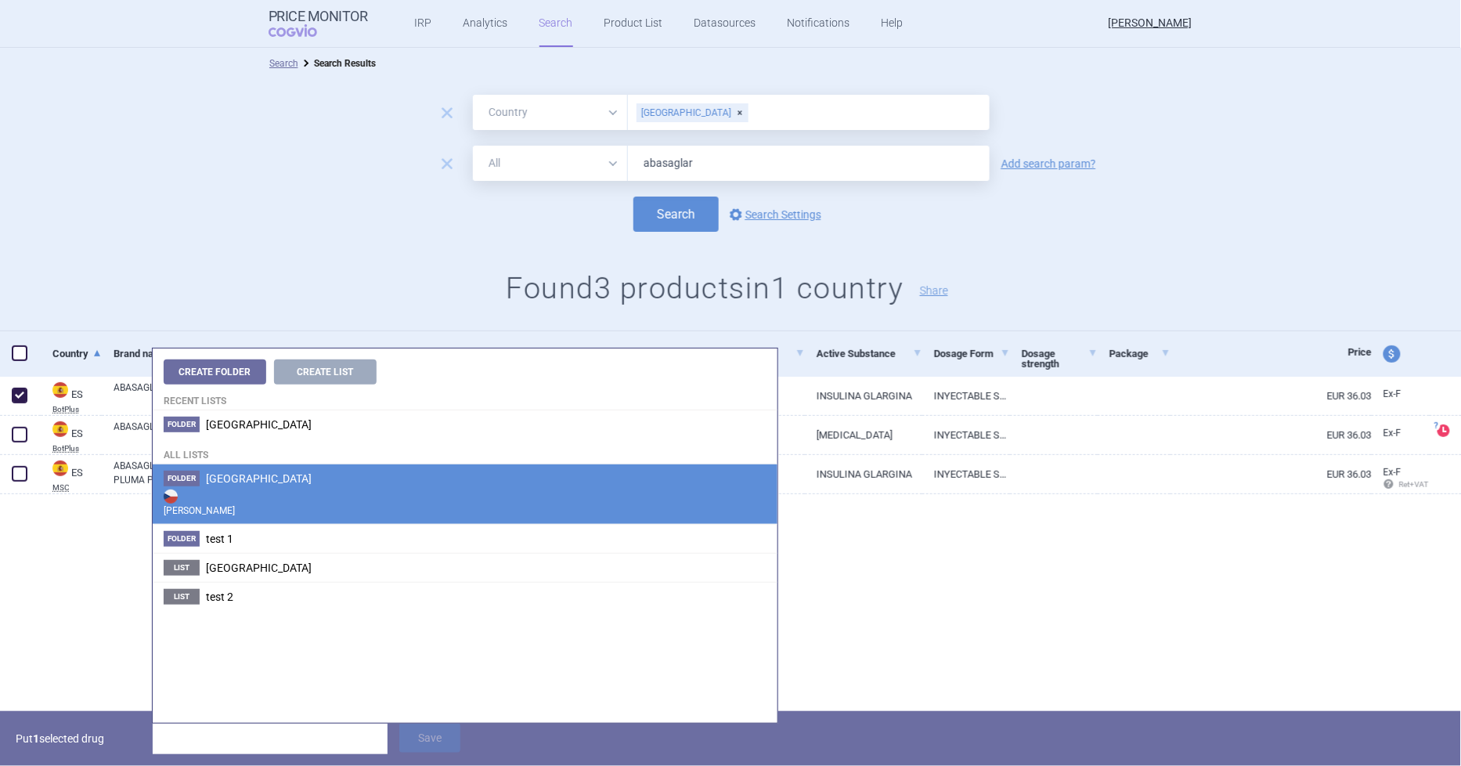
drag, startPoint x: 266, startPoint y: 482, endPoint x: 369, endPoint y: 550, distance: 123.1
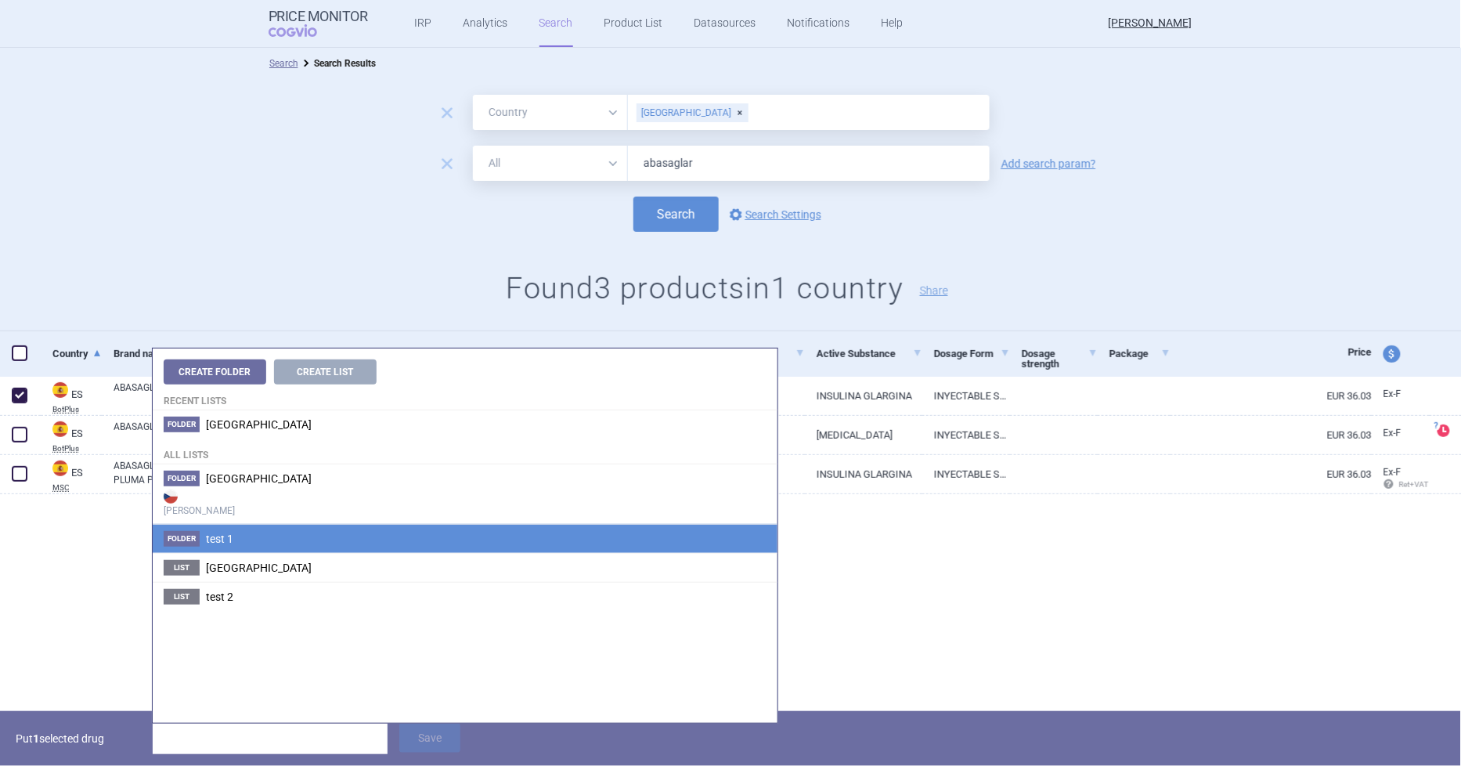
click at [265, 481] on li "Folder Cyprus Max Price" at bounding box center [465, 494] width 625 height 60
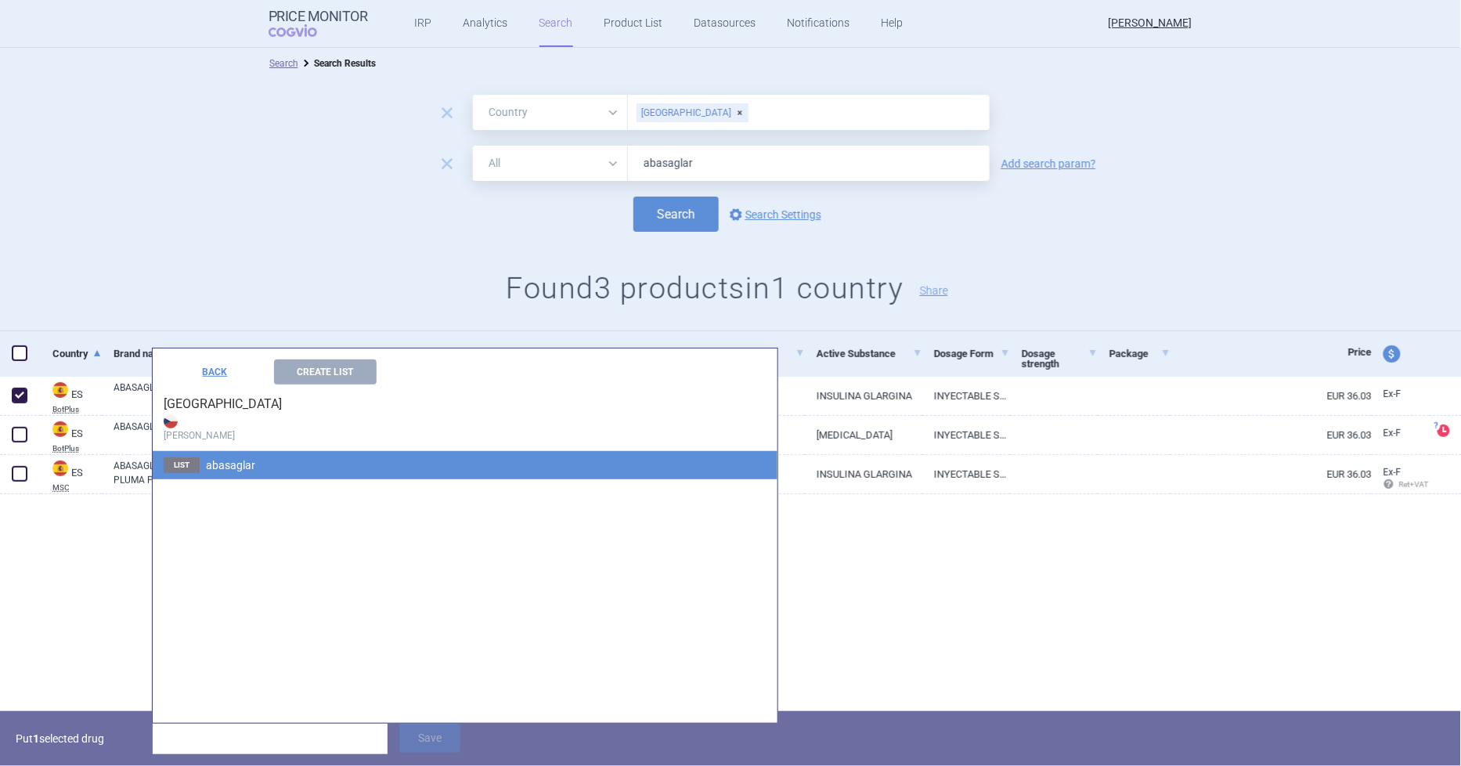
click at [264, 467] on li "List abasaglar" at bounding box center [465, 465] width 625 height 28
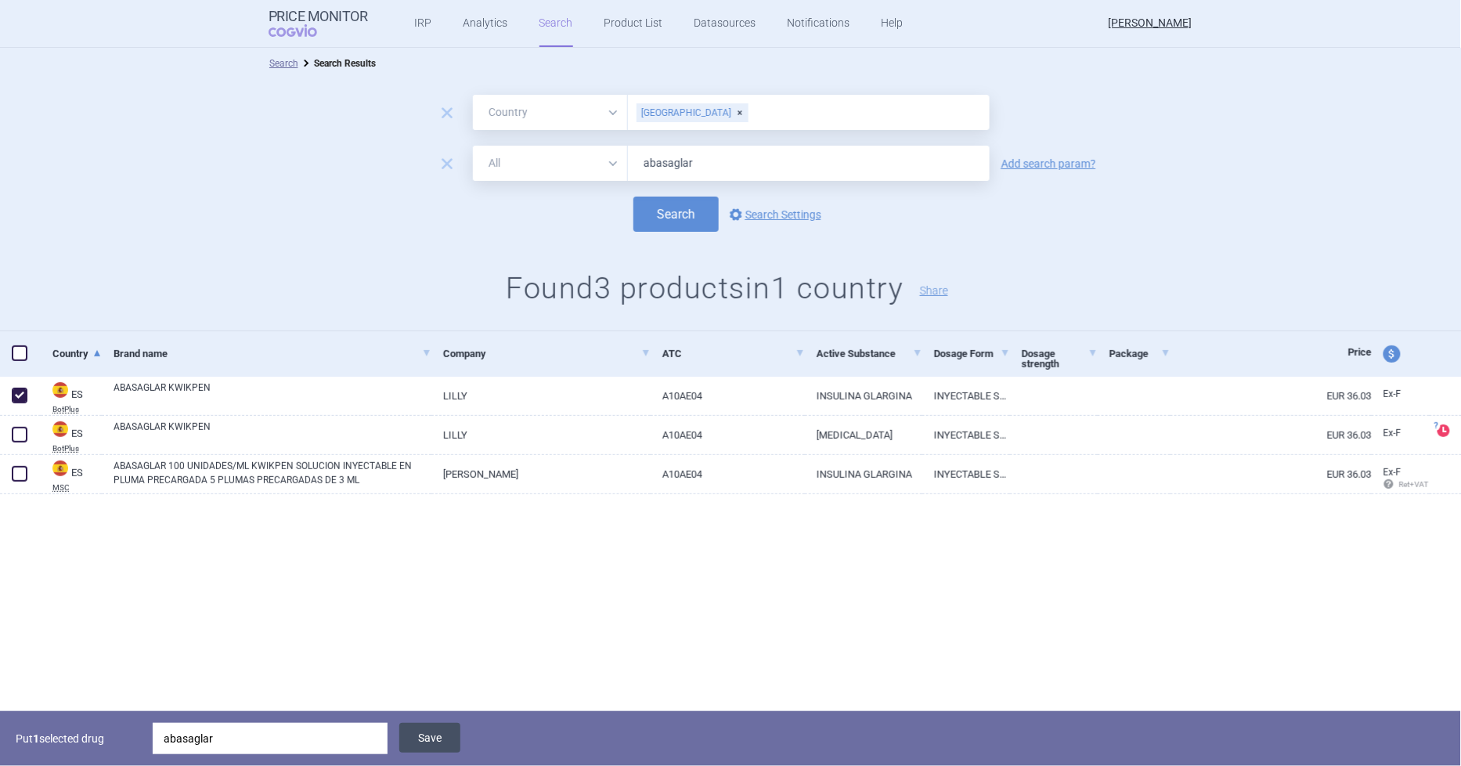
click at [429, 742] on button "Save" at bounding box center [429, 738] width 61 height 30
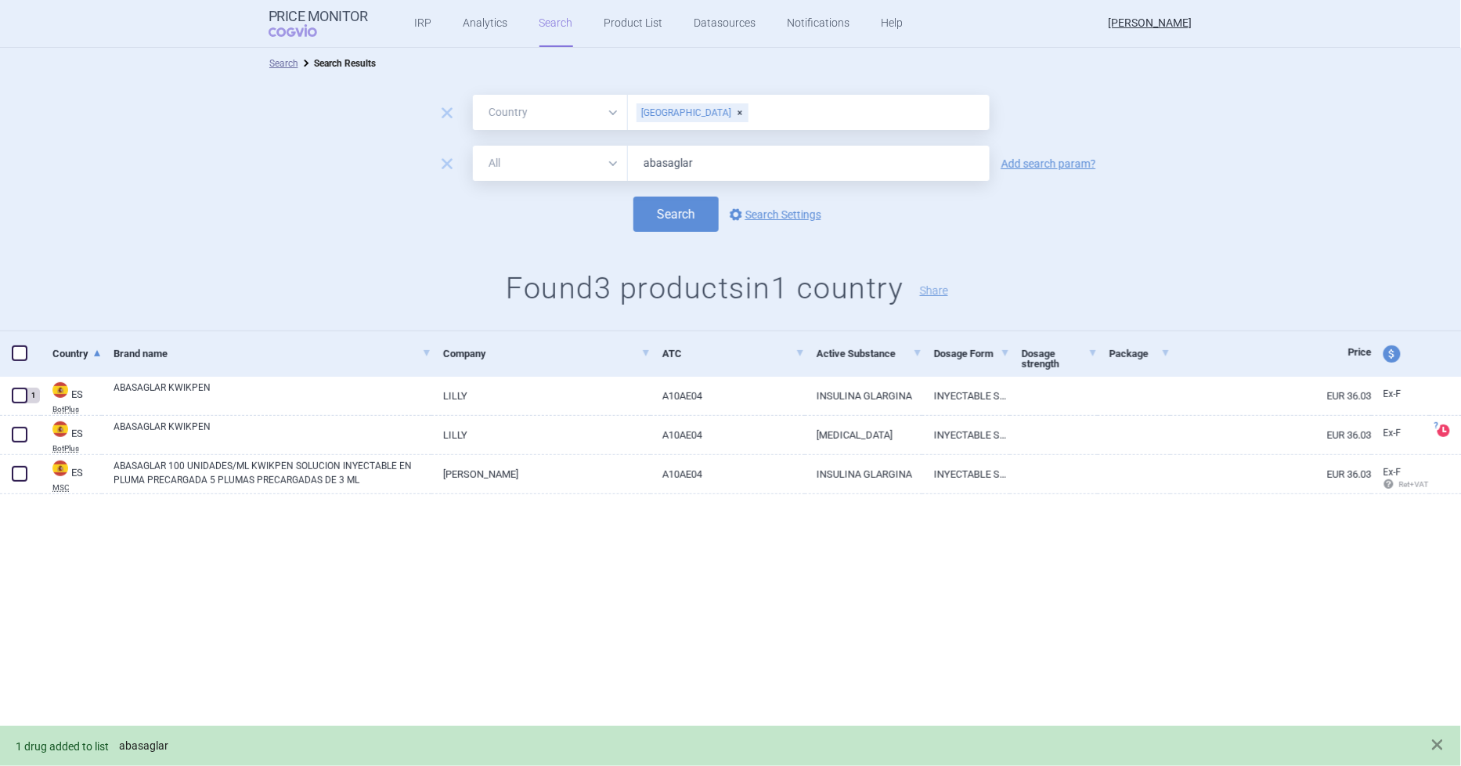
click at [146, 746] on link "abasaglar" at bounding box center [143, 745] width 49 height 13
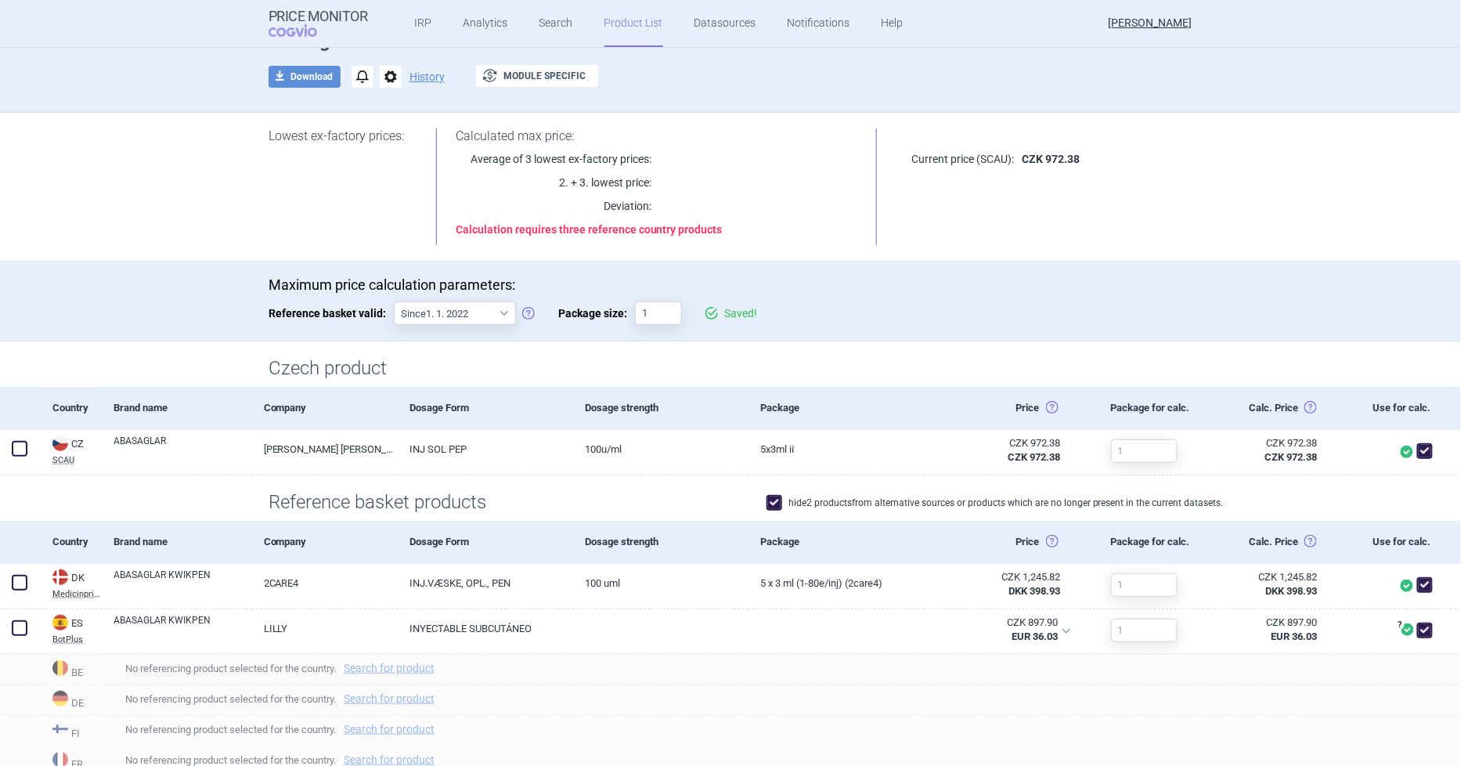
scroll to position [174, 0]
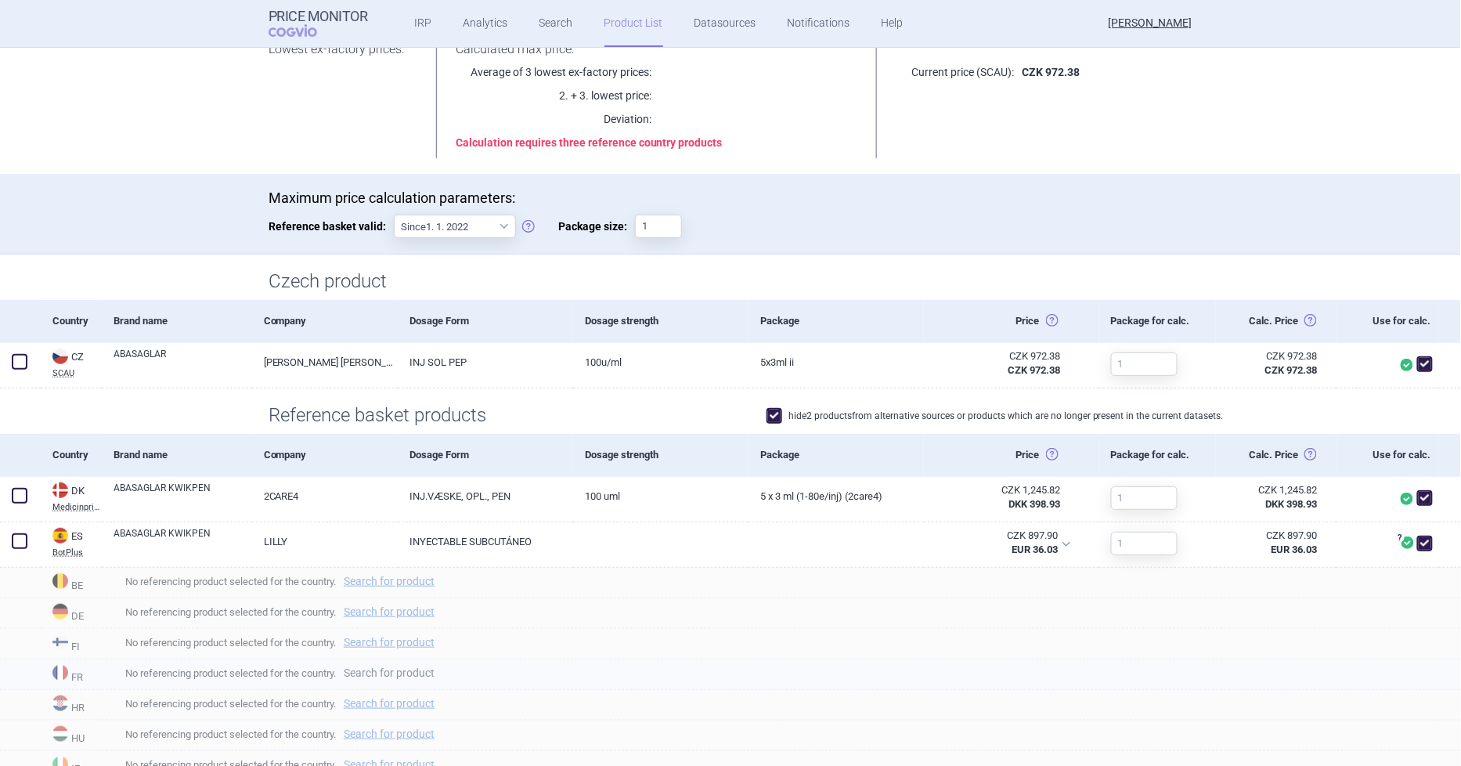
click at [419, 672] on link "Search for product" at bounding box center [389, 672] width 91 height 11
select select "country"
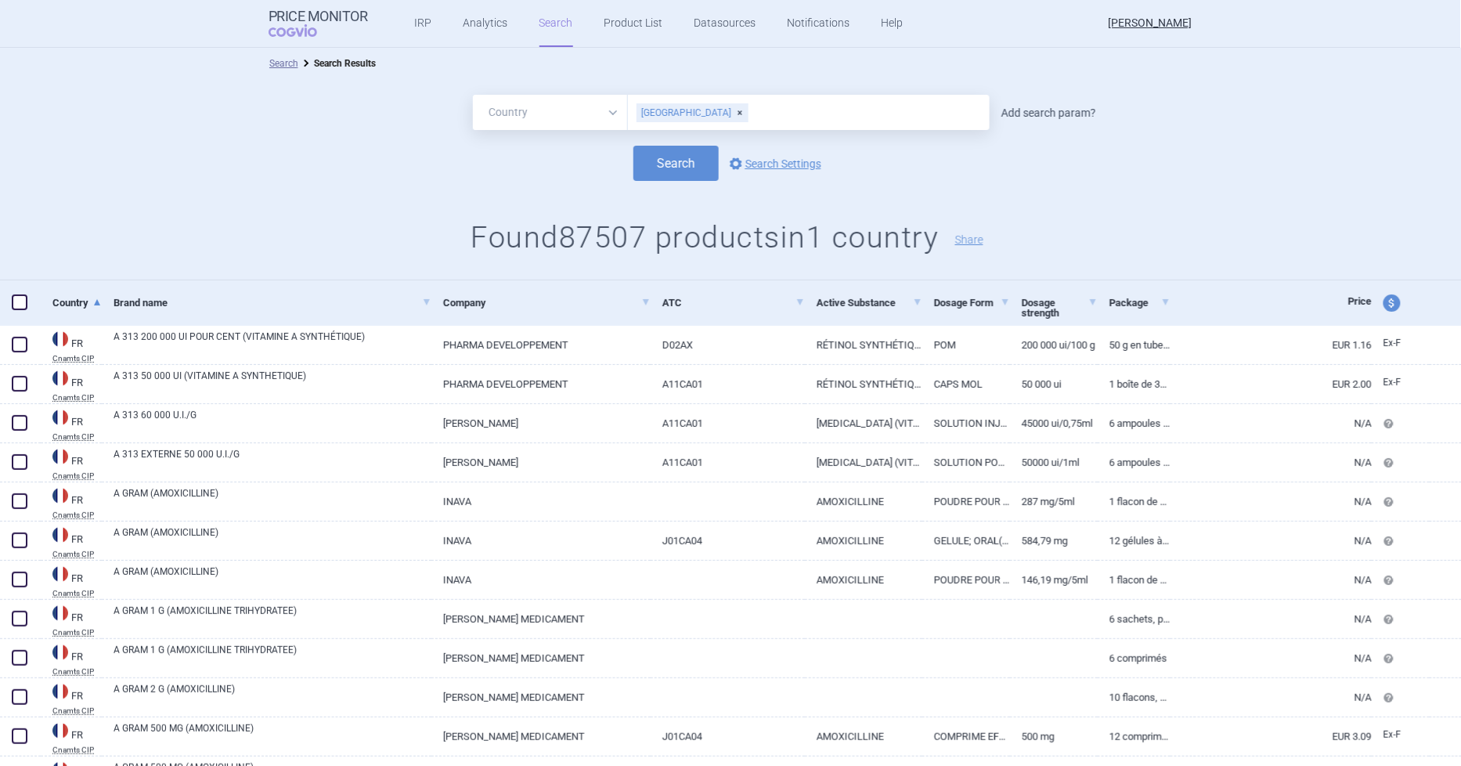
click at [1065, 110] on link "Add search param?" at bounding box center [1049, 112] width 95 height 11
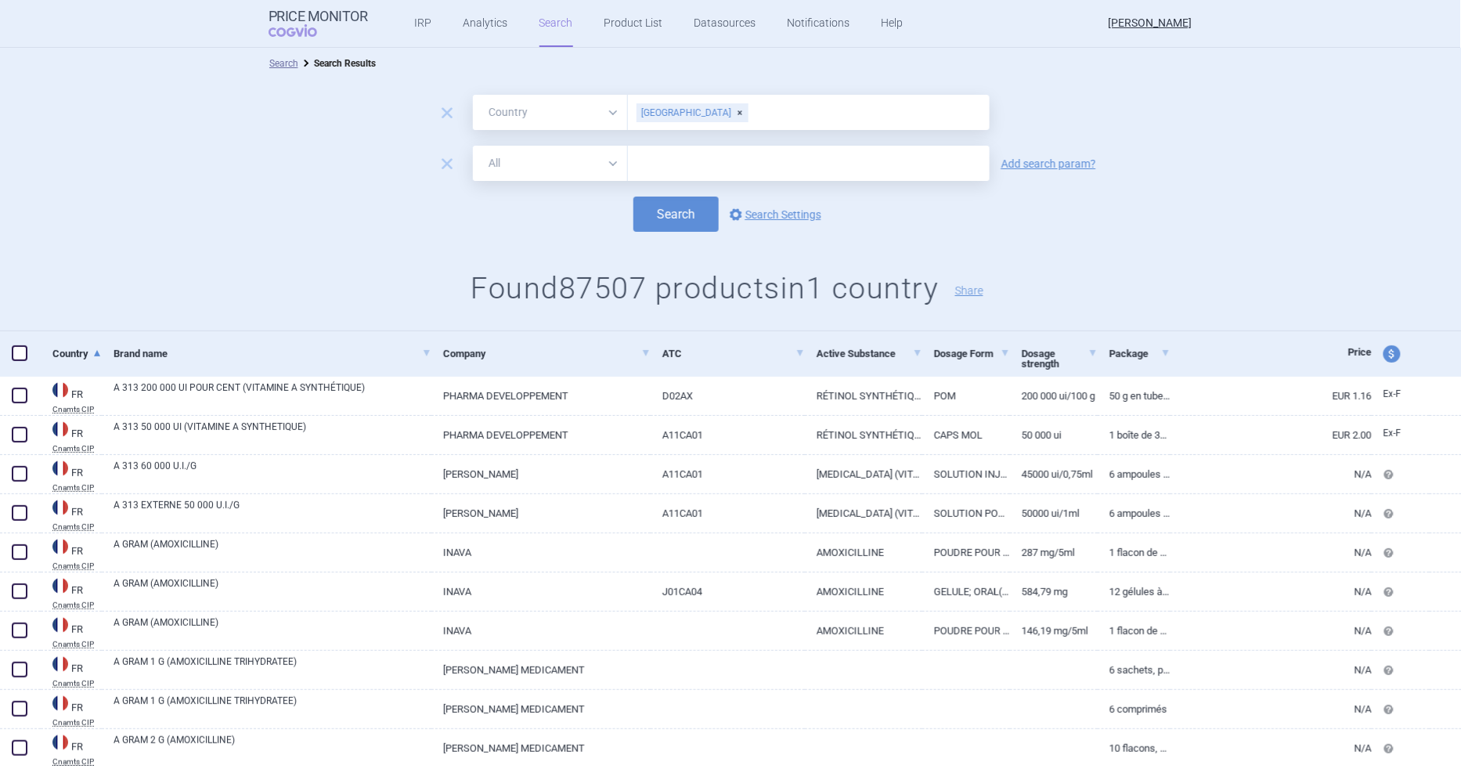
click at [707, 175] on input "text" at bounding box center [809, 163] width 362 height 35
type input "abasaglar"
click at [673, 218] on button "Search" at bounding box center [675, 214] width 85 height 35
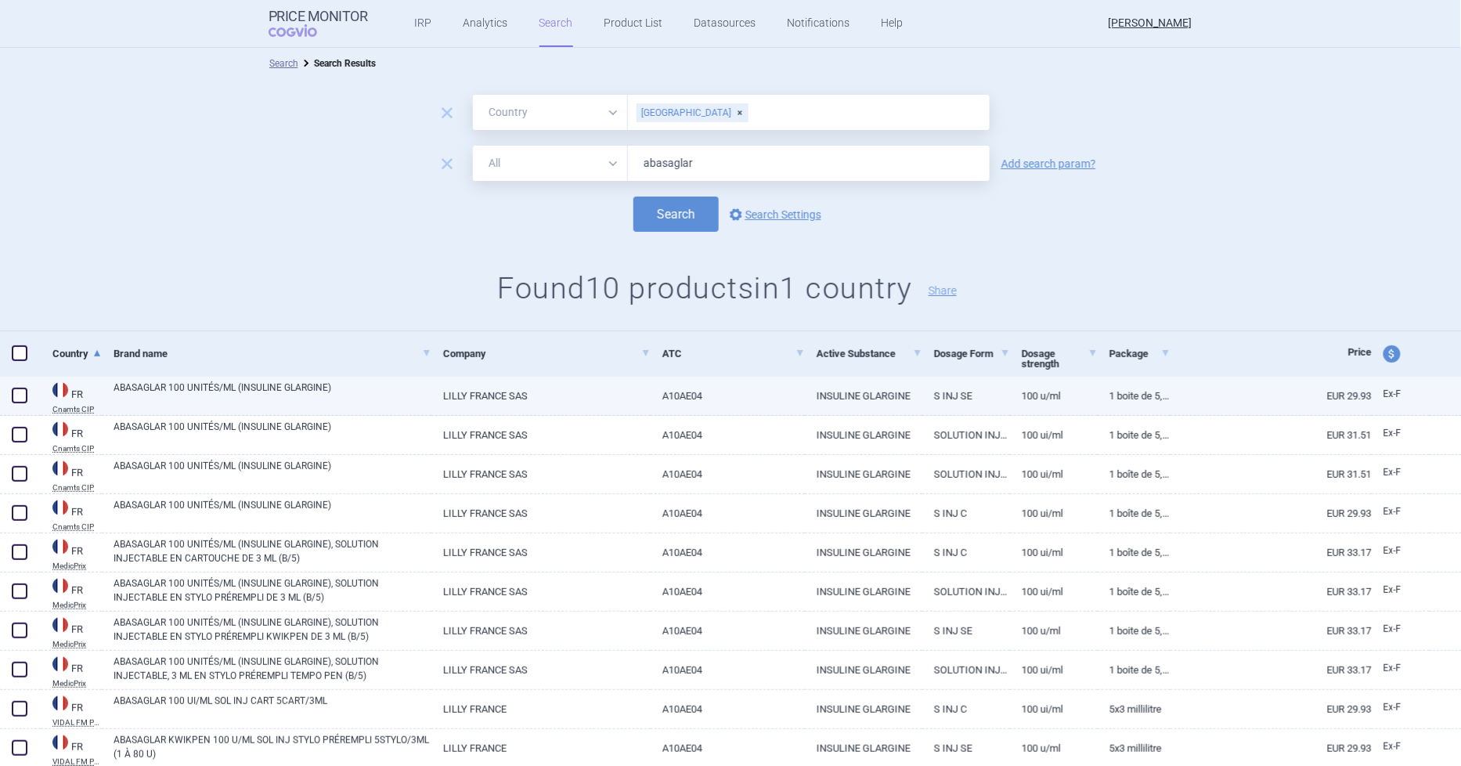
click at [23, 392] on span at bounding box center [20, 396] width 16 height 16
checkbox input "true"
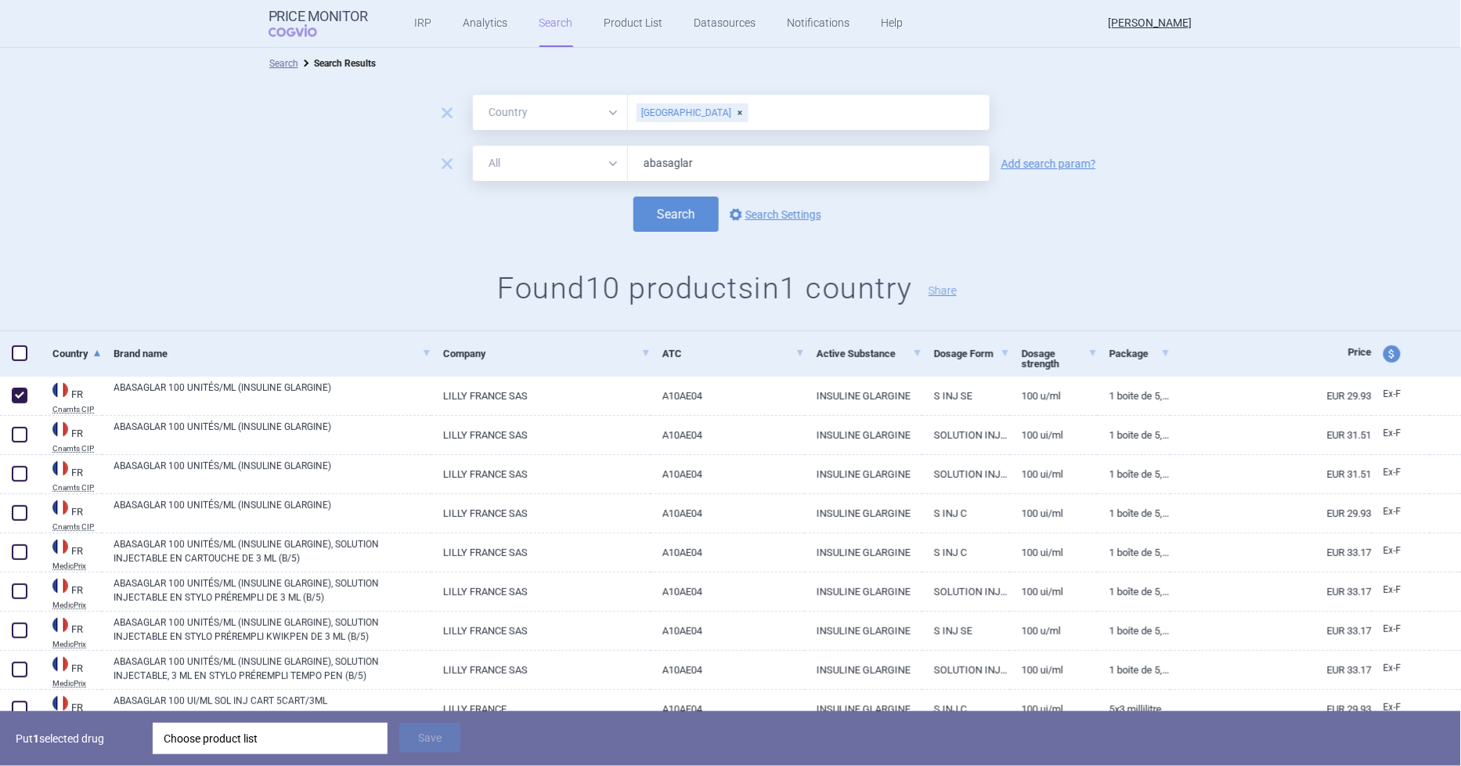
click at [330, 730] on div "Choose product list" at bounding box center [270, 738] width 213 height 31
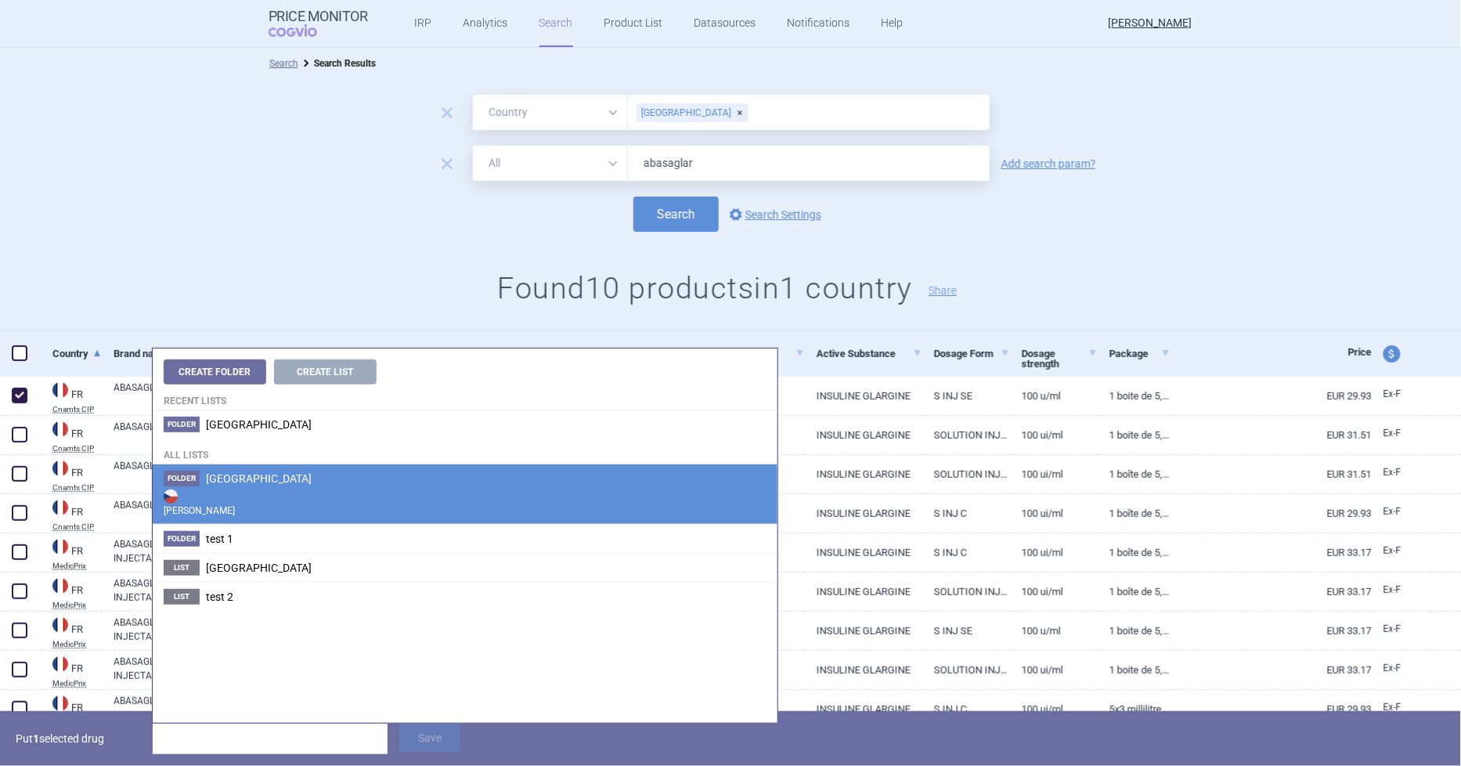
drag, startPoint x: 227, startPoint y: 489, endPoint x: 390, endPoint y: 656, distance: 233.7
click at [228, 488] on strong "Max Price" at bounding box center [465, 501] width 603 height 31
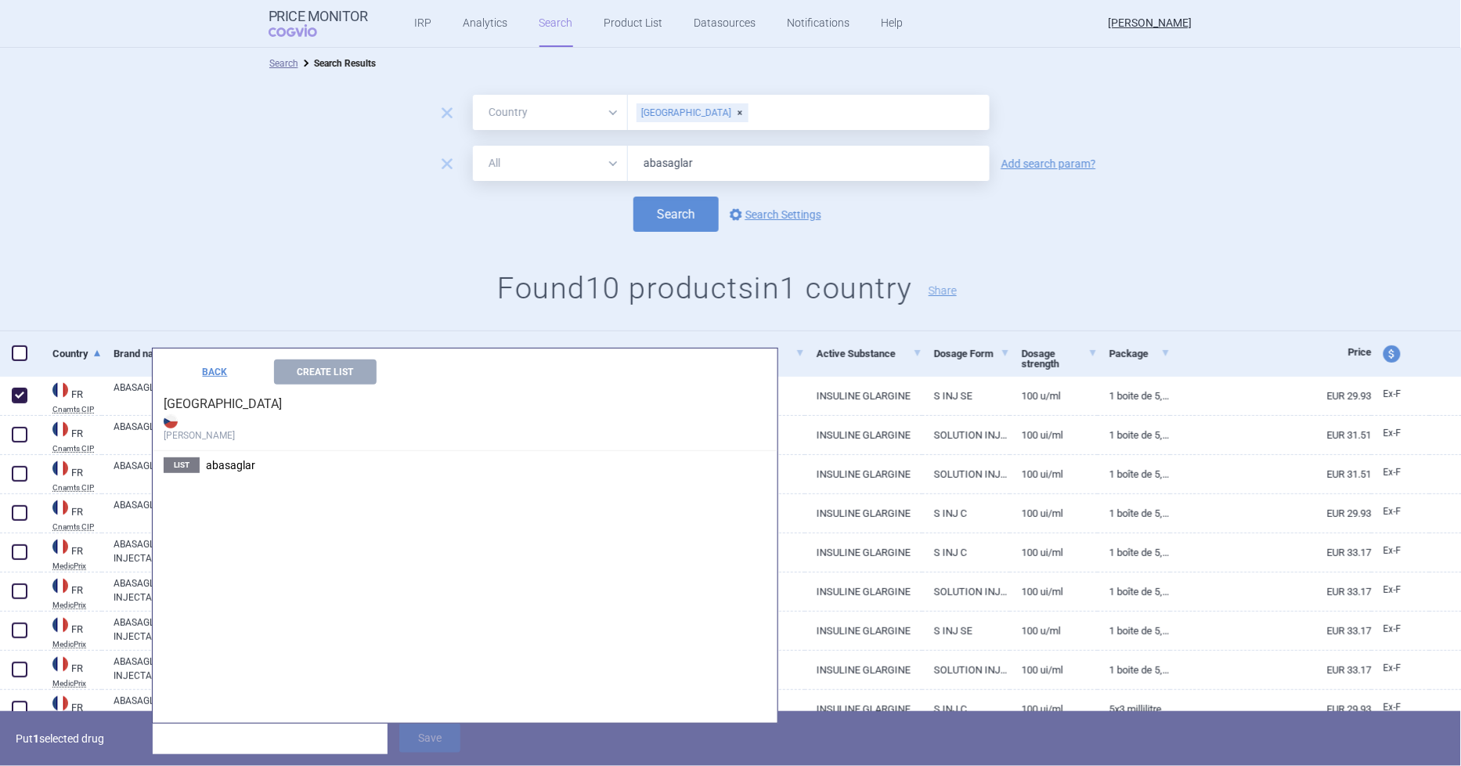
click at [219, 427] on strong "Max Price" at bounding box center [465, 426] width 603 height 31
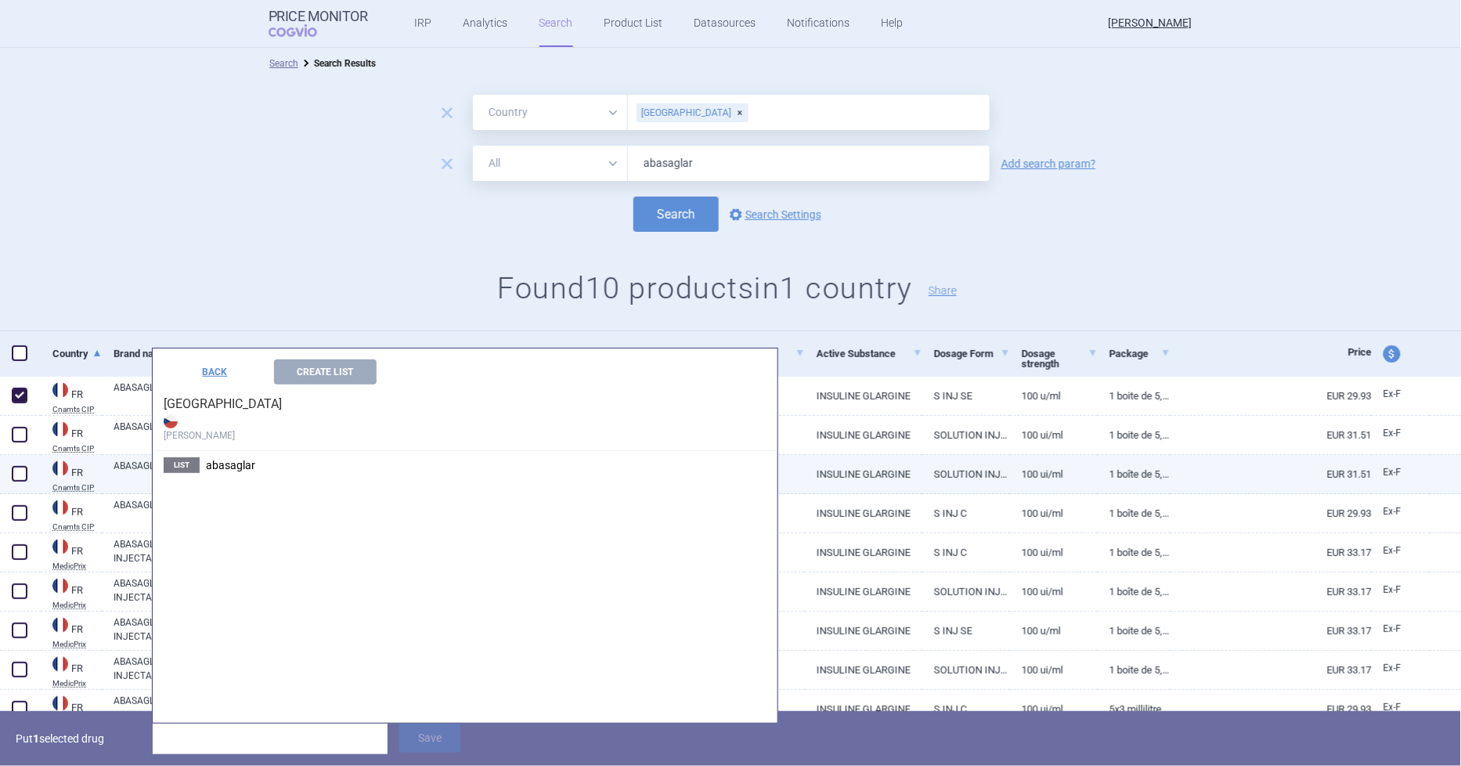
click at [229, 464] on span "abasaglar" at bounding box center [230, 465] width 49 height 13
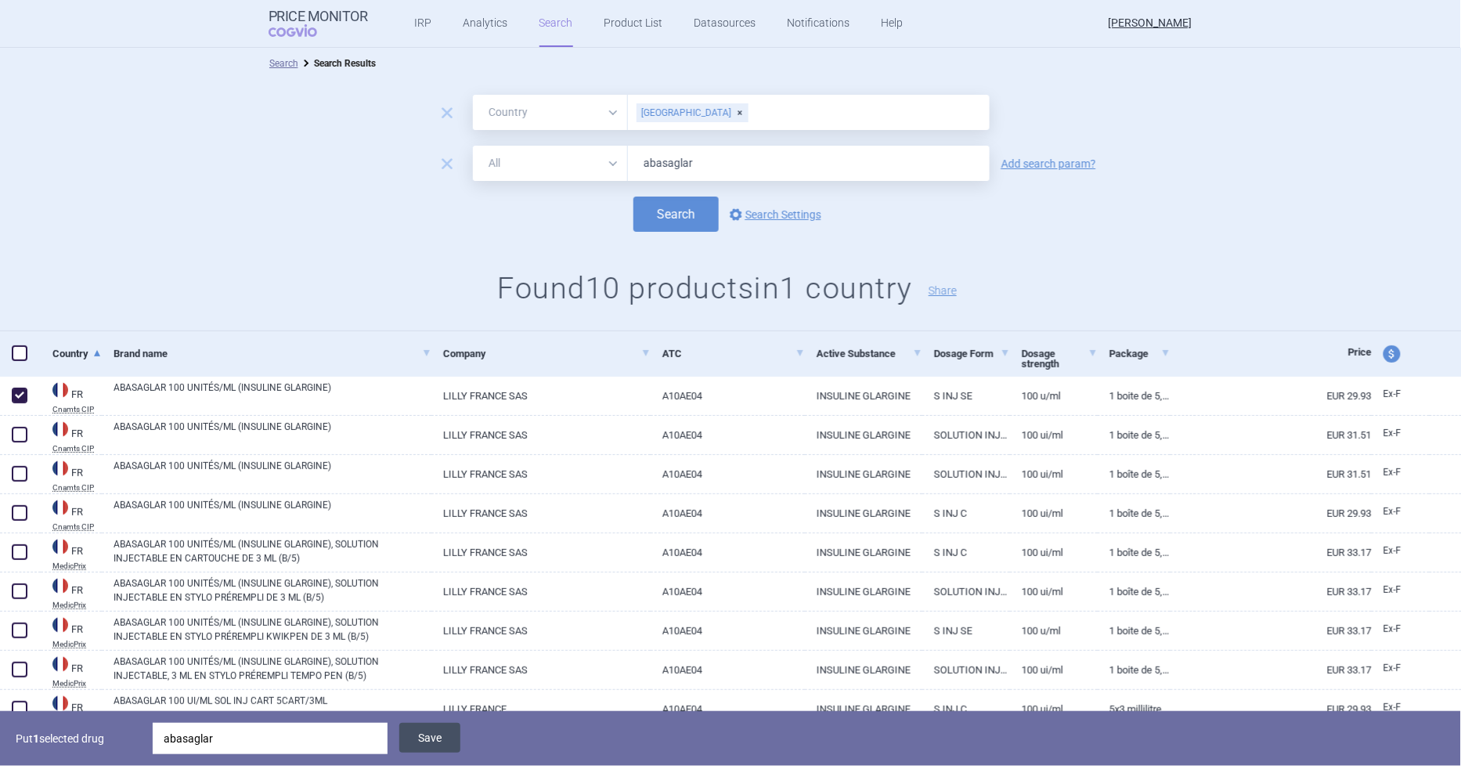
drag, startPoint x: 413, startPoint y: 732, endPoint x: 417, endPoint y: 725, distance: 8.5
click at [413, 733] on button "Save" at bounding box center [429, 738] width 61 height 30
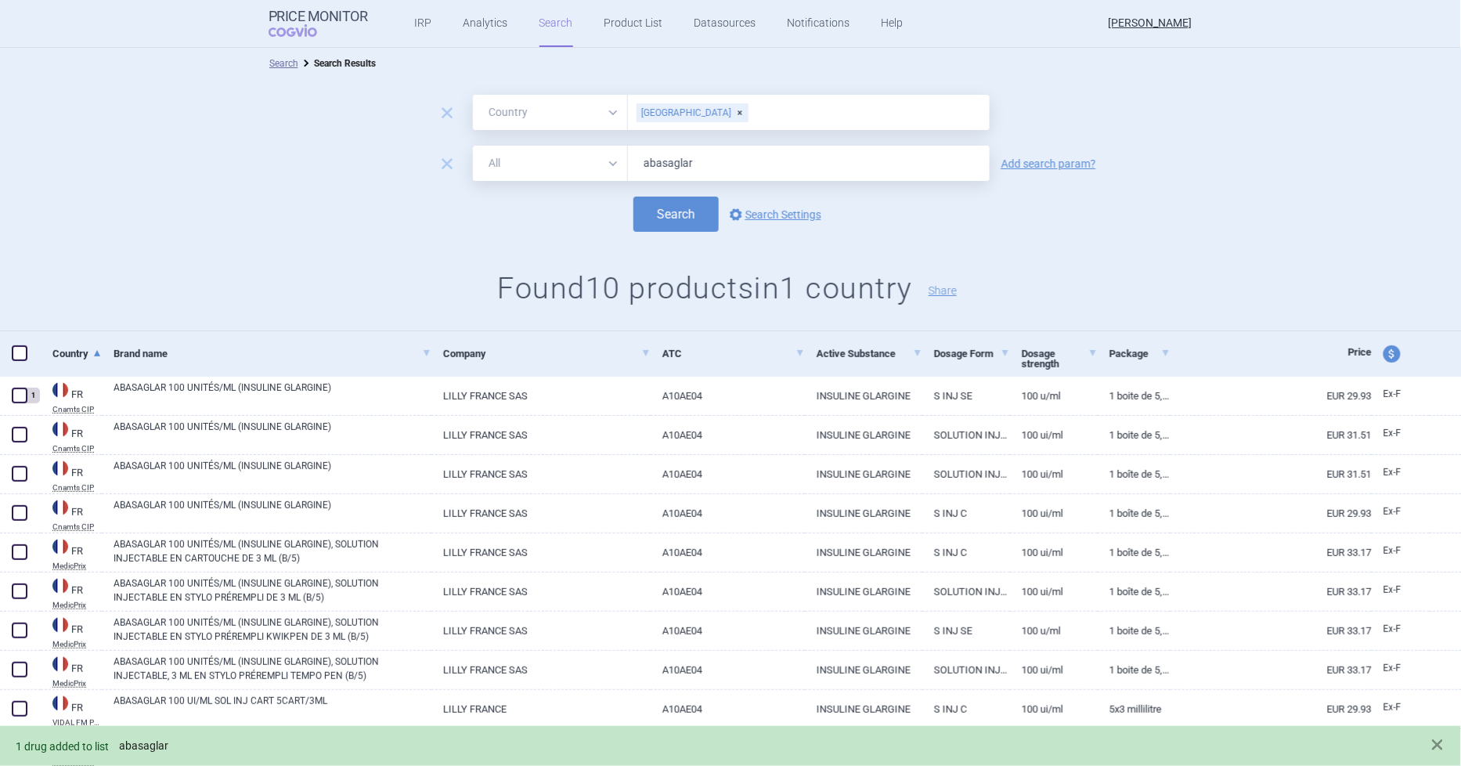
click at [157, 742] on link "abasaglar" at bounding box center [143, 745] width 49 height 13
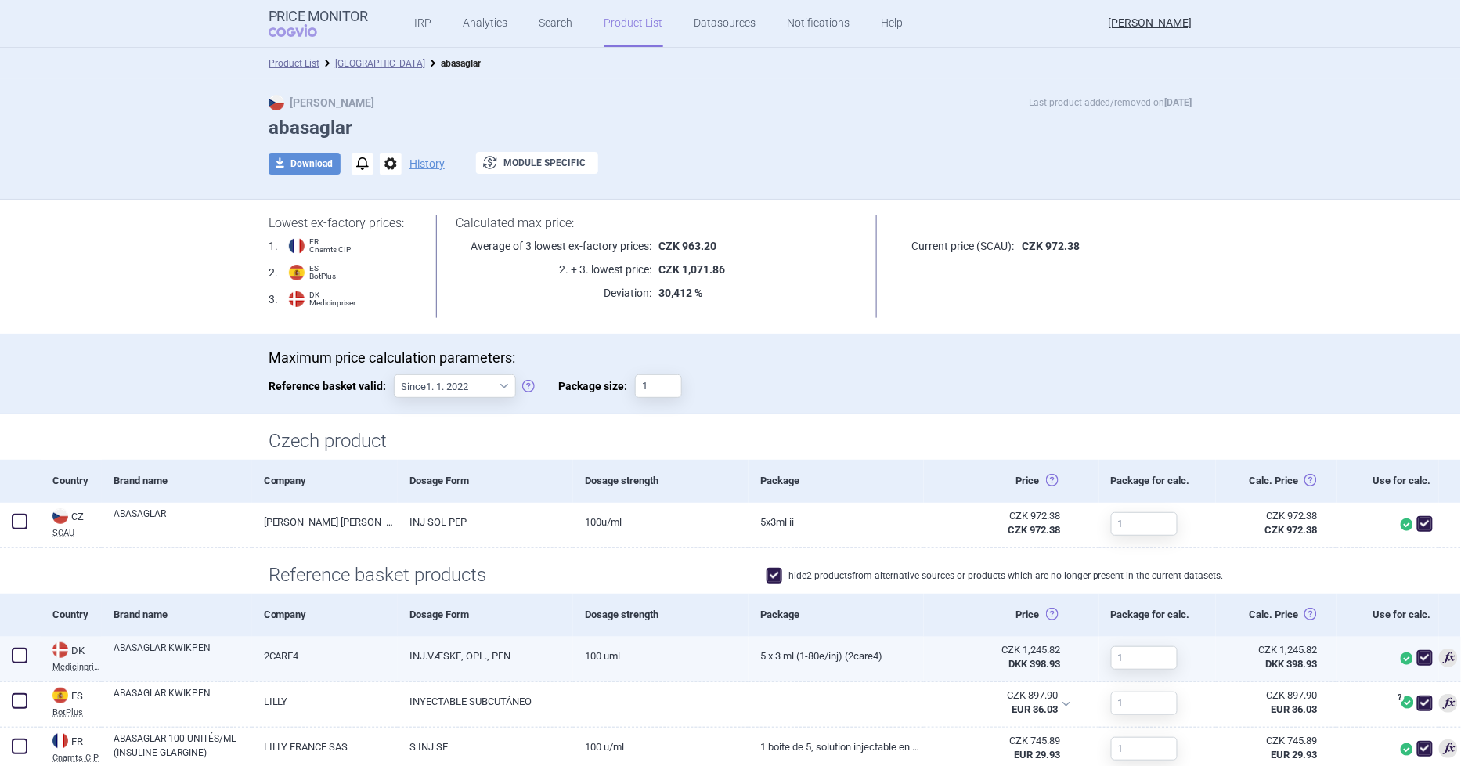
scroll to position [87, 0]
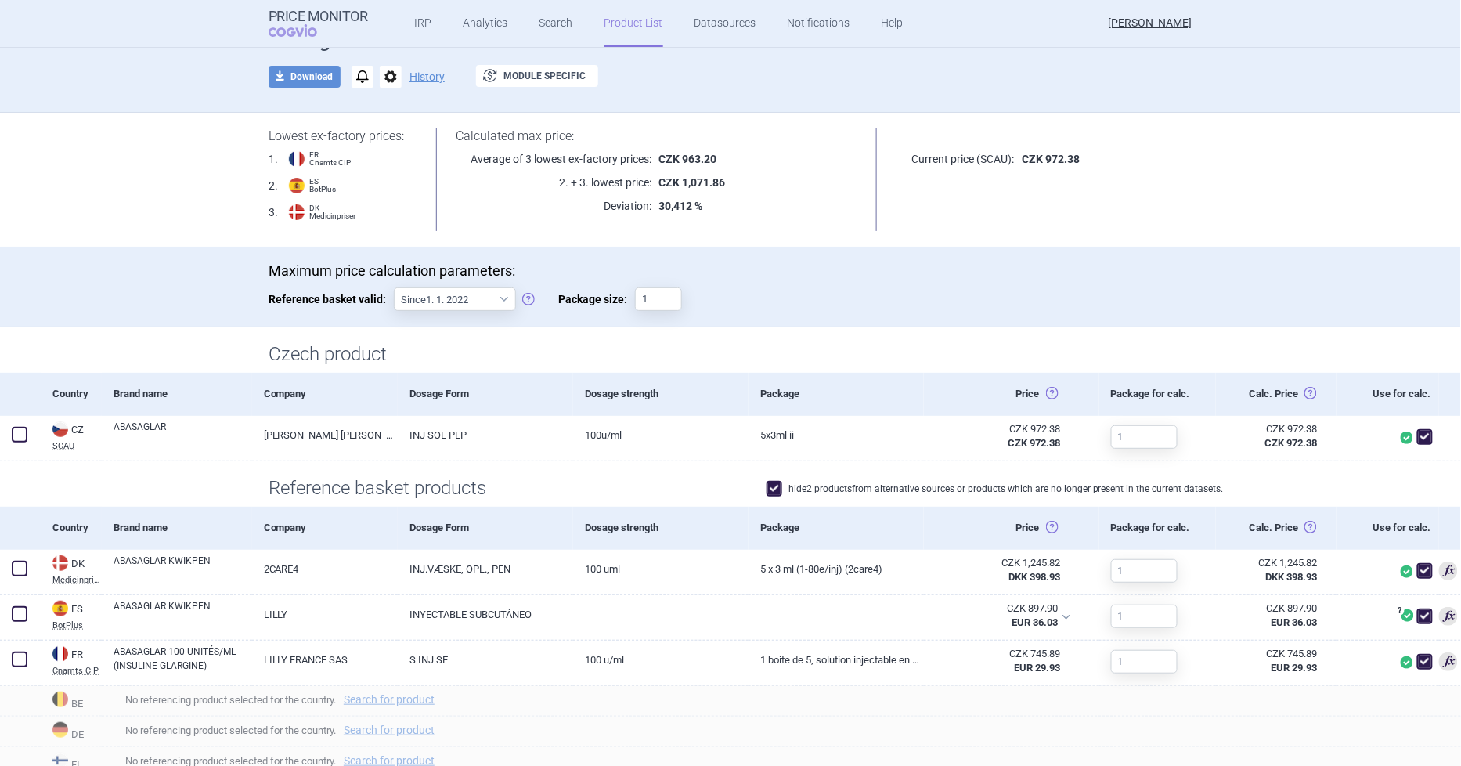
click at [539, 60] on div "Max Price Last product added/removed on 19 Aug abasaglar download Download noti…" at bounding box center [730, 56] width 987 height 96
click at [539, 76] on button "exchange Module specific" at bounding box center [537, 76] width 122 height 22
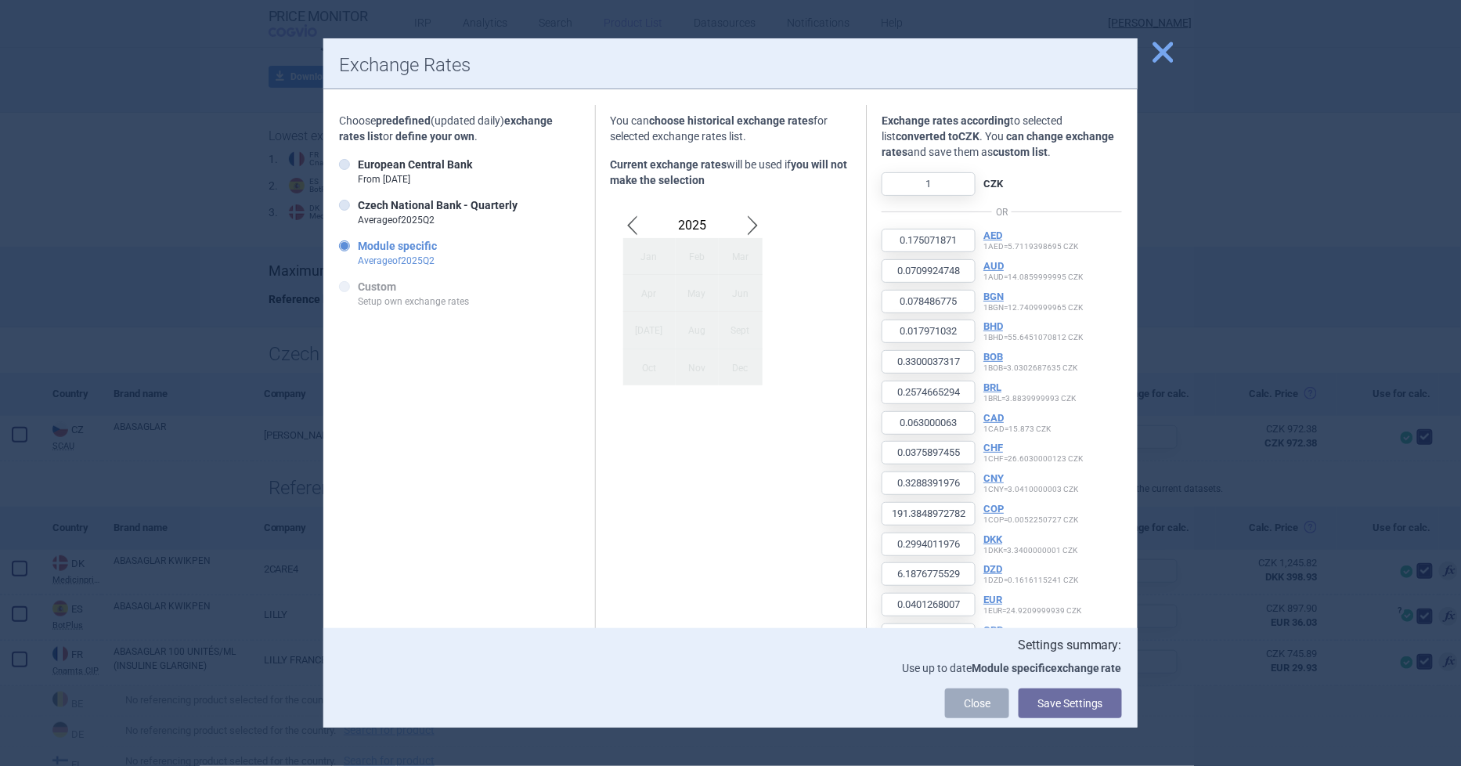
click at [1171, 67] on div at bounding box center [730, 383] width 1461 height 766
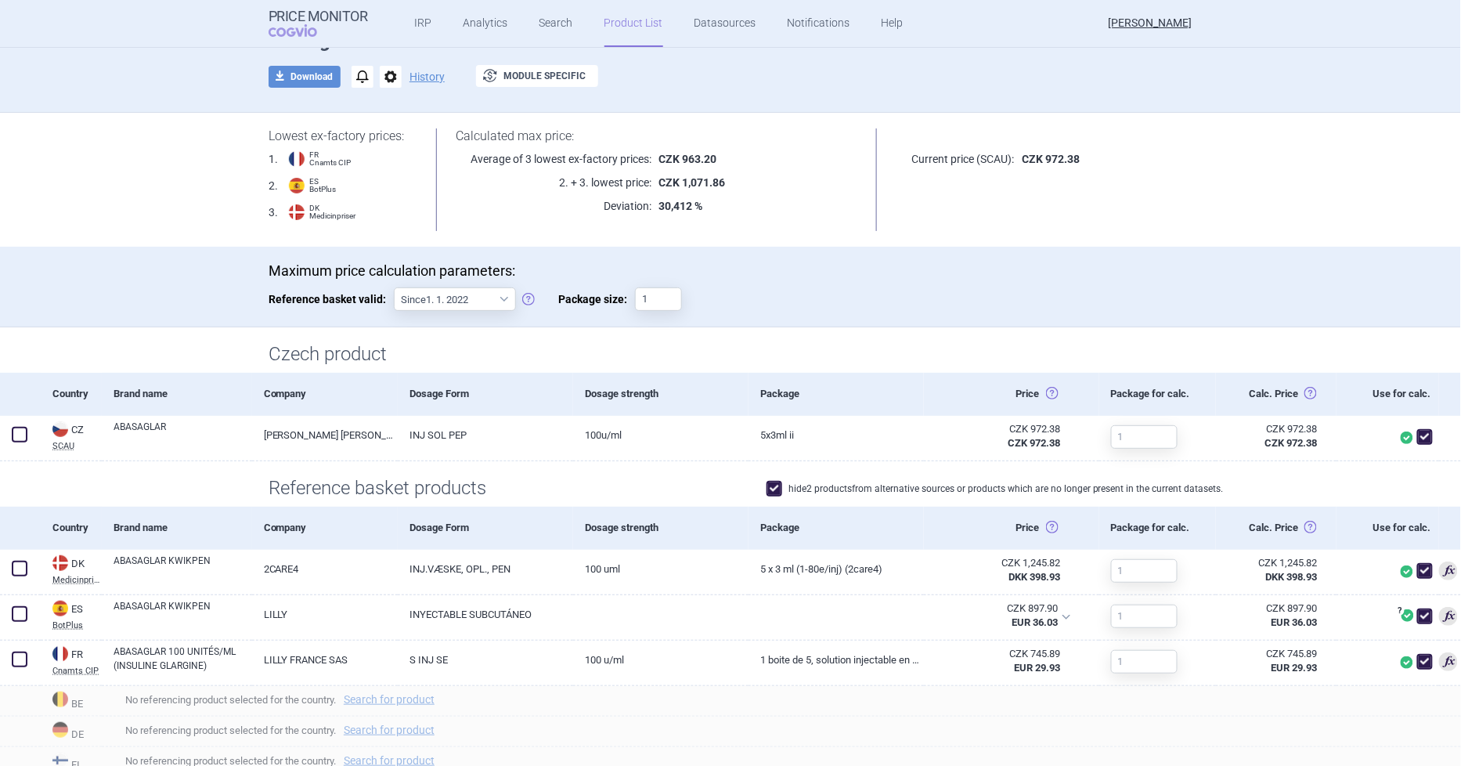
click at [914, 345] on h1 "Czech product" at bounding box center [731, 354] width 924 height 23
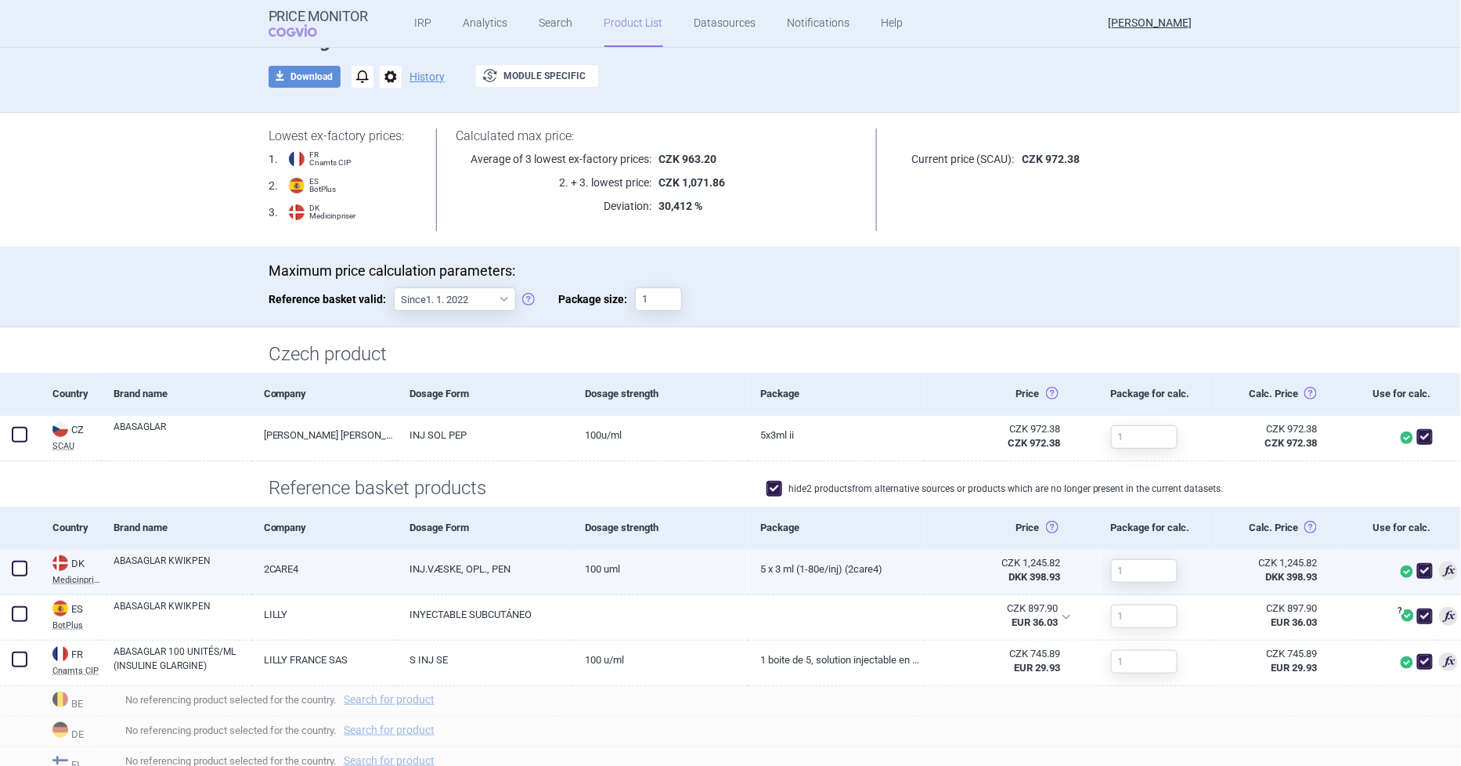
click at [1439, 573] on span at bounding box center [1448, 570] width 19 height 19
select select "EUR"
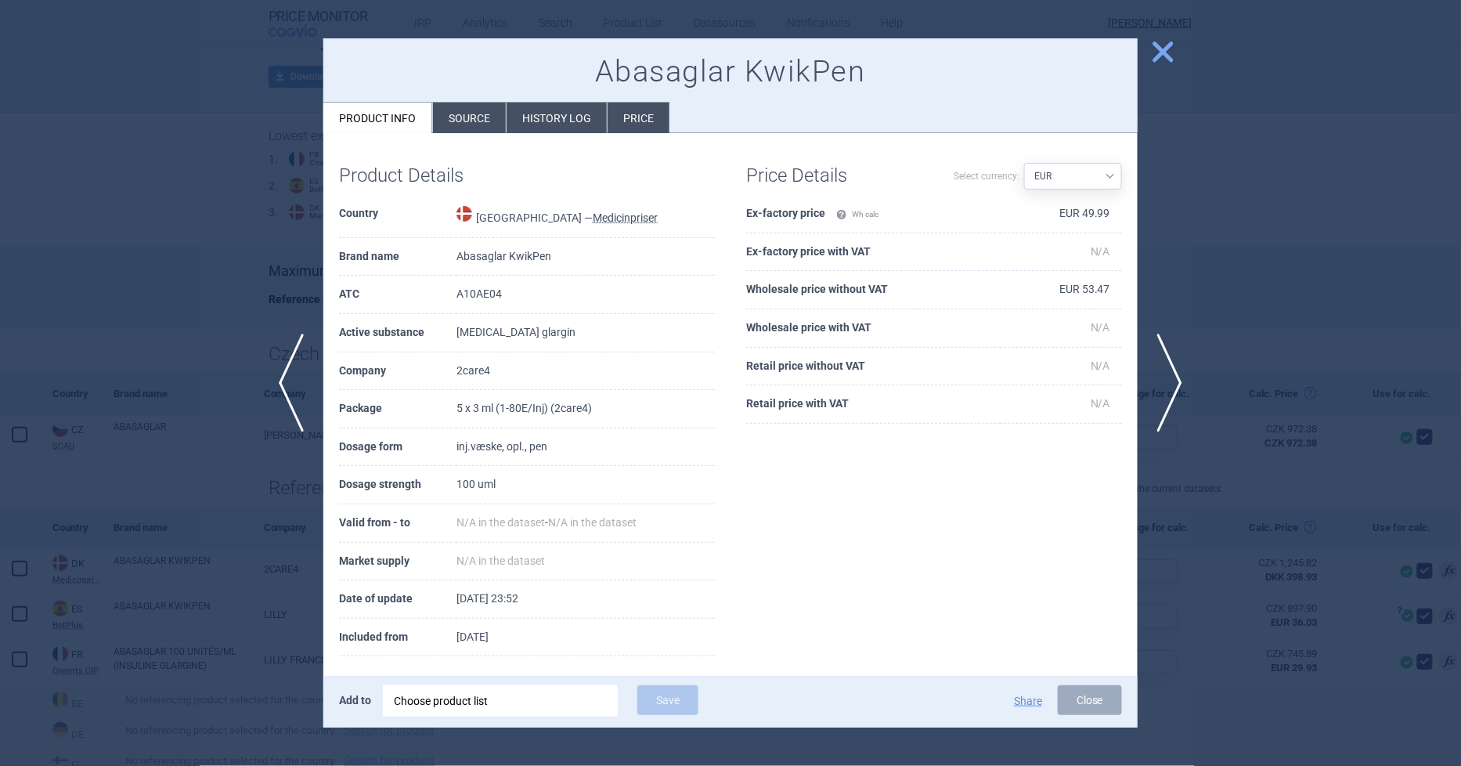
click at [1157, 44] on span "close" at bounding box center [1163, 51] width 27 height 27
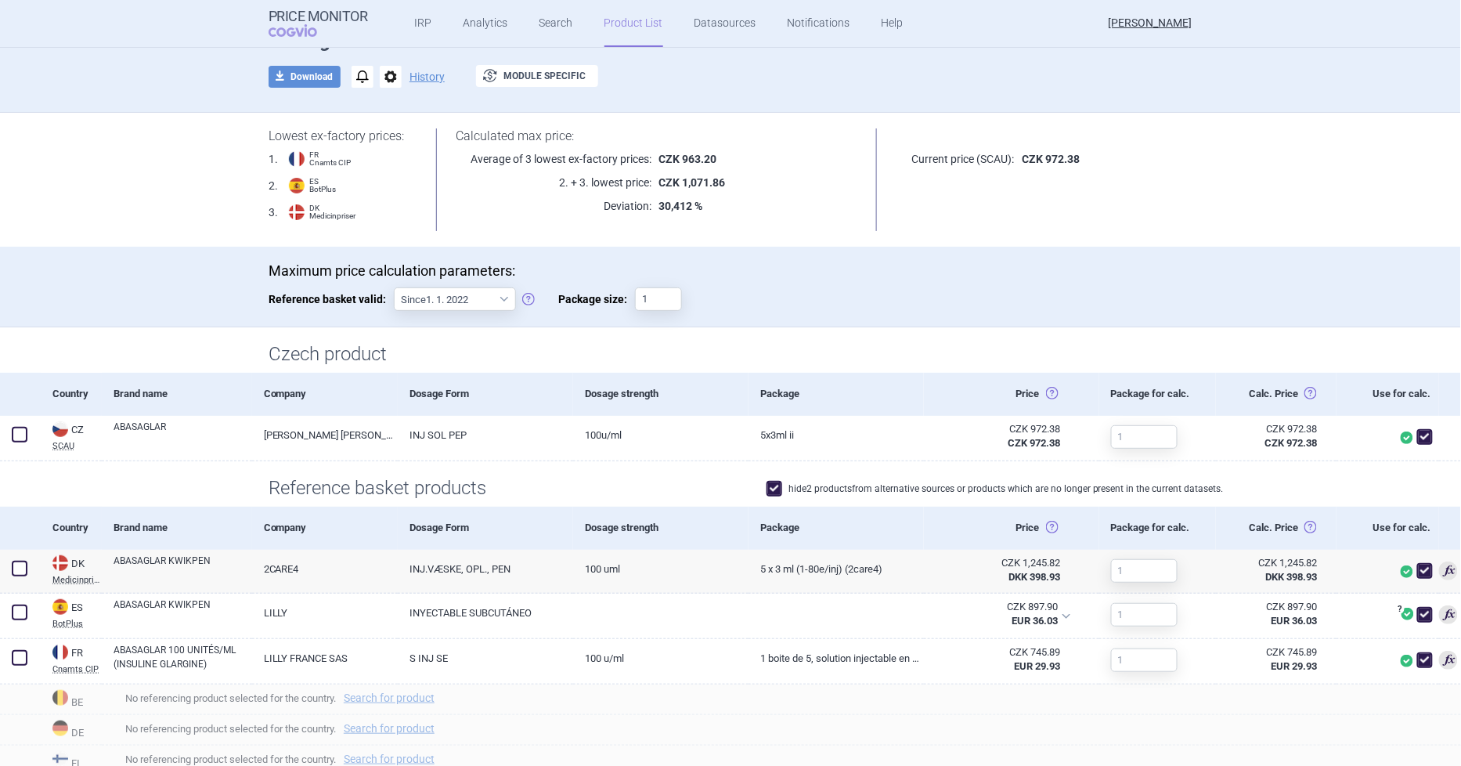
click at [392, 81] on span "options" at bounding box center [391, 77] width 22 height 22
click at [670, 95] on div "Max Price Last product added/removed on 19 Aug abasaglar download Download noti…" at bounding box center [730, 56] width 987 height 96
click at [544, 76] on button "exchange Module specific" at bounding box center [537, 76] width 122 height 22
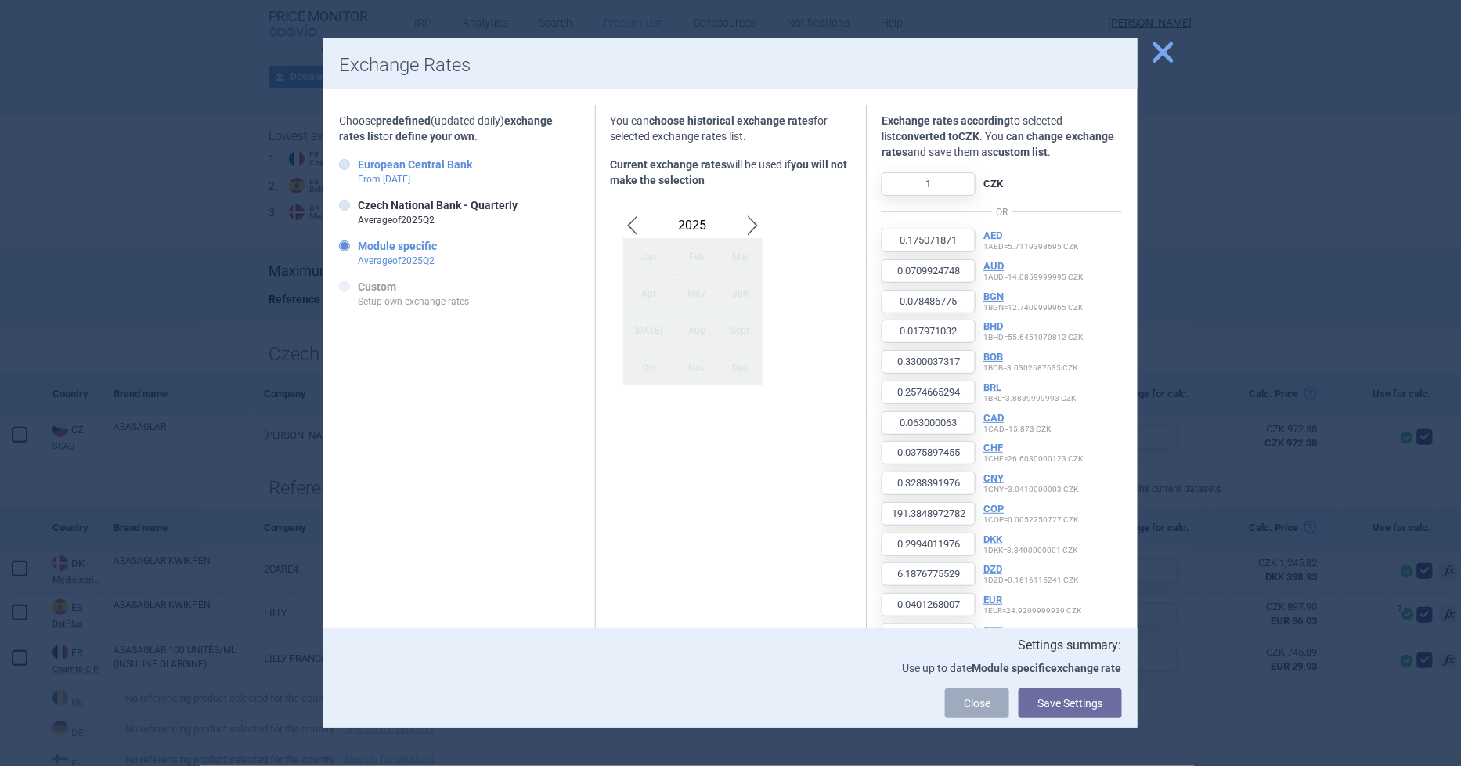
click at [339, 161] on icon at bounding box center [344, 164] width 11 height 11
click at [340, 161] on input "European Central Bank From 18 Aug" at bounding box center [348, 165] width 16 height 16
radio input "true"
type input "4.285147"
type input "1.7931"
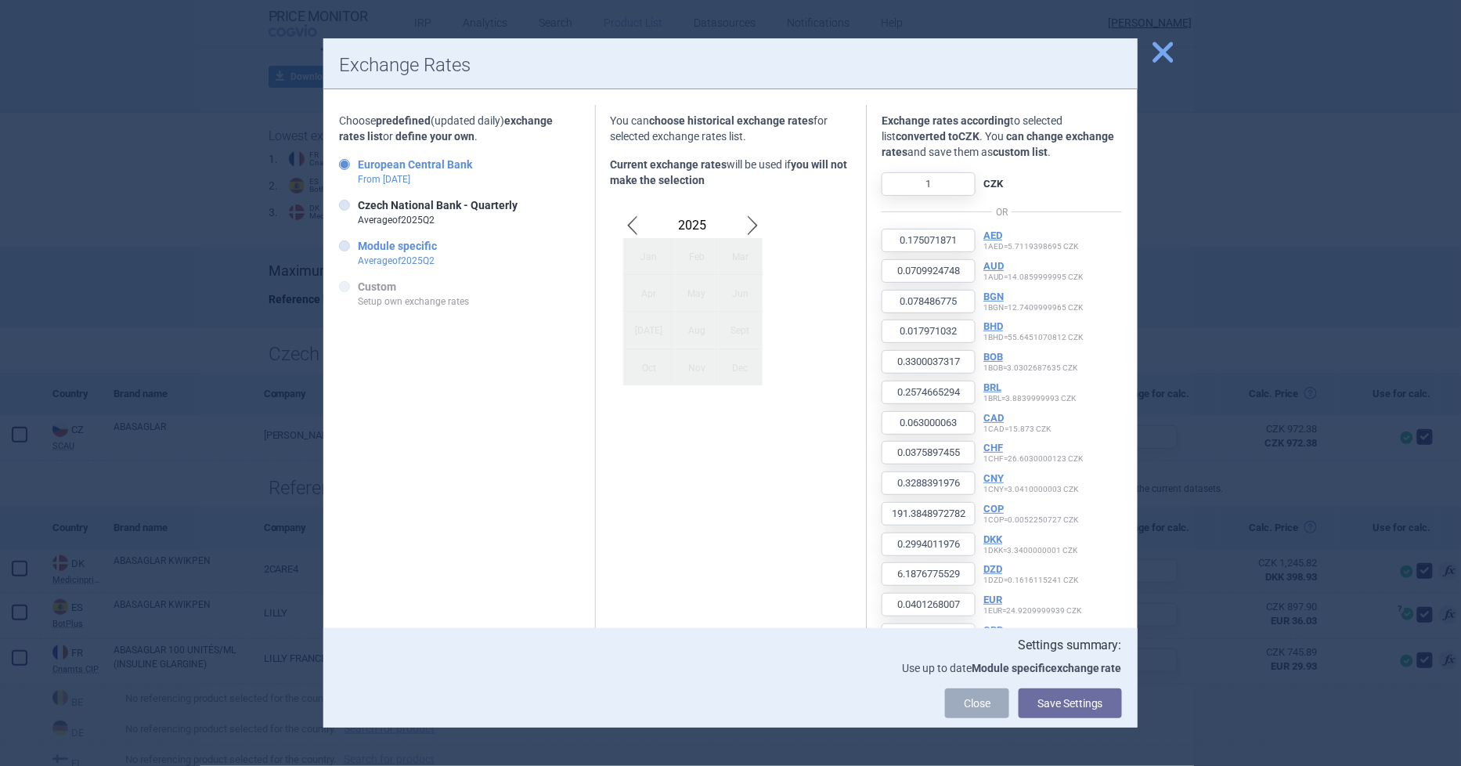
type input "1.9558"
type input "0.439868"
type input "8.077337"
type input "6.3128"
type input "1.6098"
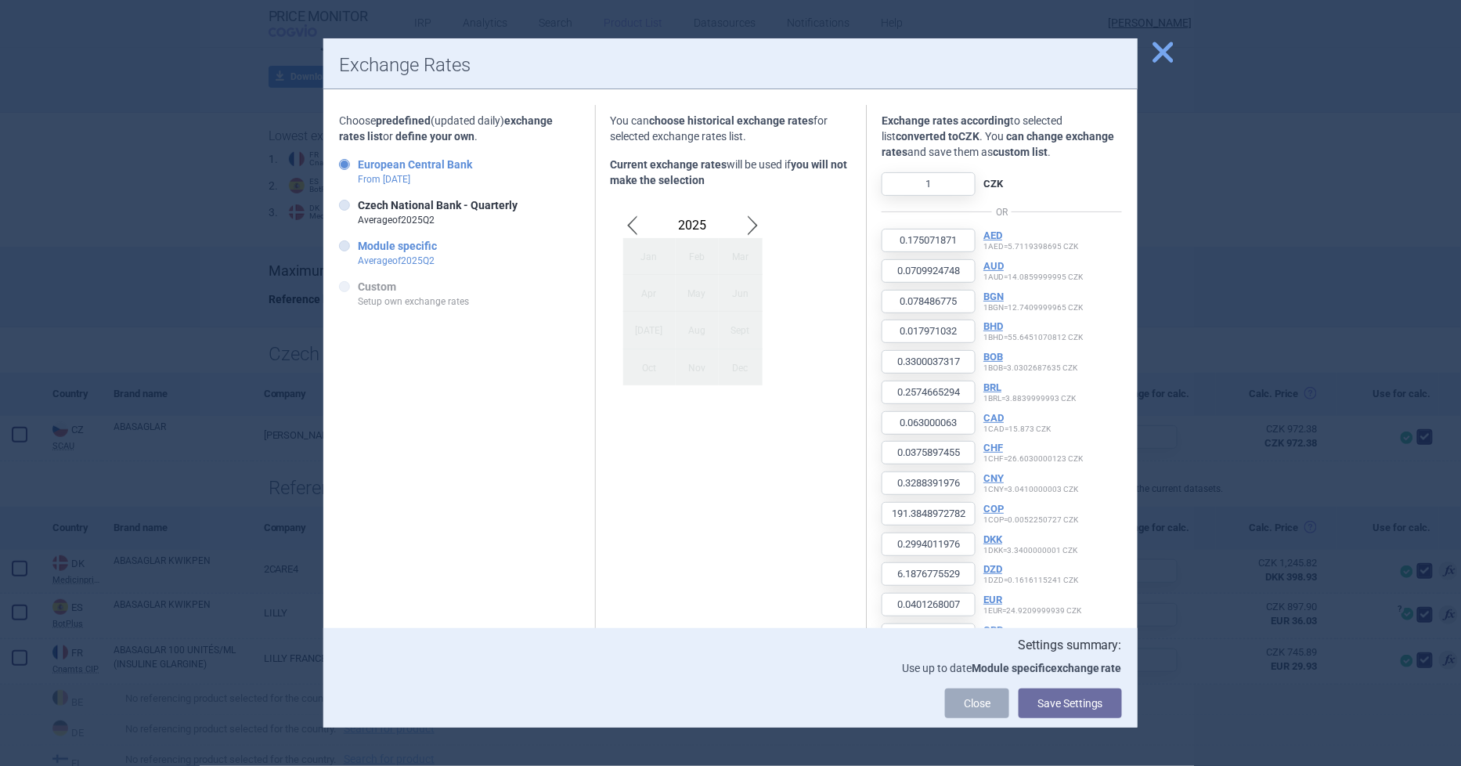
type input "0.9423"
type input "8.3798"
type input "4684.432821"
type input "7.4639"
type input "151.452702"
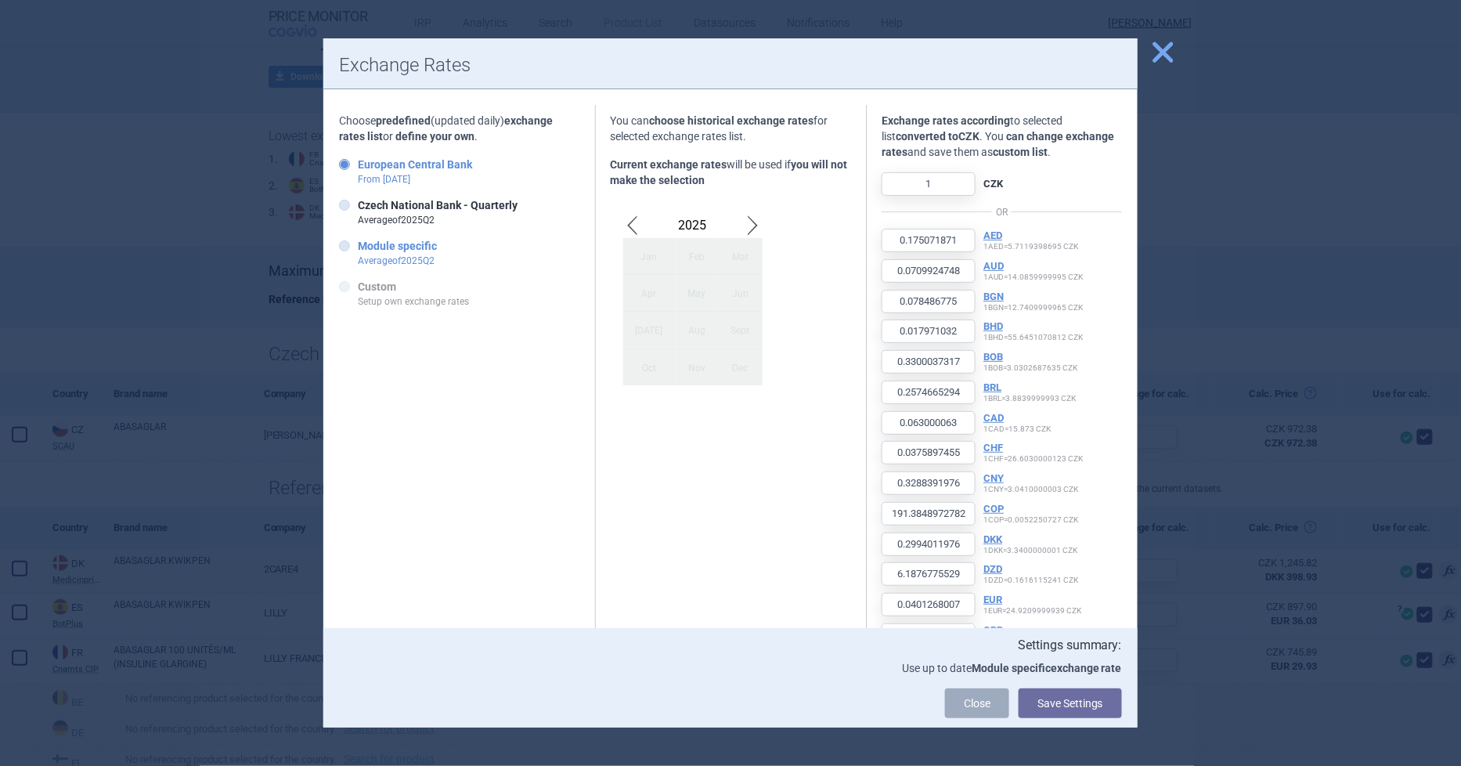
type input "0.8621"
type input "395.55"
type input "3.9582"
type input "101.9985"
type input "143"
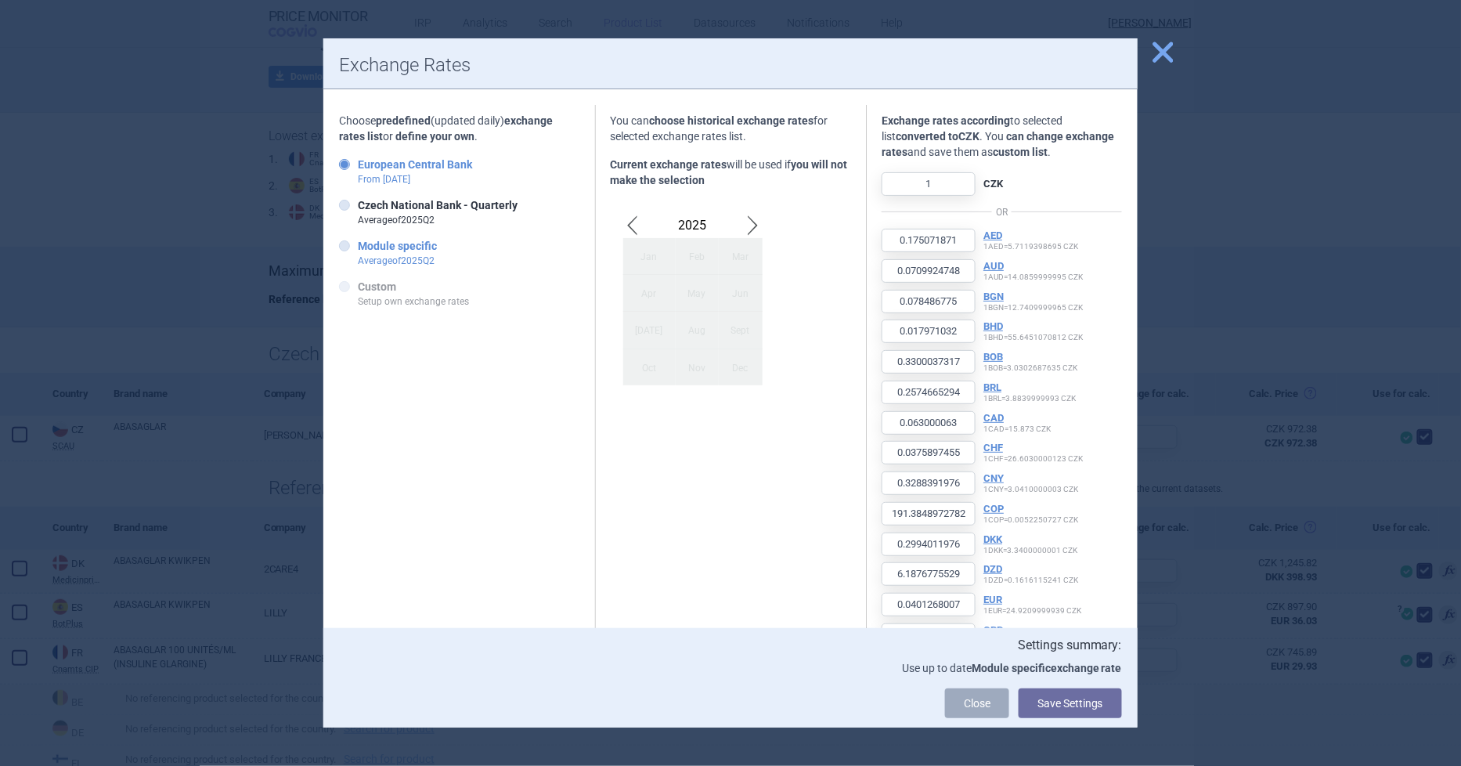
type input "0.827232"
type input "172.27"
type input "1618.17"
type input "0.356616"
type input "628.60961"
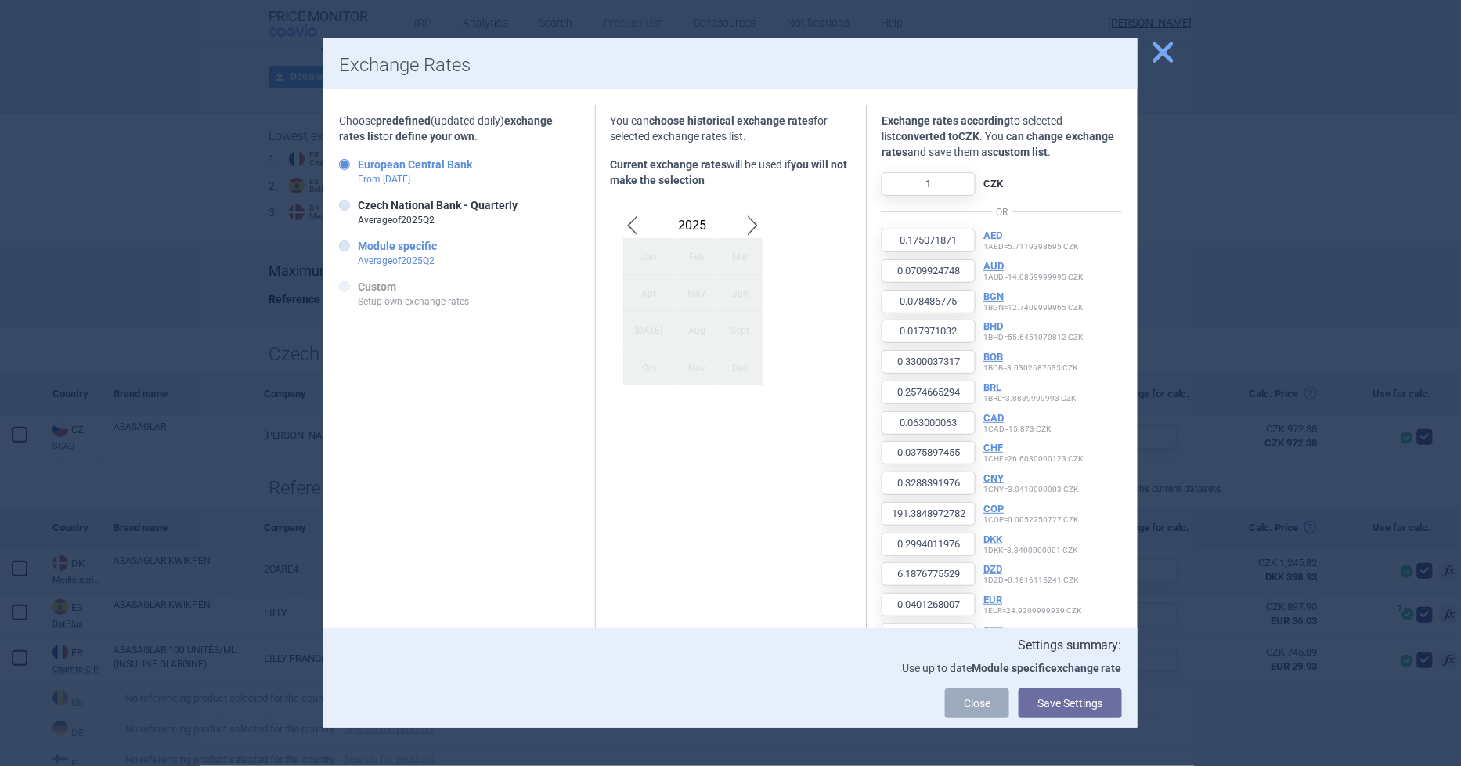
type input "104699.816109"
type input "19.443341"
type input "4.9289"
type input "11.884"
type input "1.9665"
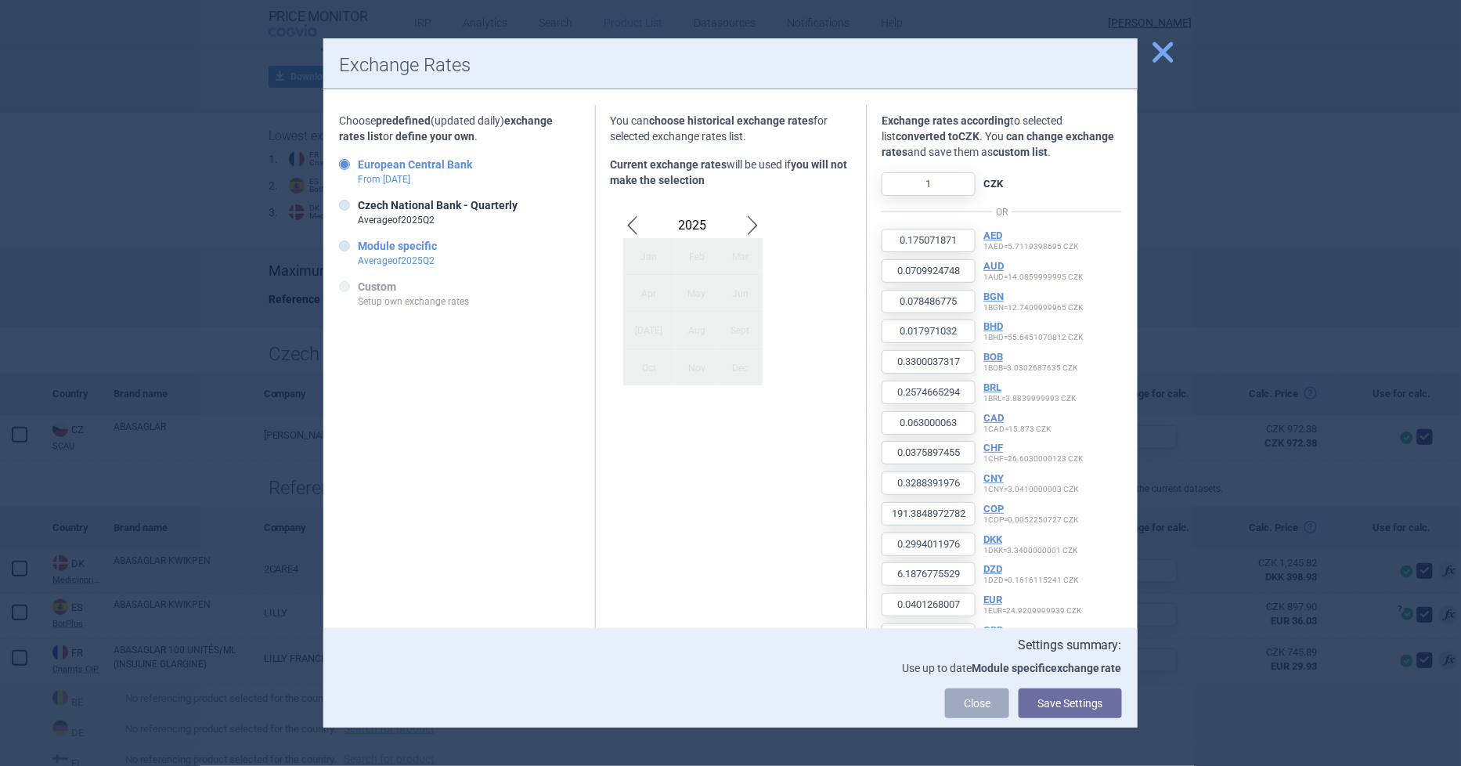
type input "0.448639"
type input "4.25"
type input "4.251561"
type input "5.0599"
type input "117.129512"
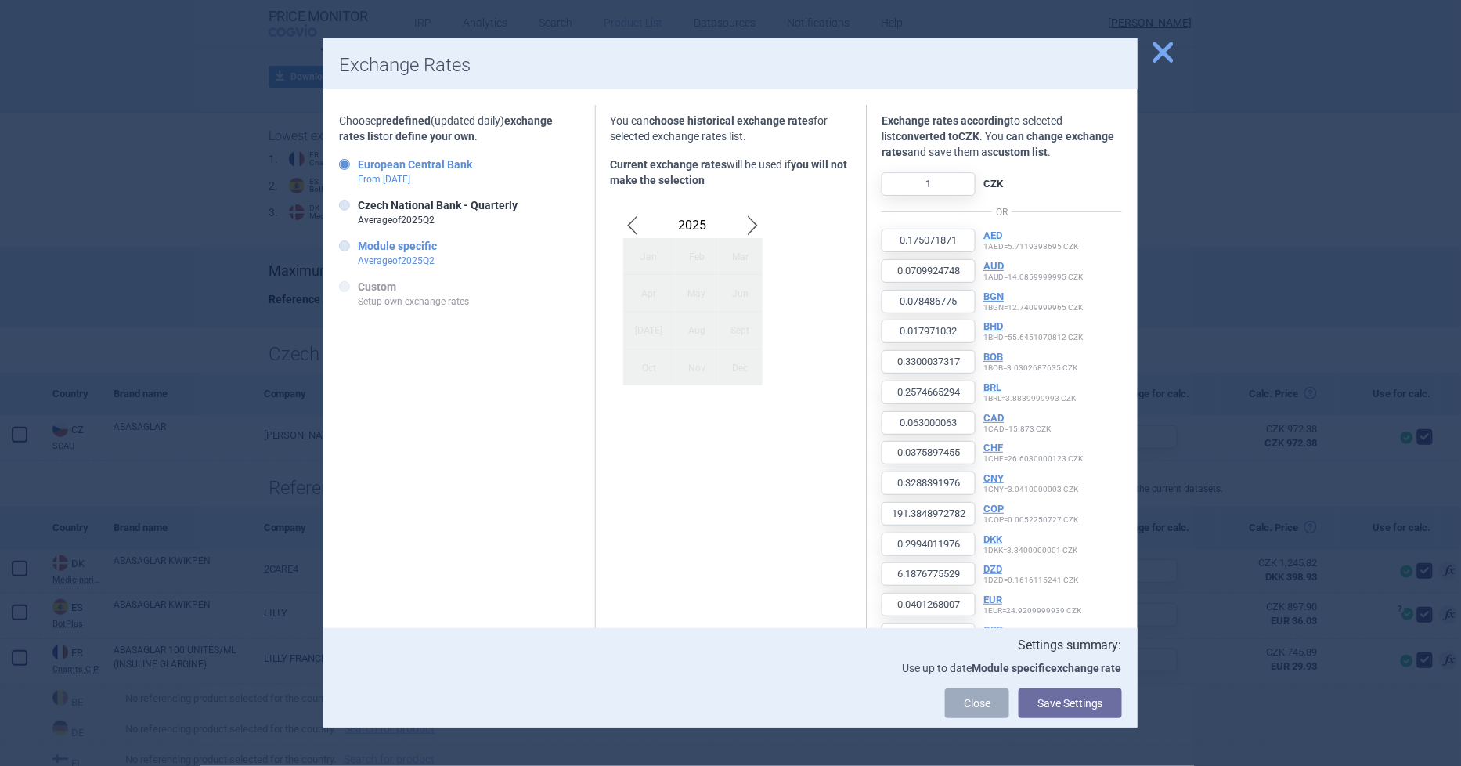
type input "93.933814"
type input "4.378207"
type input "11.157"
type input "1.1673"
type input "14634.992866"
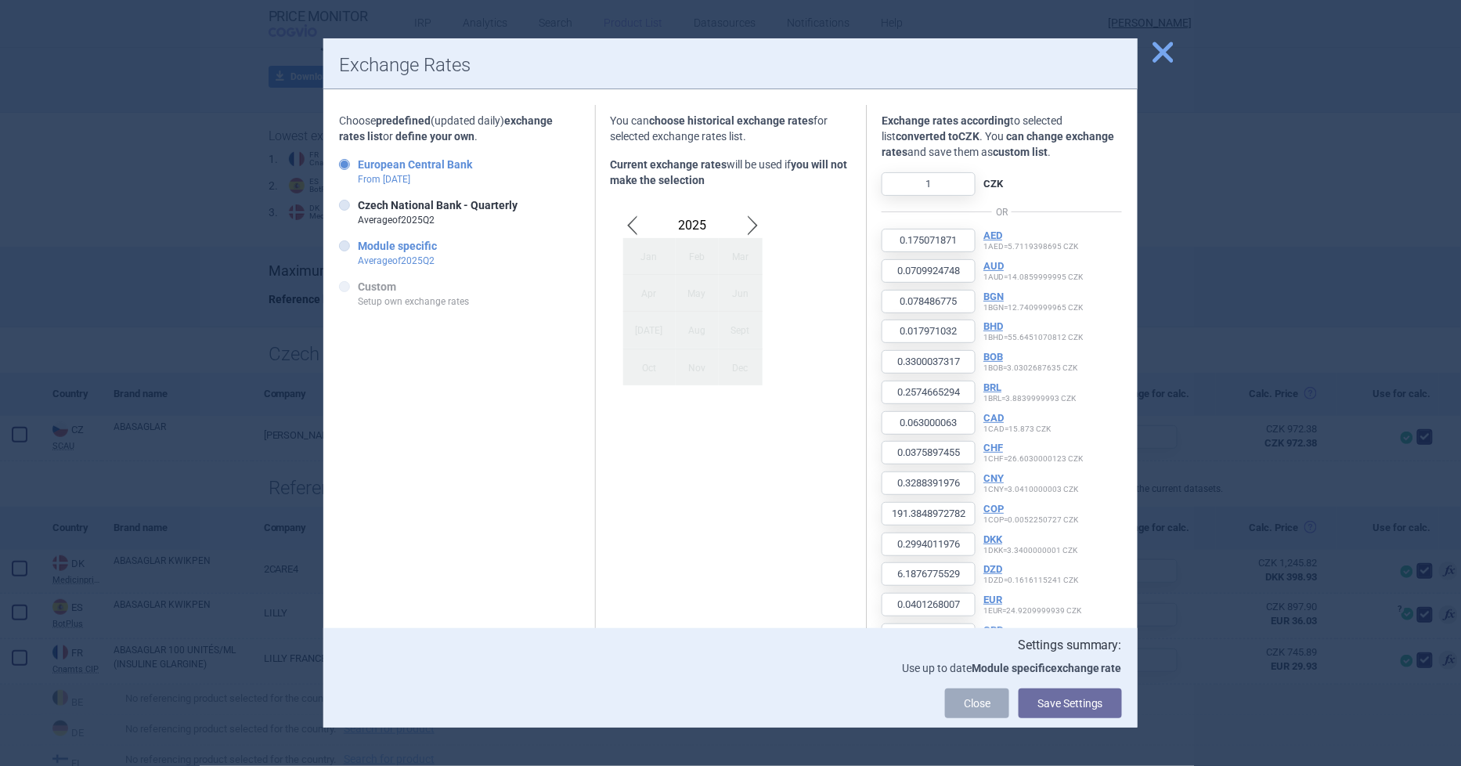
type input "20.5604"
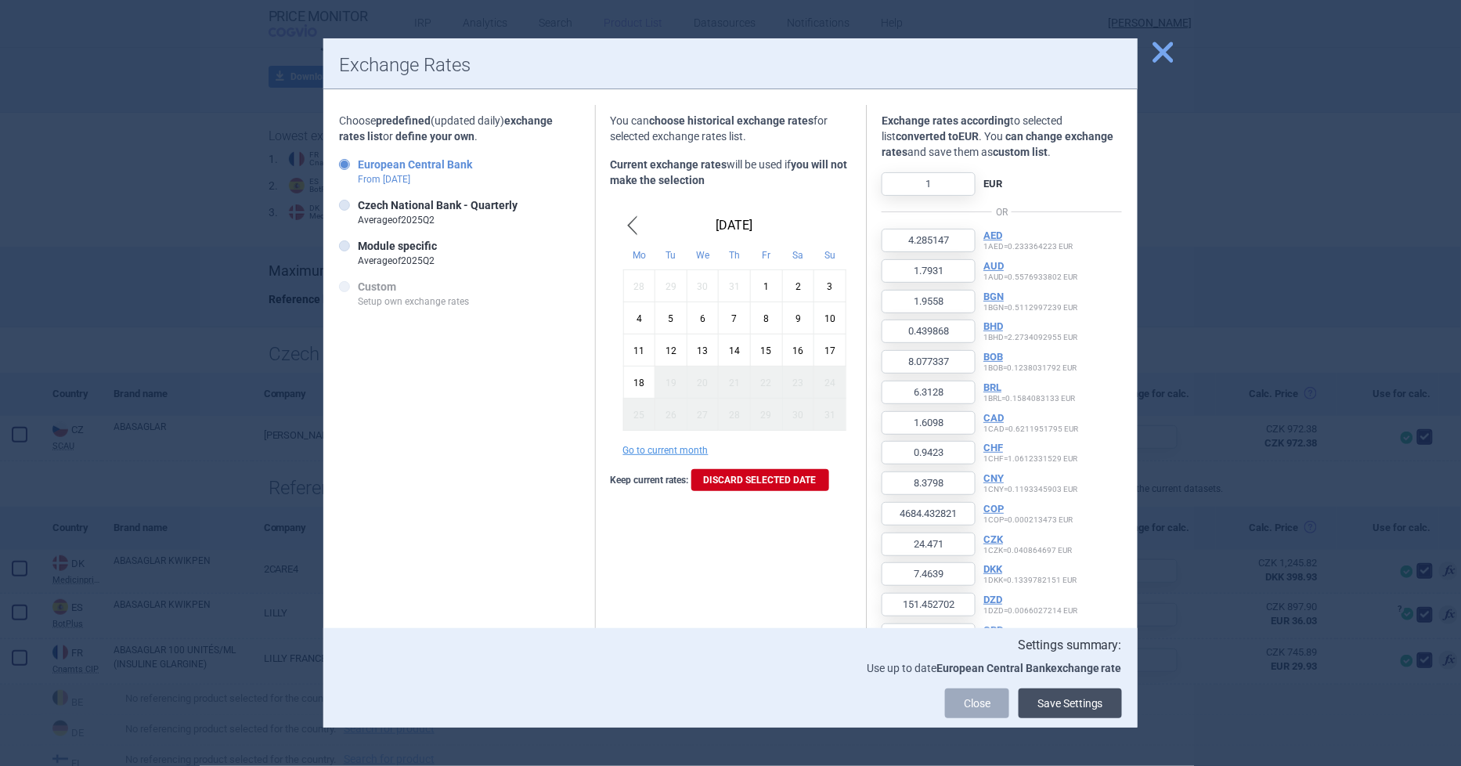
click at [1084, 702] on button "Save Settings" at bounding box center [1070, 703] width 103 height 30
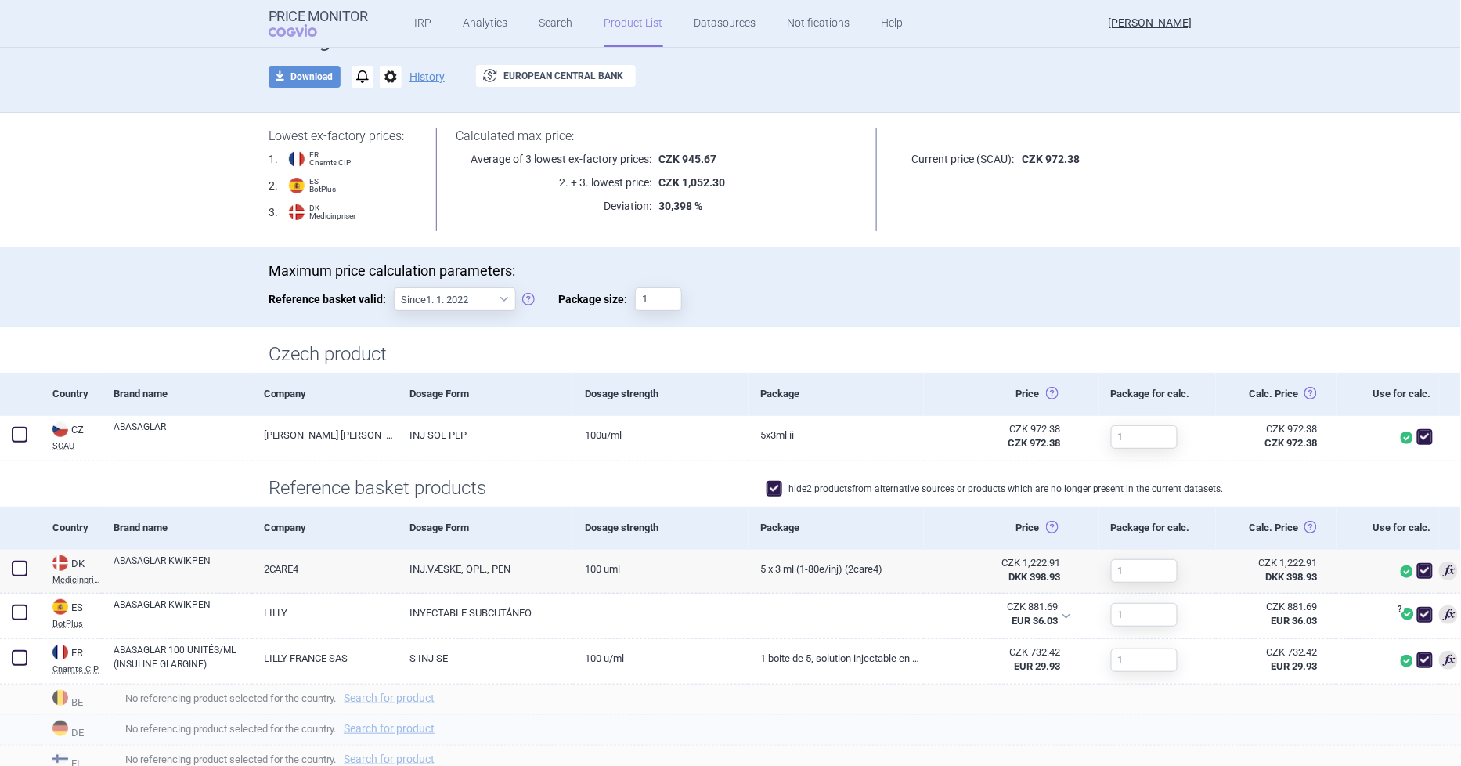
click at [669, 721] on span "No referencing product selected for the country. Search for product" at bounding box center [788, 728] width 1348 height 19
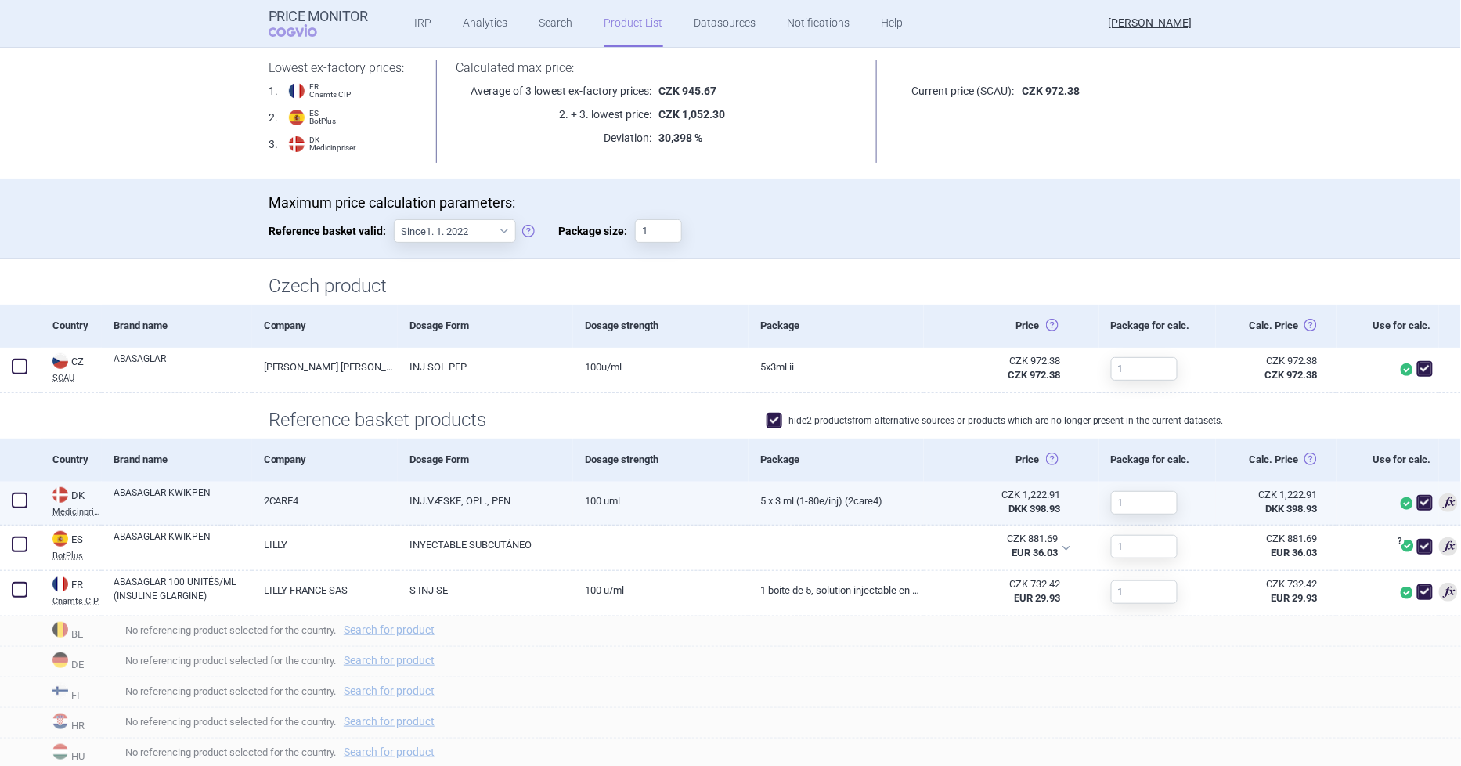
scroll to position [153, 0]
